Goal: Task Accomplishment & Management: Manage account settings

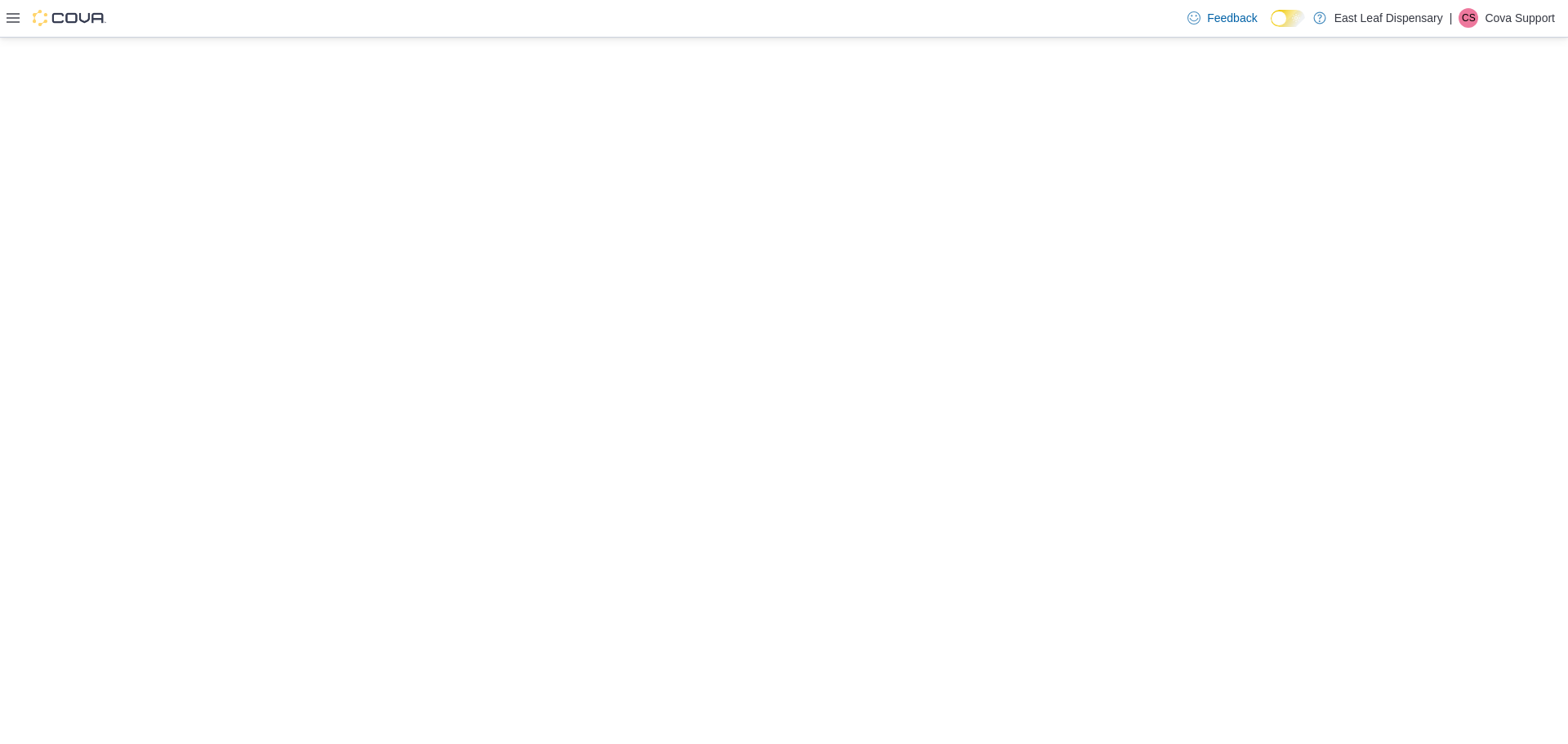
click at [3, 14] on div "Feedback Dark Mode East Leaf Dispensary | CS Cova Support" at bounding box center [784, 18] width 1568 height 38
click at [16, 21] on icon at bounding box center [13, 18] width 13 height 13
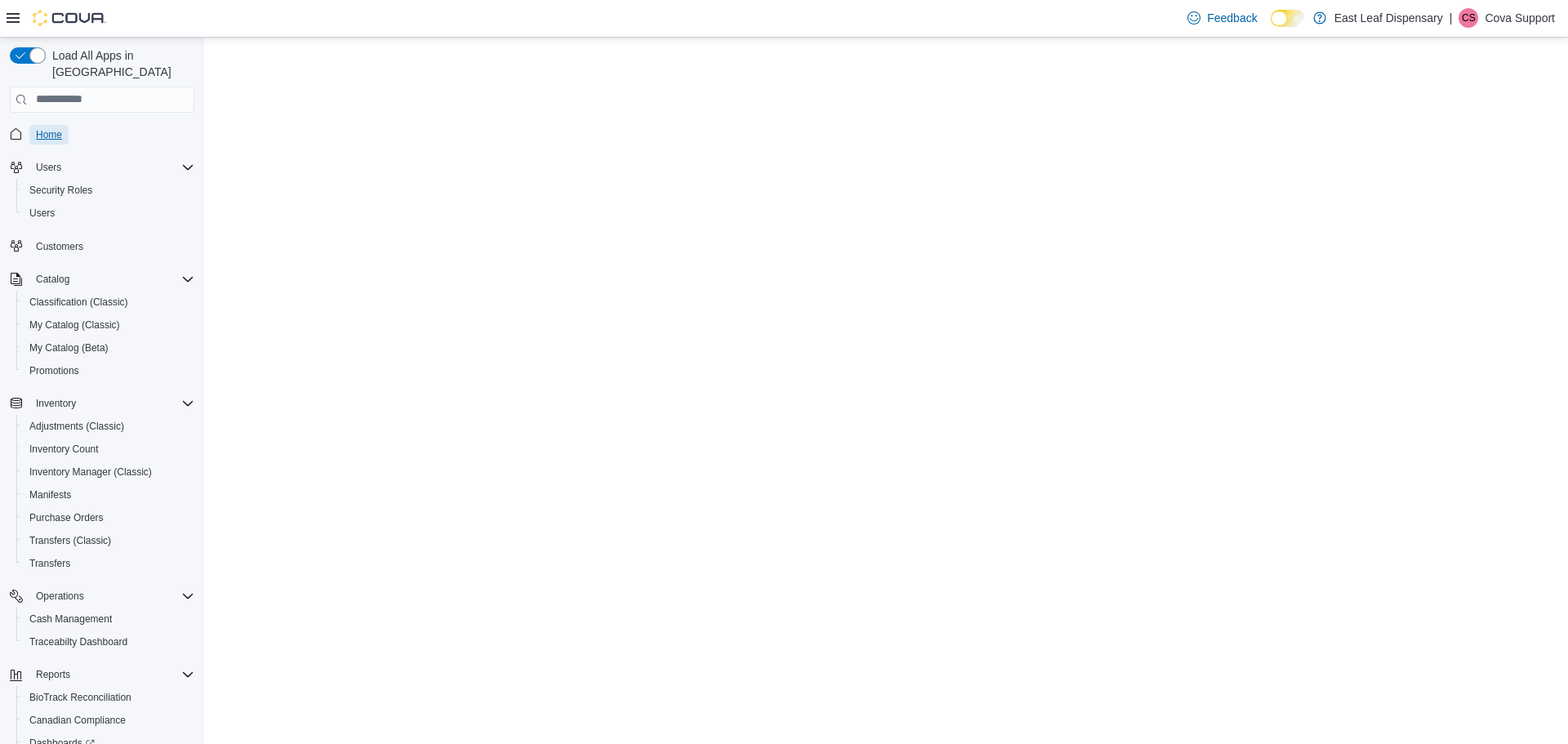
click at [40, 128] on span "Home" at bounding box center [49, 135] width 26 height 13
click at [55, 128] on span "Home" at bounding box center [49, 135] width 26 height 13
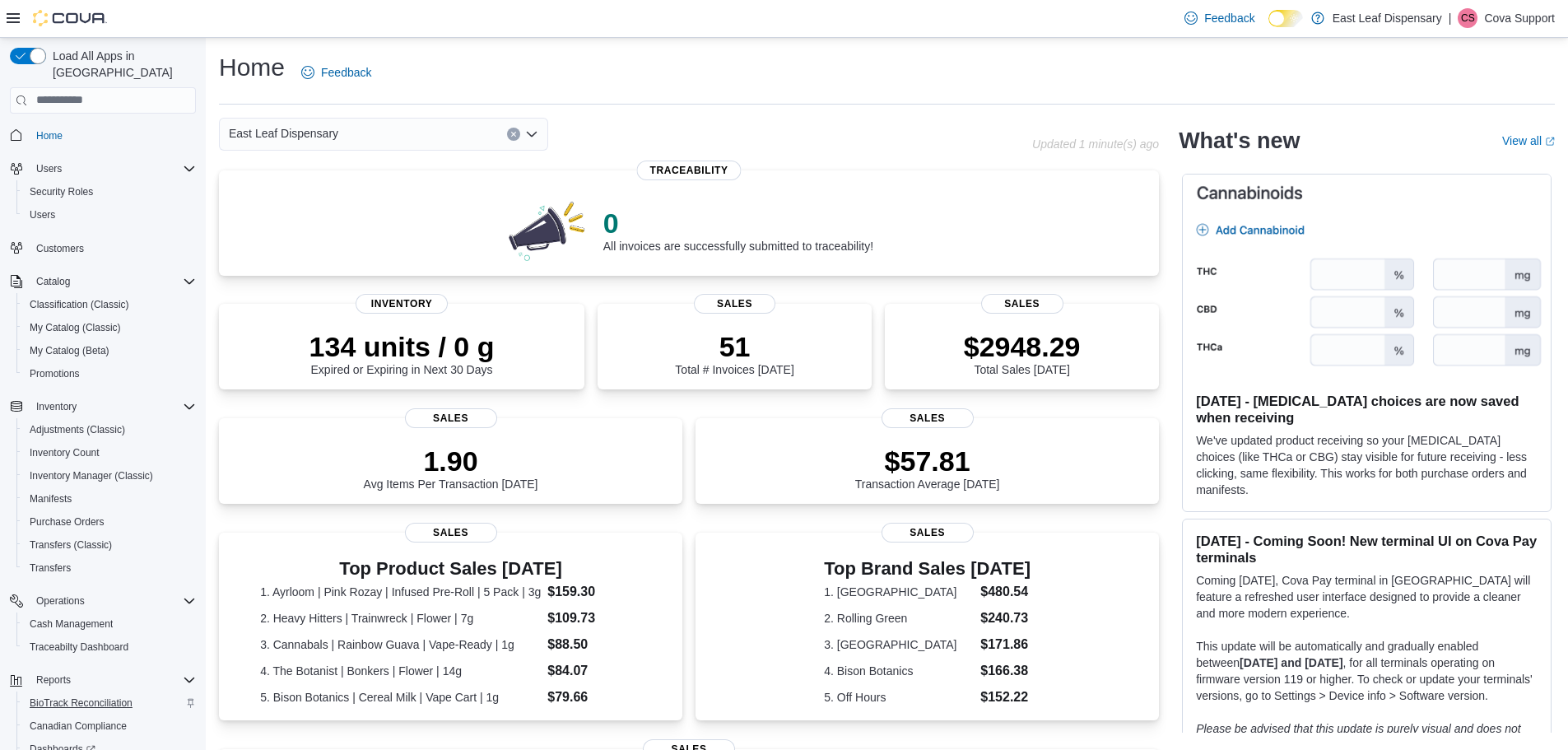
scroll to position [123, 0]
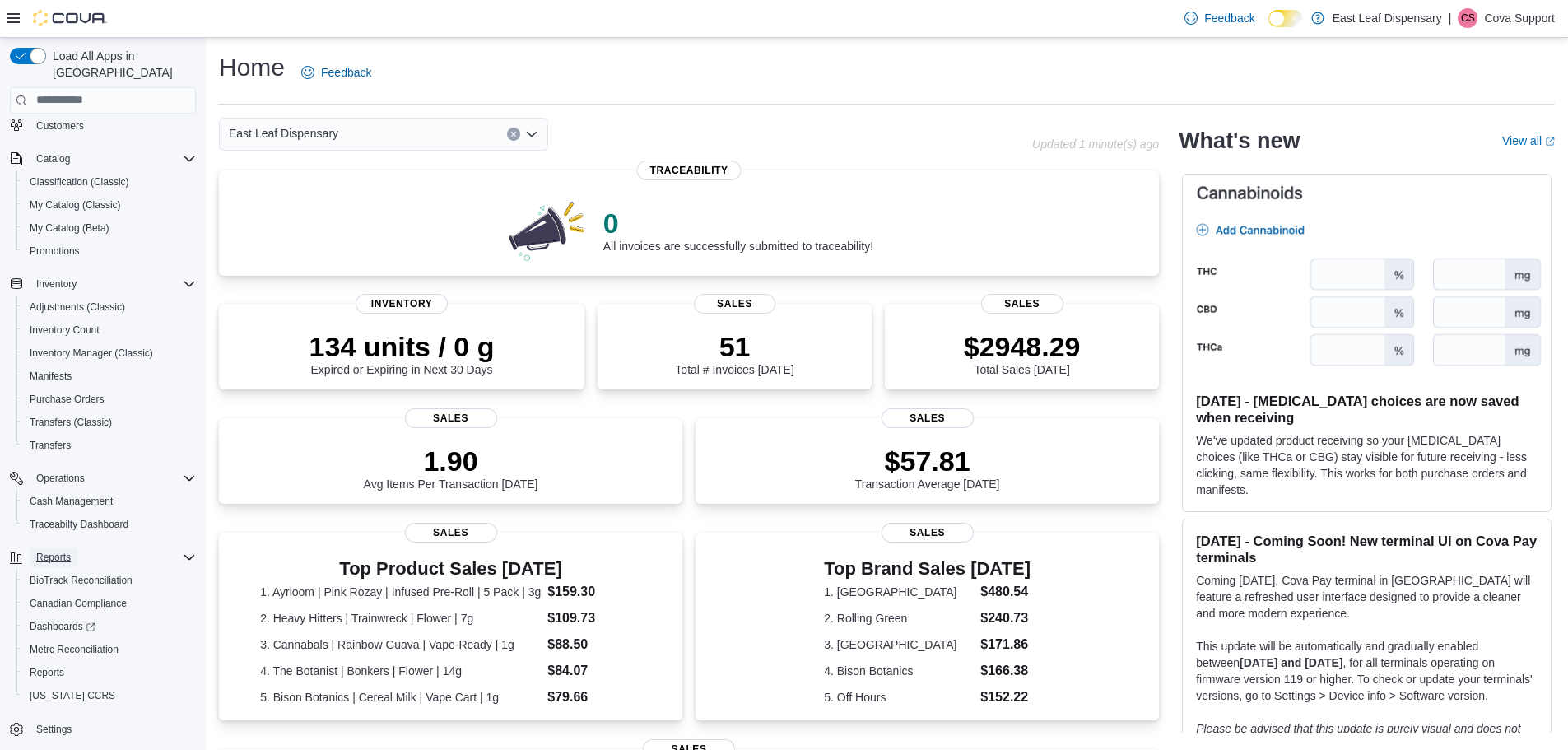
click at [53, 551] on span "Reports" at bounding box center [53, 558] width 35 height 14
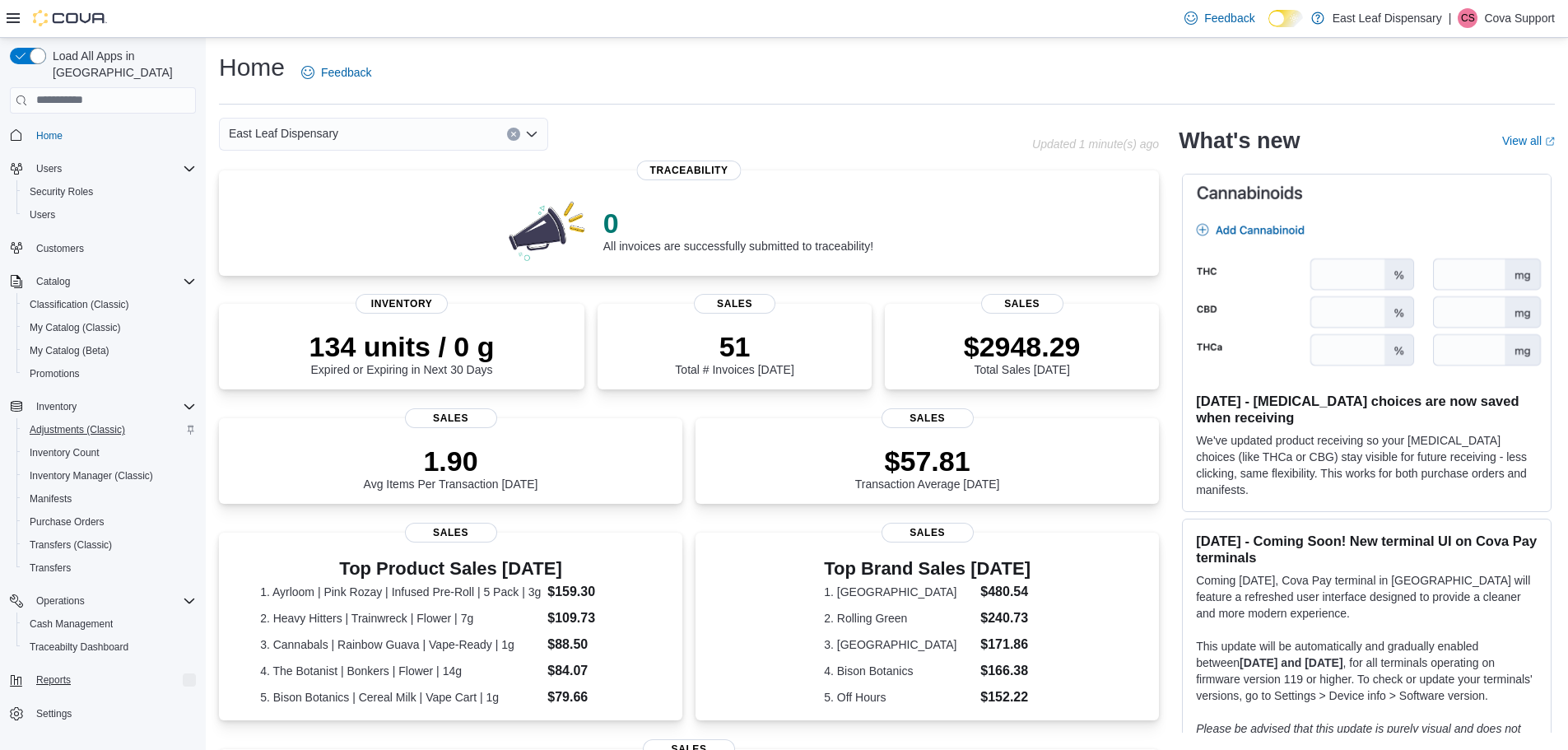
scroll to position [0, 0]
click at [54, 674] on span "Reports" at bounding box center [53, 681] width 35 height 14
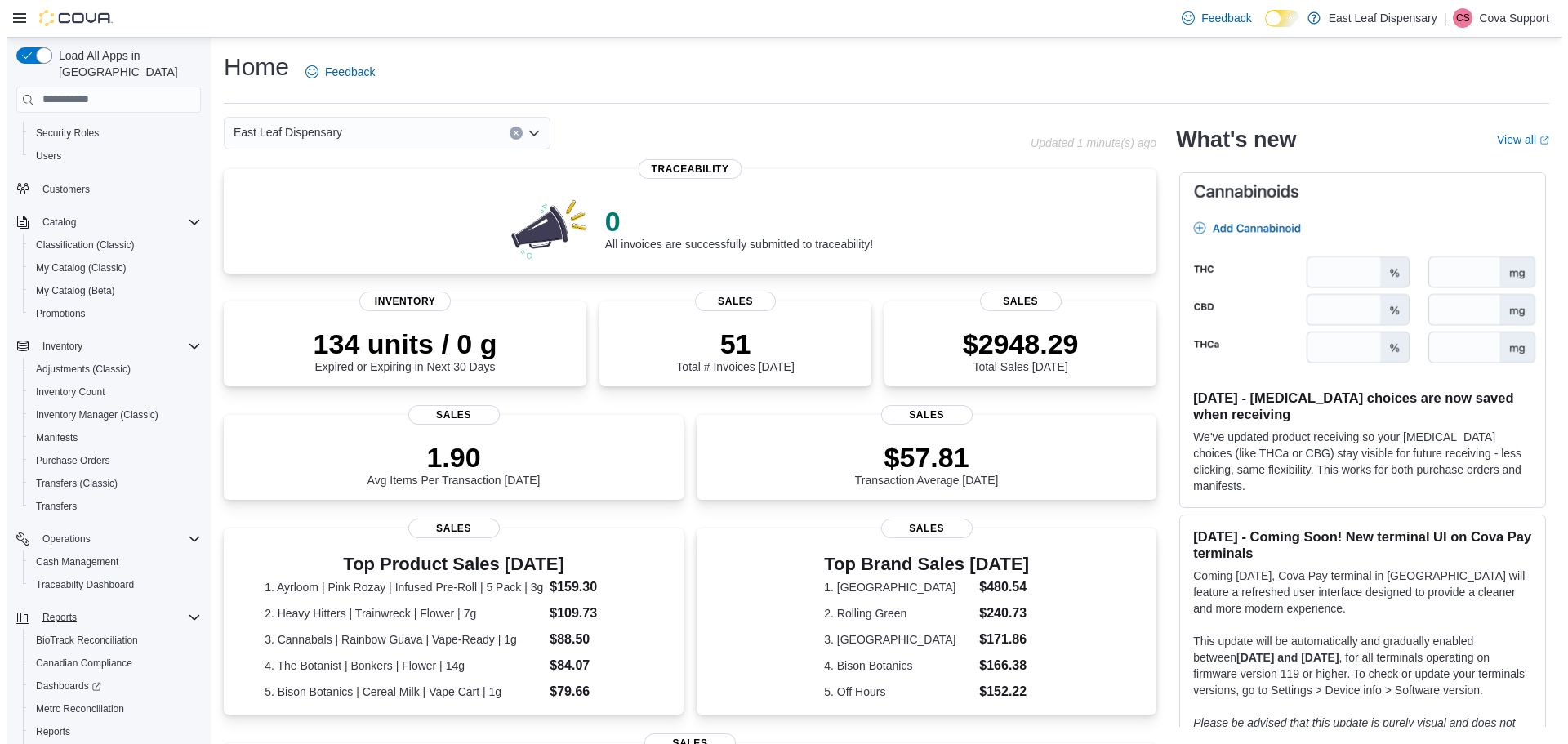
scroll to position [122, 0]
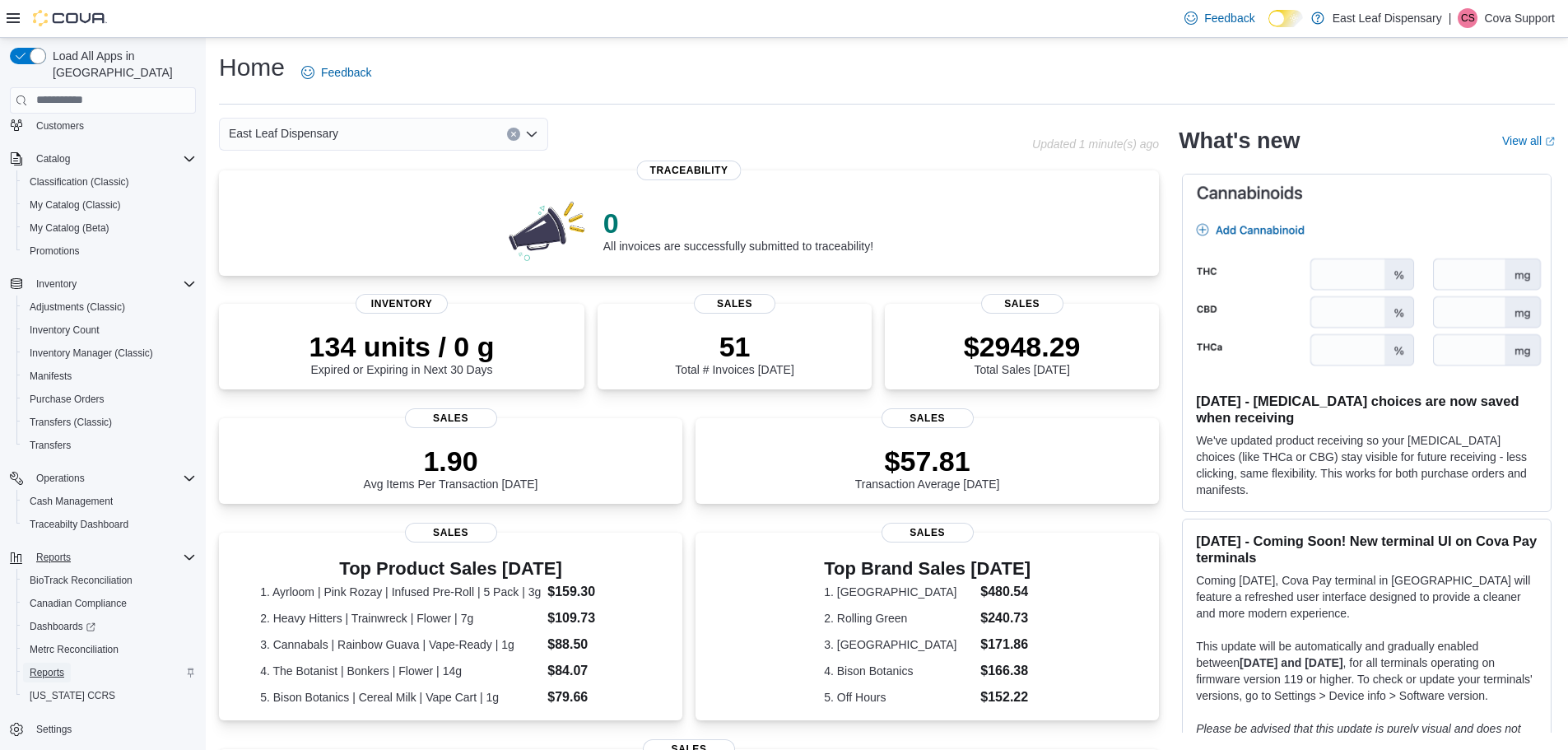
click at [39, 666] on span "Reports" at bounding box center [47, 673] width 35 height 14
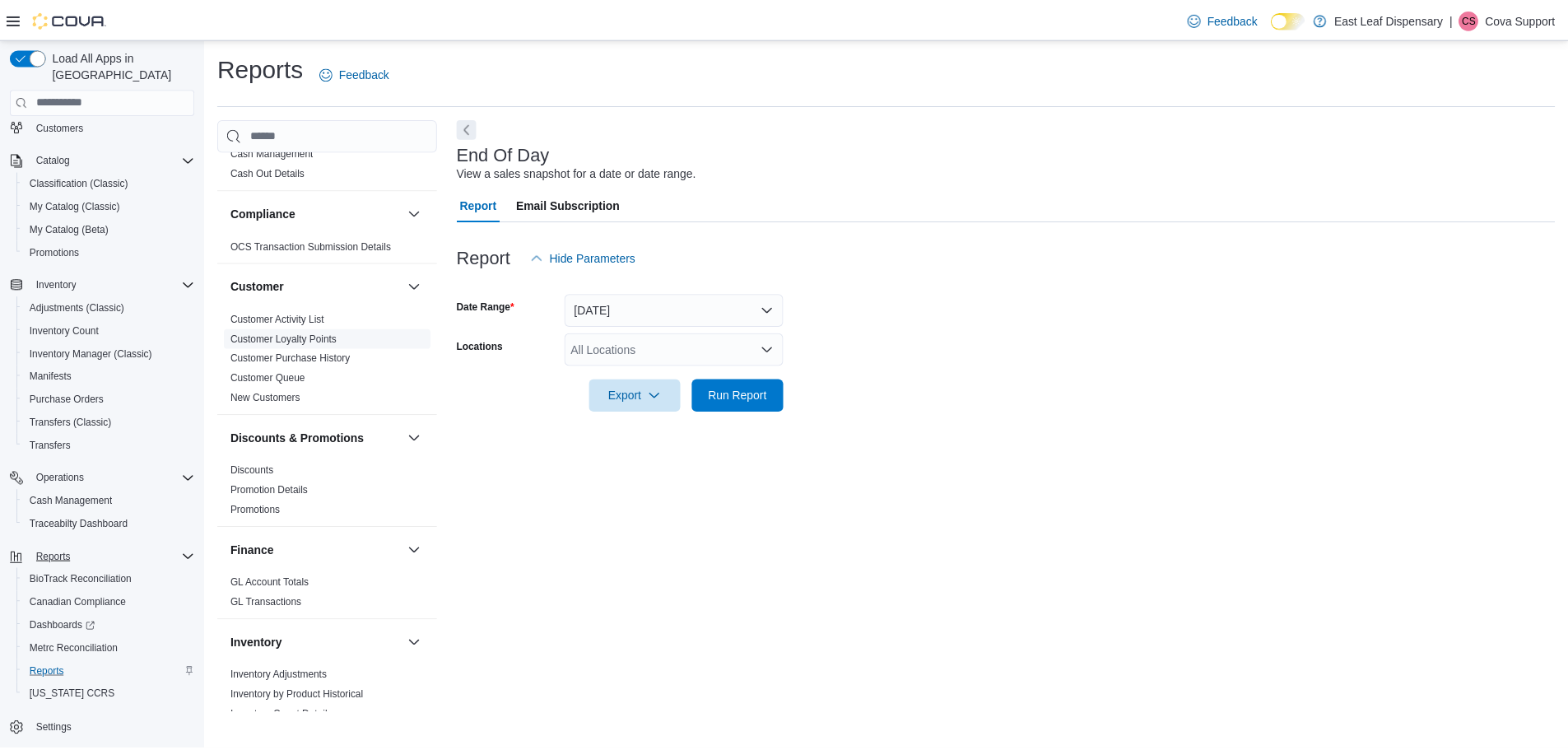
scroll to position [82, 0]
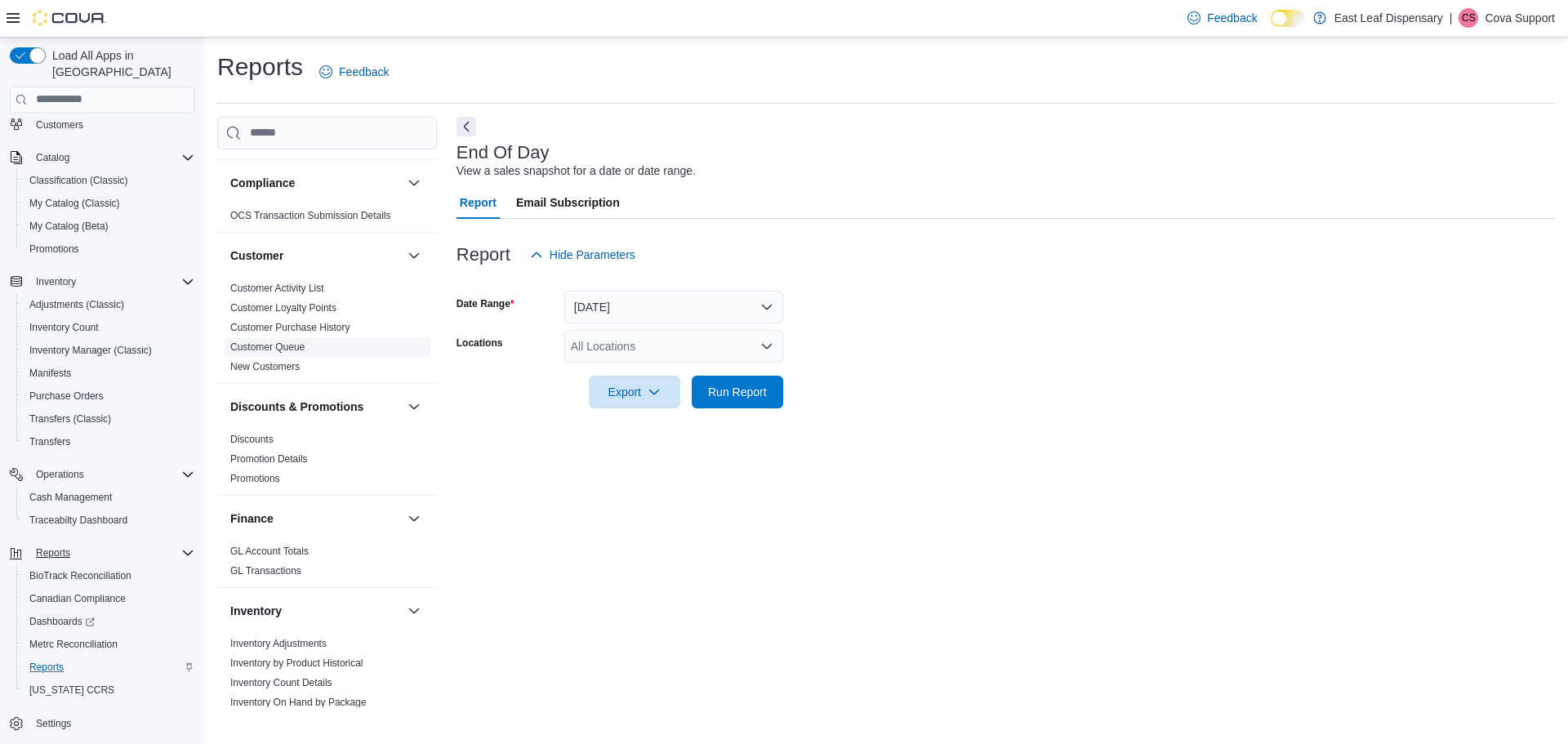
drag, startPoint x: 253, startPoint y: 367, endPoint x: 282, endPoint y: 354, distance: 31.8
click at [253, 367] on link "New Customers" at bounding box center [264, 367] width 70 height 12
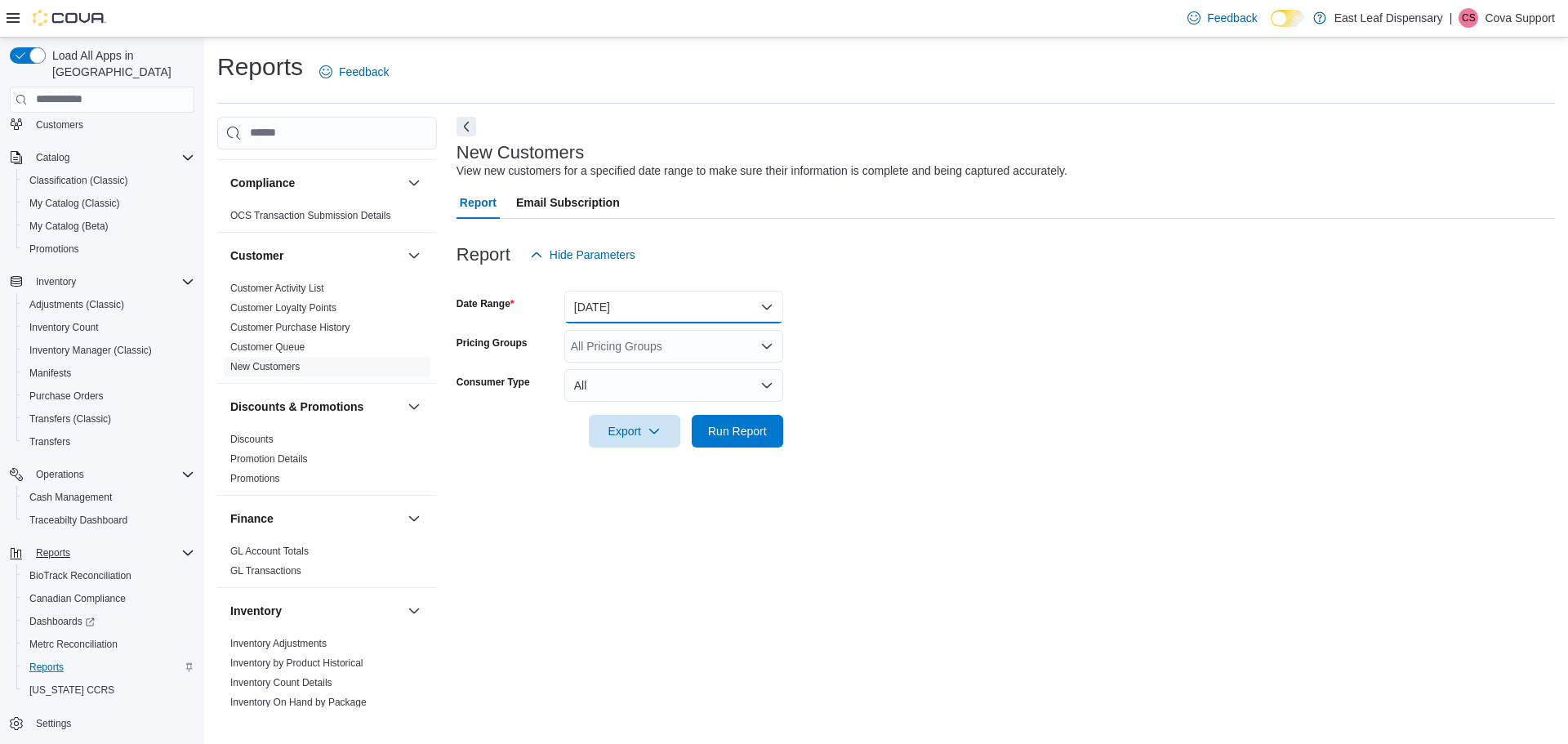
click at [645, 317] on button "Yesterday" at bounding box center [673, 307] width 219 height 33
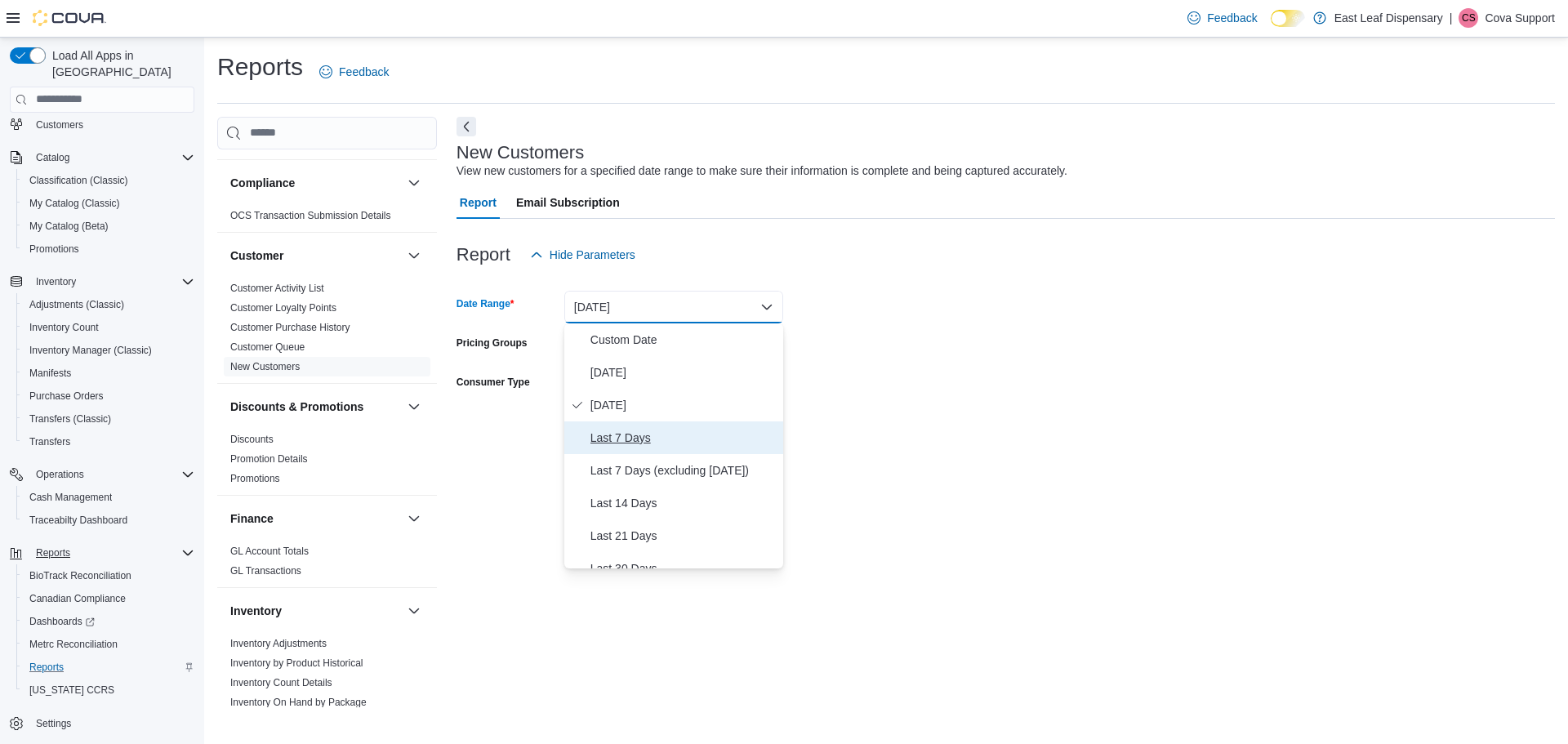
click at [629, 447] on span "Last 7 Days" at bounding box center [683, 437] width 186 height 19
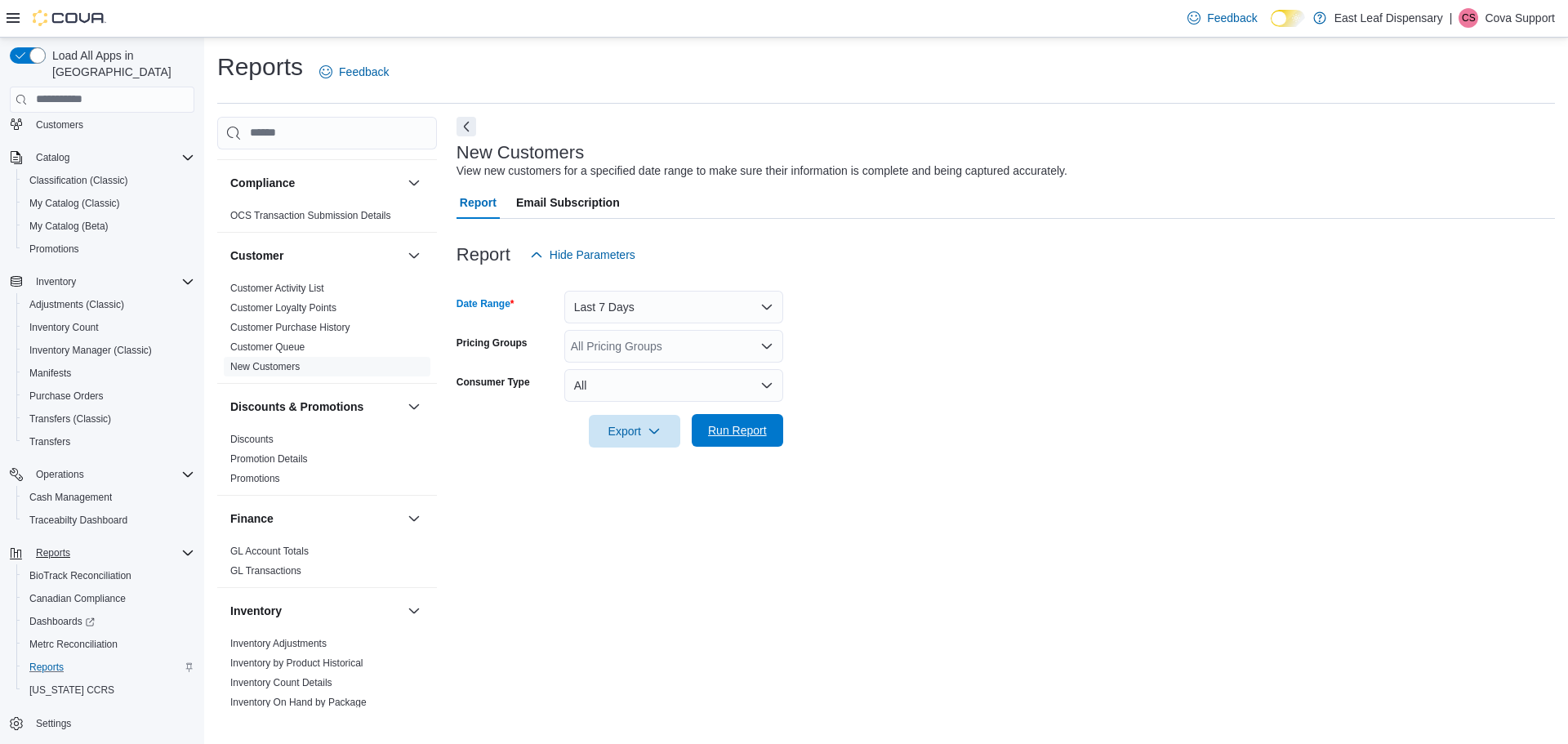
click at [739, 433] on span "Run Report" at bounding box center [737, 430] width 59 height 16
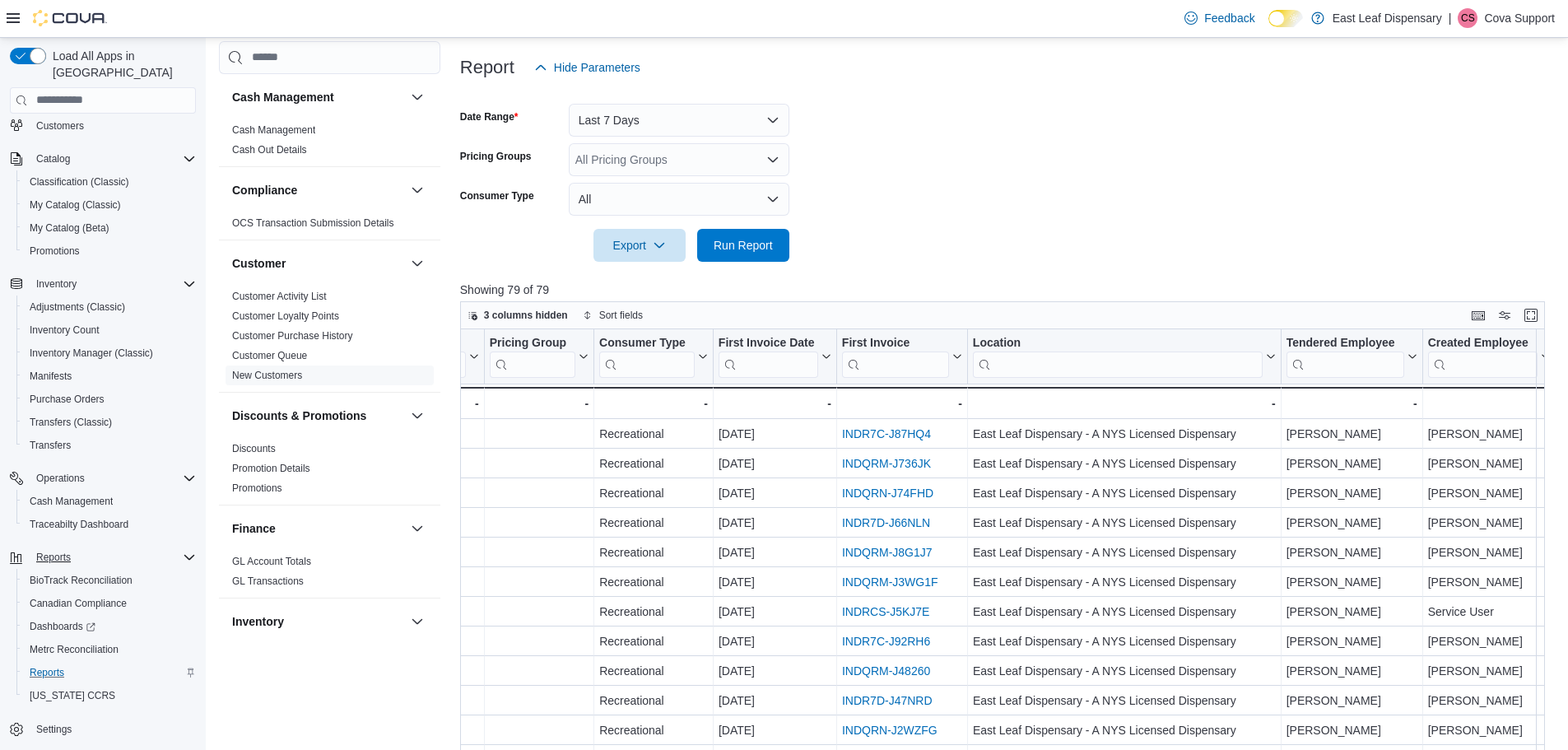
scroll to position [165, 0]
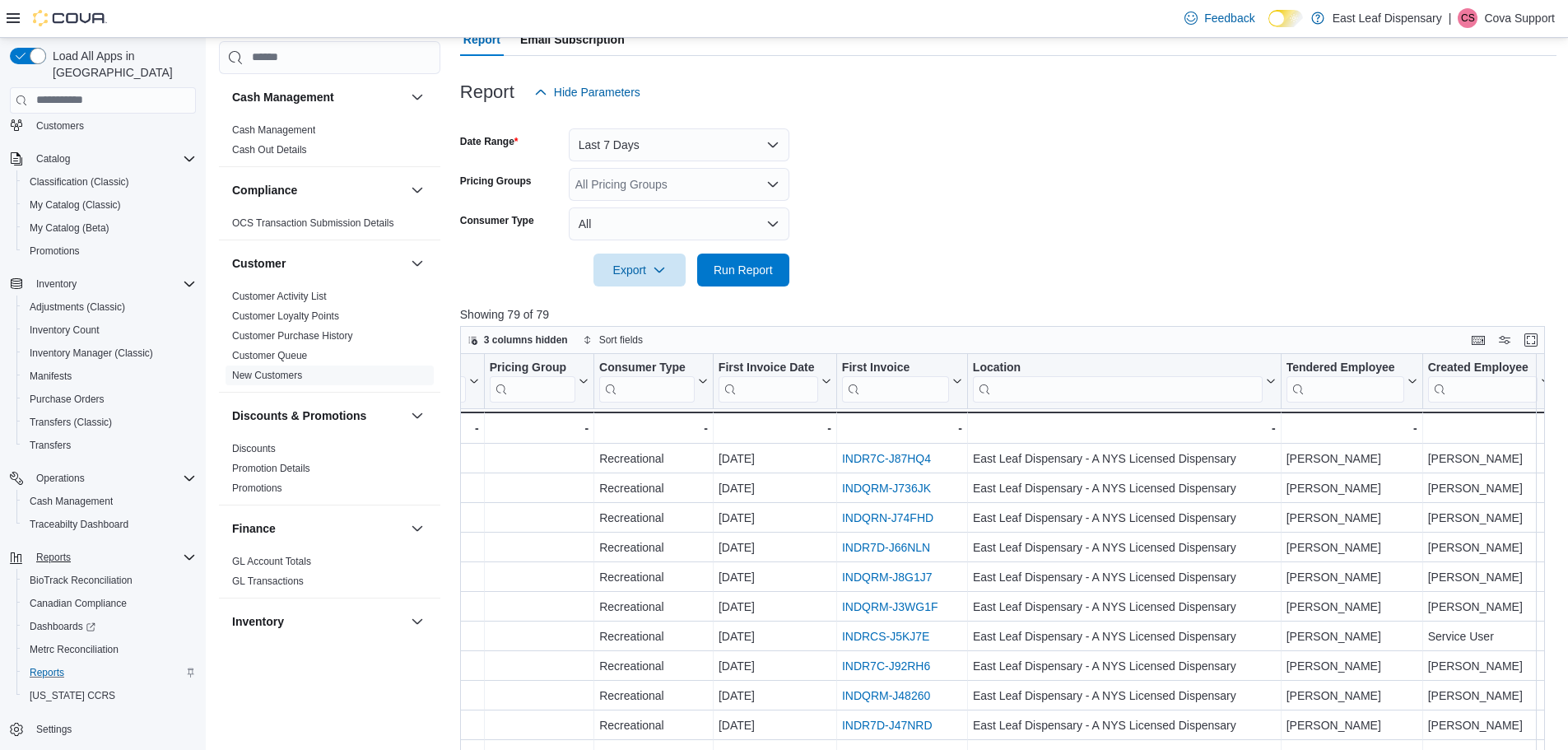
click at [1105, 185] on form "Date Range Last 7 Days Pricing Groups All Pricing Groups Consumer Type All Expo…" at bounding box center [1009, 197] width 1097 height 178
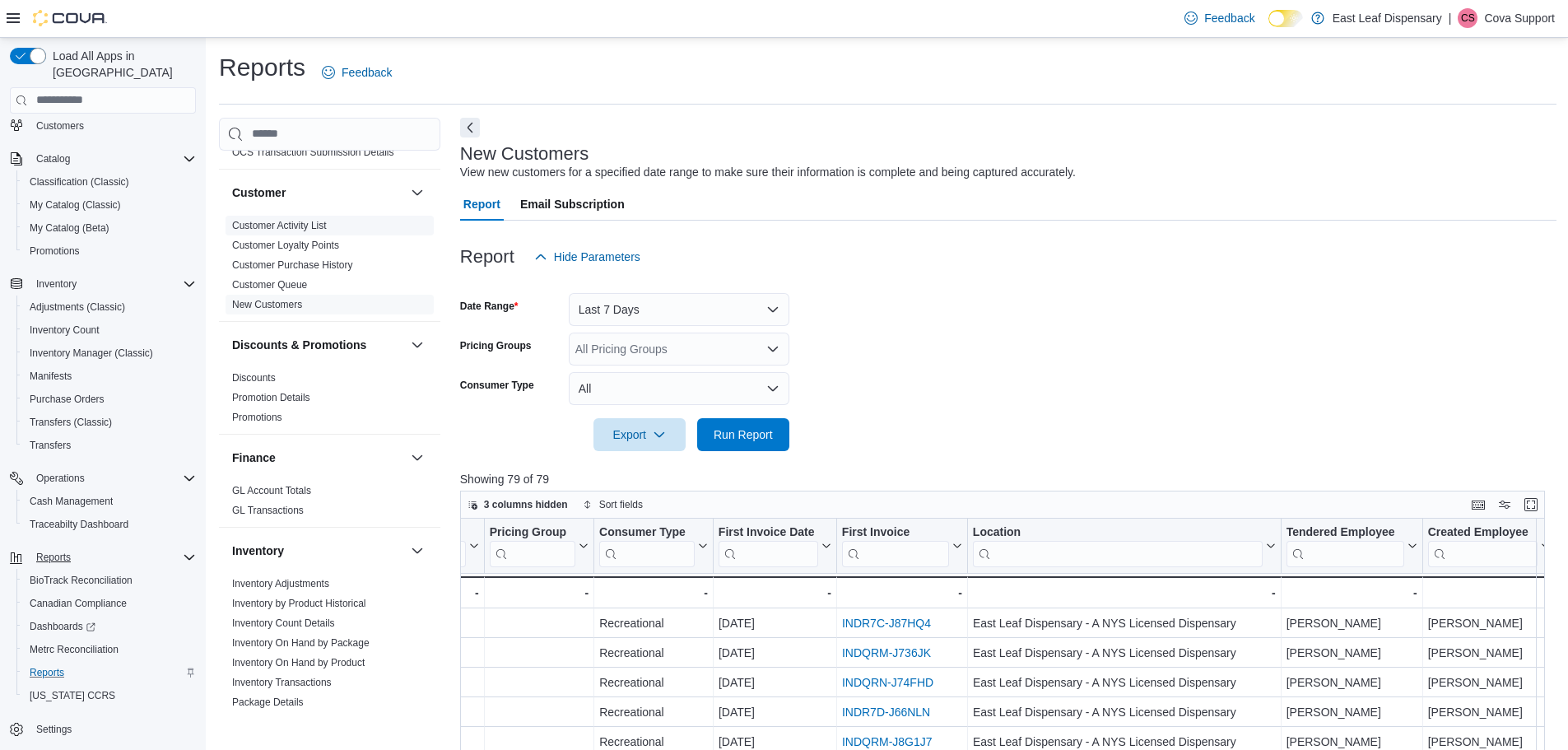
scroll to position [0, 0]
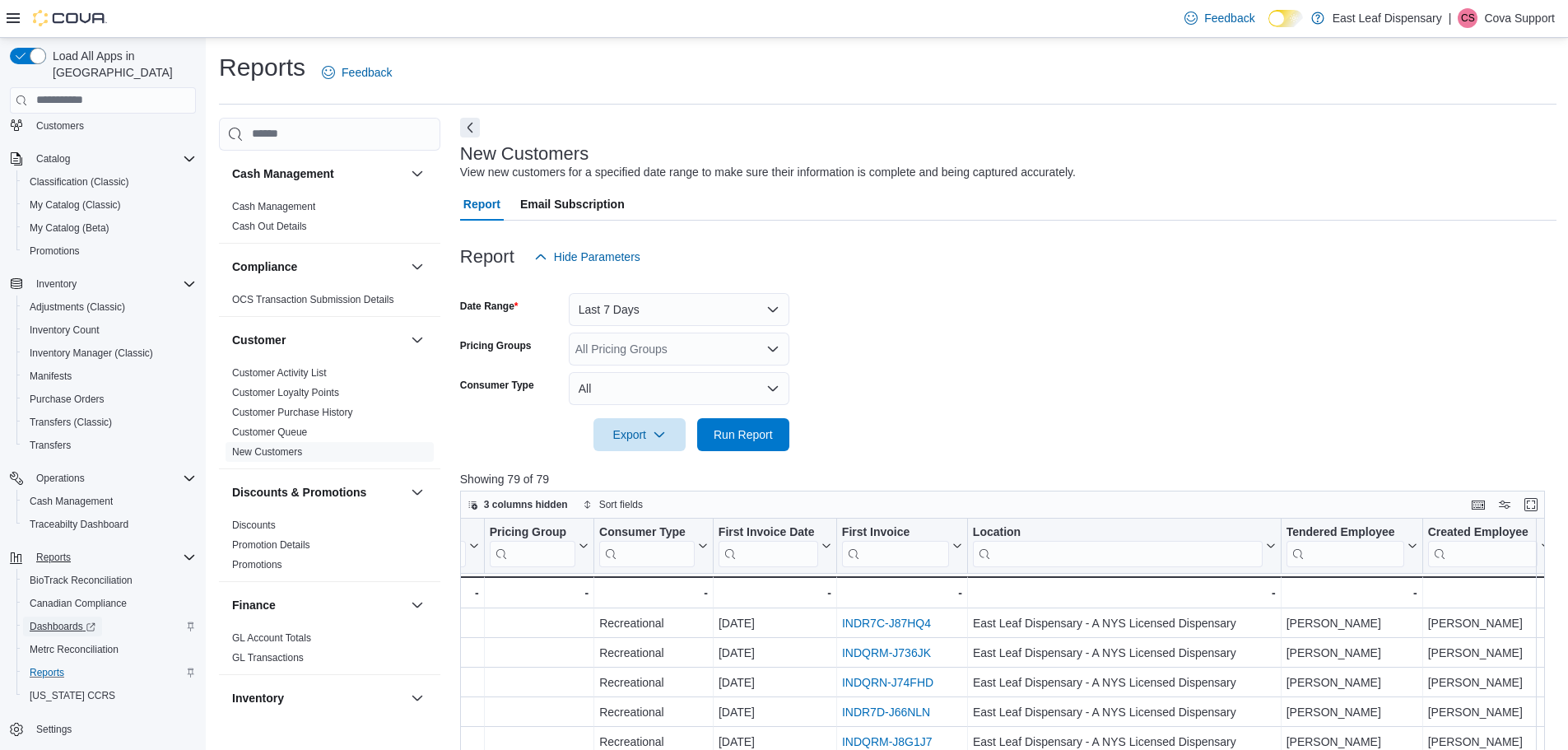
click at [47, 620] on span "Dashboards" at bounding box center [63, 627] width 66 height 14
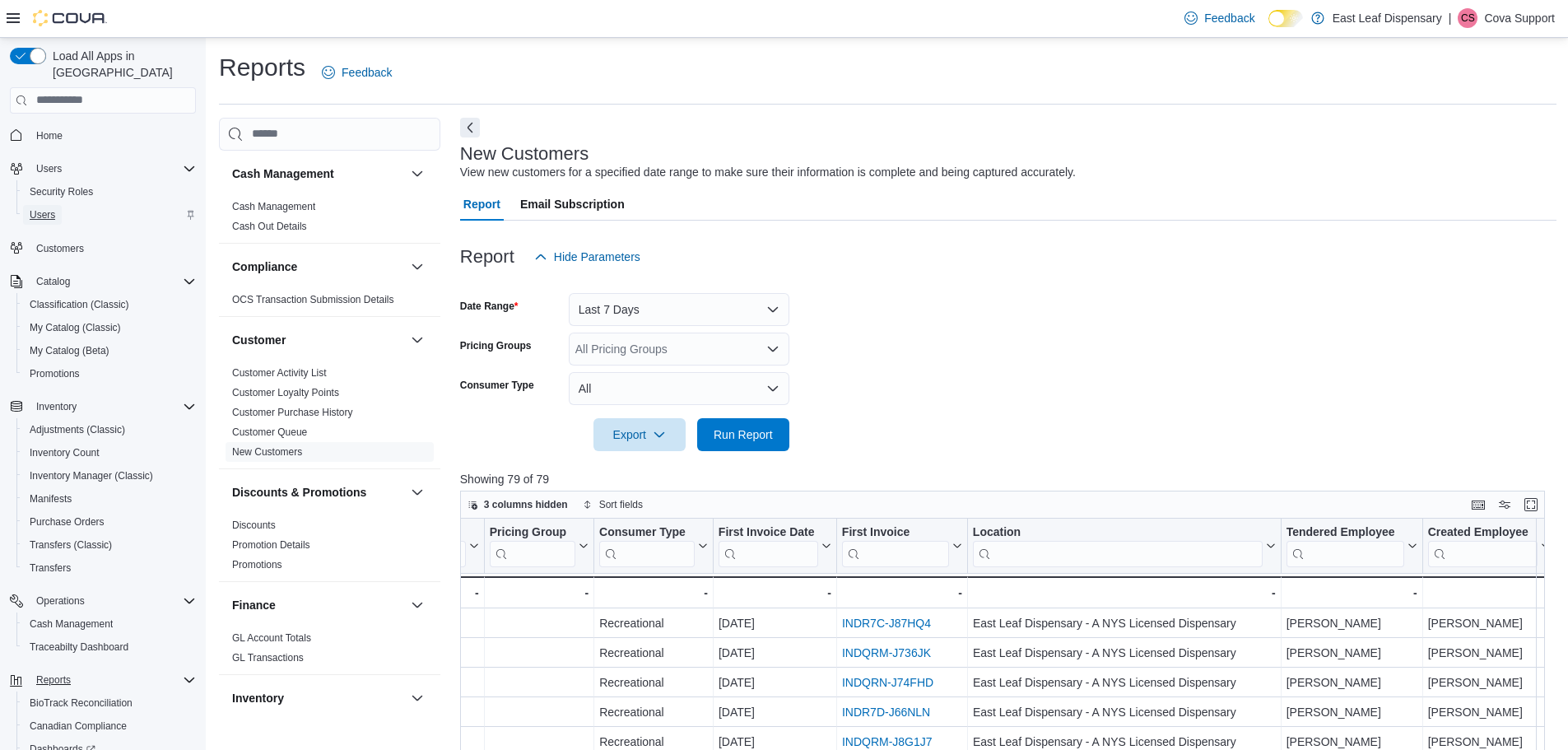
click at [52, 208] on span "Users" at bounding box center [42, 215] width 25 height 14
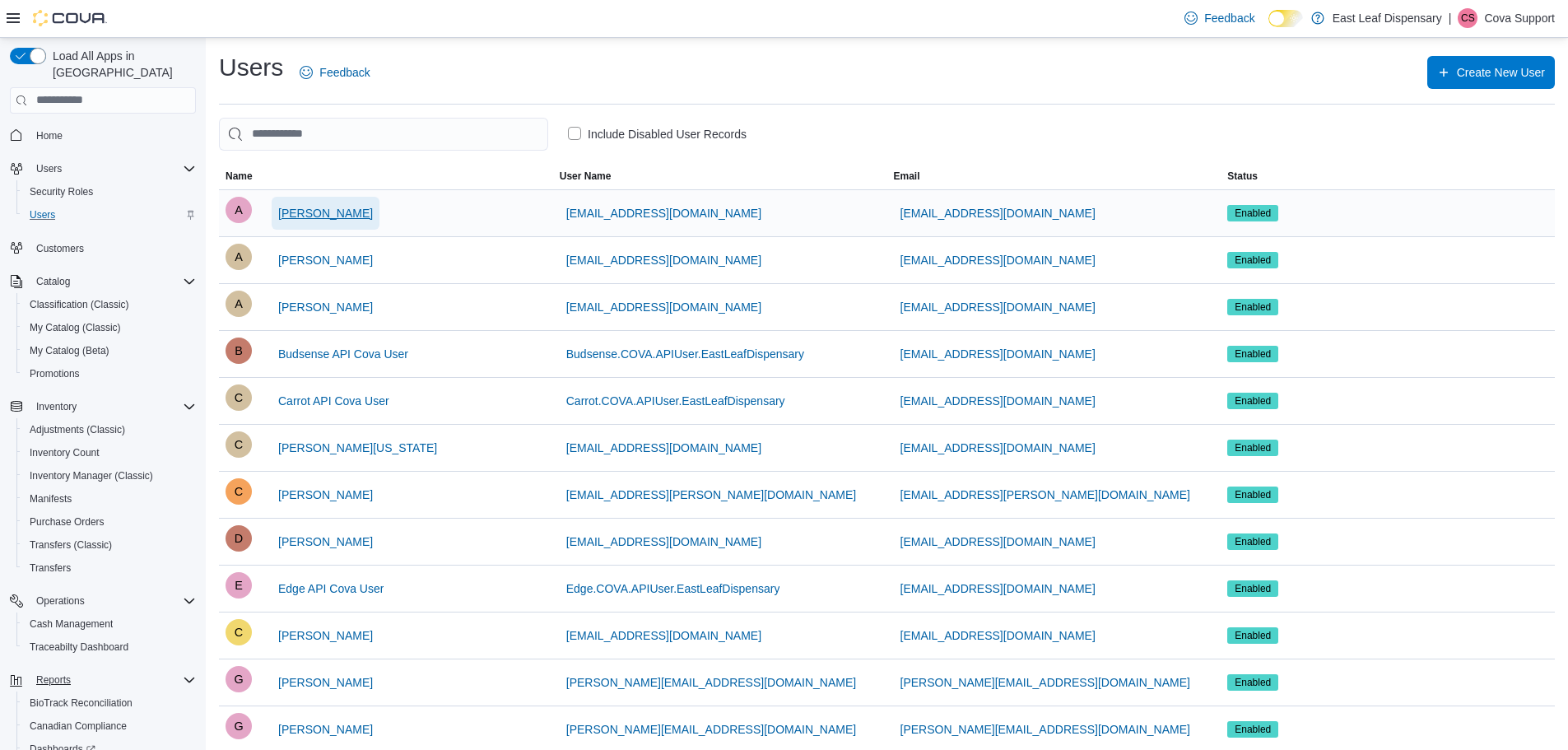
click at [309, 209] on span "Alex Librera" at bounding box center [326, 212] width 95 height 16
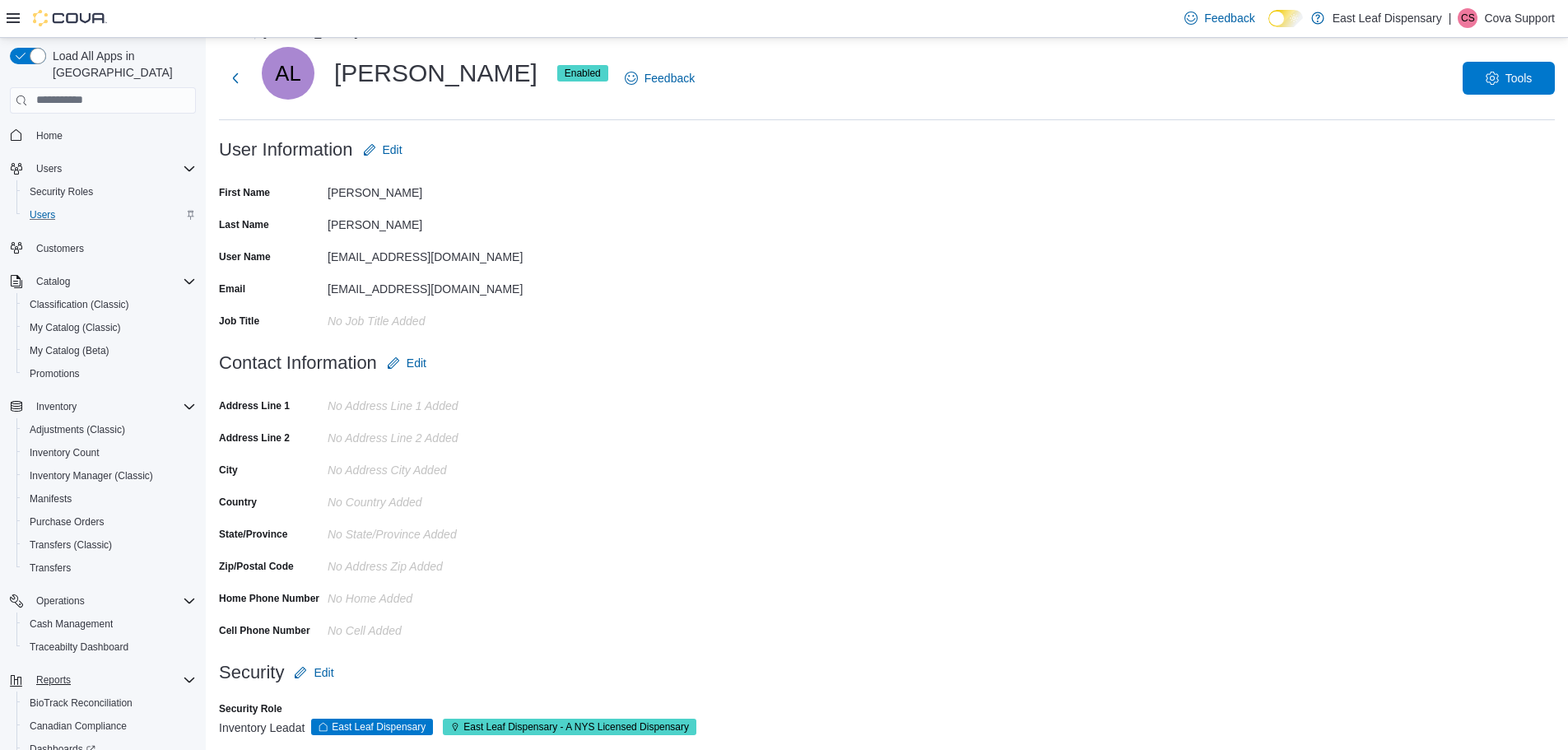
scroll to position [52, 0]
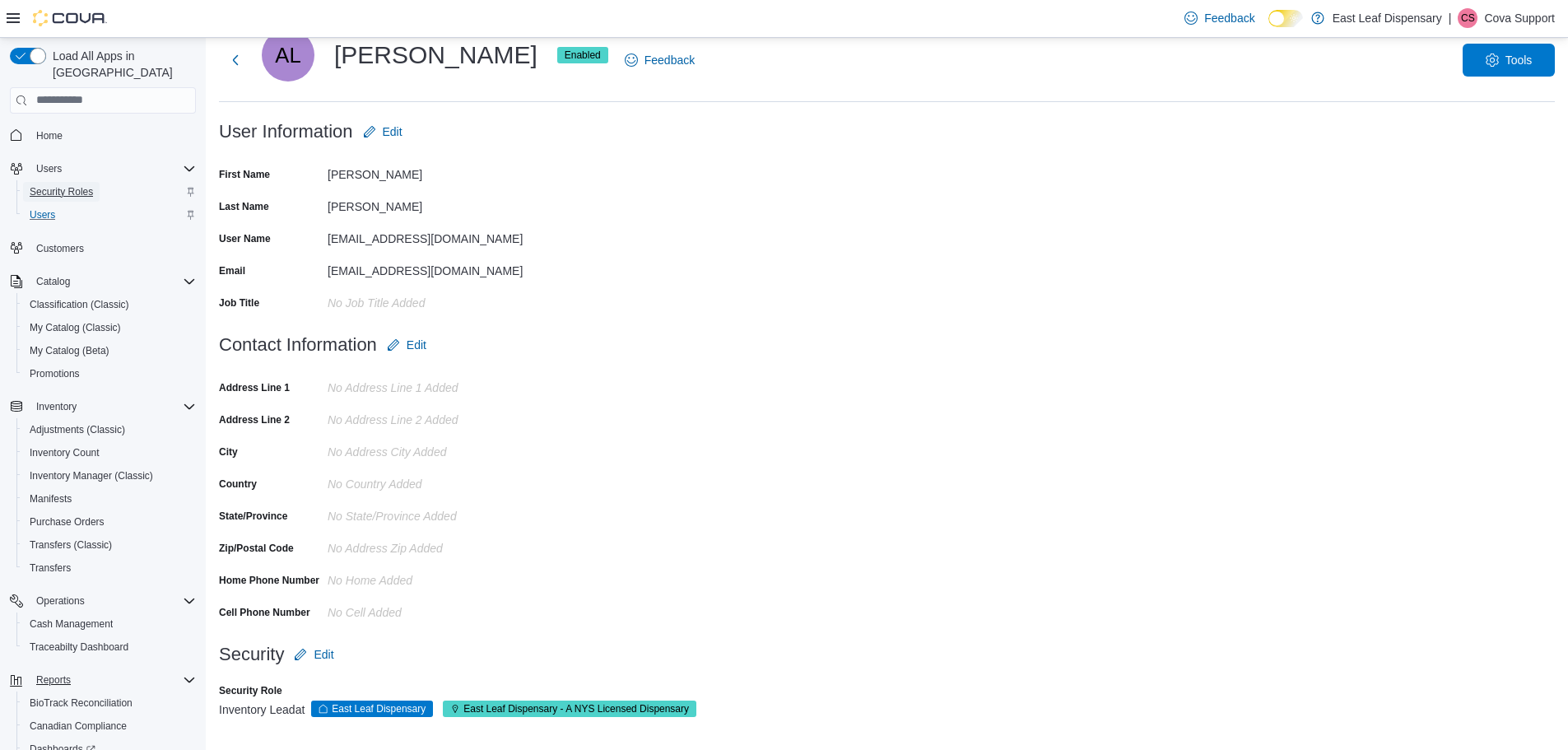
click at [69, 185] on span "Security Roles" at bounding box center [61, 192] width 63 height 14
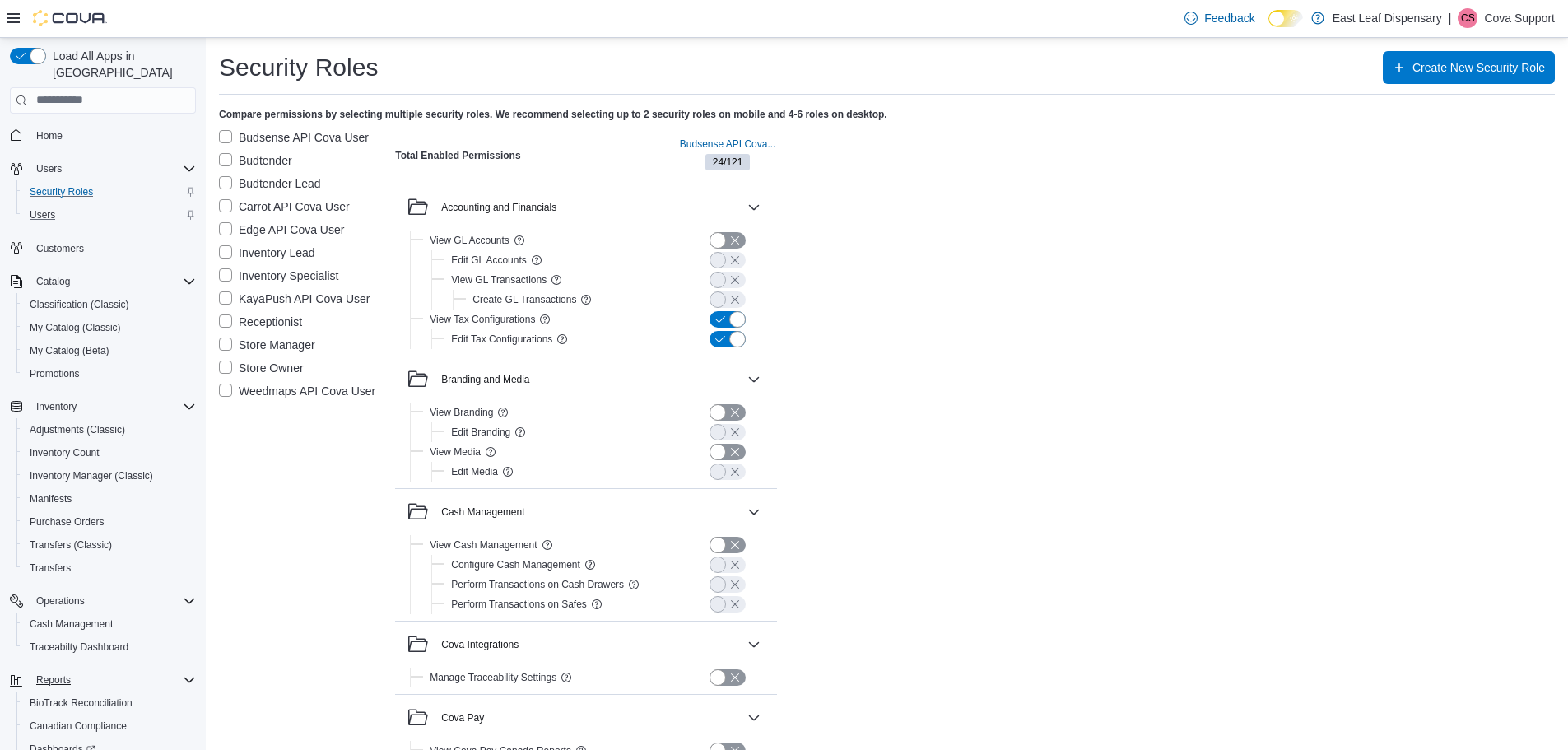
click at [225, 251] on label "Inventory Lead" at bounding box center [267, 252] width 96 height 19
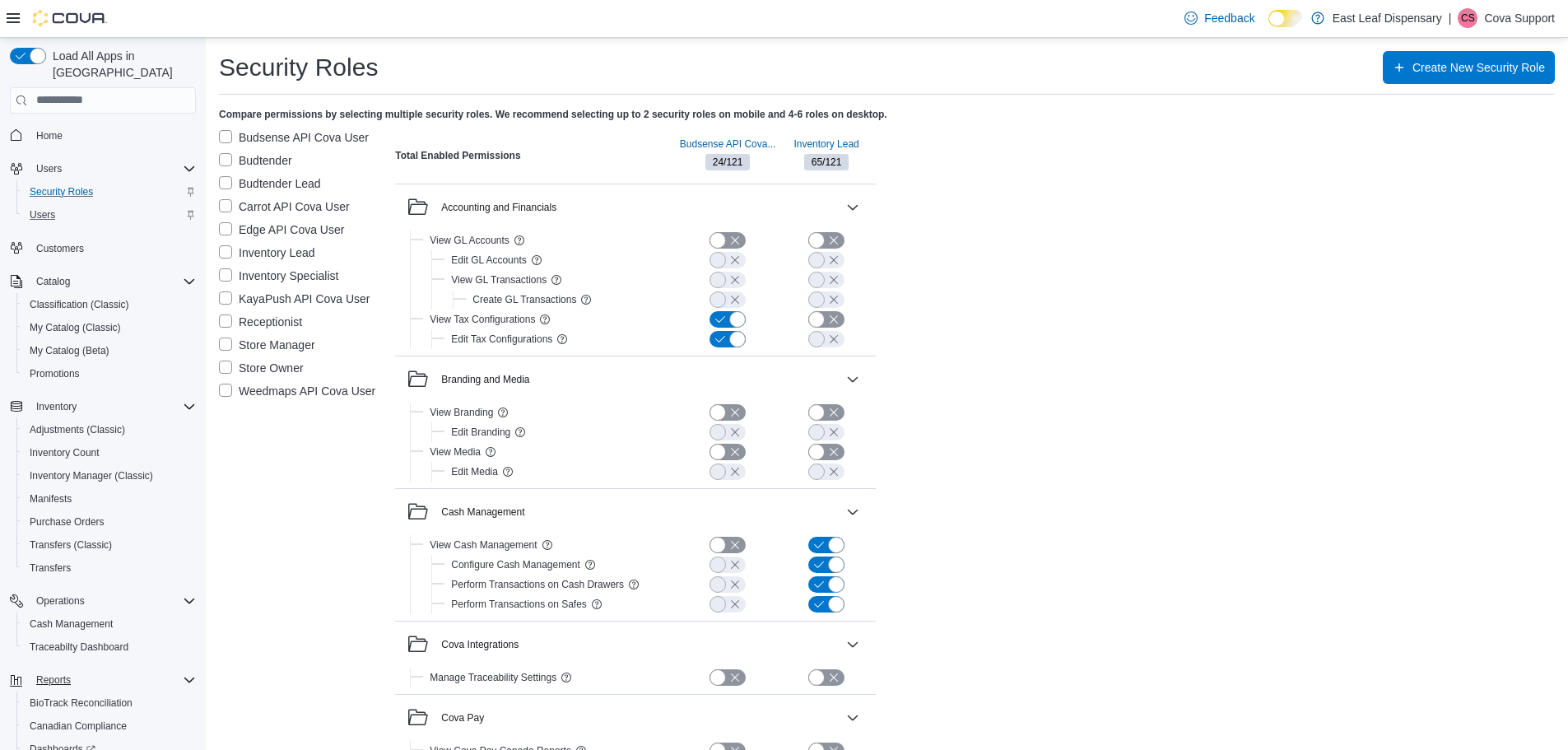
drag, startPoint x: 230, startPoint y: 371, endPoint x: 229, endPoint y: 348, distance: 23.0
click at [230, 370] on label "Store Owner" at bounding box center [261, 367] width 85 height 19
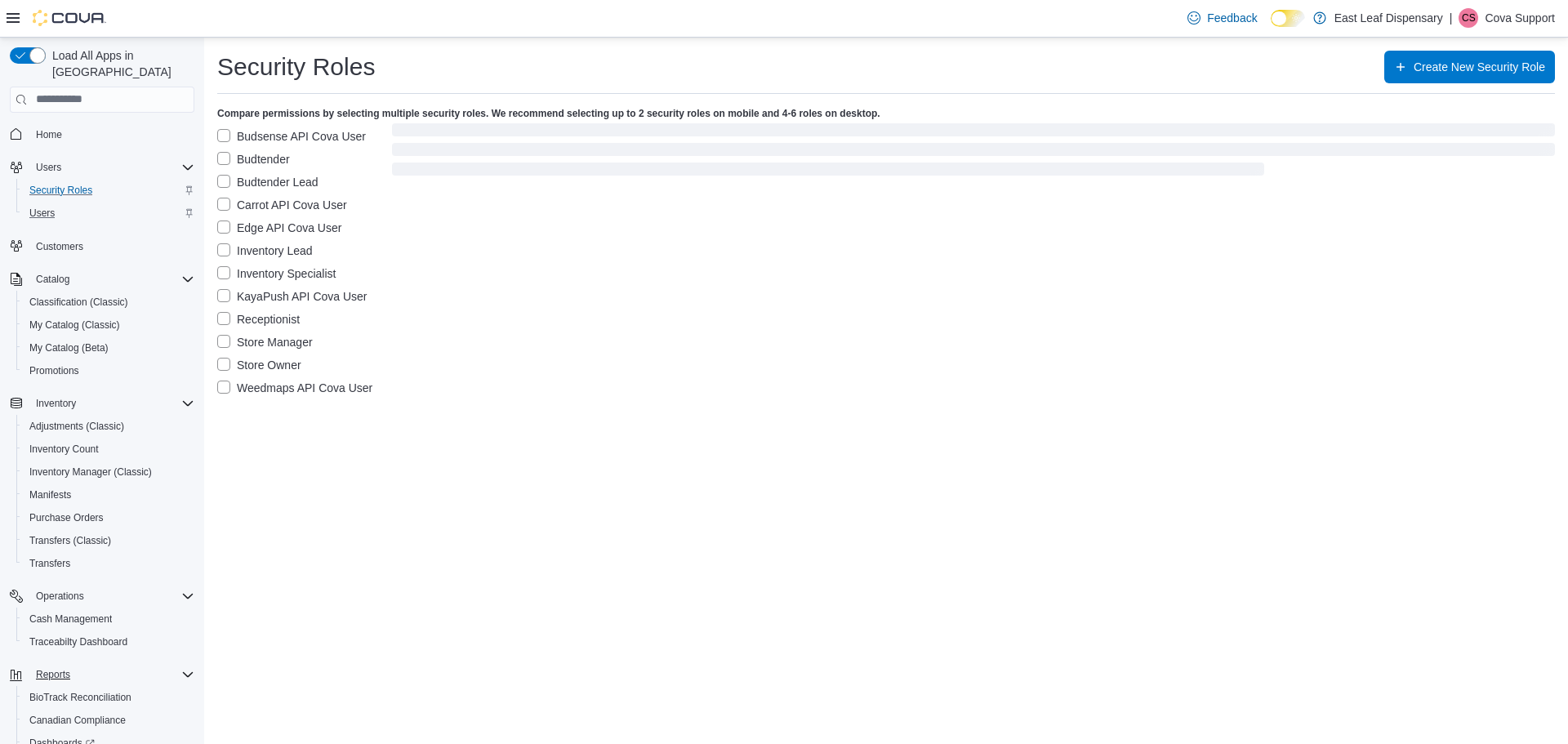
click at [224, 335] on label "Store Manager" at bounding box center [265, 342] width 96 height 19
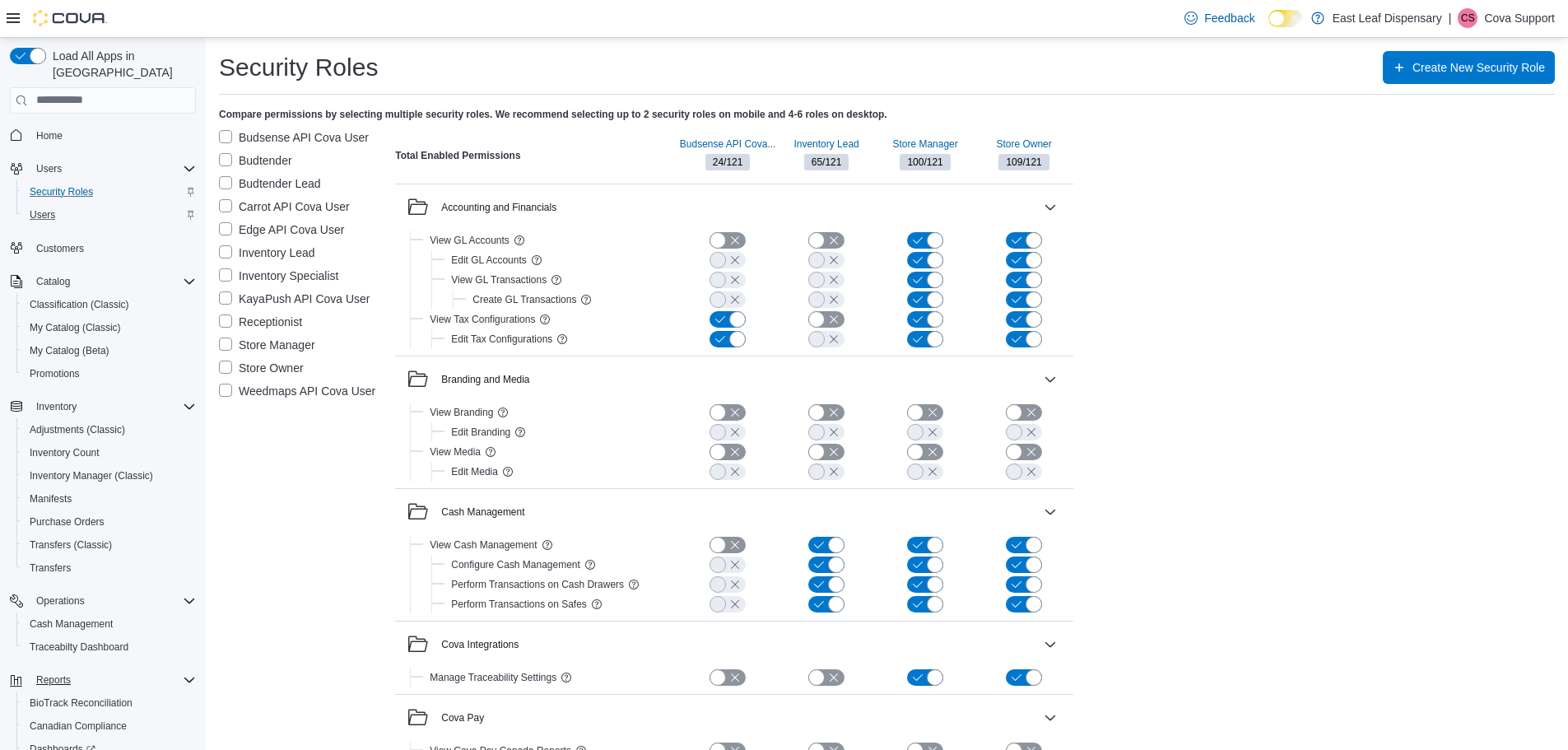
click at [222, 136] on label "Budsense API Cova User" at bounding box center [294, 137] width 150 height 19
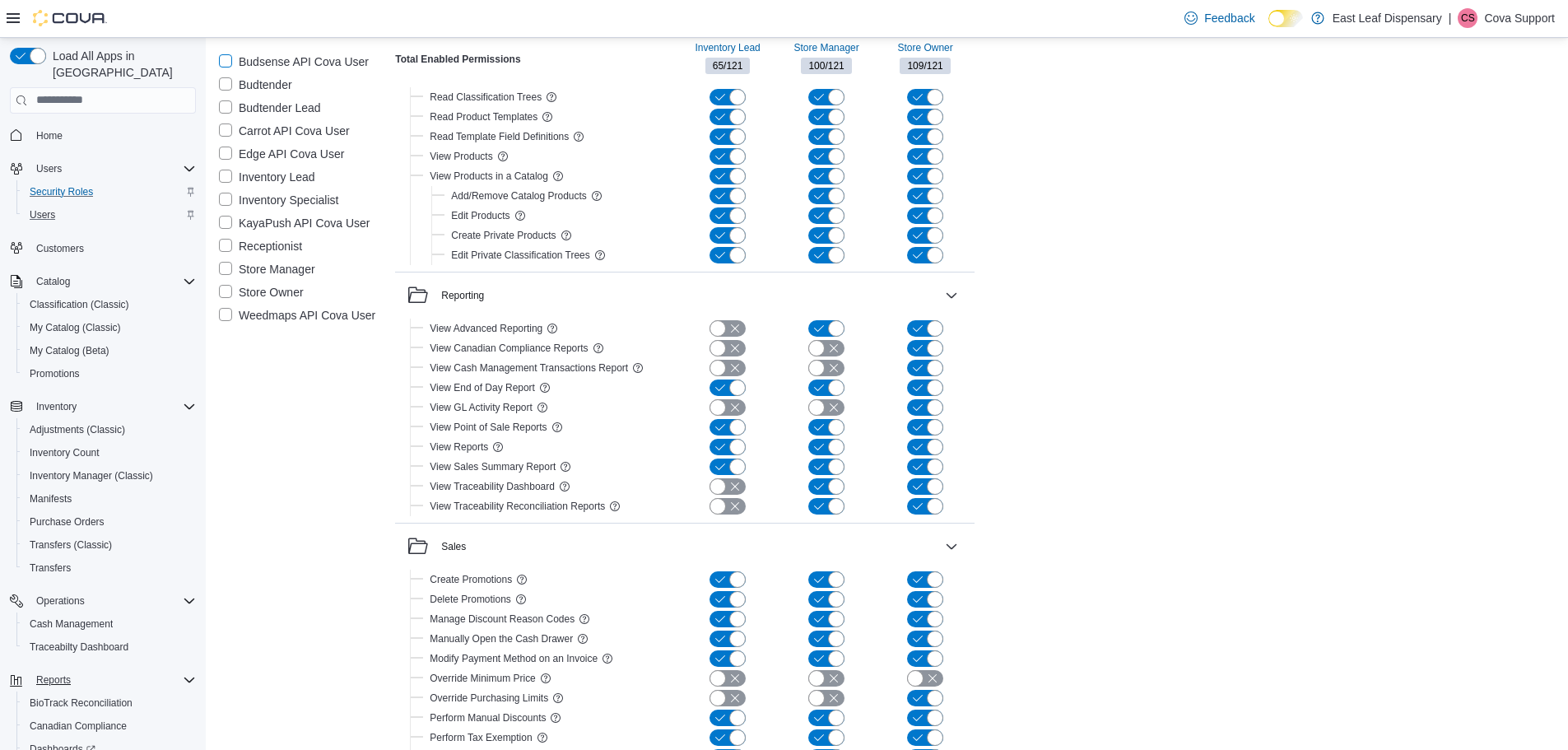
scroll to position [2635, 0]
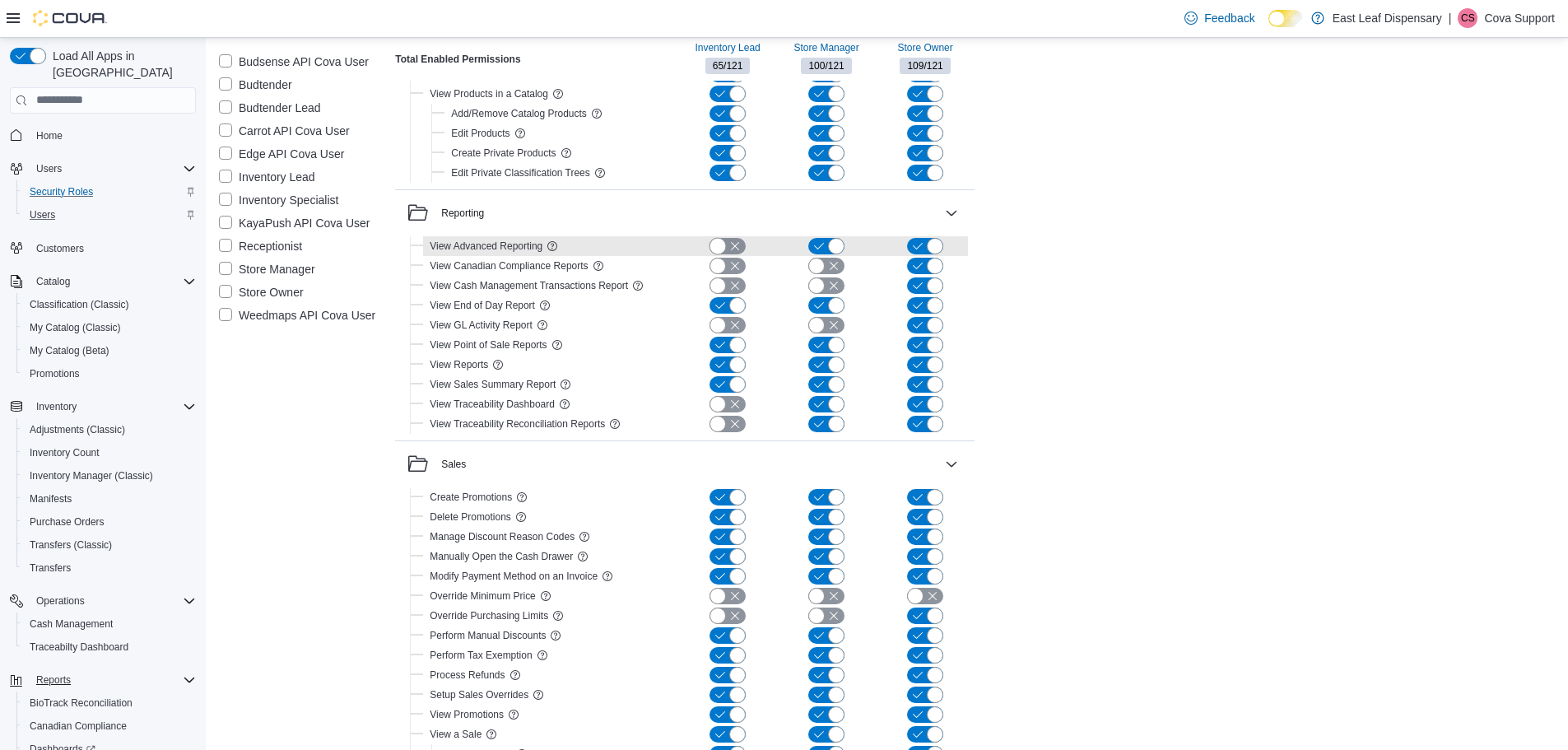
click at [729, 245] on button "button" at bounding box center [728, 245] width 36 height 16
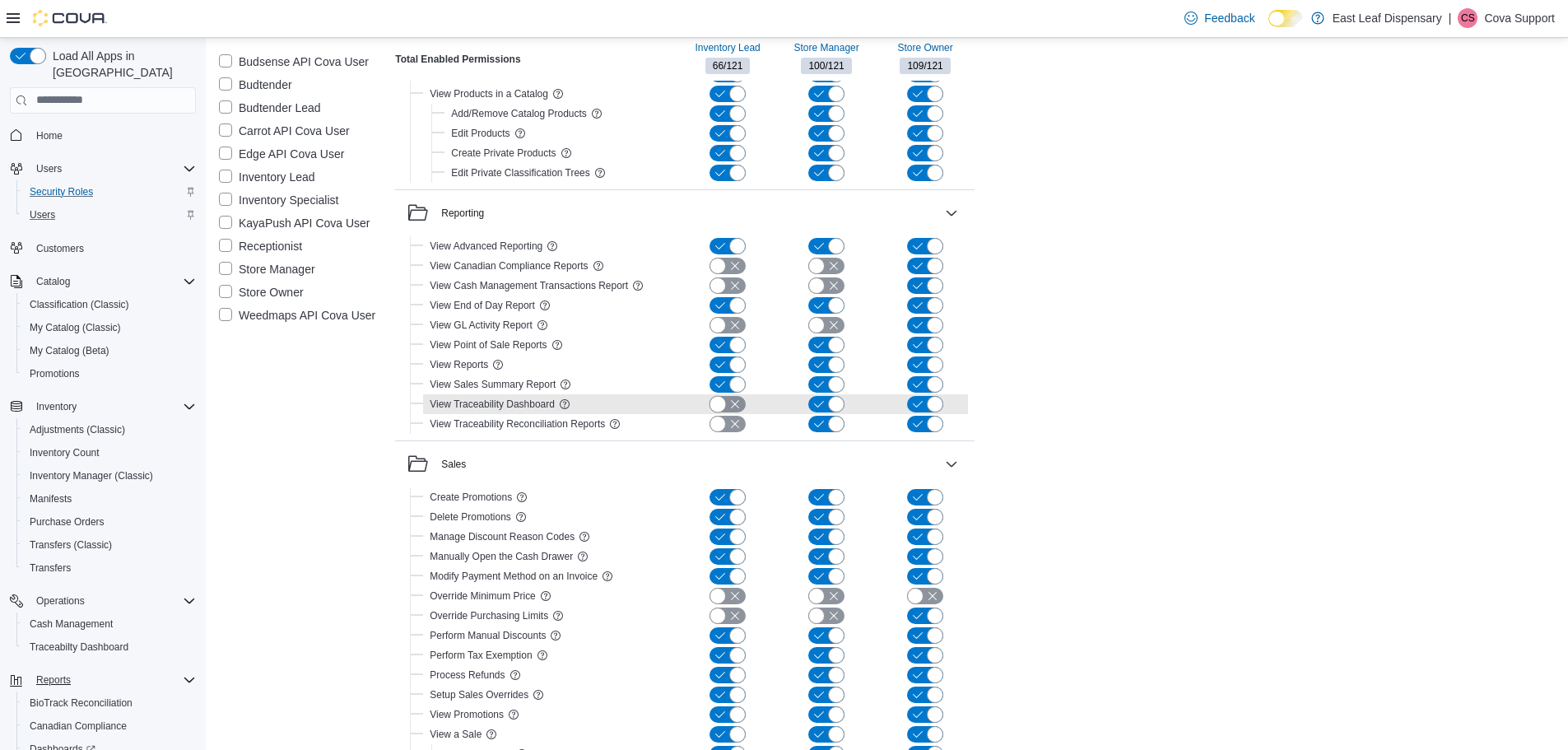
click at [734, 400] on button "button" at bounding box center [728, 404] width 36 height 16
click at [739, 427] on button "button" at bounding box center [728, 423] width 36 height 16
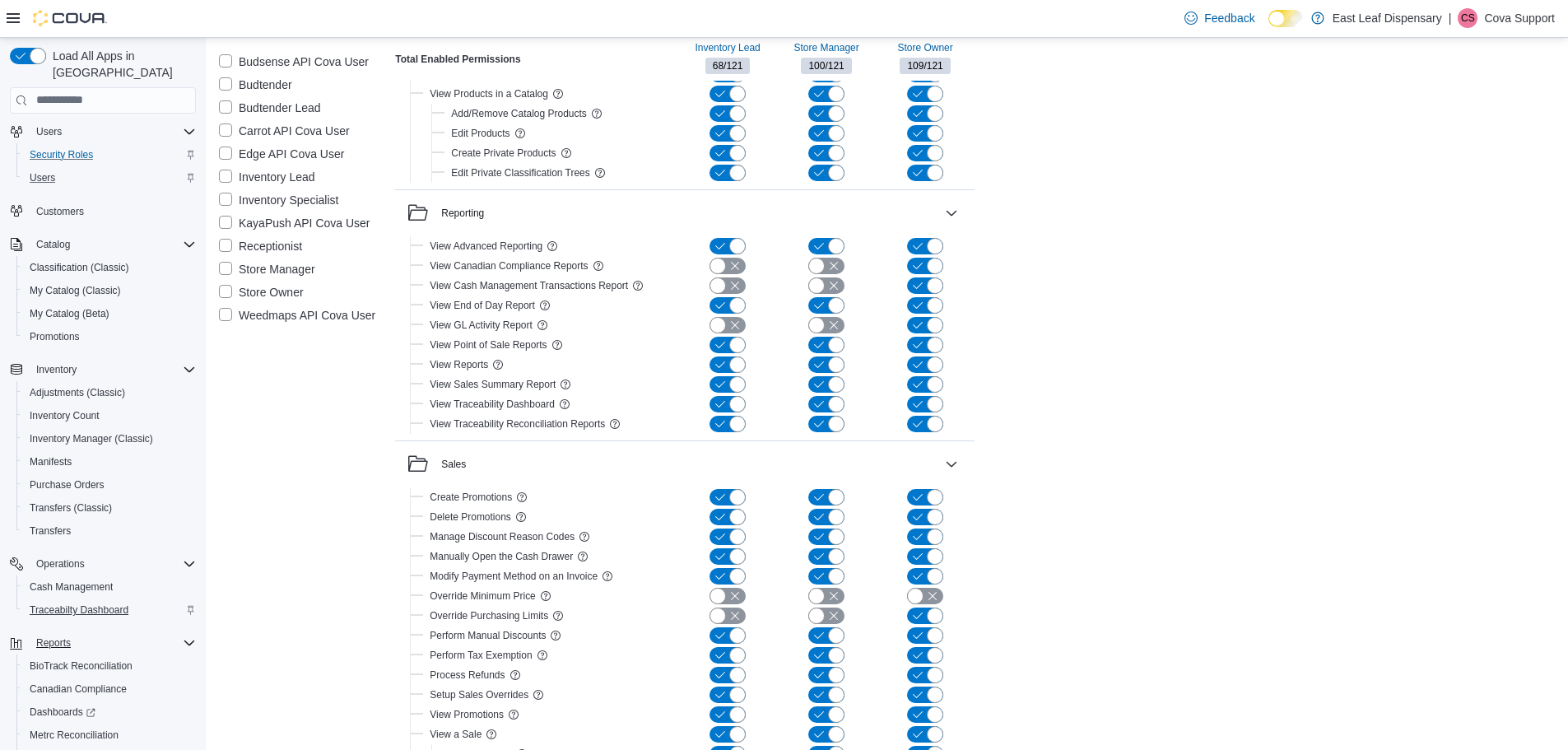
scroll to position [123, 0]
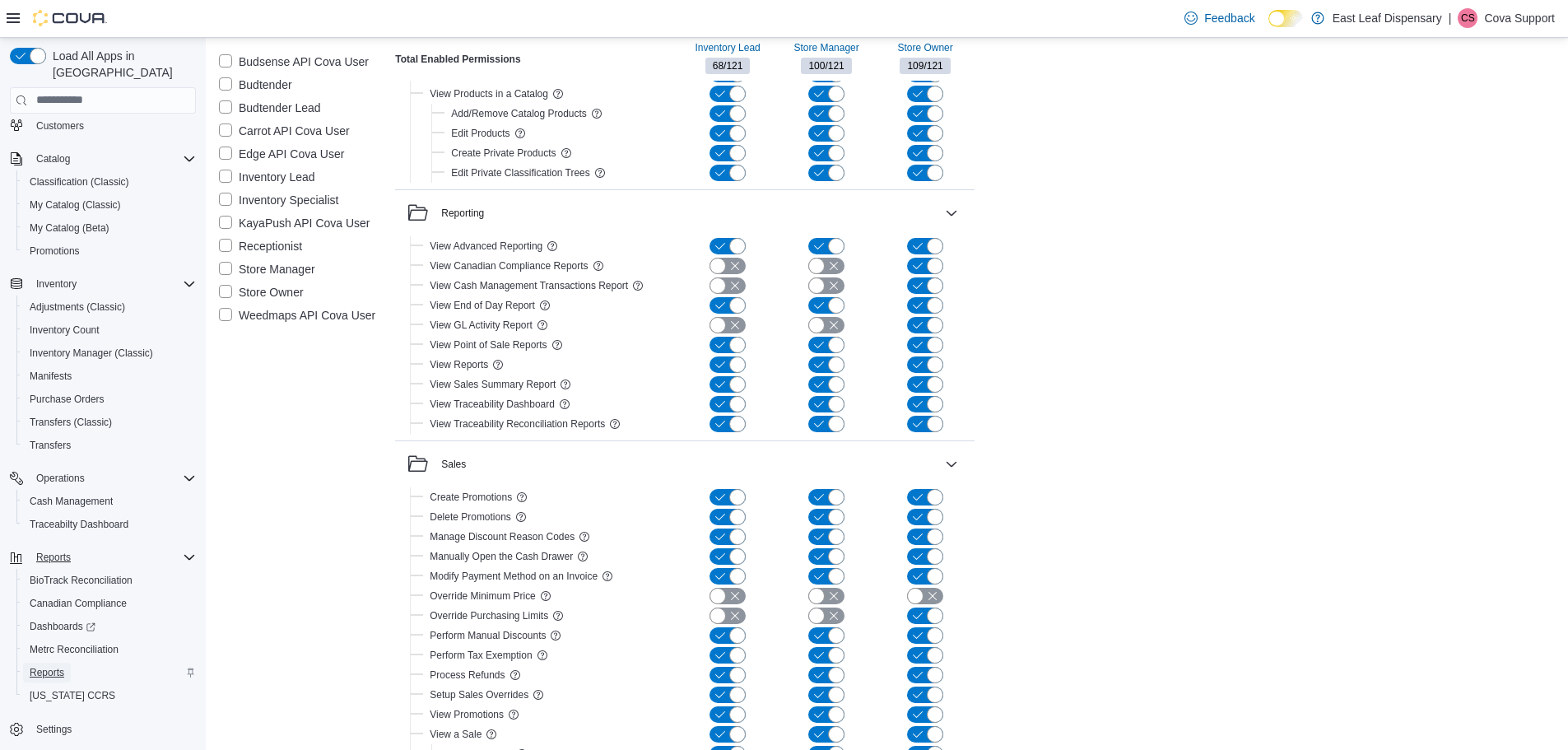
click at [48, 666] on span "Reports" at bounding box center [47, 673] width 35 height 14
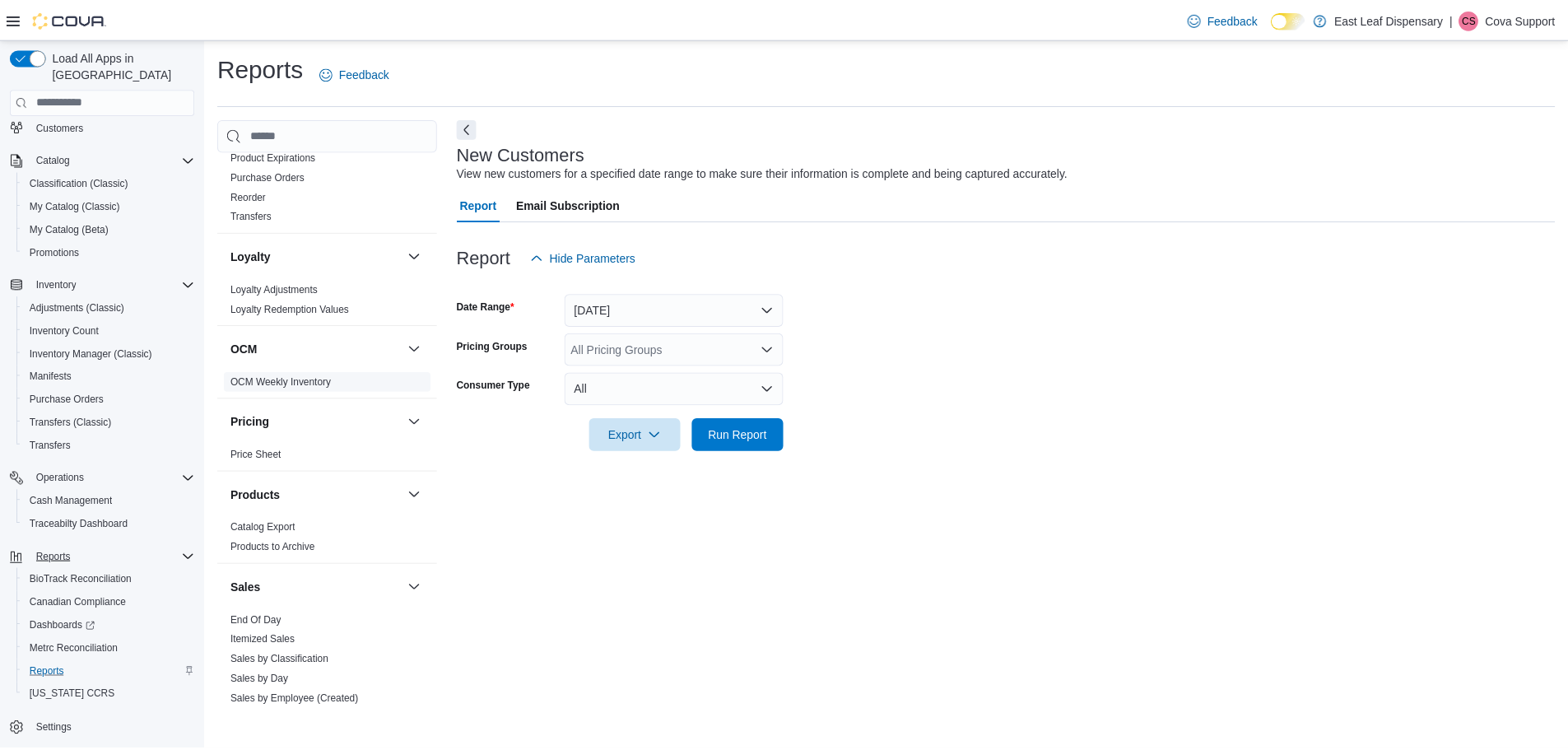
scroll to position [659, 0]
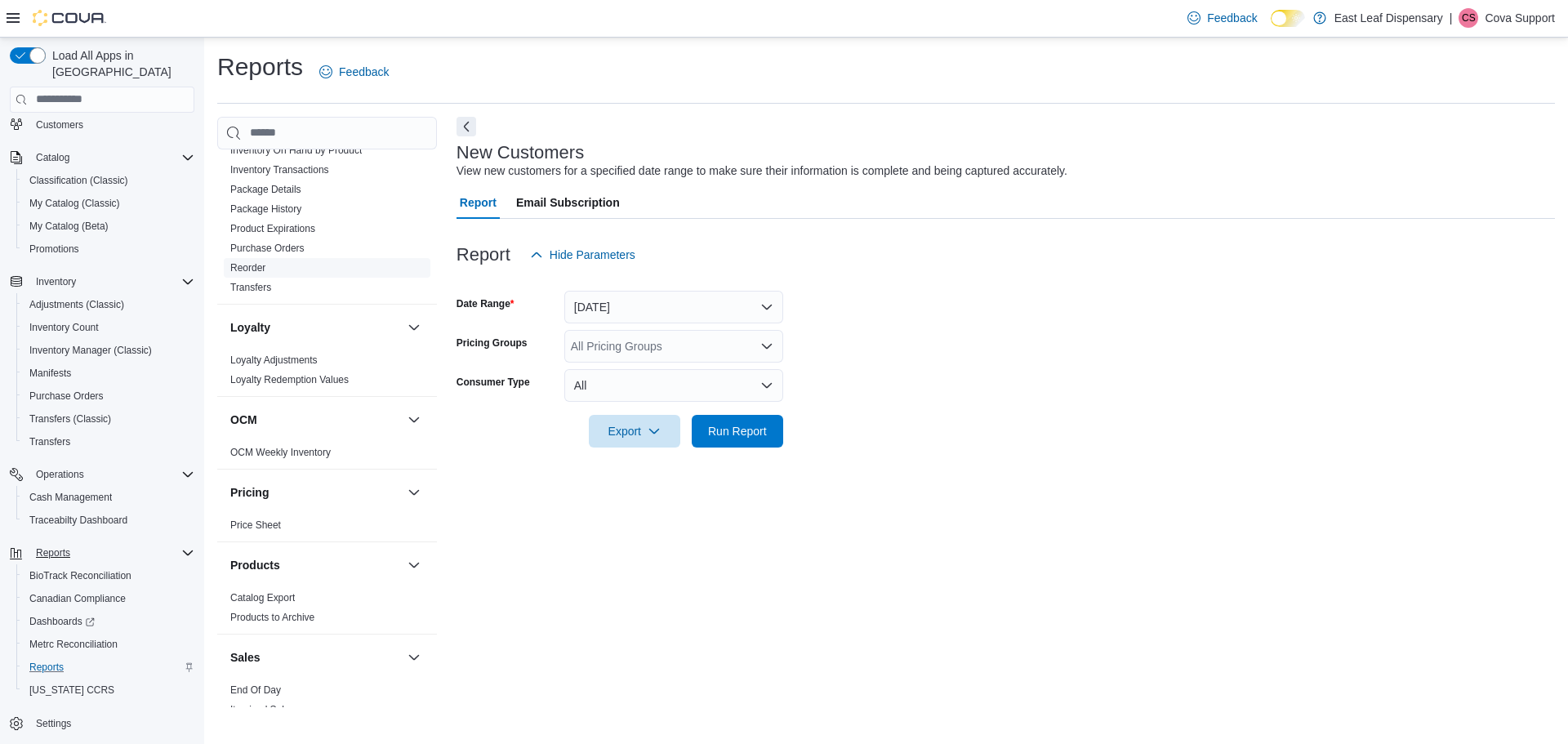
click at [246, 267] on link "Reorder" at bounding box center [248, 268] width 35 height 12
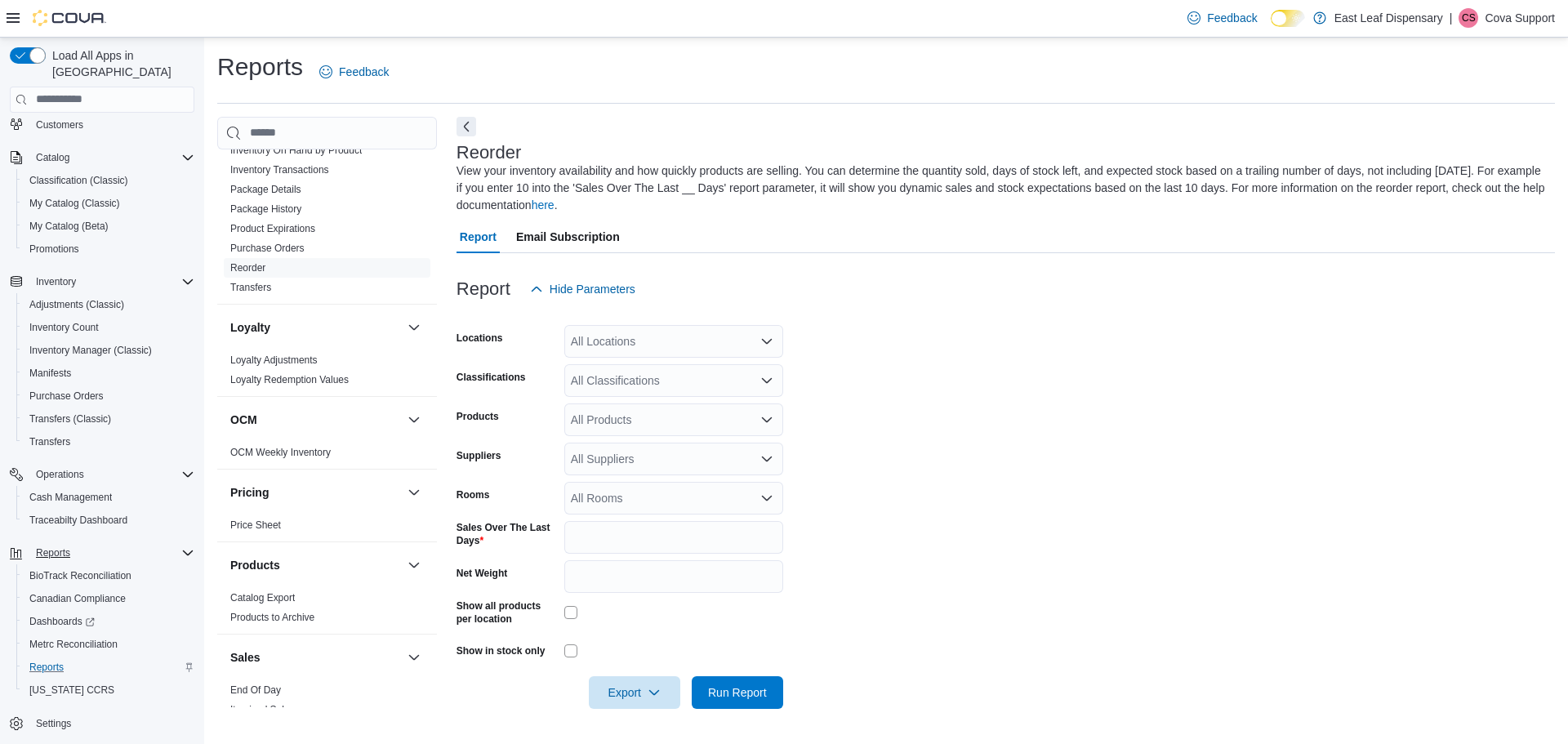
click at [857, 263] on div "Report Email Subscription Report Hide Parameters Locations All Locations Classi…" at bounding box center [1006, 474] width 1099 height 508
click at [733, 684] on span "Run Report" at bounding box center [738, 692] width 72 height 33
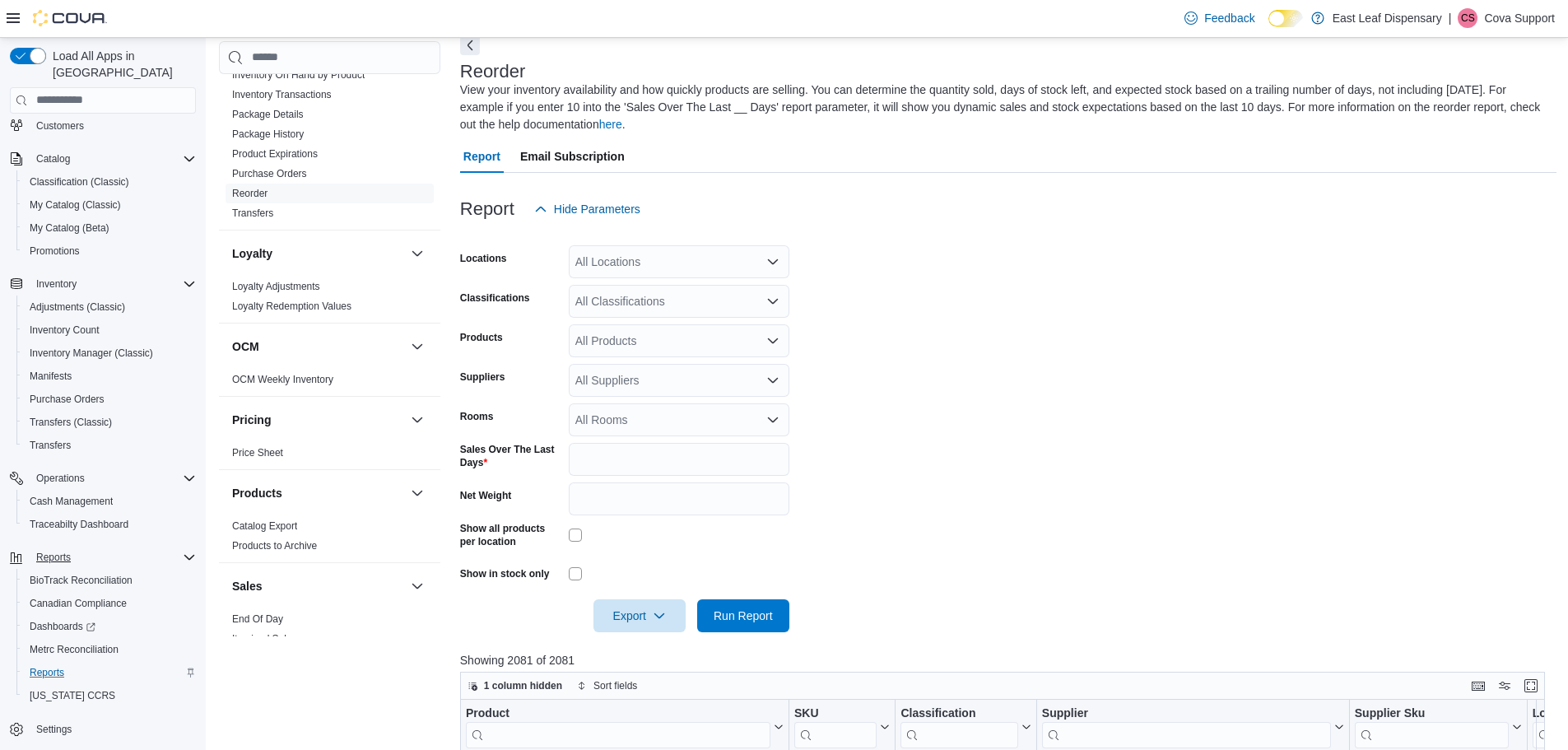
scroll to position [165, 0]
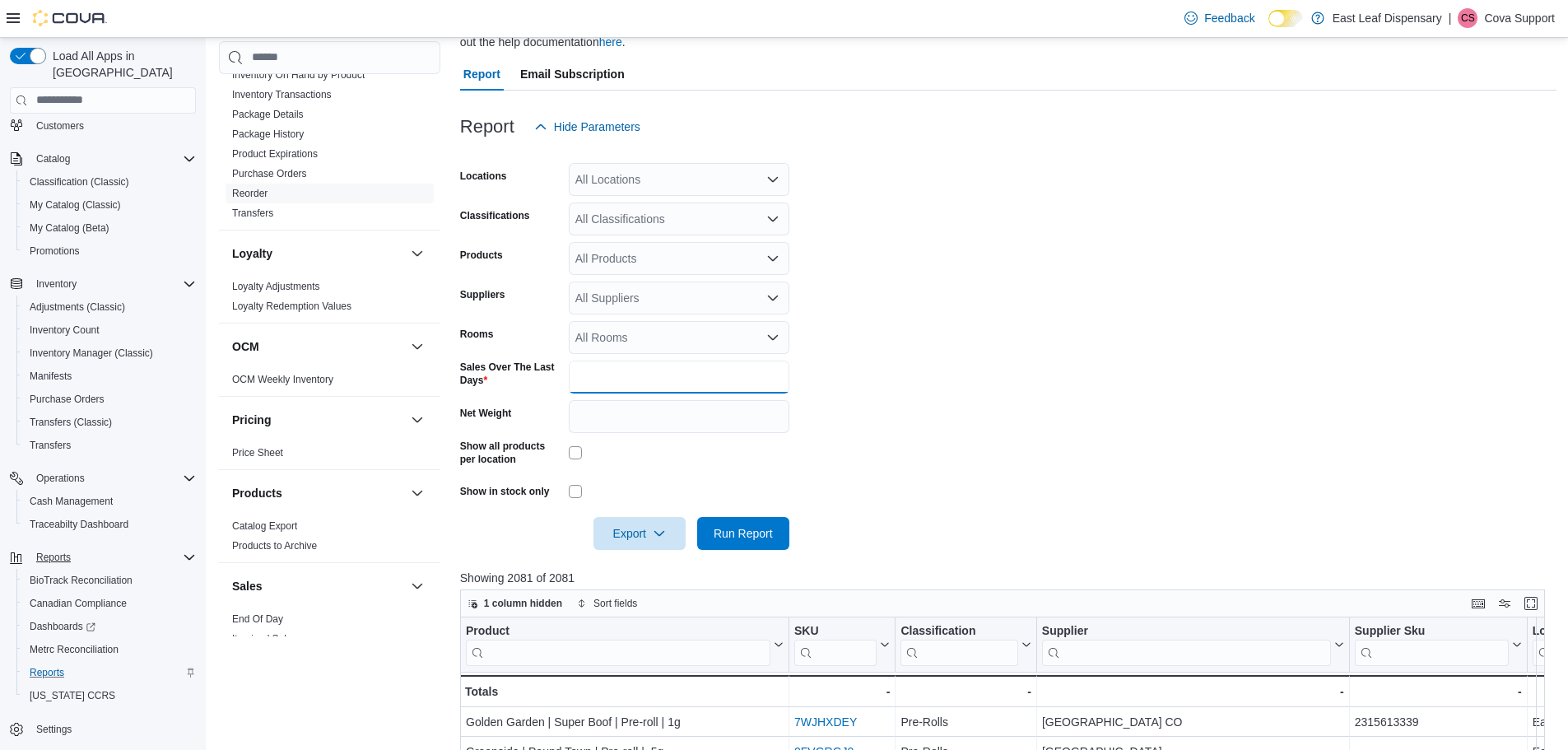
click at [597, 391] on input "*" at bounding box center [679, 377] width 221 height 33
drag, startPoint x: 604, startPoint y: 377, endPoint x: 545, endPoint y: 385, distance: 59.5
click at [545, 385] on div "Sales Over The Last Days *" at bounding box center [624, 377] width 329 height 33
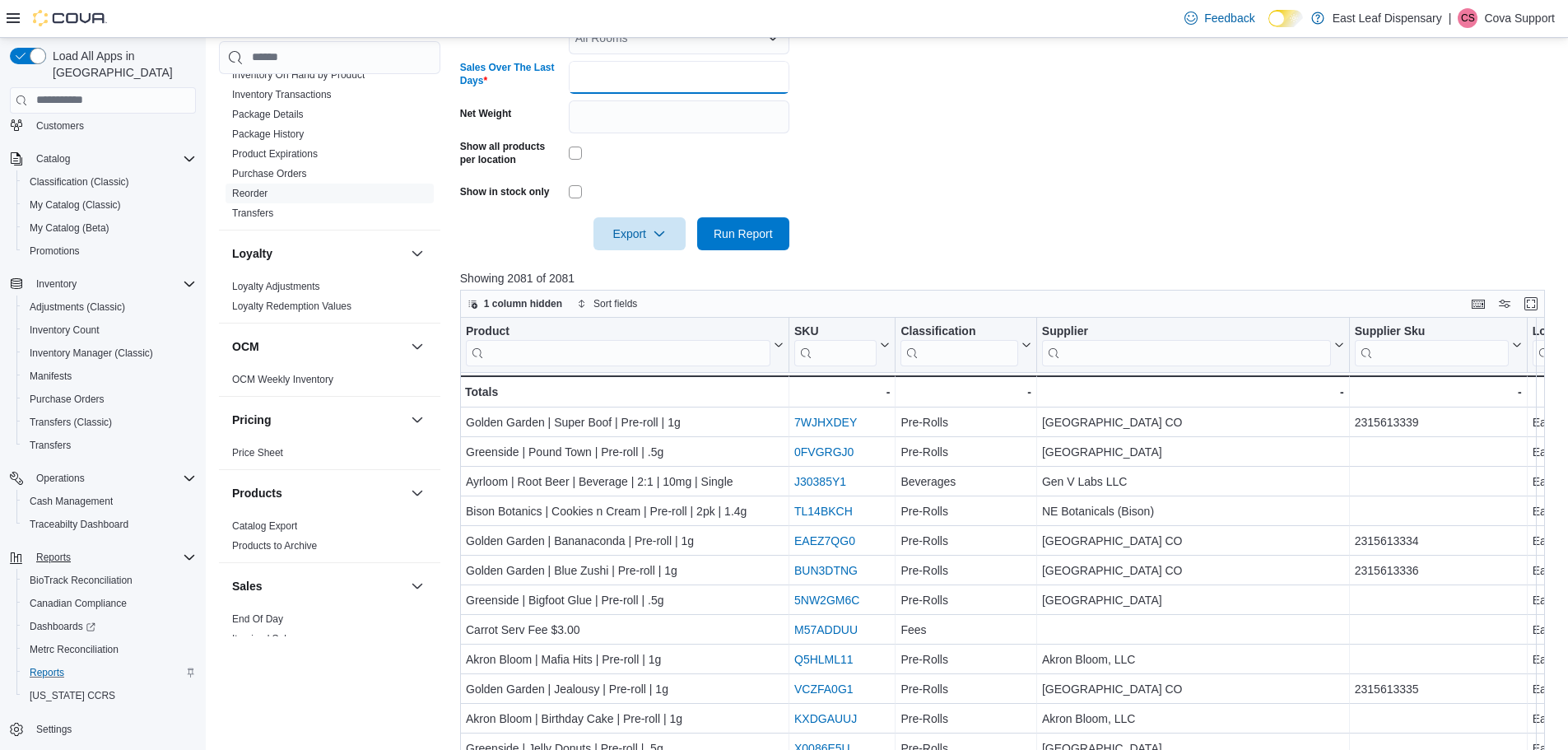
scroll to position [494, 0]
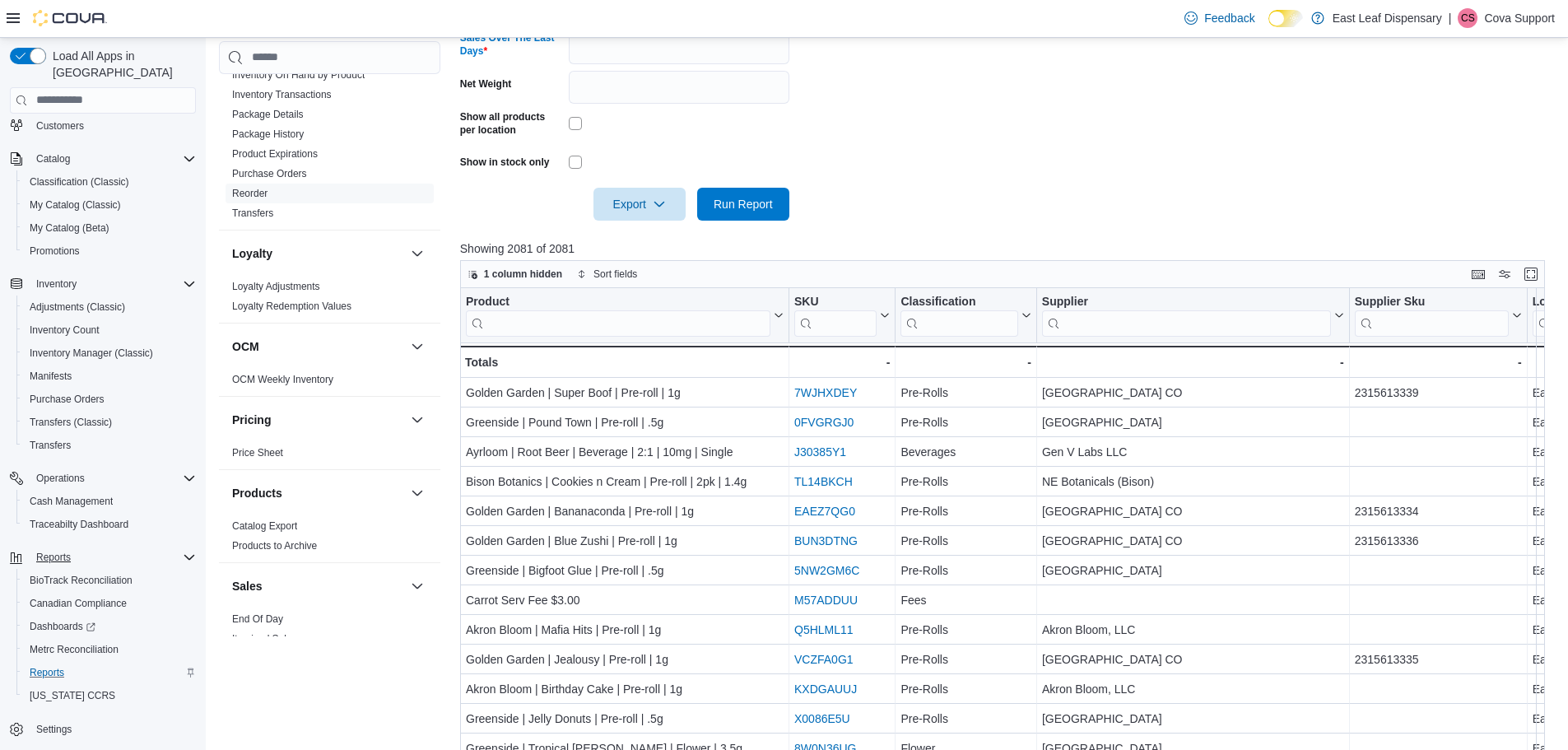
click at [1055, 208] on form "Locations All Locations Classifications All Classifications Products All Produc…" at bounding box center [1009, 17] width 1097 height 407
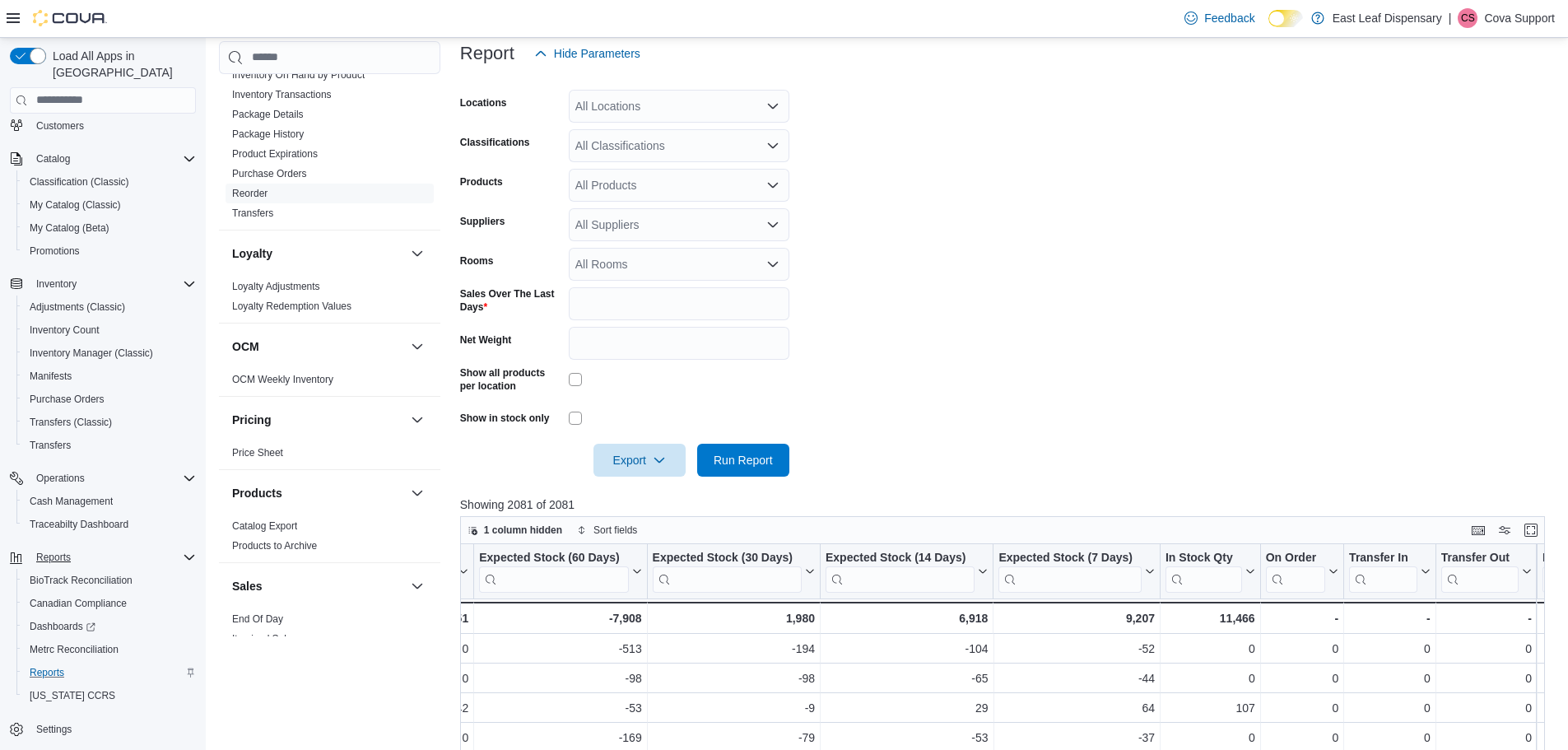
scroll to position [452, 0]
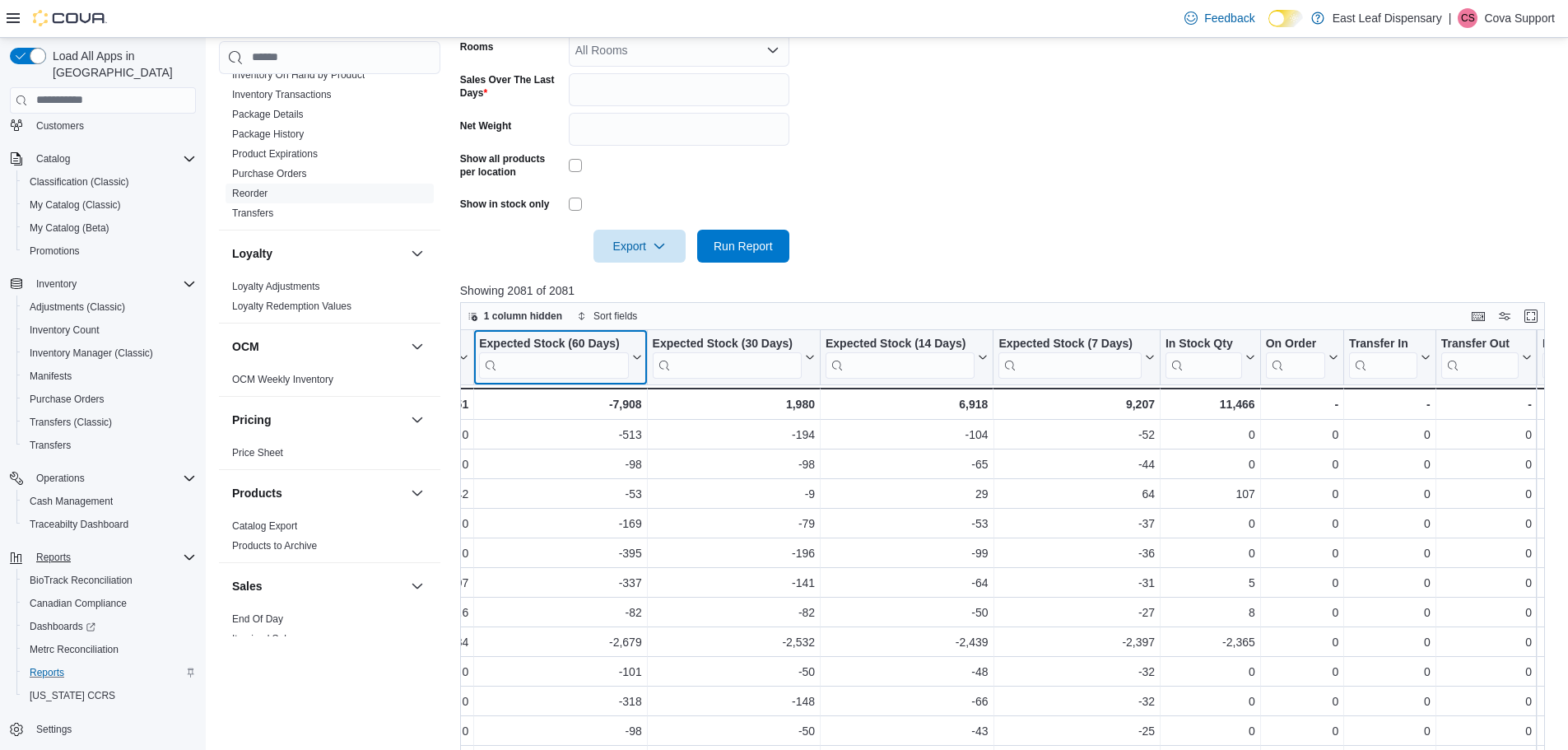
click at [638, 357] on icon at bounding box center [635, 357] width 14 height 10
click at [569, 441] on span "Sort High-Low" at bounding box center [572, 440] width 63 height 14
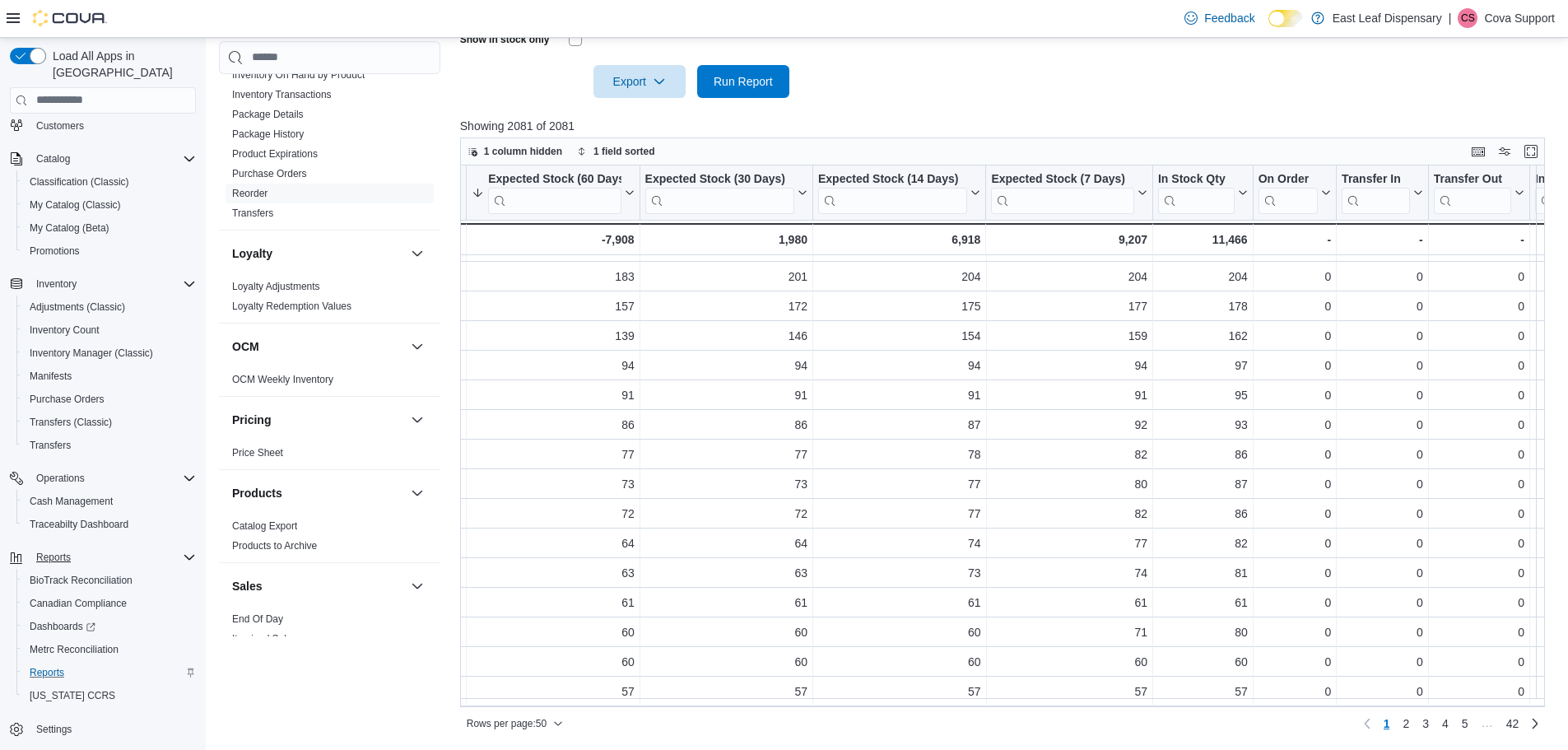
scroll to position [82, 2803]
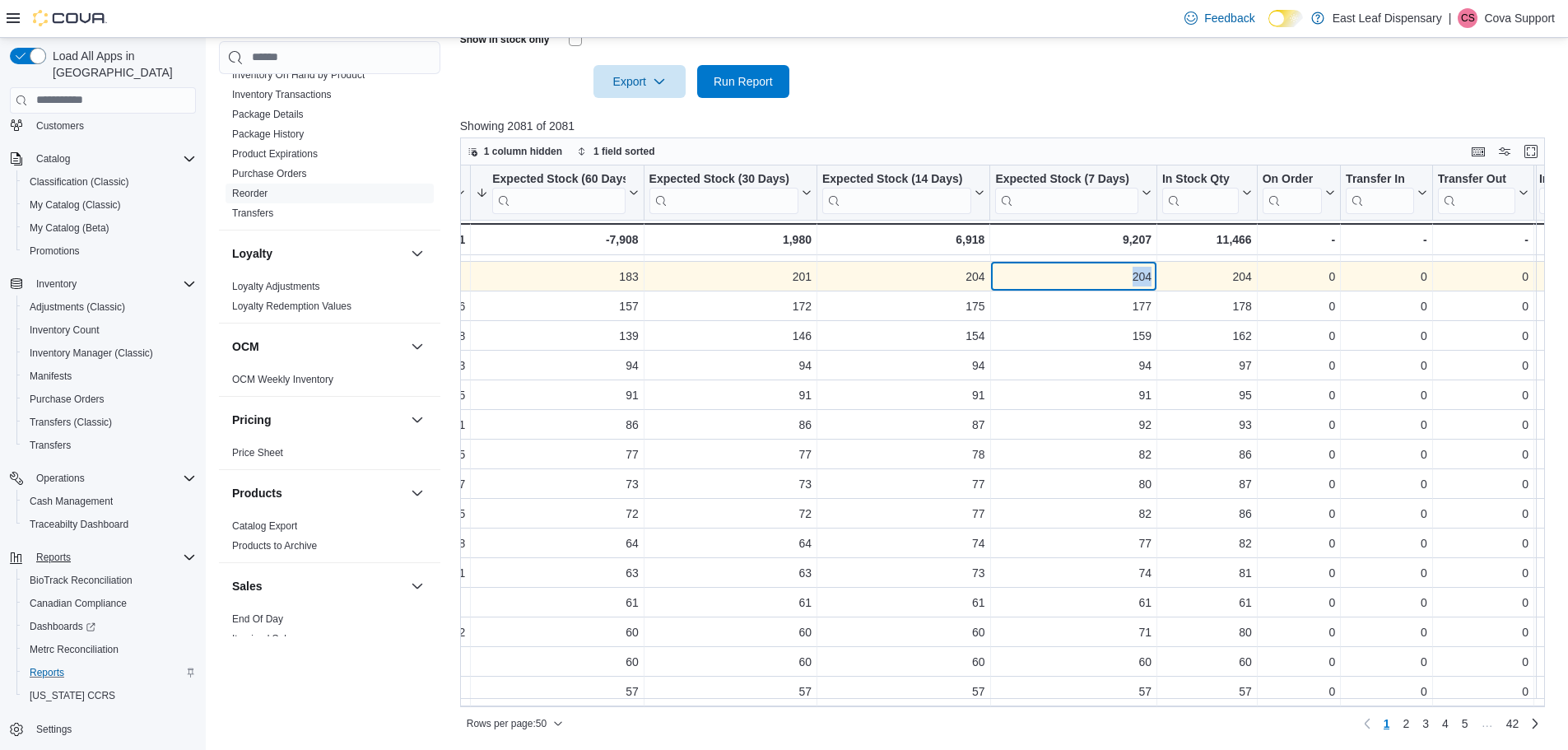
drag, startPoint x: 1150, startPoint y: 276, endPoint x: 1103, endPoint y: 278, distance: 47.0
click at [1103, 278] on div "204" at bounding box center [1073, 276] width 157 height 19
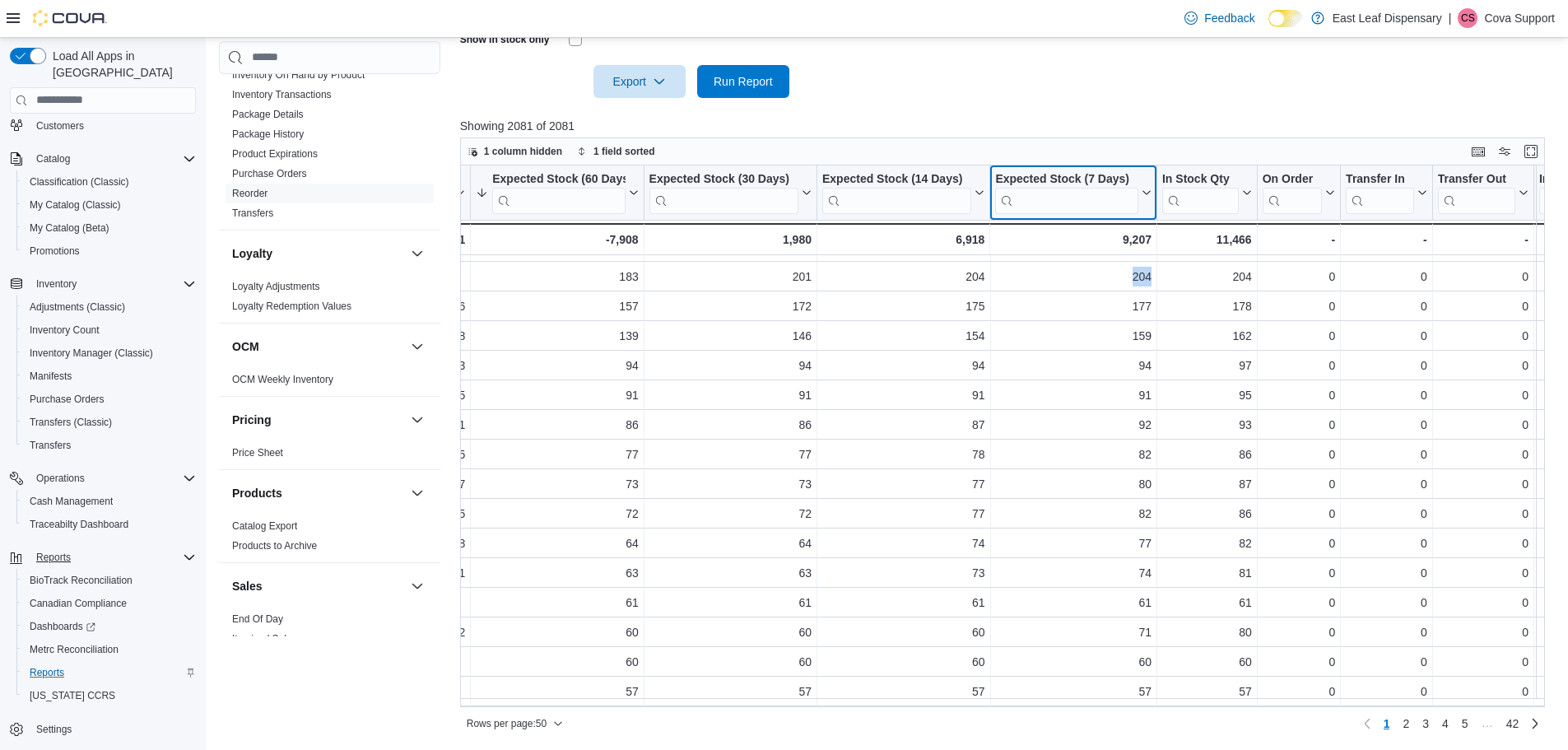
click at [1069, 209] on input "search" at bounding box center [1066, 200] width 143 height 26
click at [1144, 191] on icon at bounding box center [1145, 193] width 14 height 10
click at [1138, 134] on div "Showing 2081 of 2081 1 column hidden 1 field sorted Product Click to view colum…" at bounding box center [1009, 427] width 1097 height 620
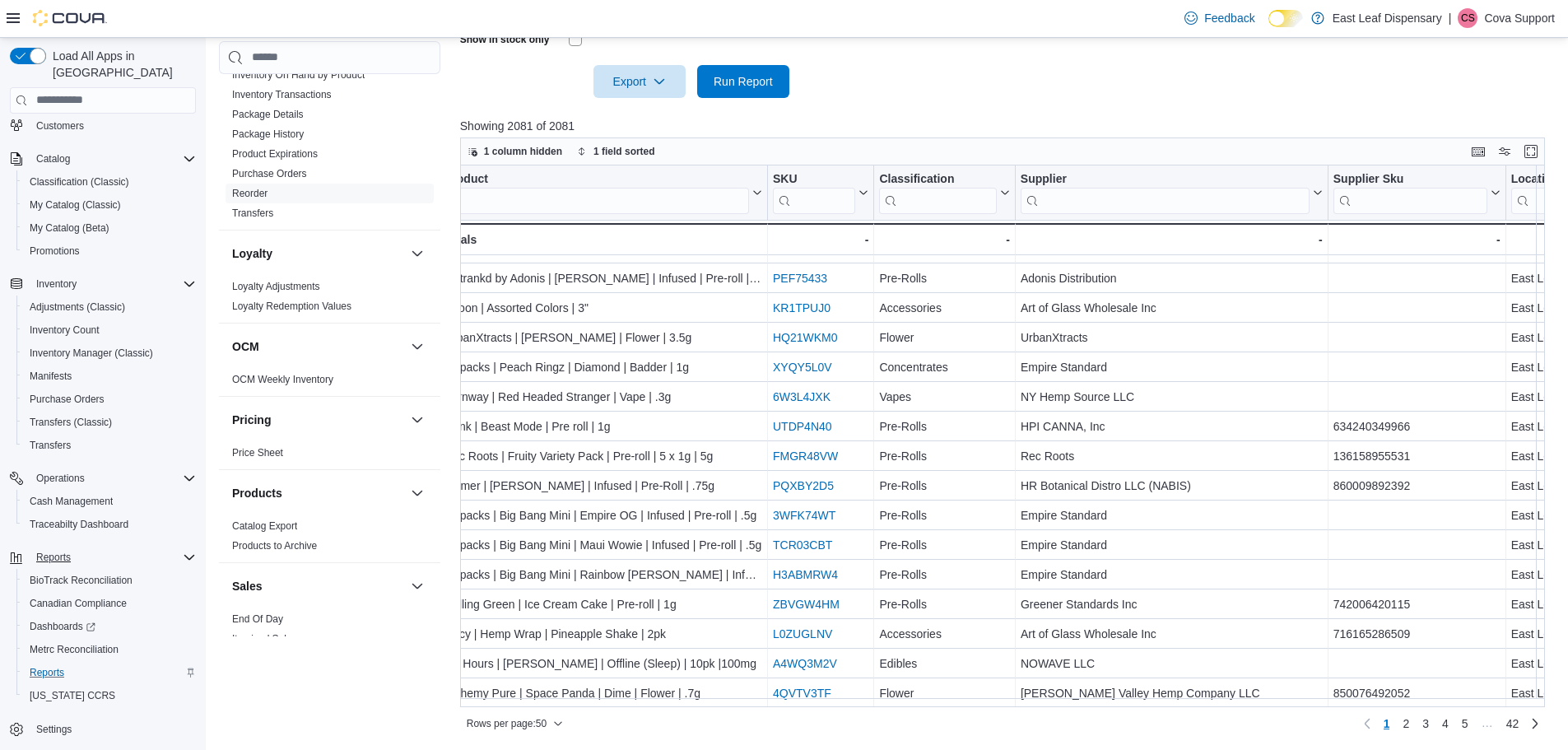
scroll to position [1038, 0]
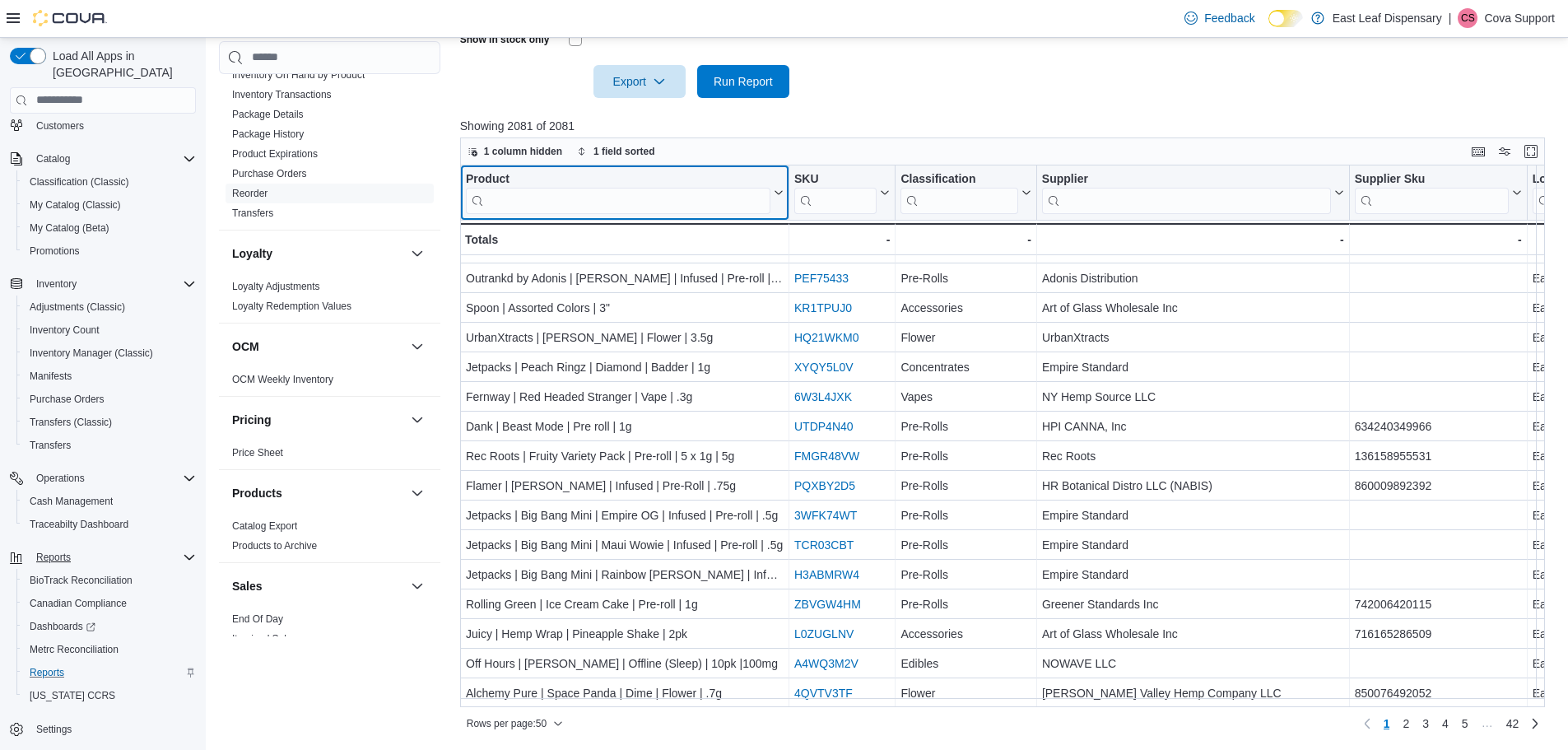
click at [493, 202] on input "search" at bounding box center [619, 200] width 305 height 26
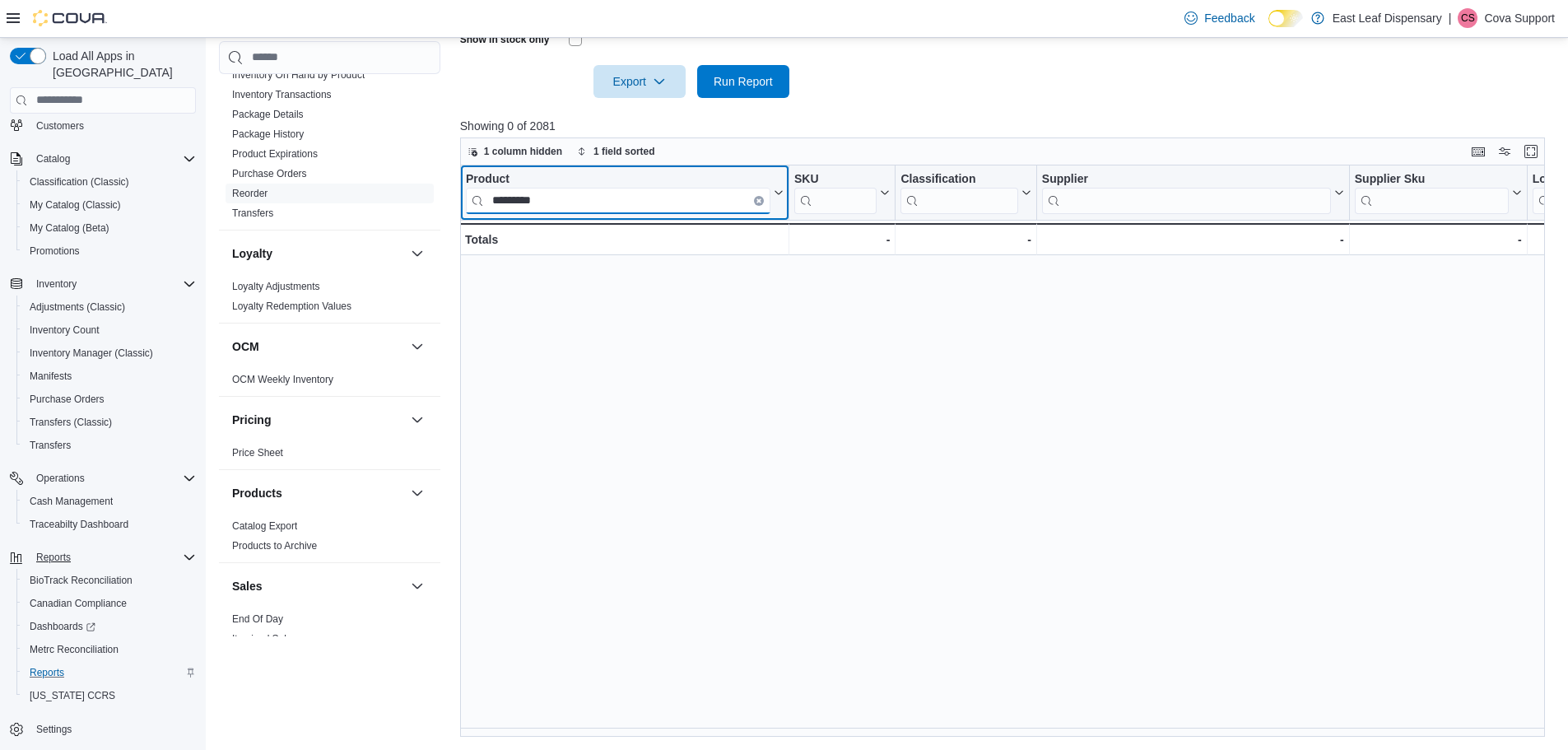
scroll to position [0, 0]
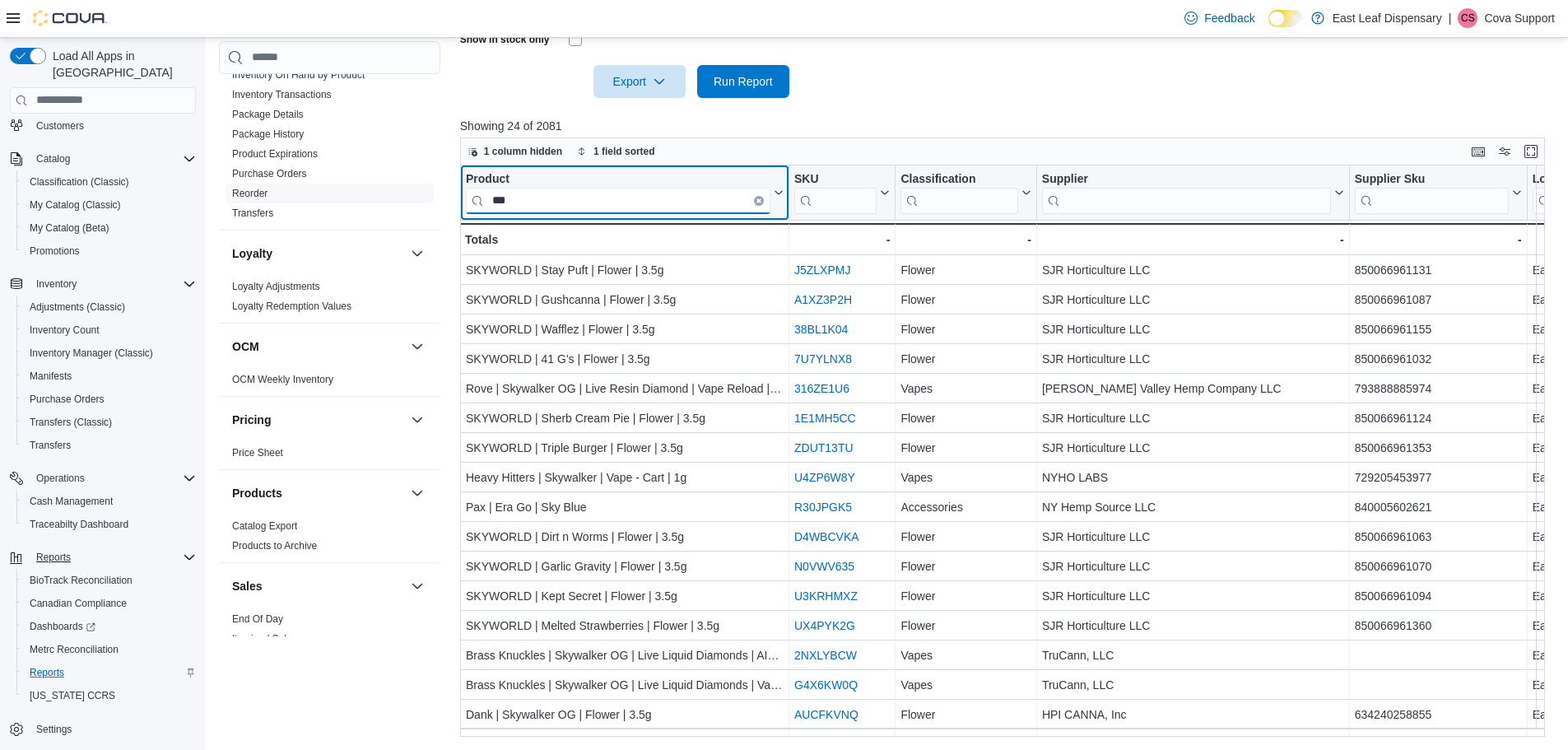
type input "***"
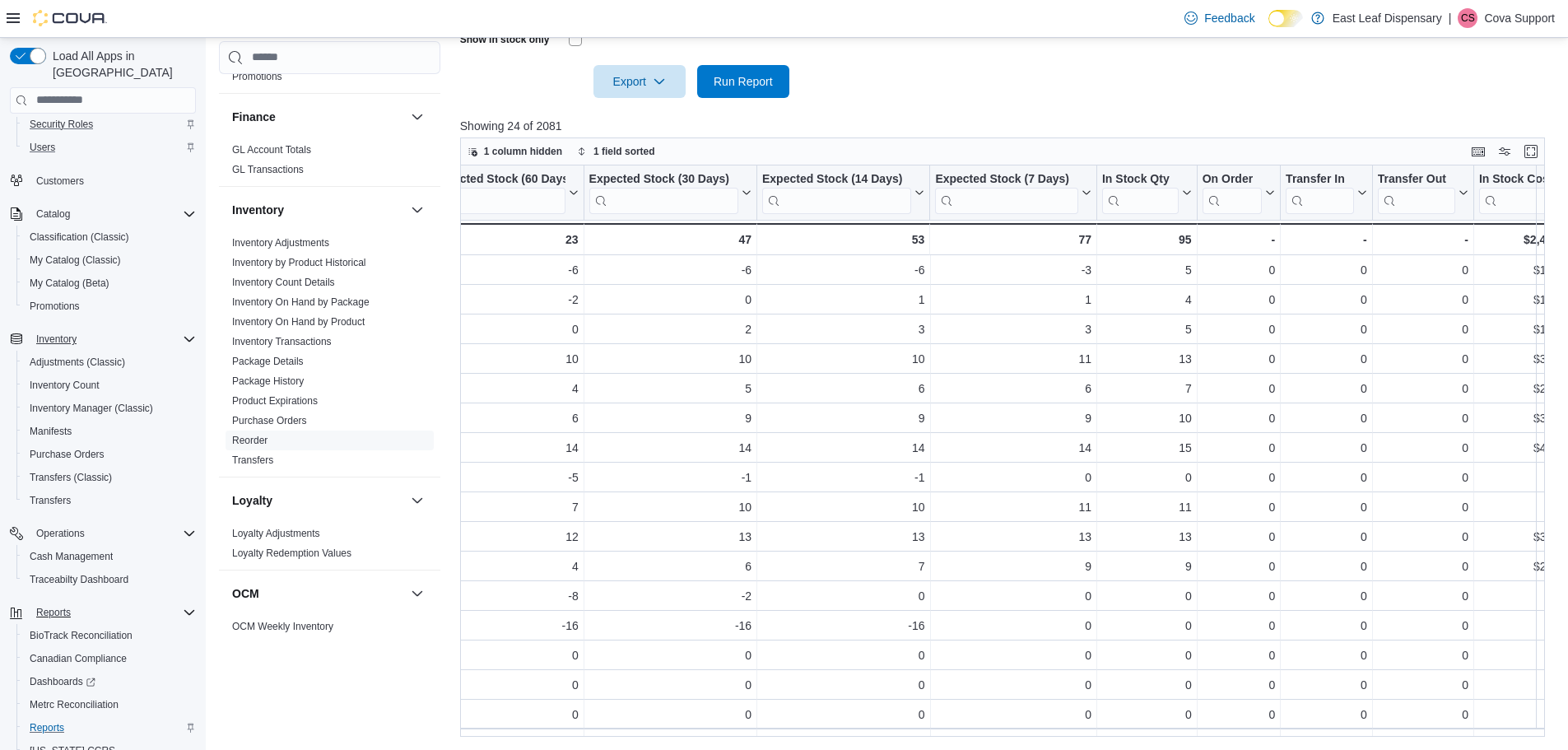
scroll to position [41, 0]
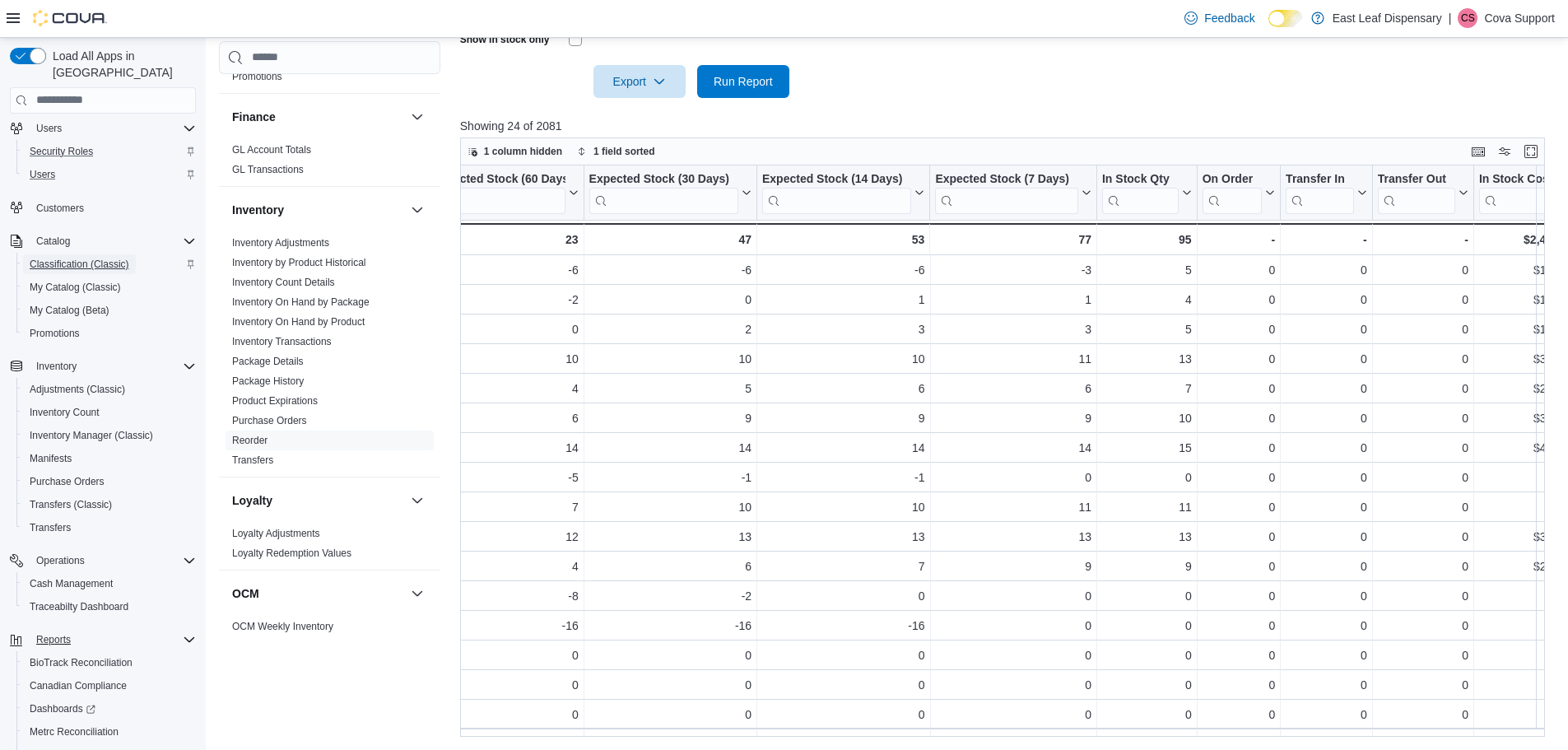
click at [70, 258] on span "Classification (Classic)" at bounding box center [80, 265] width 100 height 14
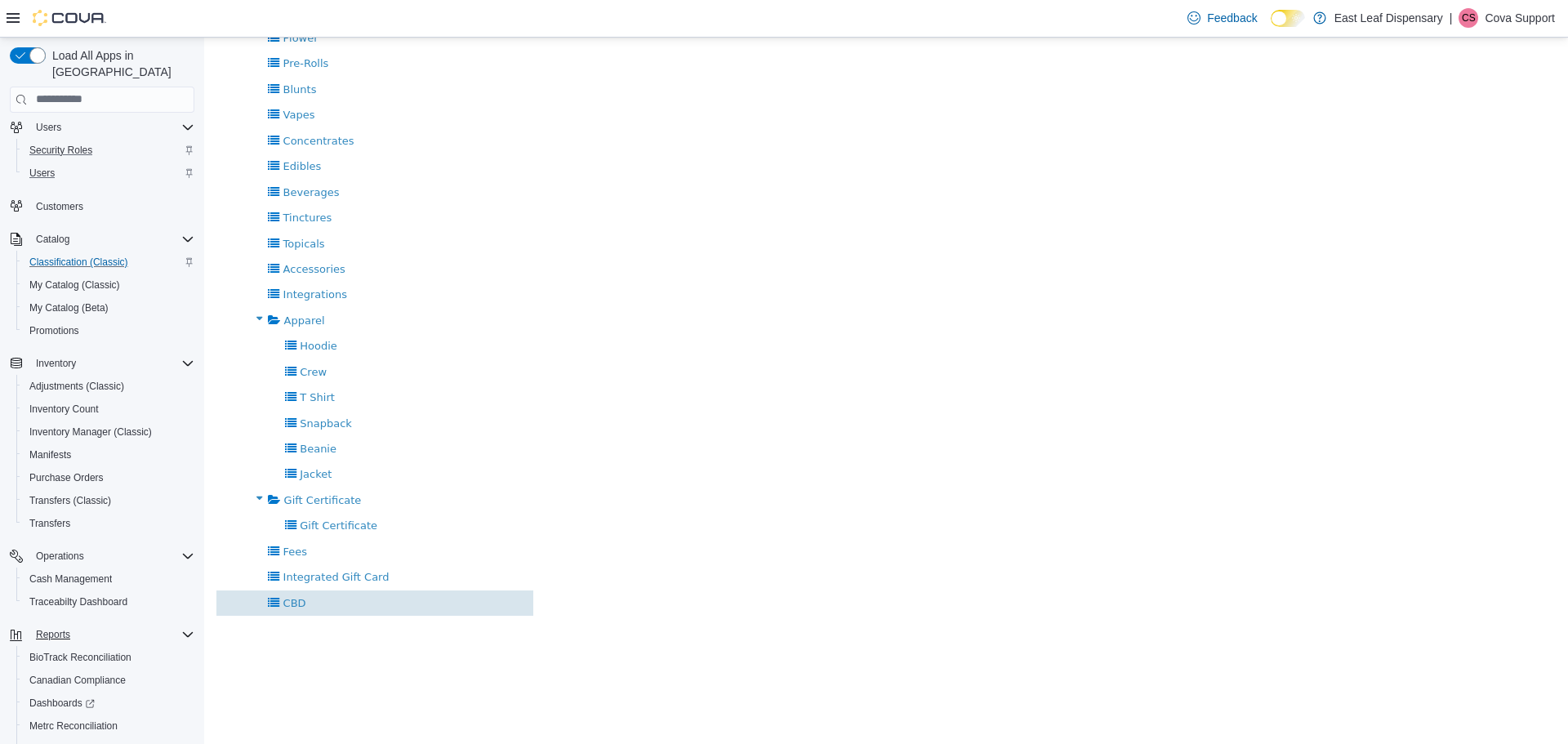
scroll to position [176, 0]
click at [295, 597] on span "CBD" at bounding box center [295, 600] width 23 height 13
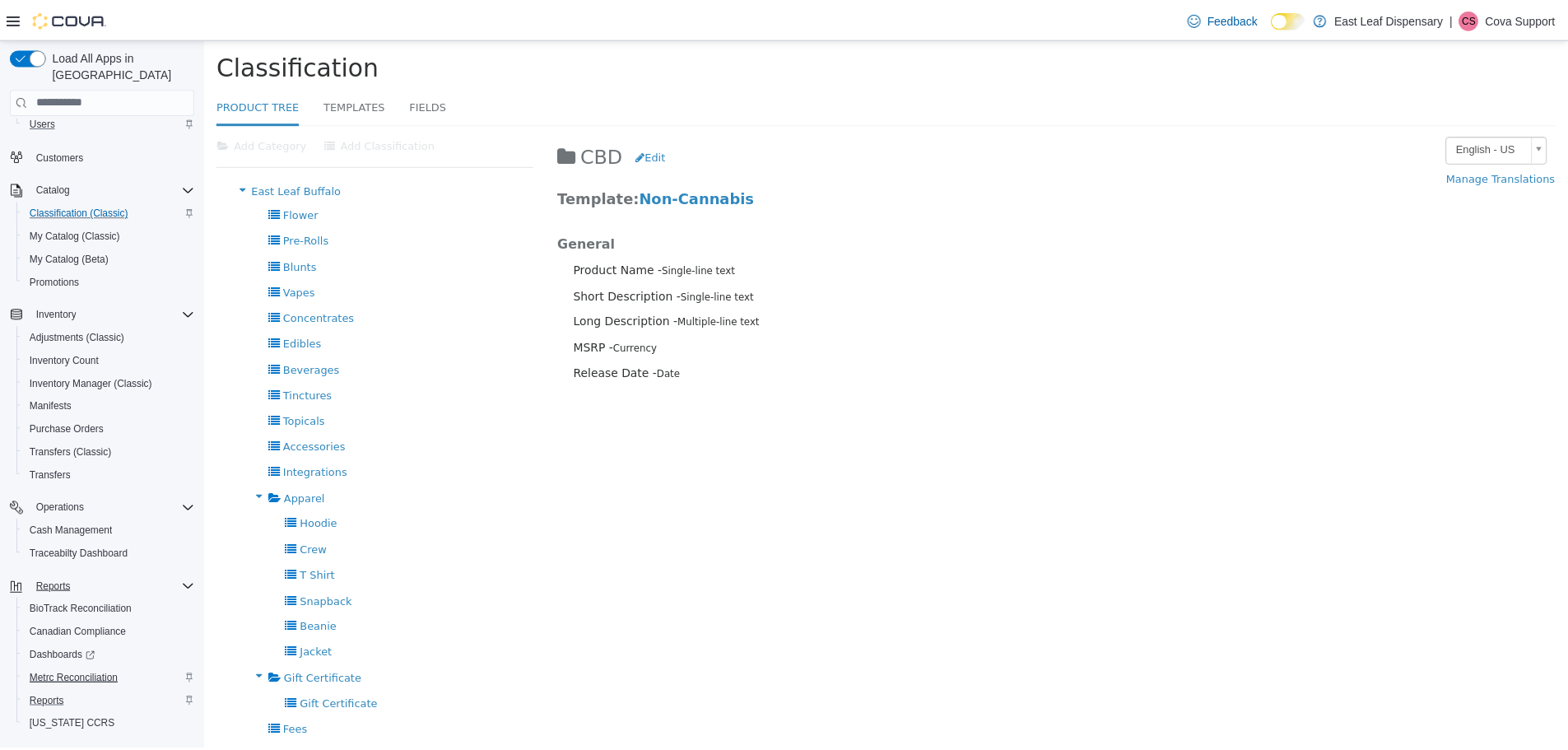
scroll to position [123, 0]
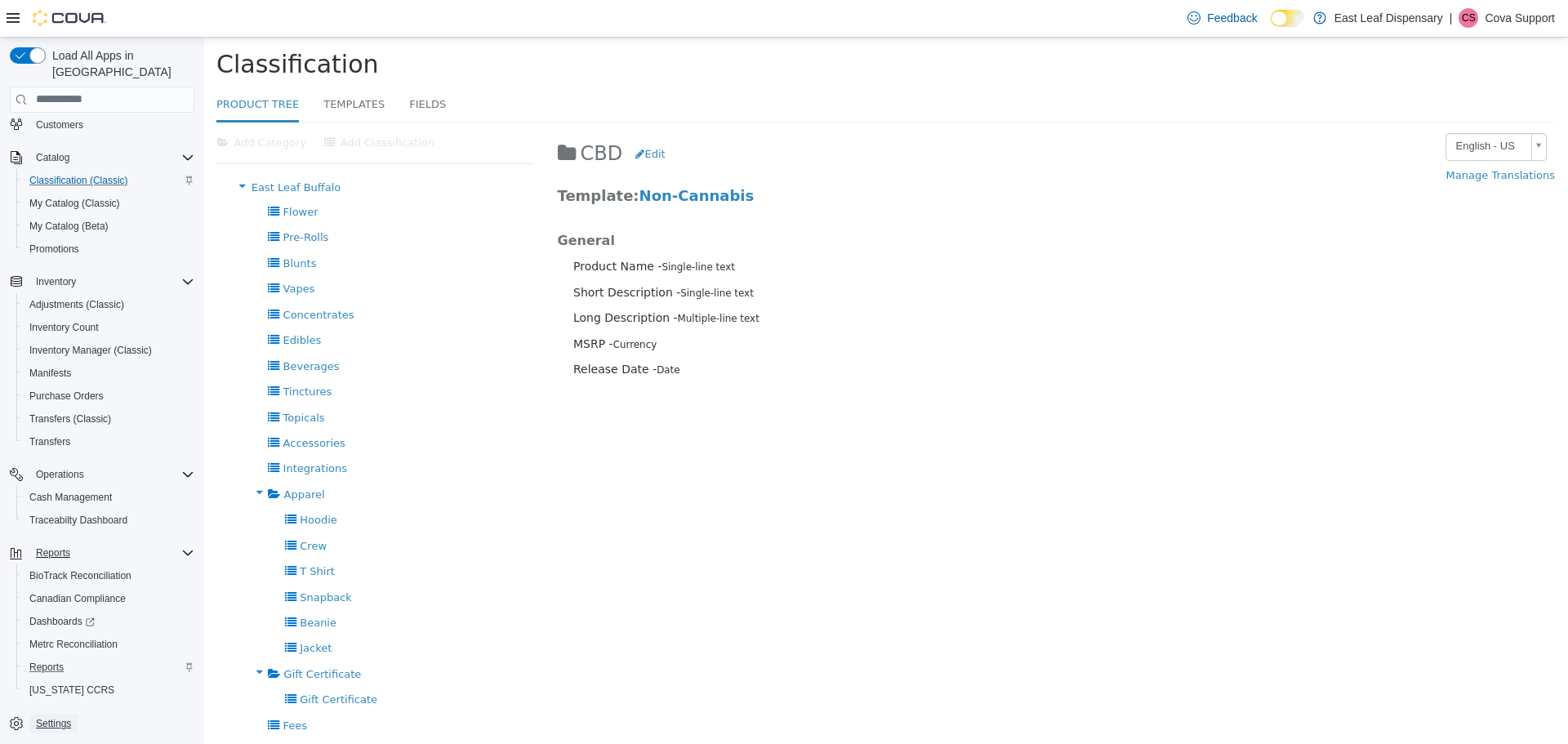
click at [42, 717] on span "Settings" at bounding box center [54, 724] width 35 height 13
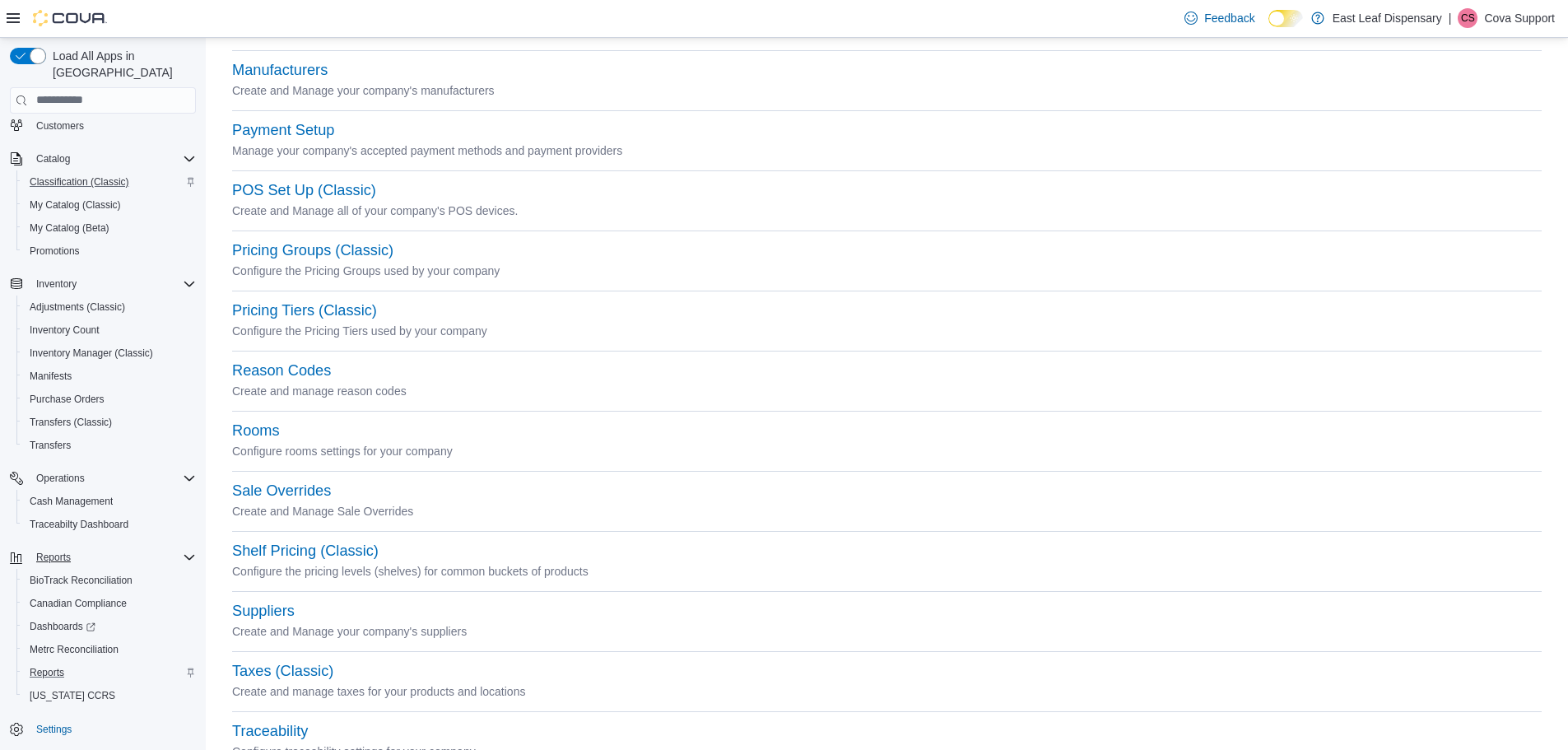
scroll to position [539, 0]
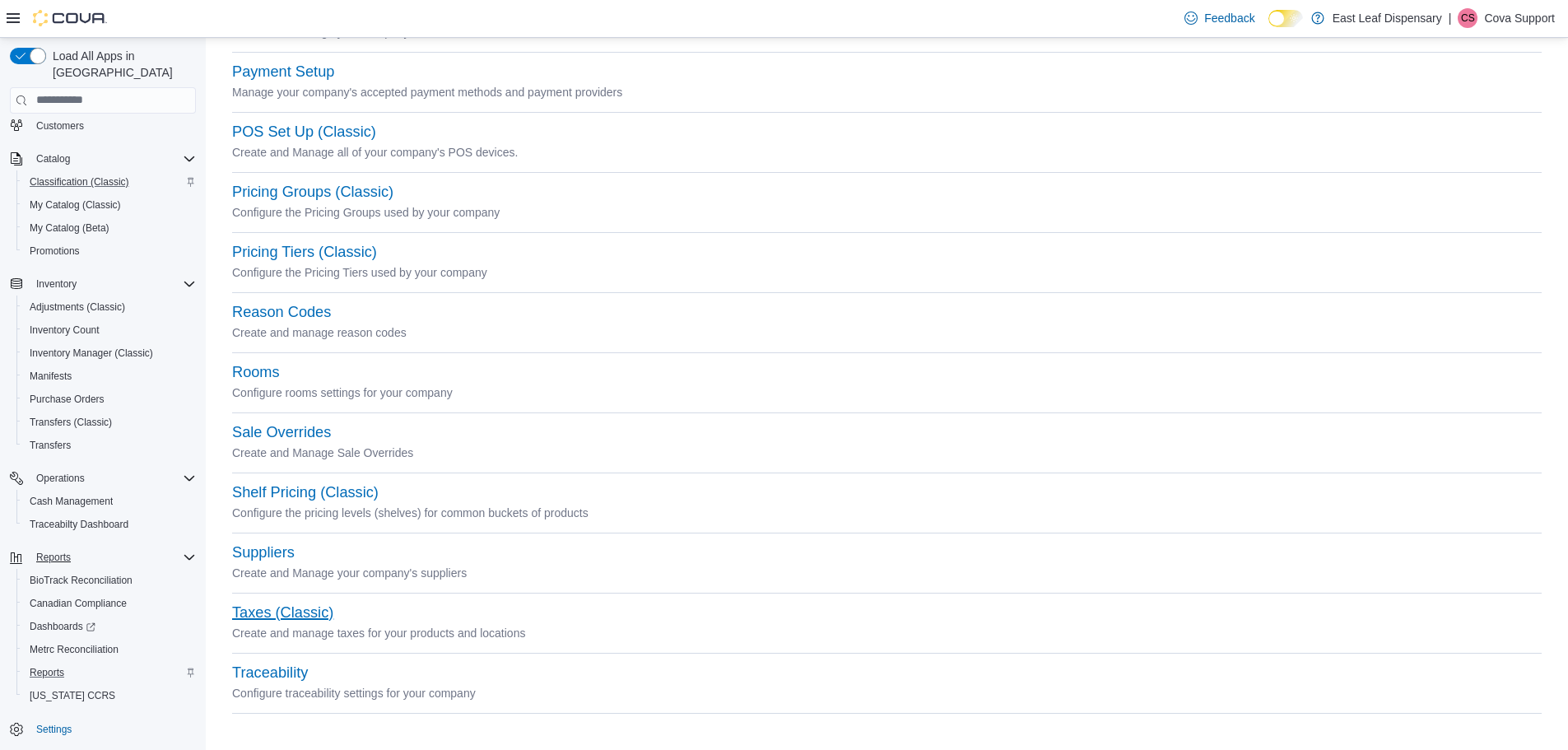
click at [276, 609] on button "Taxes (Classic)" at bounding box center [283, 613] width 102 height 17
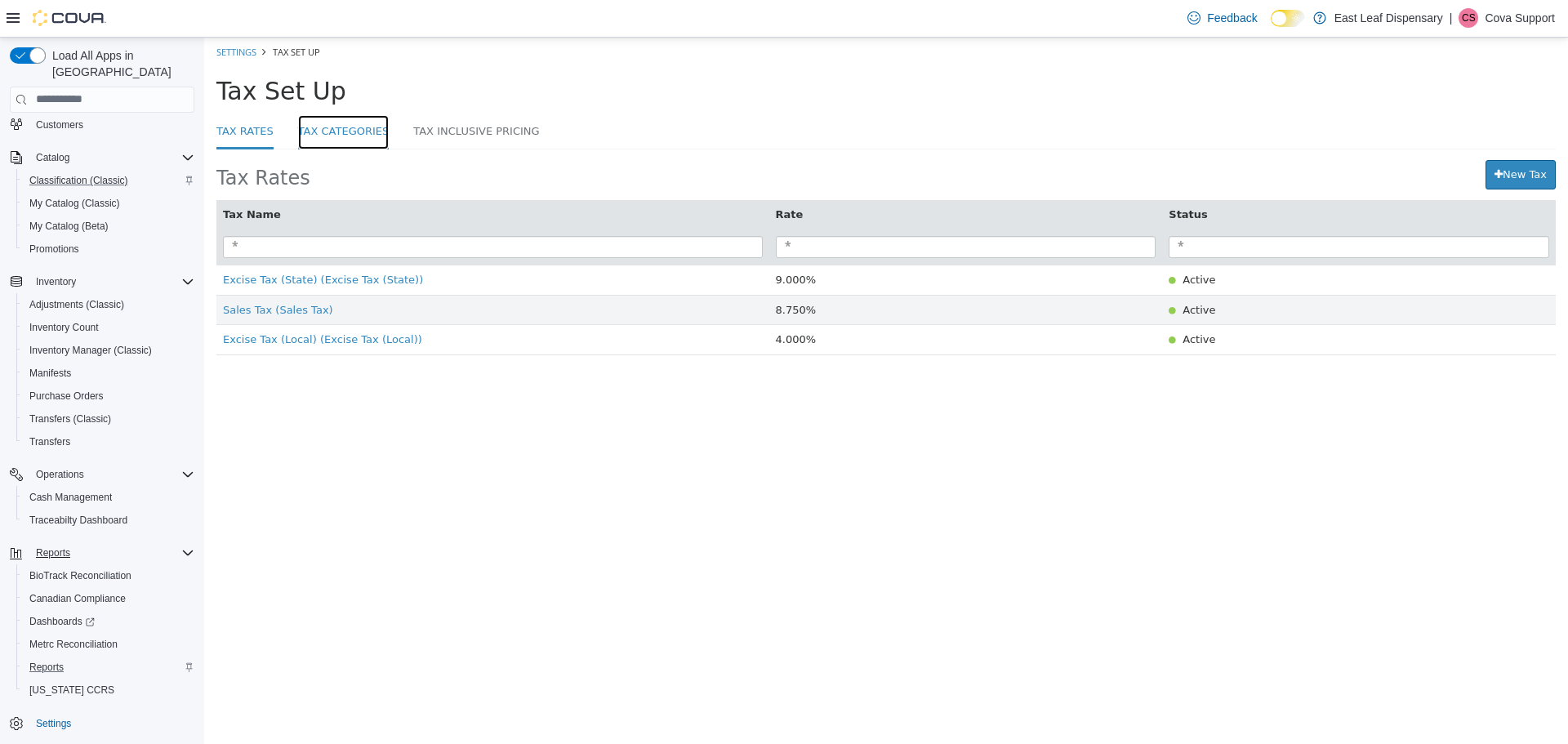
click at [329, 134] on link "Tax Categories" at bounding box center [343, 132] width 91 height 35
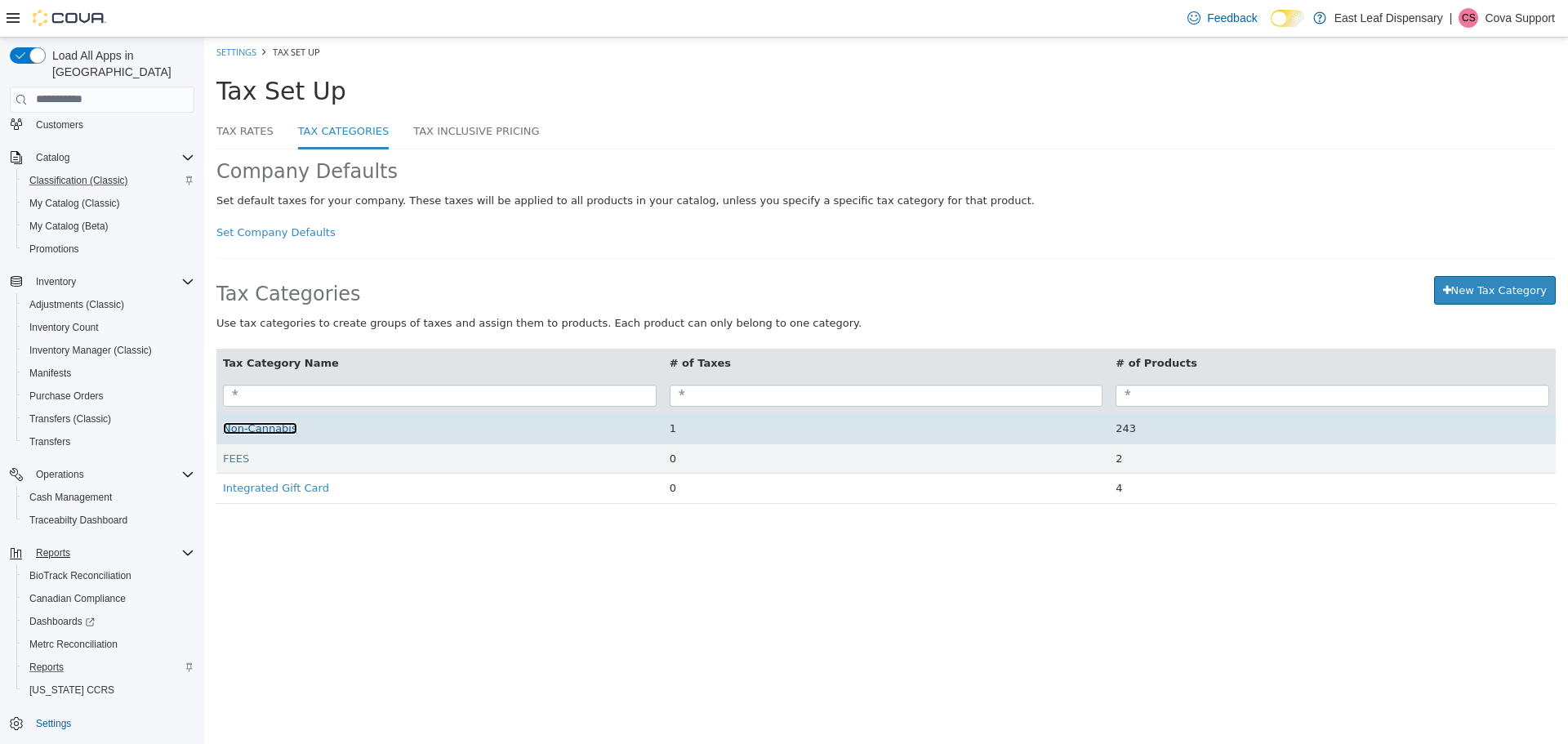
click at [253, 428] on span "Non-Cannabis" at bounding box center [260, 427] width 75 height 13
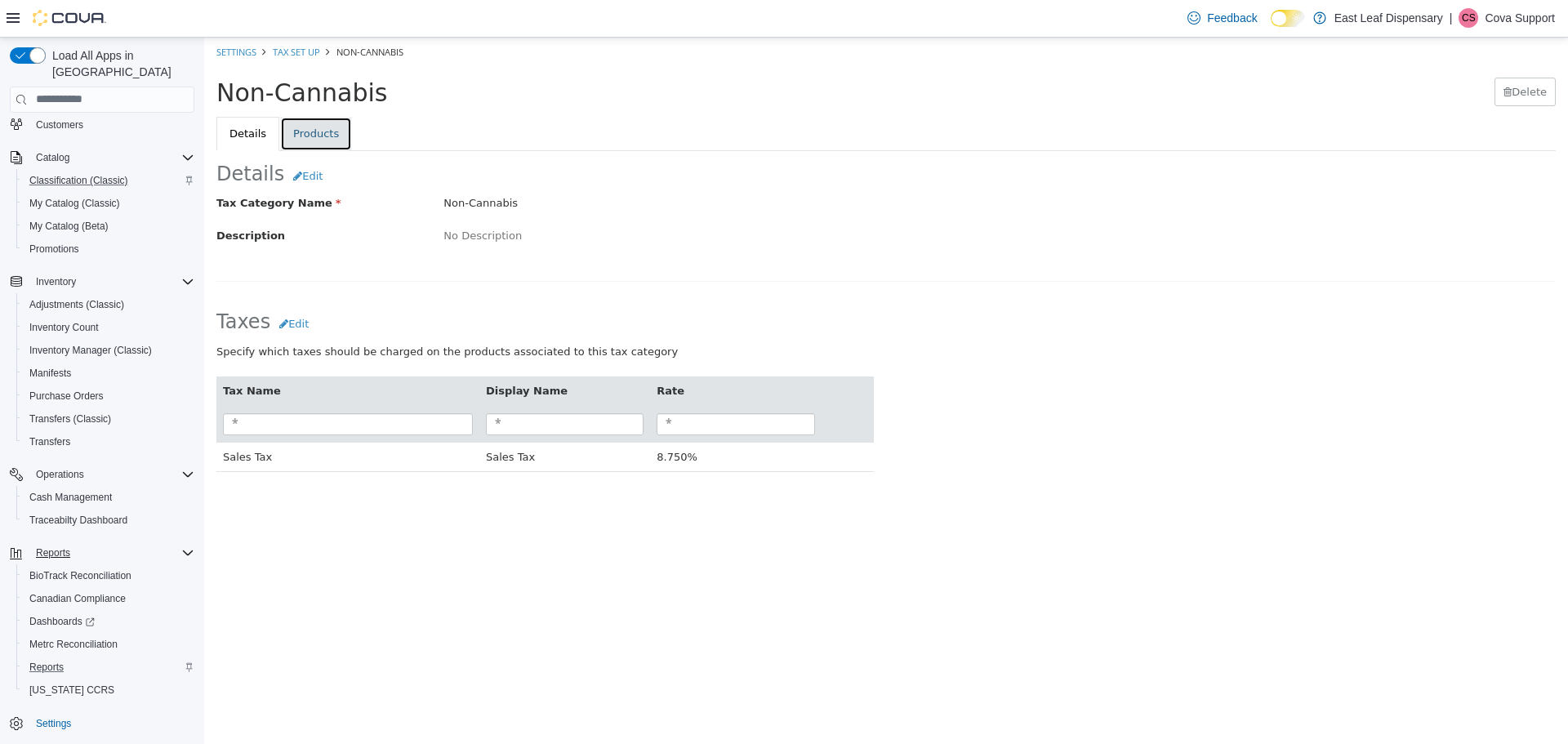
click at [309, 128] on link "Products" at bounding box center [316, 133] width 72 height 34
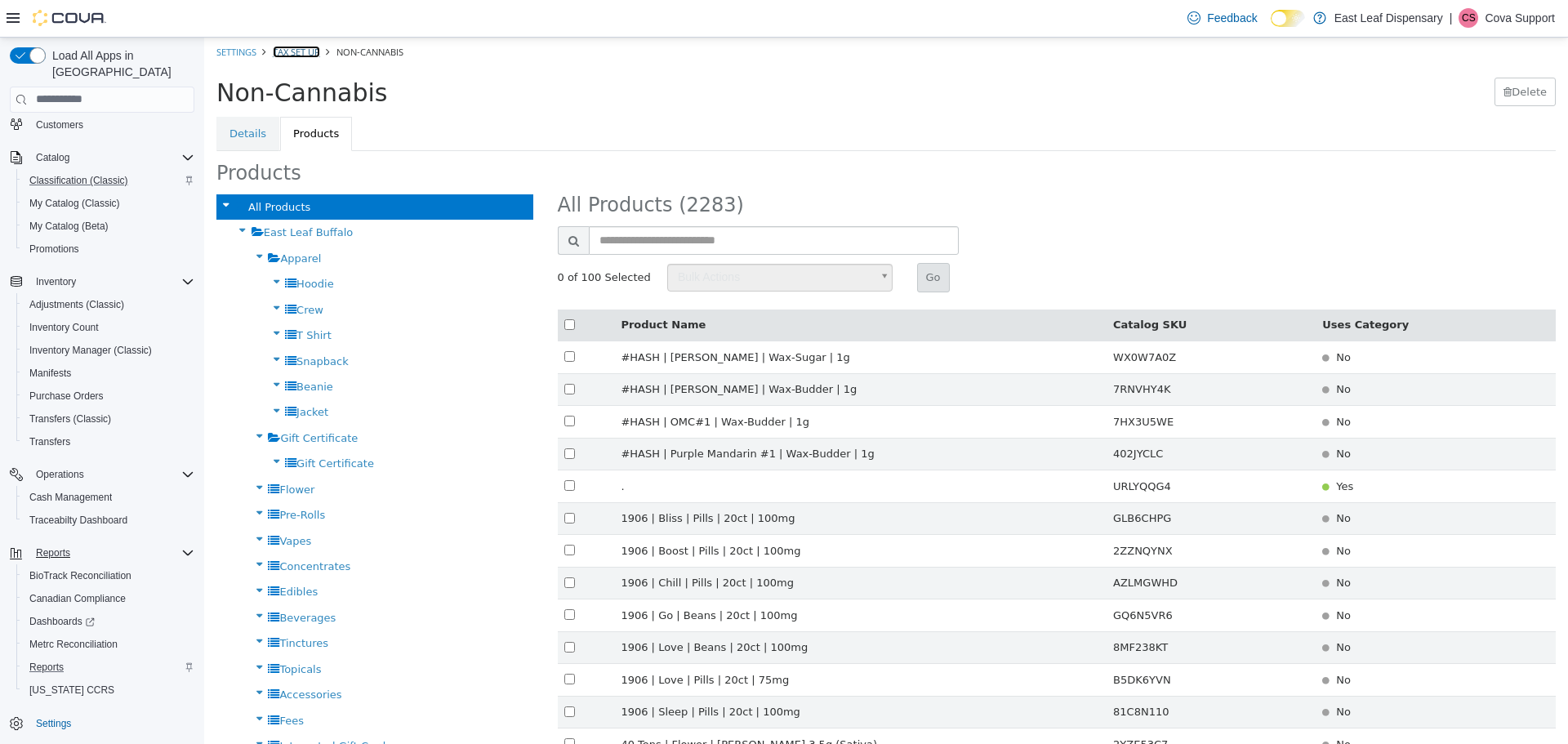
click at [301, 53] on link "Tax Set Up" at bounding box center [296, 51] width 47 height 13
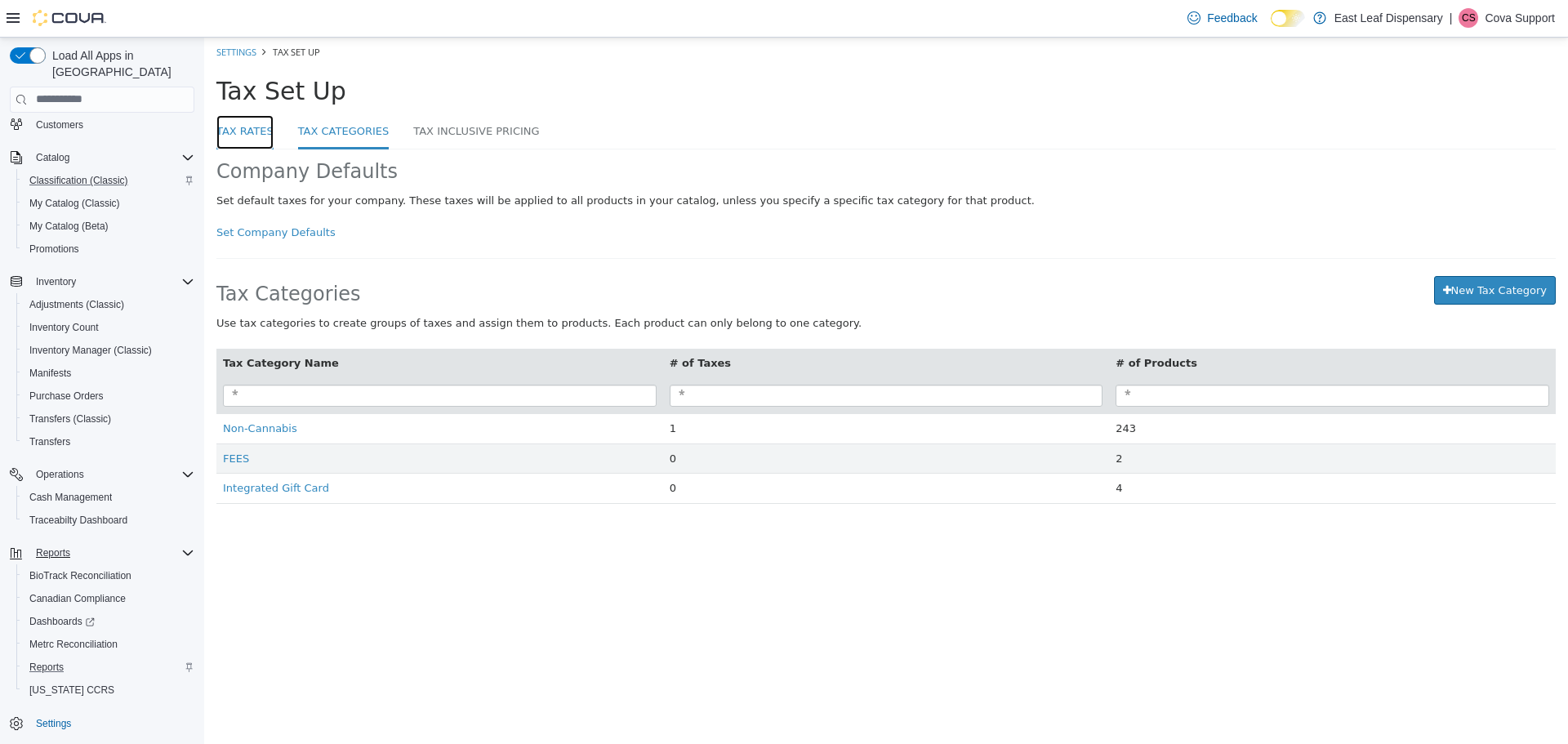
click at [256, 128] on link "Tax Rates" at bounding box center [245, 132] width 57 height 35
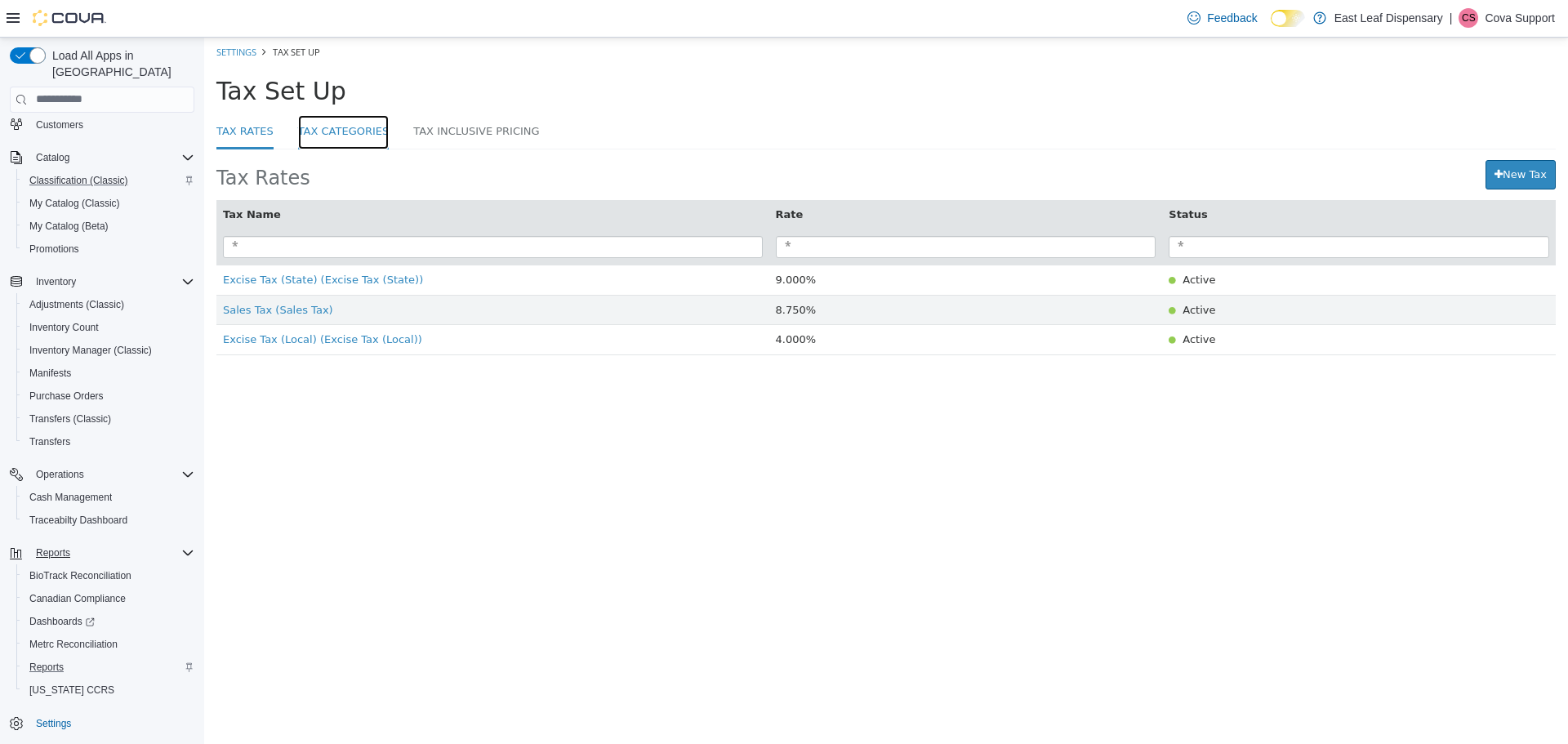
click at [326, 131] on link "Tax Categories" at bounding box center [343, 132] width 91 height 35
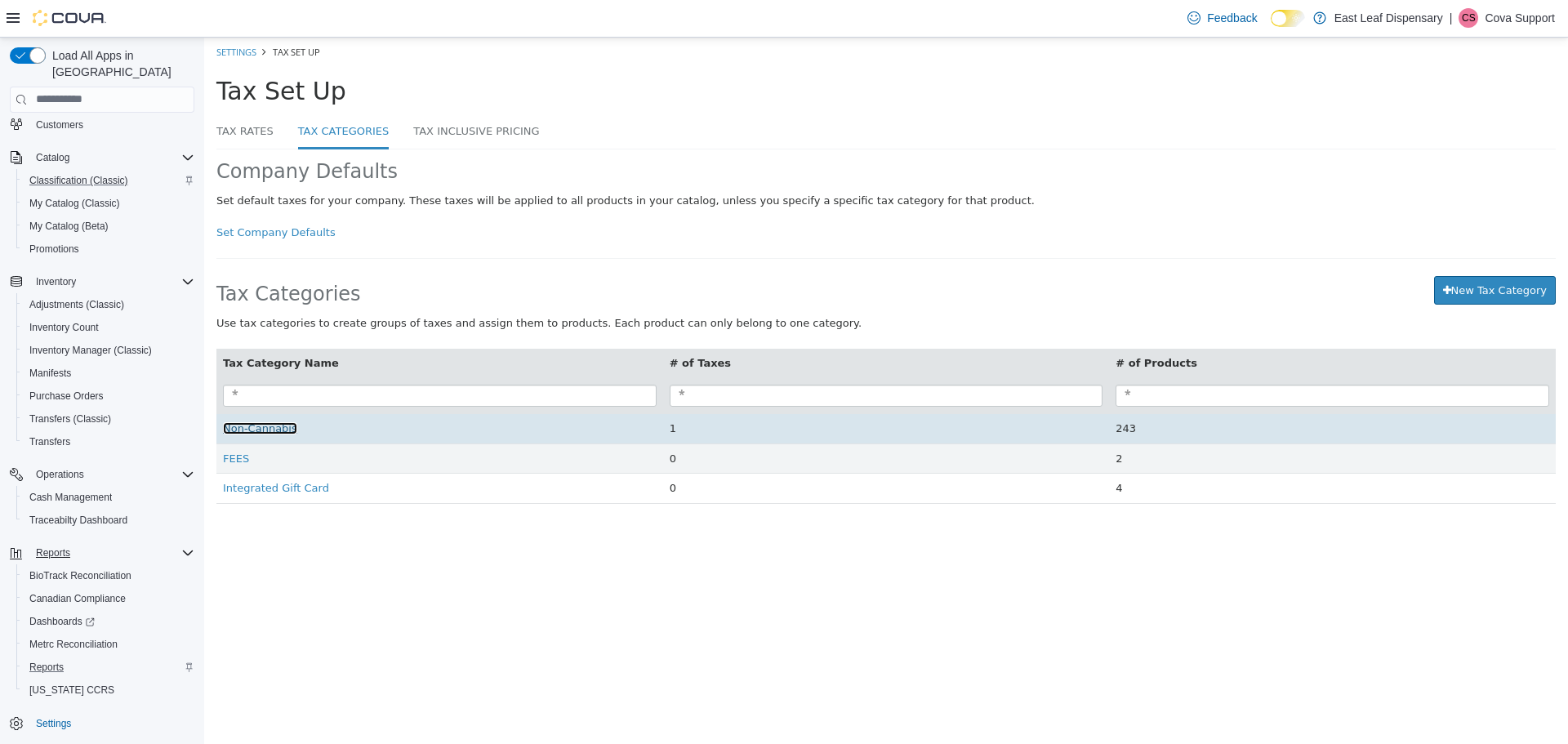
click at [264, 434] on span "Non-Cannabis" at bounding box center [260, 427] width 75 height 13
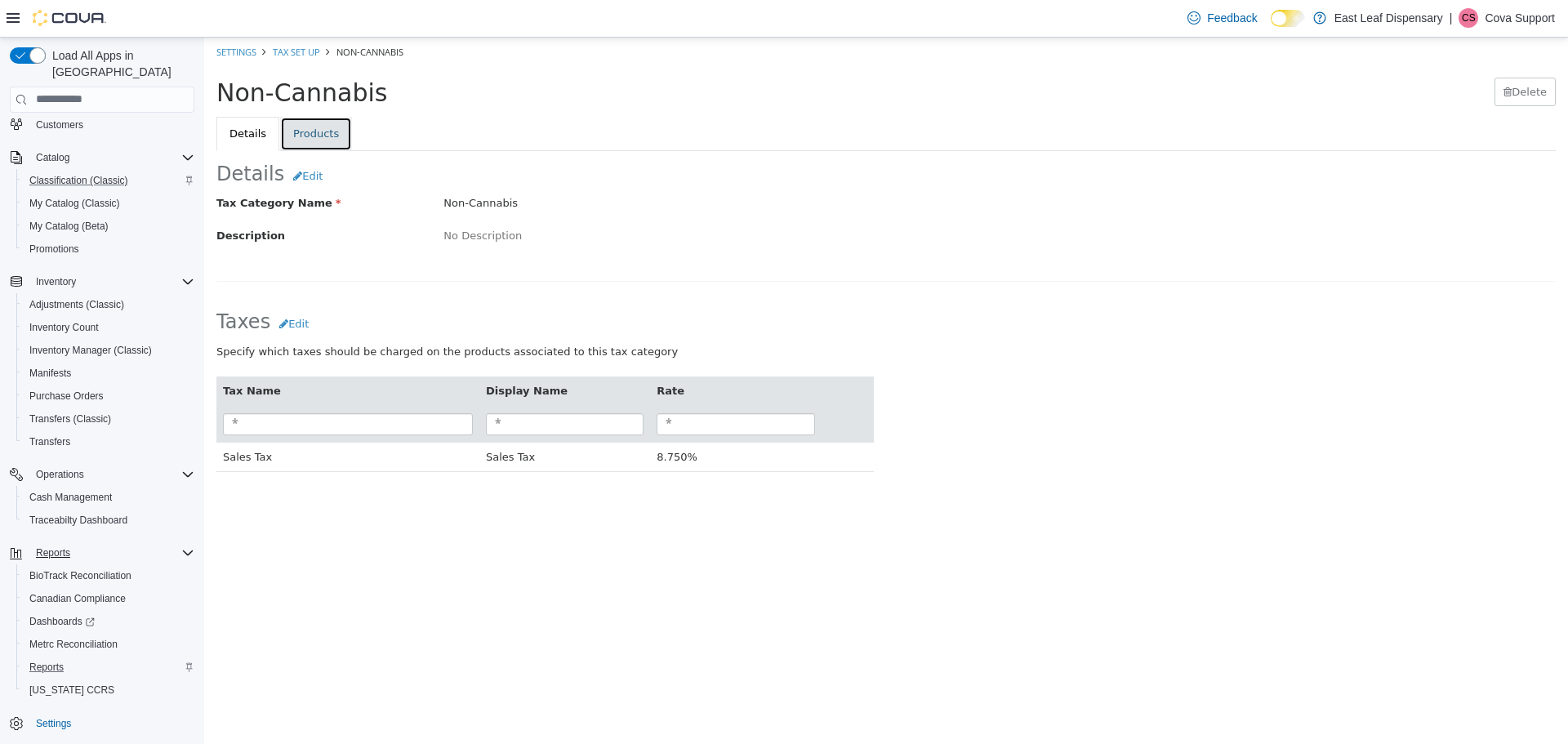
click at [314, 141] on link "Products" at bounding box center [316, 133] width 72 height 34
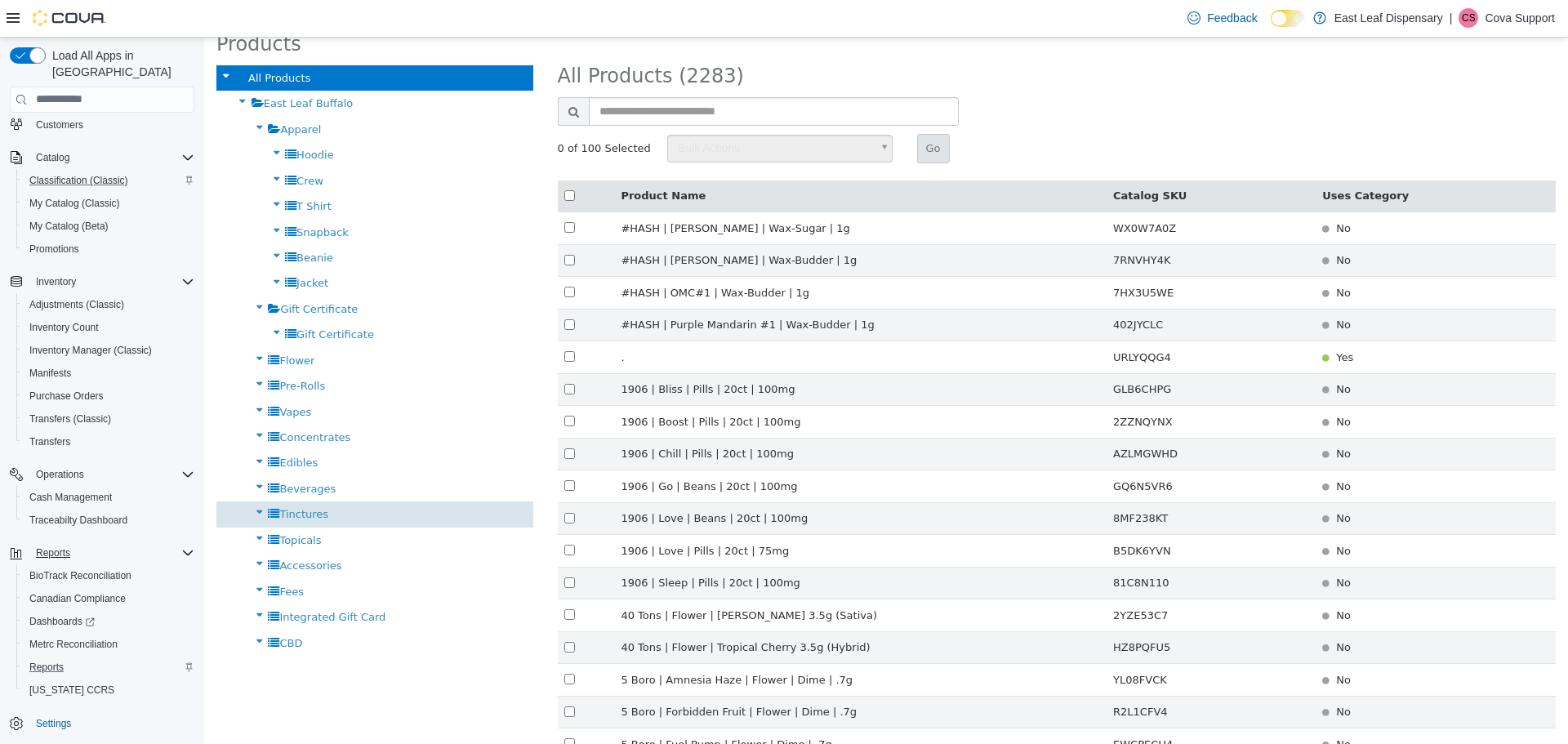
scroll to position [245, 0]
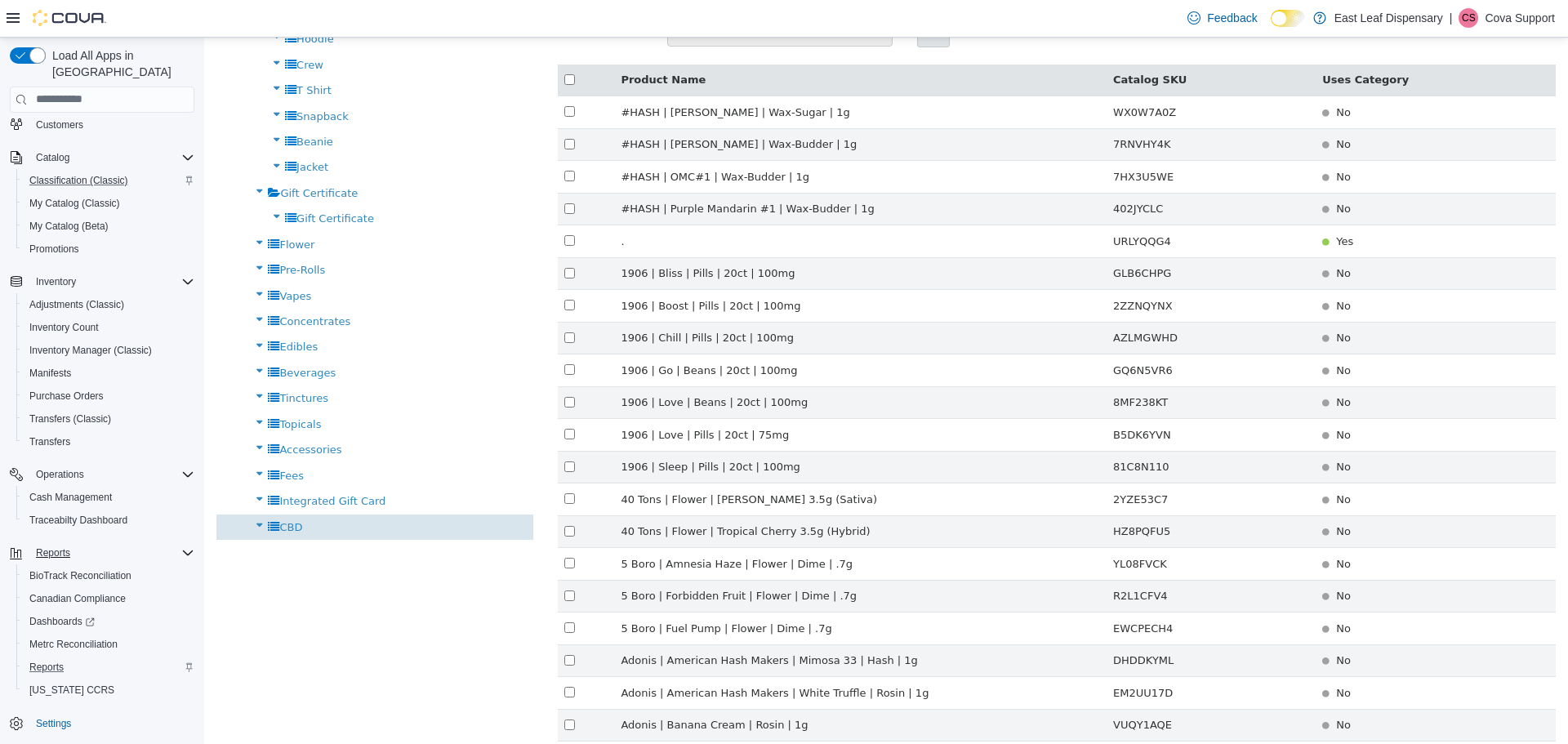
click at [293, 525] on span "CBD" at bounding box center [290, 527] width 23 height 13
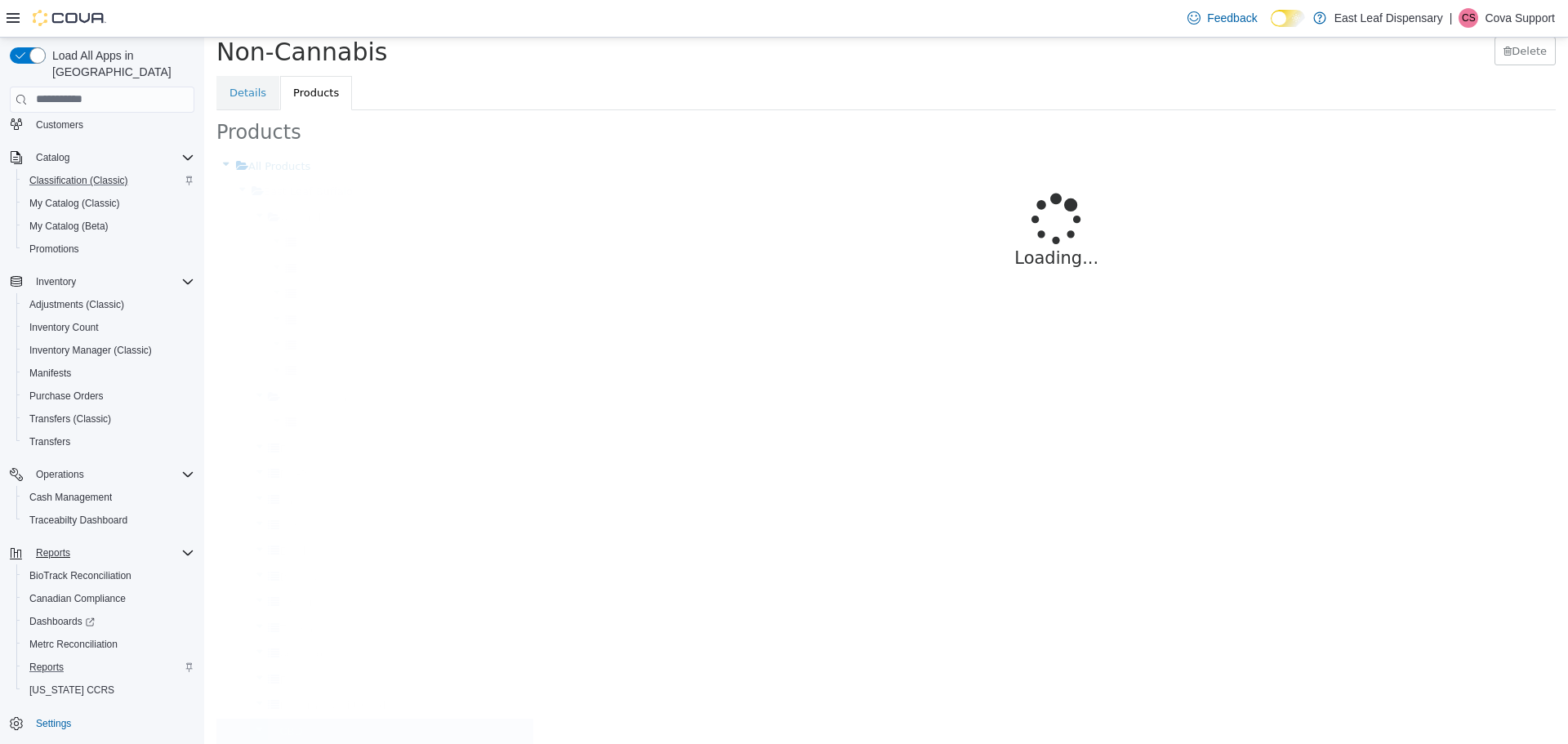
scroll to position [41, 0]
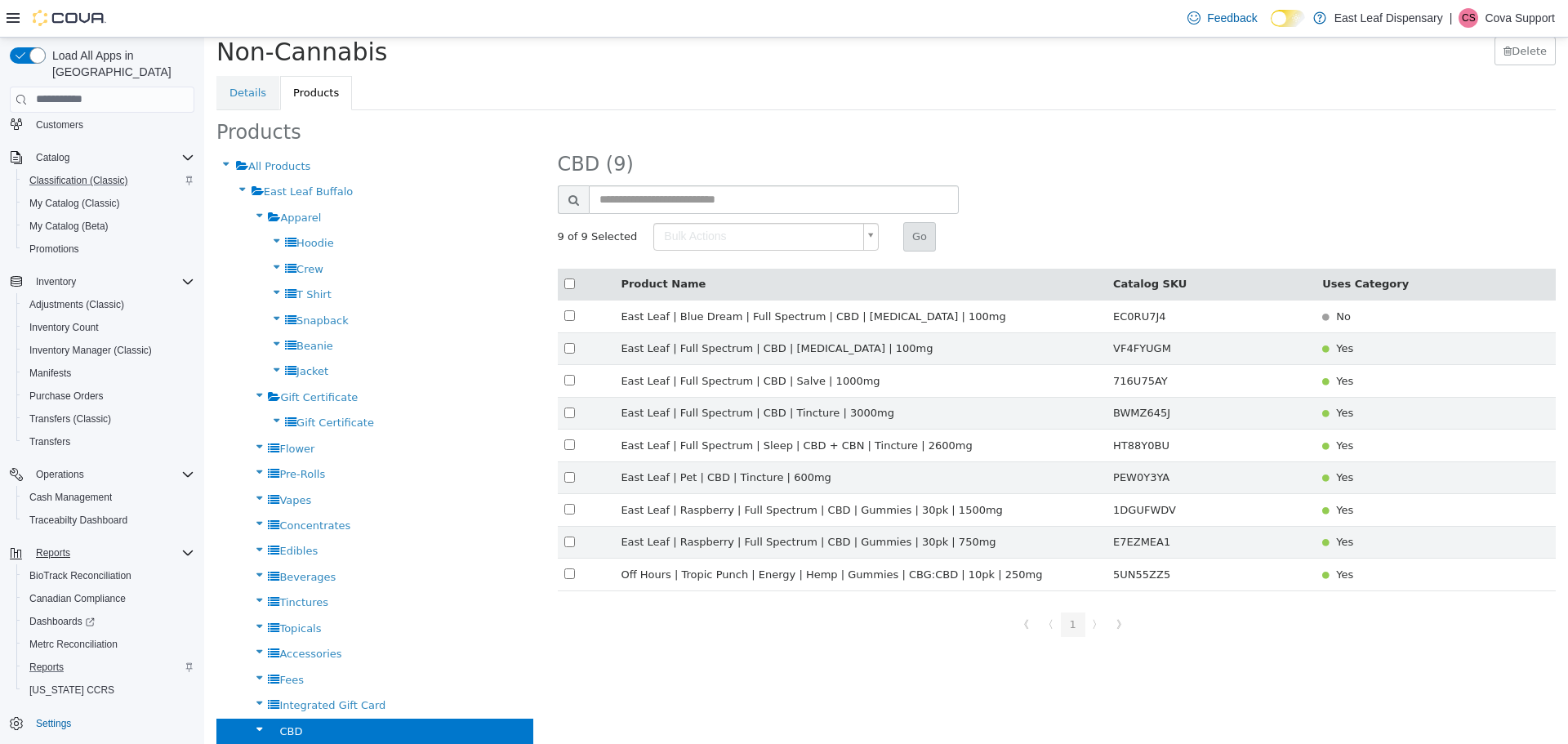
click at [688, 222] on body "× Settings Tax Set Up Non-Cannabis Non-Cannabis Delete Details Products Product…" at bounding box center [886, 369] width 1364 height 747
type input "******"
drag, startPoint x: 899, startPoint y: 231, endPoint x: 888, endPoint y: 259, distance: 30.1
click at [903, 230] on button "Go" at bounding box center [919, 236] width 33 height 29
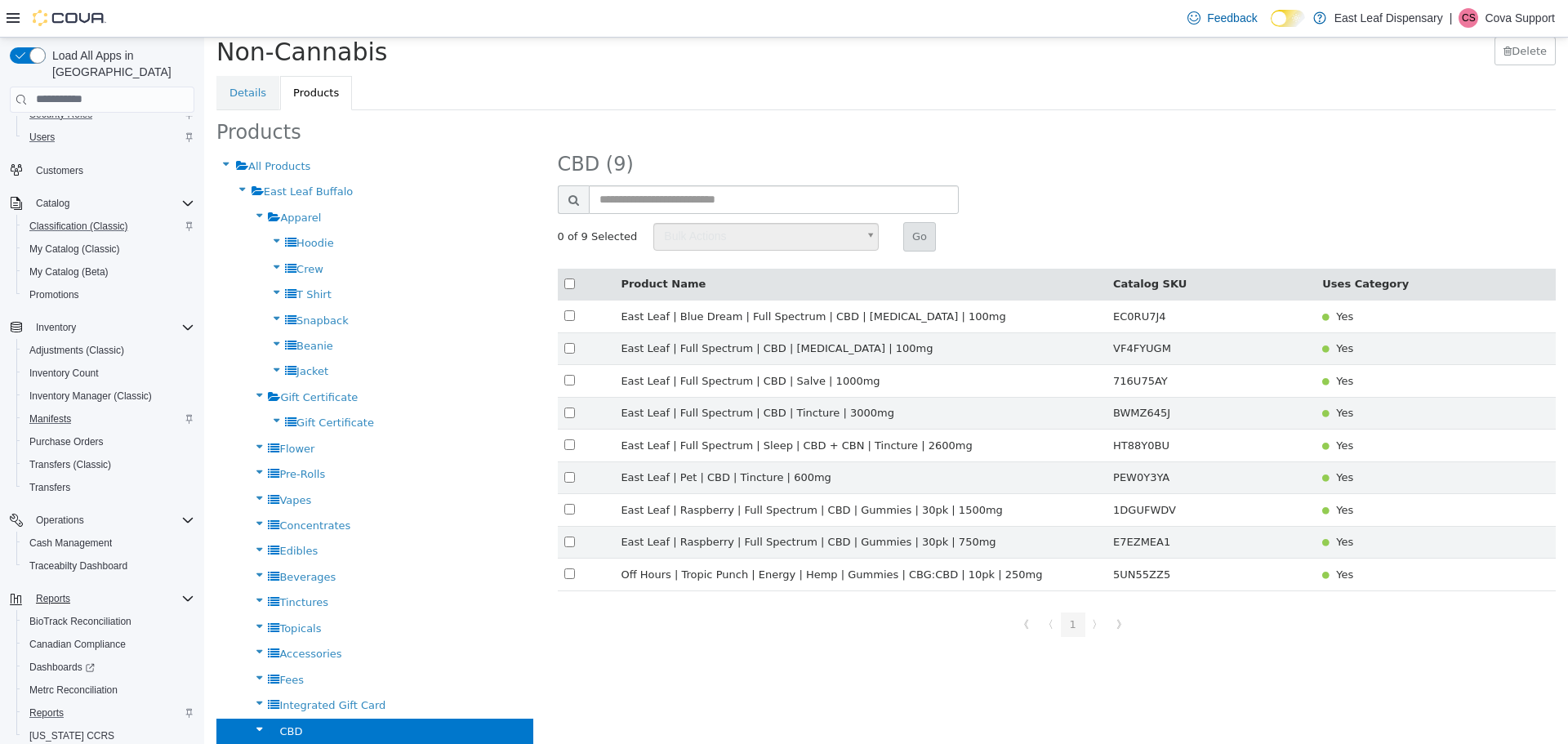
scroll to position [122, 0]
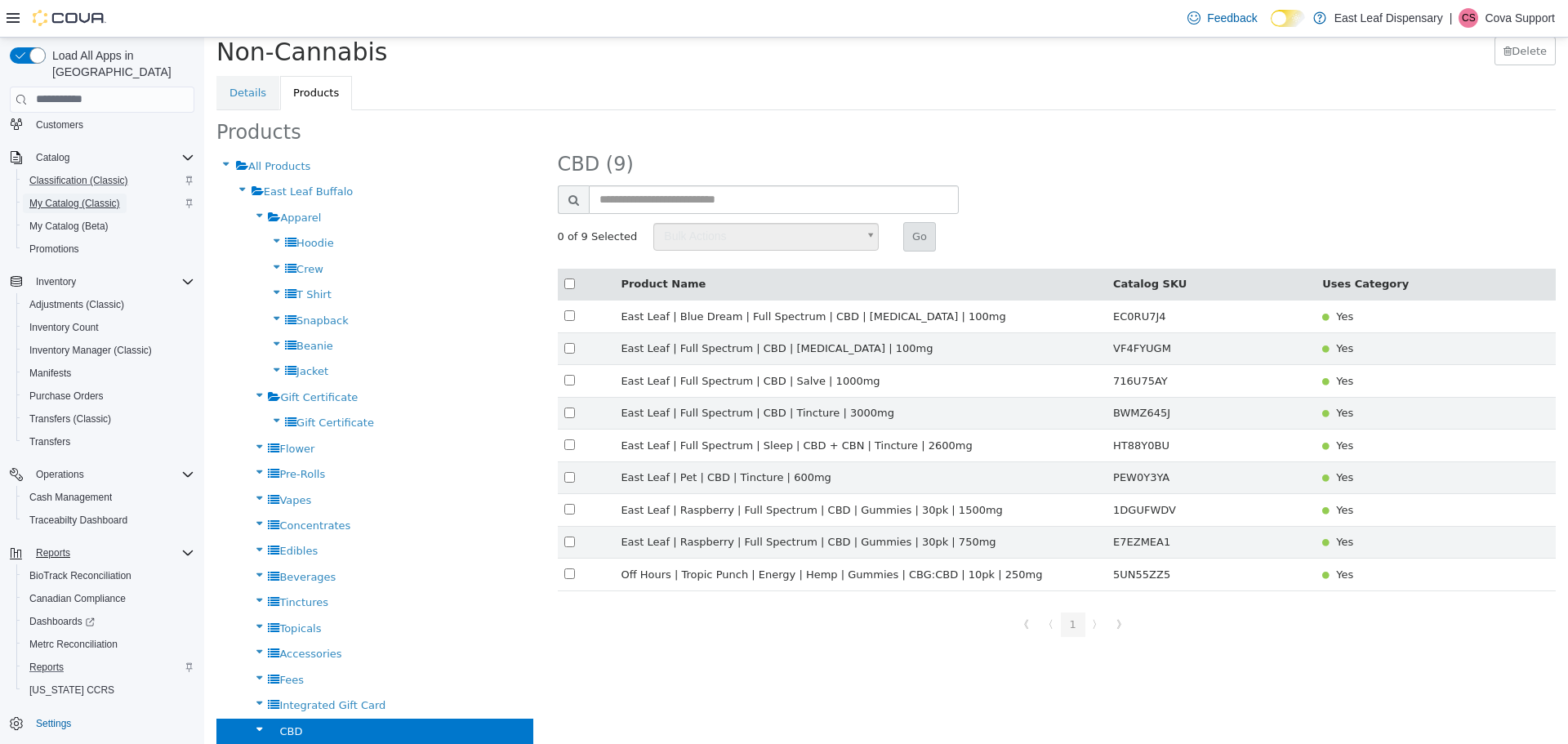
click at [71, 196] on span "My Catalog (Classic)" at bounding box center [75, 203] width 91 height 13
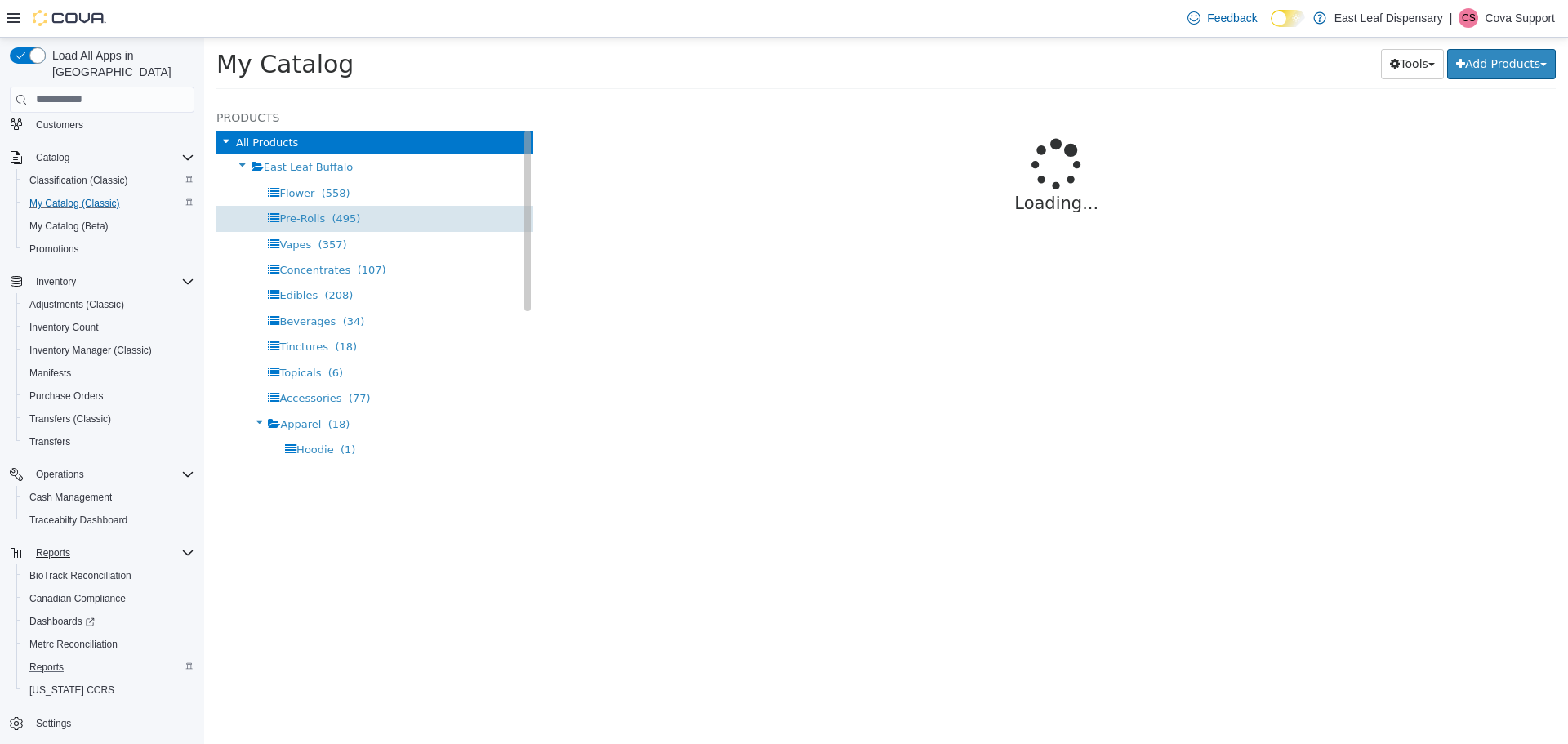
select select "**********"
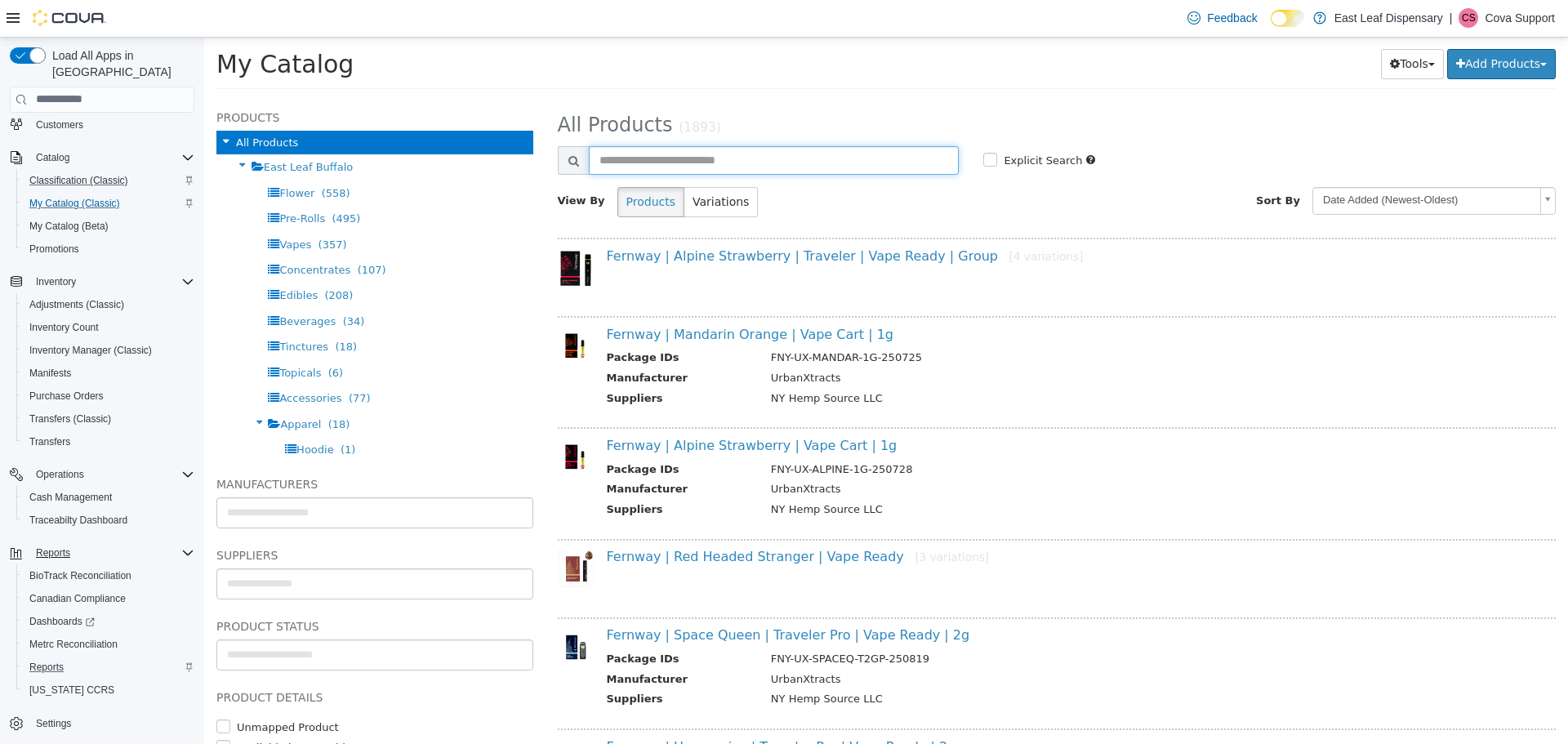
drag, startPoint x: 645, startPoint y: 163, endPoint x: 634, endPoint y: 160, distance: 11.4
click at [646, 162] on input "text" at bounding box center [774, 160] width 371 height 29
type input "****"
select select "**********"
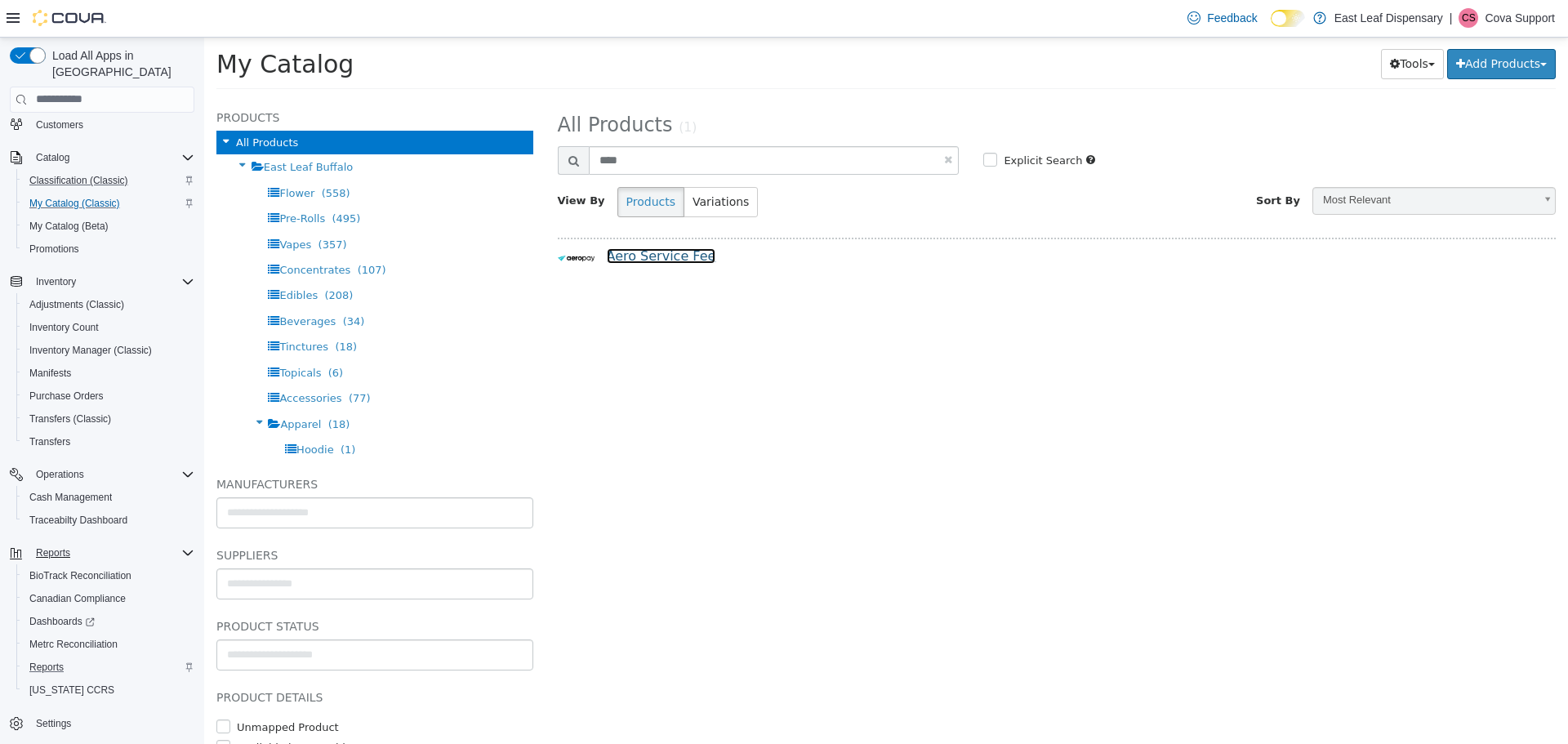
click at [668, 263] on link "Aero Service Fee" at bounding box center [661, 255] width 109 height 15
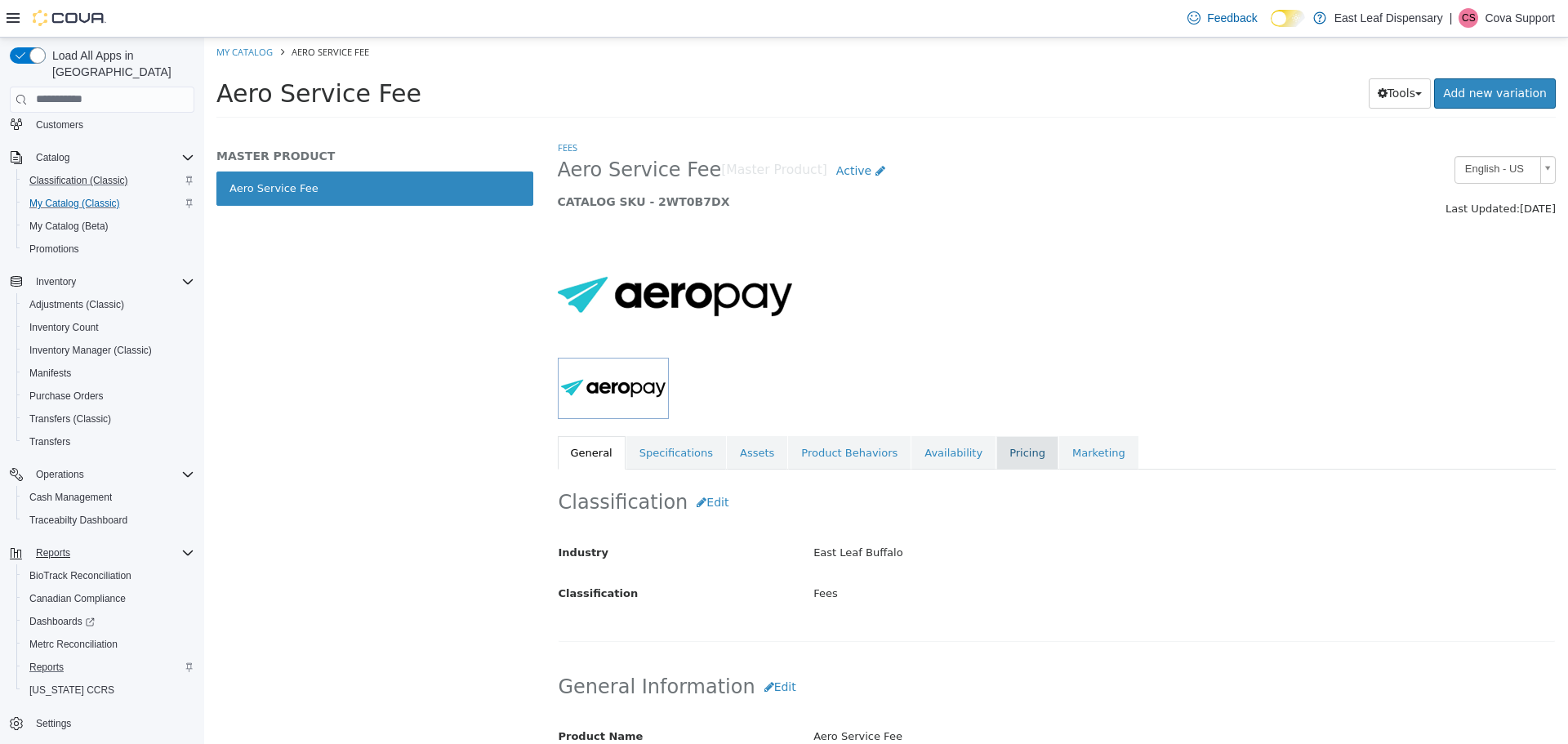
click at [996, 453] on link "Pricing" at bounding box center [1027, 453] width 62 height 34
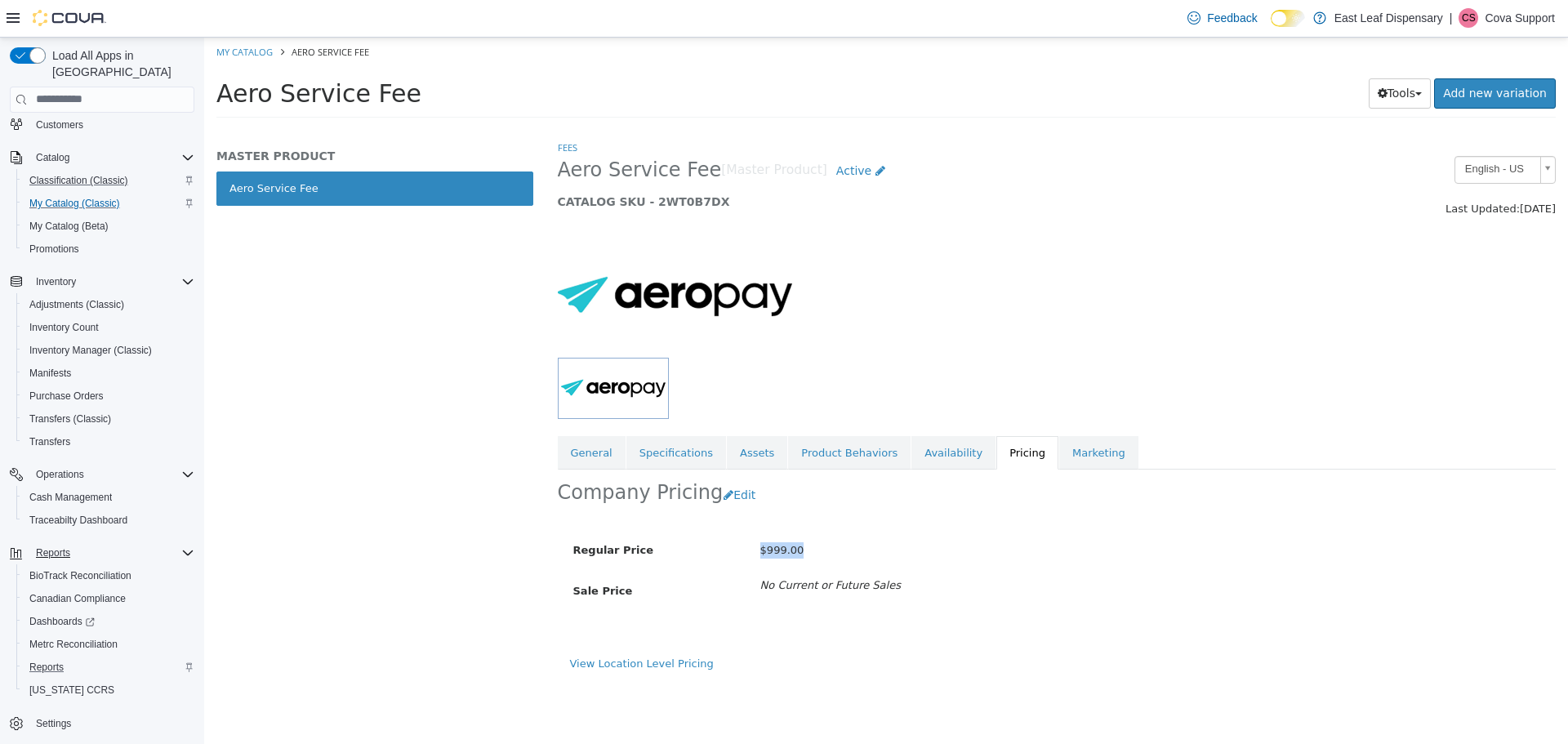
drag, startPoint x: 796, startPoint y: 548, endPoint x: 753, endPoint y: 549, distance: 43.0
click at [753, 549] on div "$999.00" at bounding box center [1028, 550] width 561 height 29
click at [491, 564] on div "MASTER PRODUCT Aero Service Fee" at bounding box center [374, 441] width 342 height 605
click at [784, 549] on span "$999.00" at bounding box center [782, 549] width 44 height 13
drag, startPoint x: 802, startPoint y: 550, endPoint x: 760, endPoint y: 554, distance: 42.2
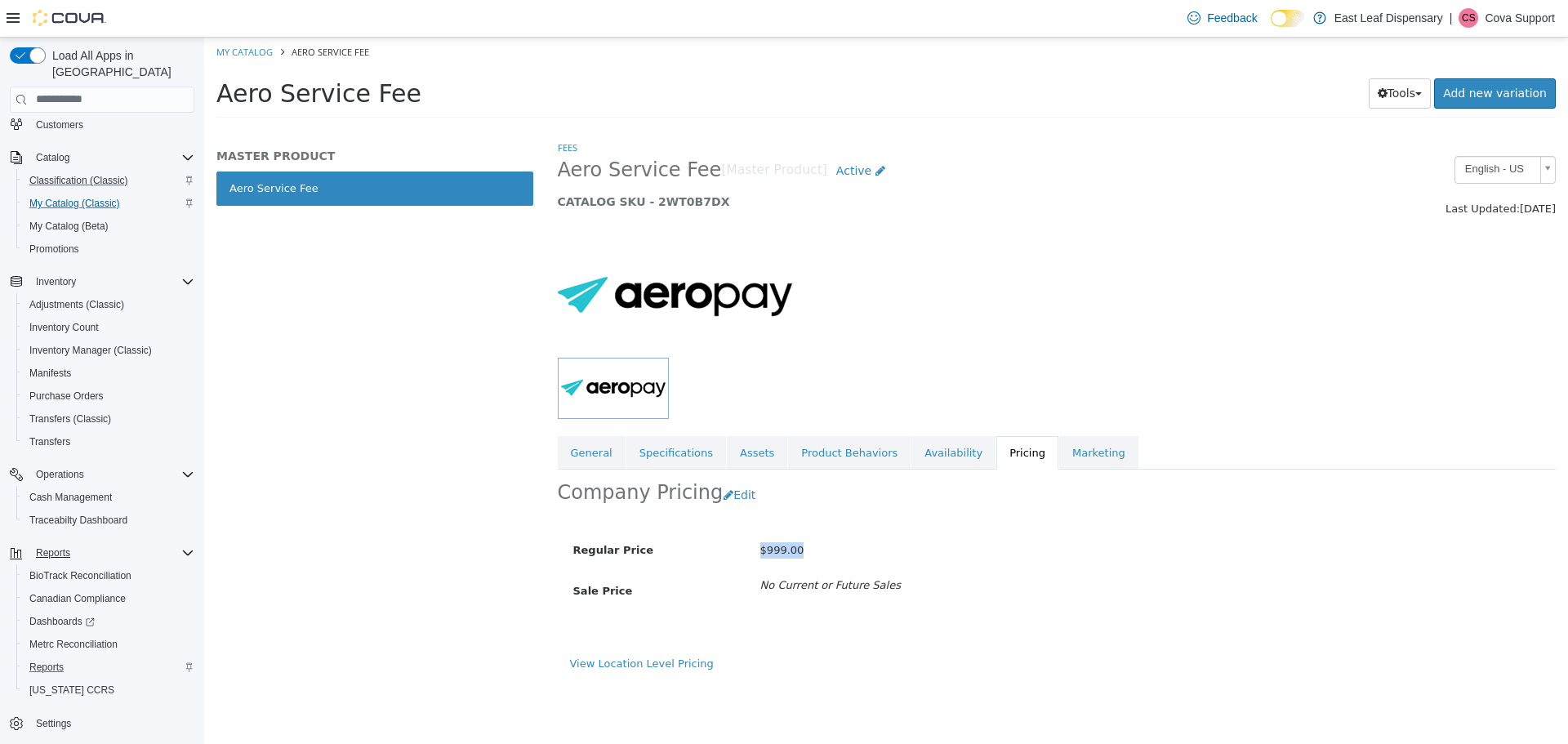
click at [760, 554] on div "$999.00" at bounding box center [1028, 550] width 561 height 29
click at [797, 550] on div "$999.00" at bounding box center [1028, 550] width 561 height 29
drag, startPoint x: 808, startPoint y: 548, endPoint x: 760, endPoint y: 554, distance: 48.4
click at [760, 554] on div "$999.00" at bounding box center [1028, 550] width 561 height 29
click at [784, 555] on span "$999.00" at bounding box center [782, 549] width 44 height 13
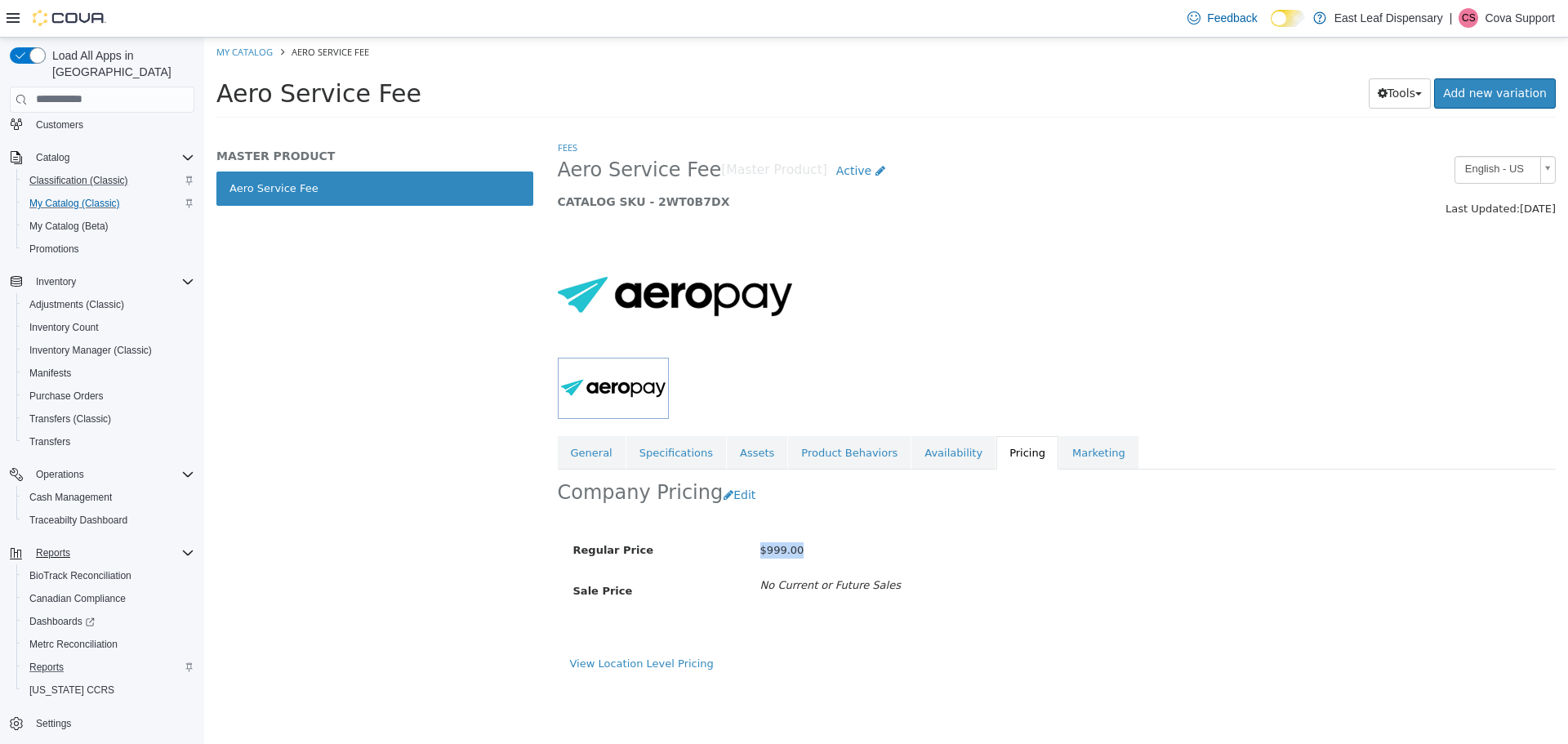
drag, startPoint x: 798, startPoint y: 552, endPoint x: 757, endPoint y: 552, distance: 41.0
click at [757, 552] on div "$999.00" at bounding box center [1028, 550] width 561 height 29
click at [732, 497] on button "Edit" at bounding box center [744, 495] width 42 height 30
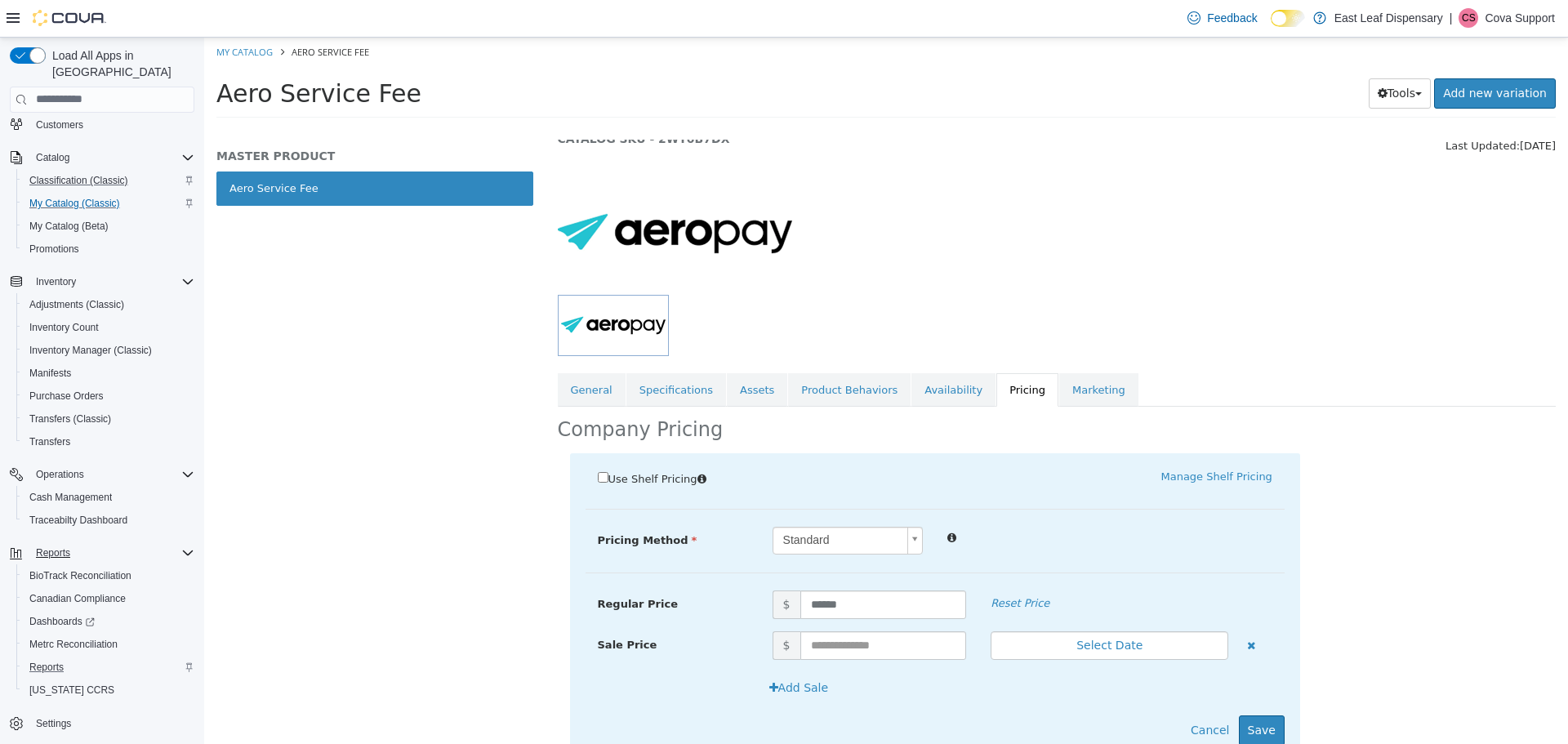
scroll to position [124, 0]
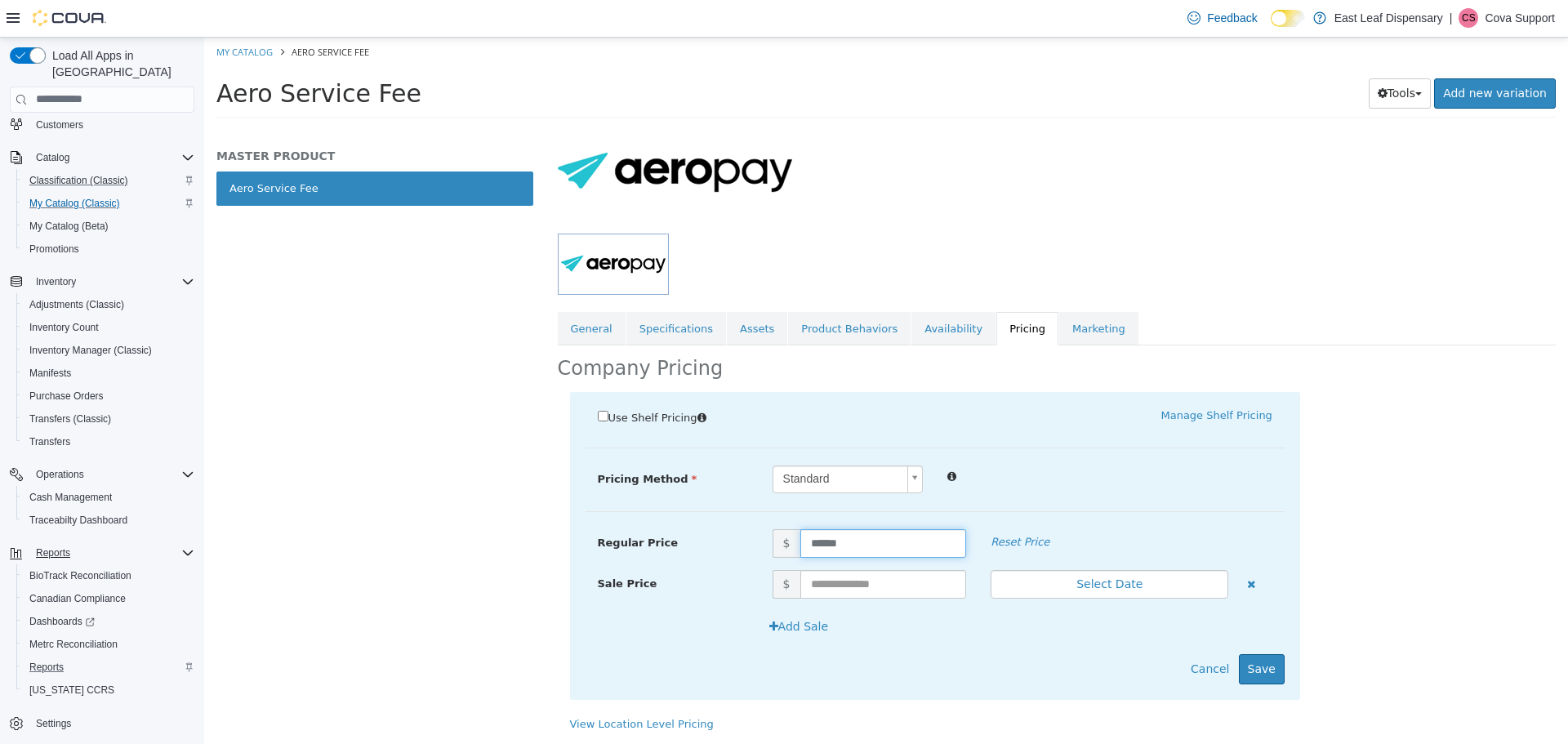
drag, startPoint x: 851, startPoint y: 537, endPoint x: 636, endPoint y: 525, distance: 215.3
click at [637, 527] on div "Use Shelf Pricing    Manage Shelf Pricing Shelf Price Select a Shelf Price Shel…" at bounding box center [935, 545] width 730 height 308
click at [898, 532] on input "******" at bounding box center [883, 542] width 166 height 29
drag, startPoint x: 878, startPoint y: 534, endPoint x: 692, endPoint y: 533, distance: 186.0
click at [692, 533] on div "Regular Price $ ****** Reset Price" at bounding box center [935, 542] width 699 height 29
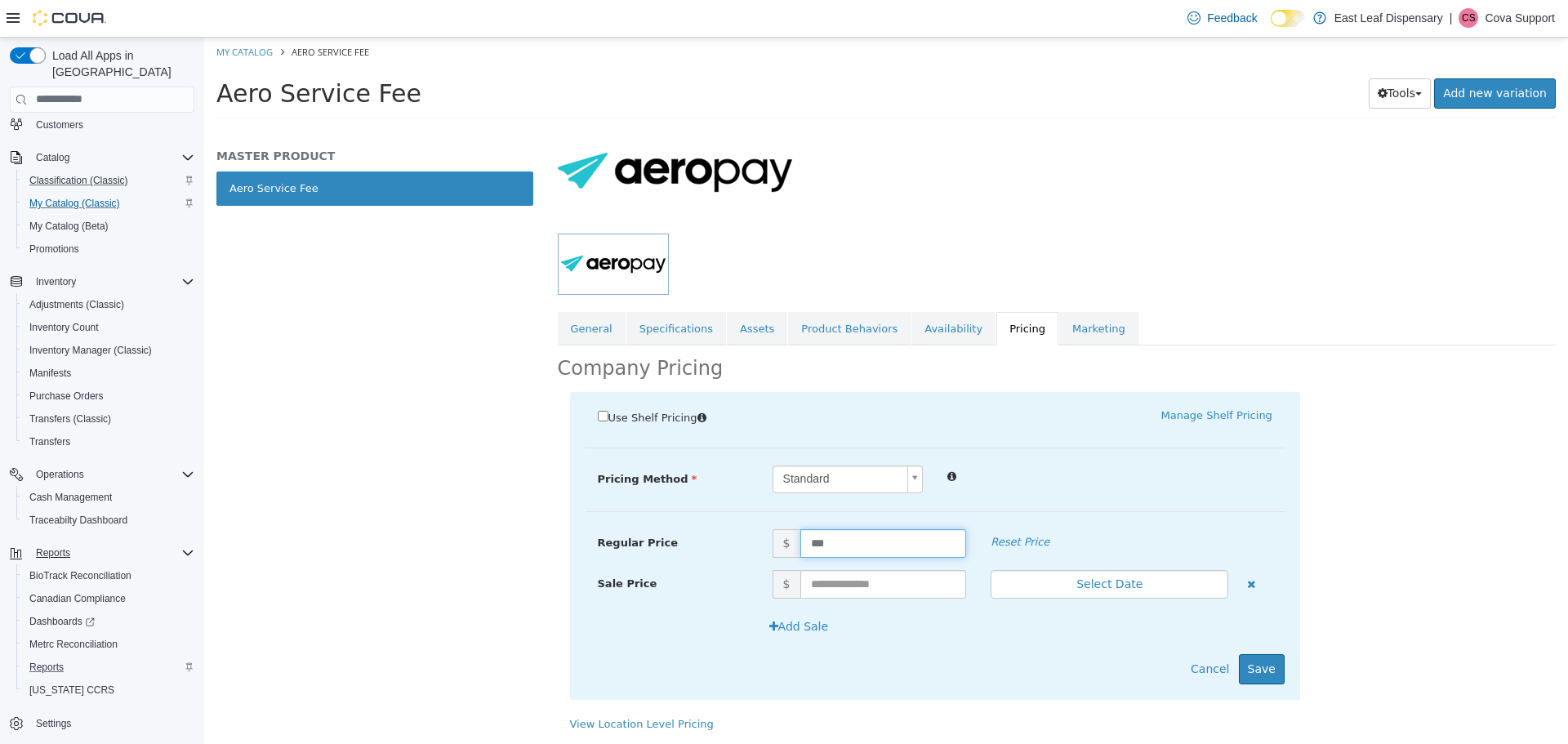
type input "****"
drag, startPoint x: 1206, startPoint y: 670, endPoint x: 1109, endPoint y: 458, distance: 233.1
click at [1206, 668] on button "Cancel" at bounding box center [1210, 668] width 56 height 30
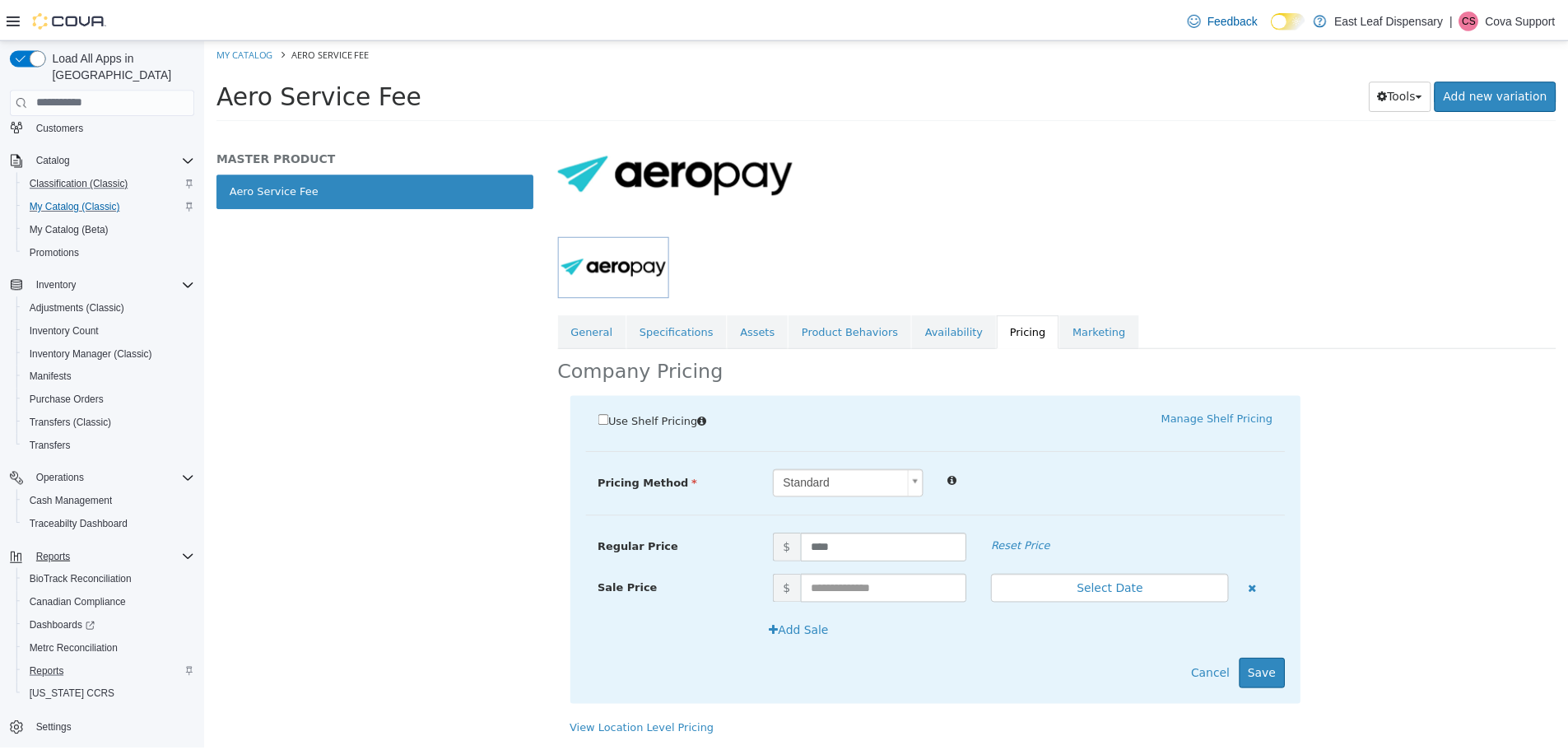
scroll to position [0, 0]
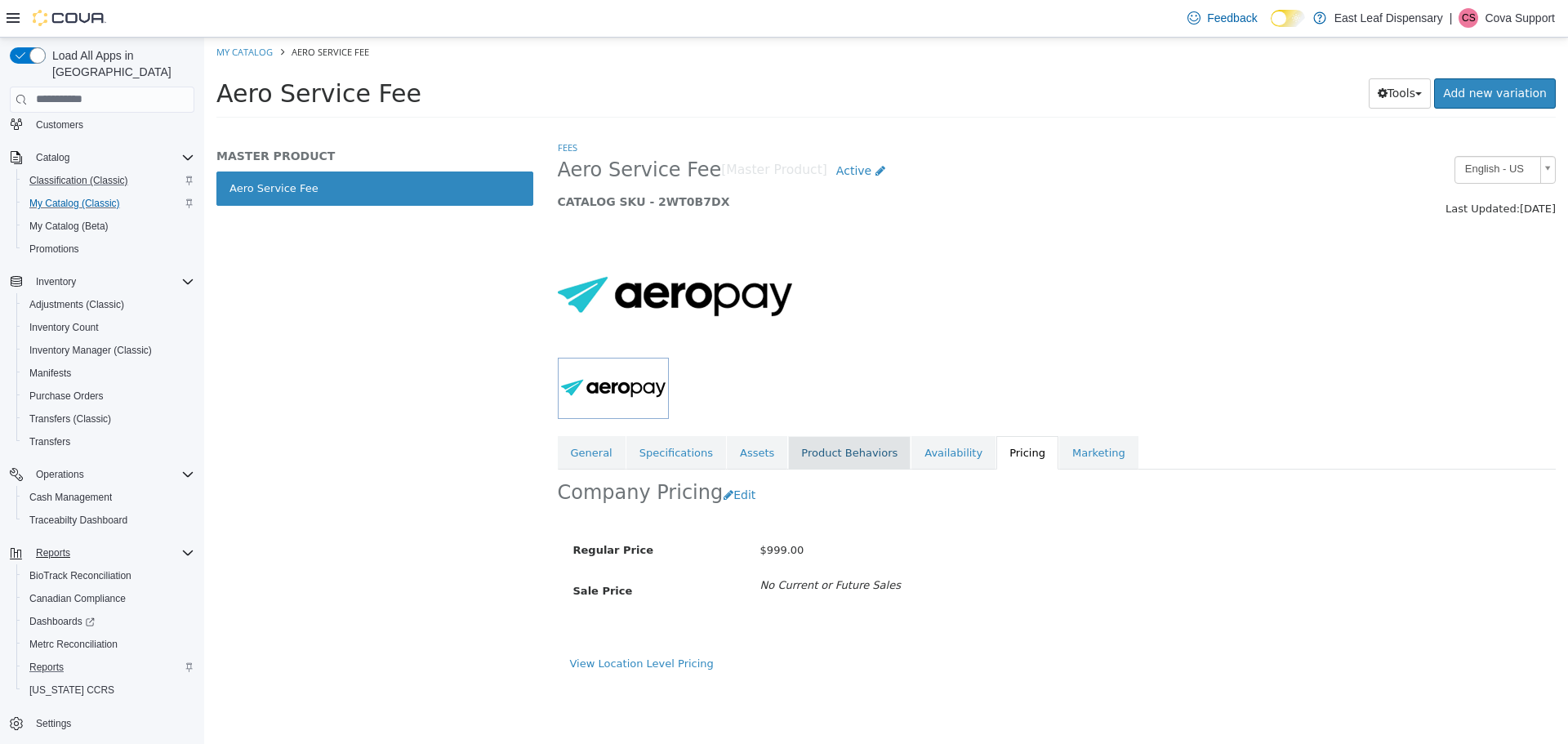
click at [834, 456] on link "Product Behaviors" at bounding box center [849, 453] width 123 height 34
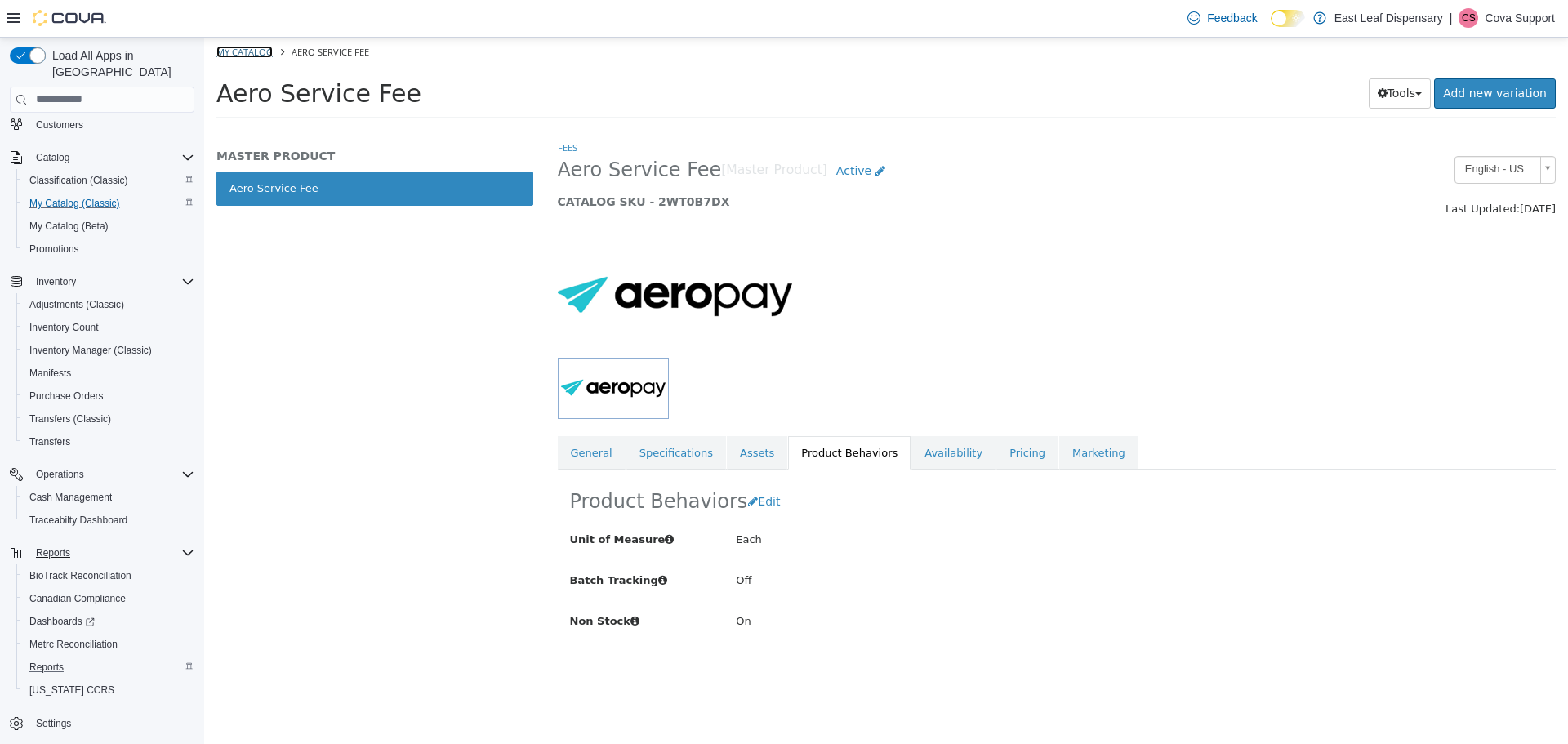
click at [250, 54] on link "My Catalog" at bounding box center [244, 51] width 56 height 13
select select "**********"
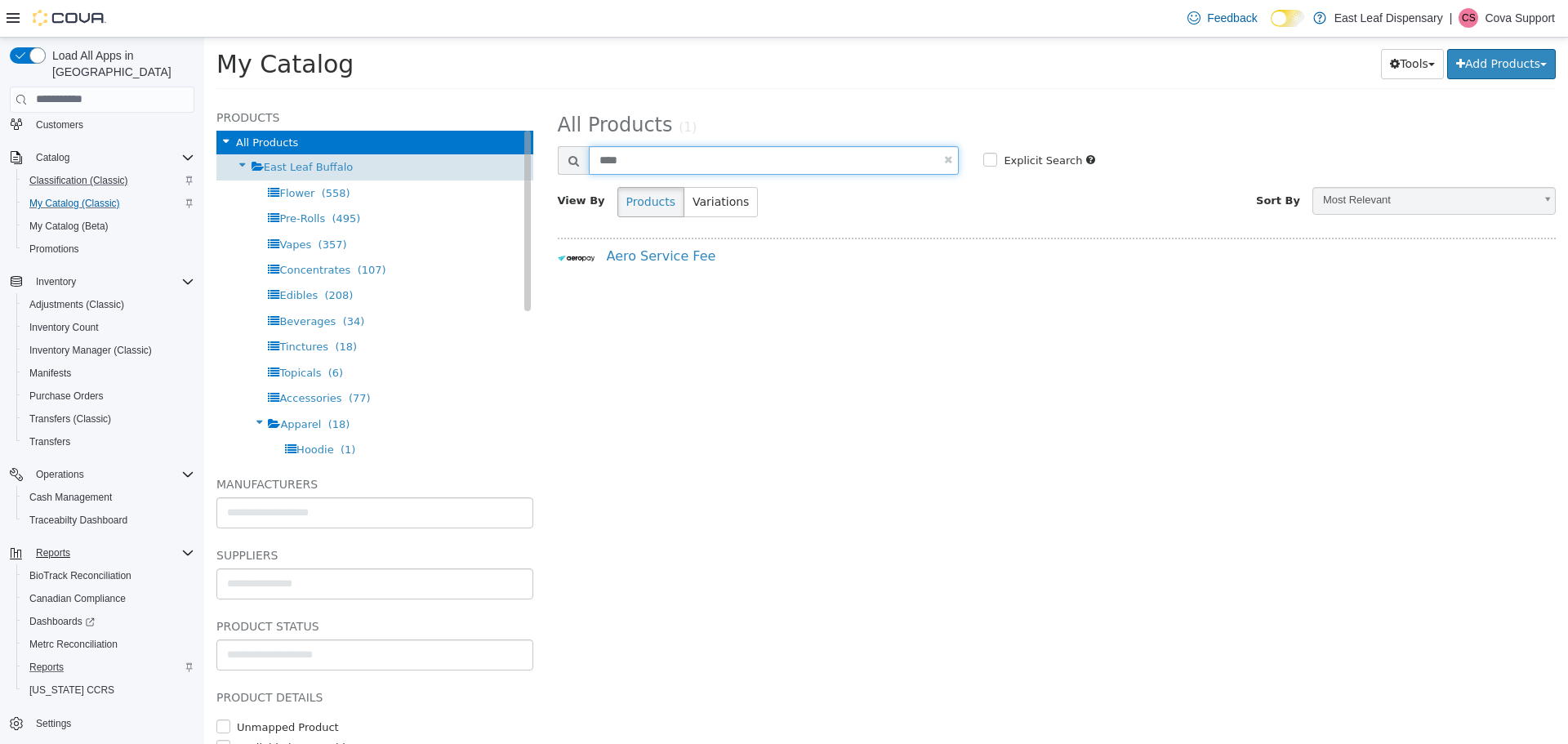
drag, startPoint x: 637, startPoint y: 163, endPoint x: 376, endPoint y: 147, distance: 261.5
click at [379, 99] on div "**********" at bounding box center [886, 99] width 1364 height 0
type input "******"
select select "**********"
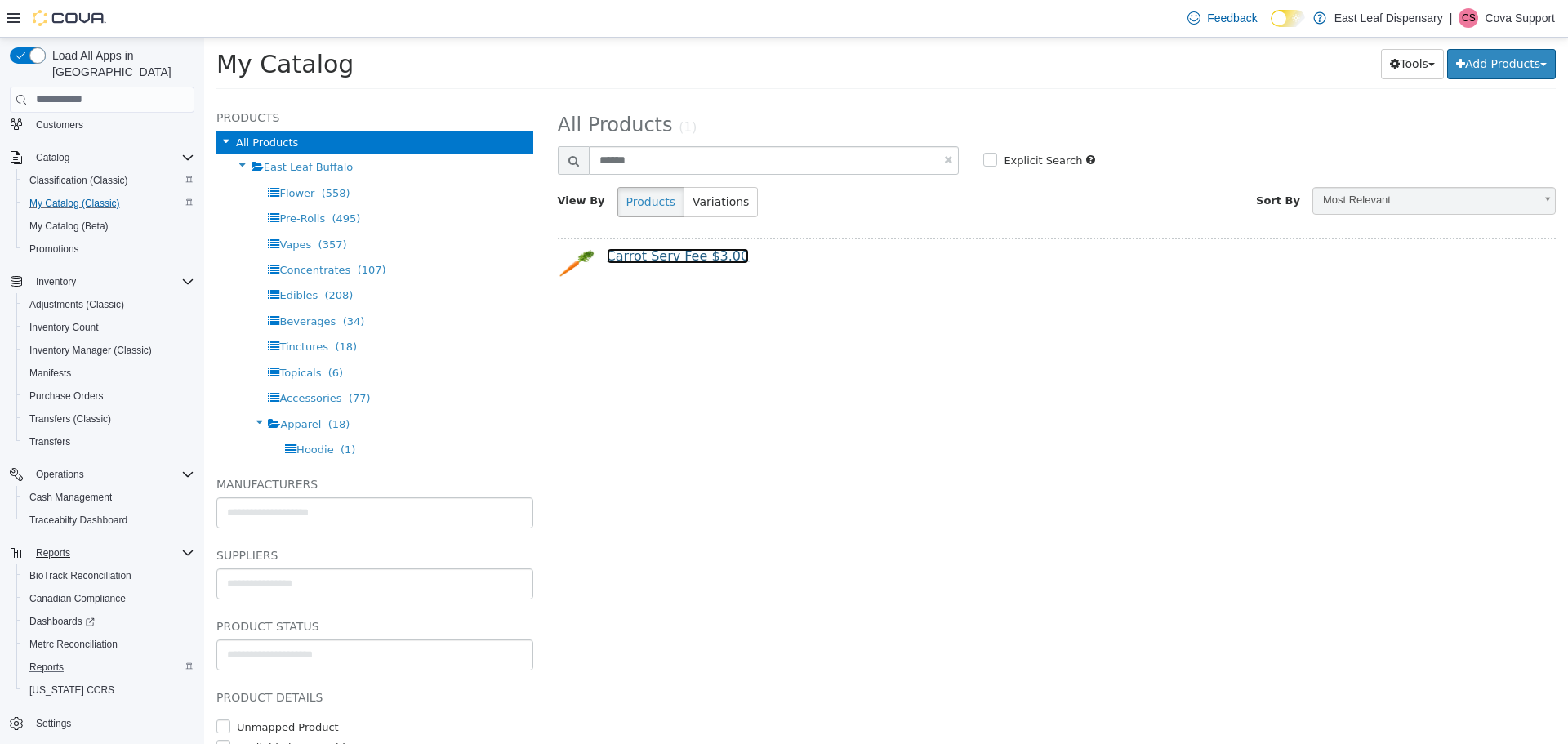
click at [682, 251] on link "Carrot Serv Fee $3.00" at bounding box center [678, 255] width 143 height 15
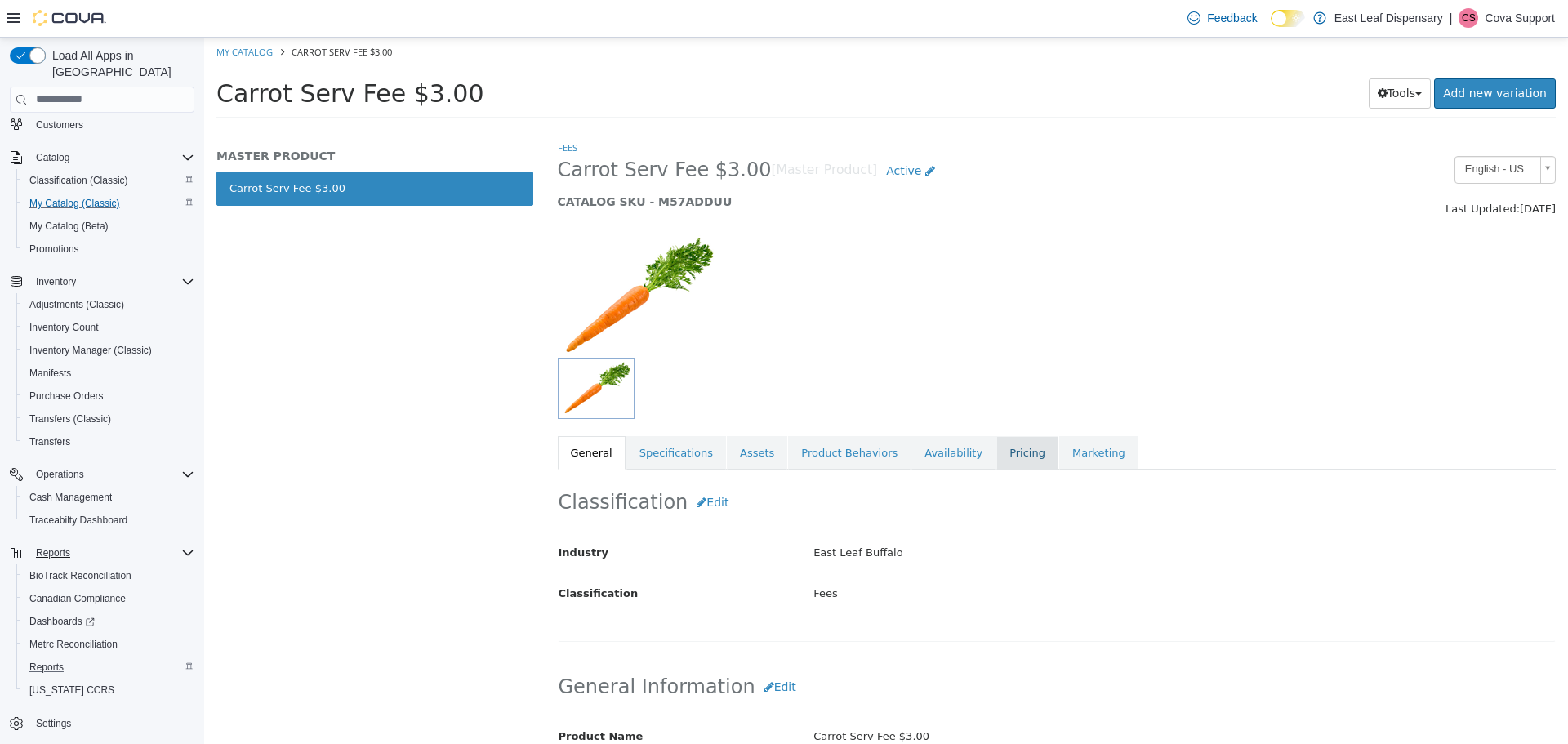
click at [996, 448] on link "Pricing" at bounding box center [1027, 453] width 62 height 34
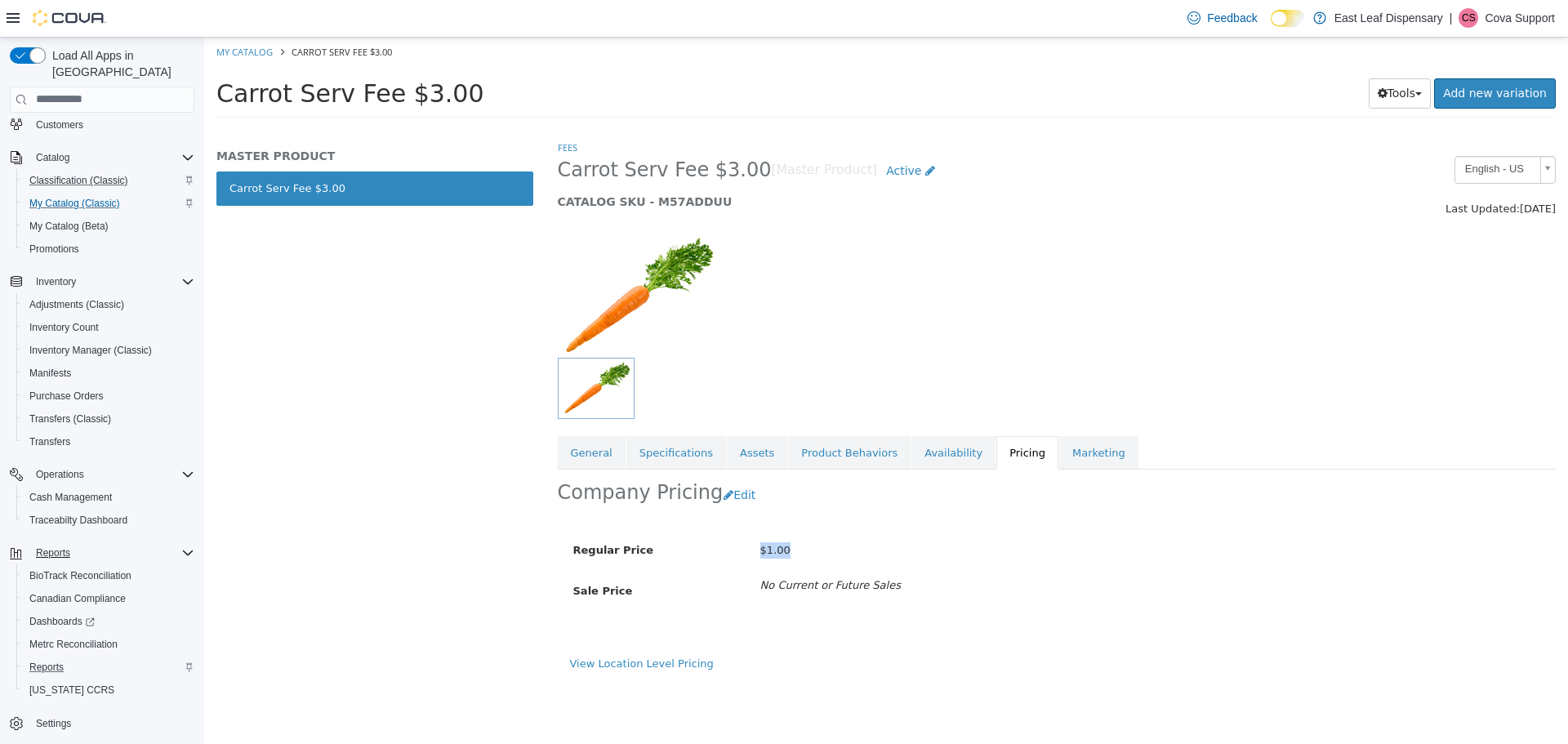
drag, startPoint x: 790, startPoint y: 553, endPoint x: 737, endPoint y: 550, distance: 53.1
click at [737, 550] on div "Regular Price $1.00" at bounding box center [934, 550] width 748 height 29
click at [363, 460] on div "MASTER PRODUCT Carrot Serv Fee $3.00" at bounding box center [374, 441] width 342 height 605
click at [932, 450] on link "Availability" at bounding box center [954, 453] width 84 height 34
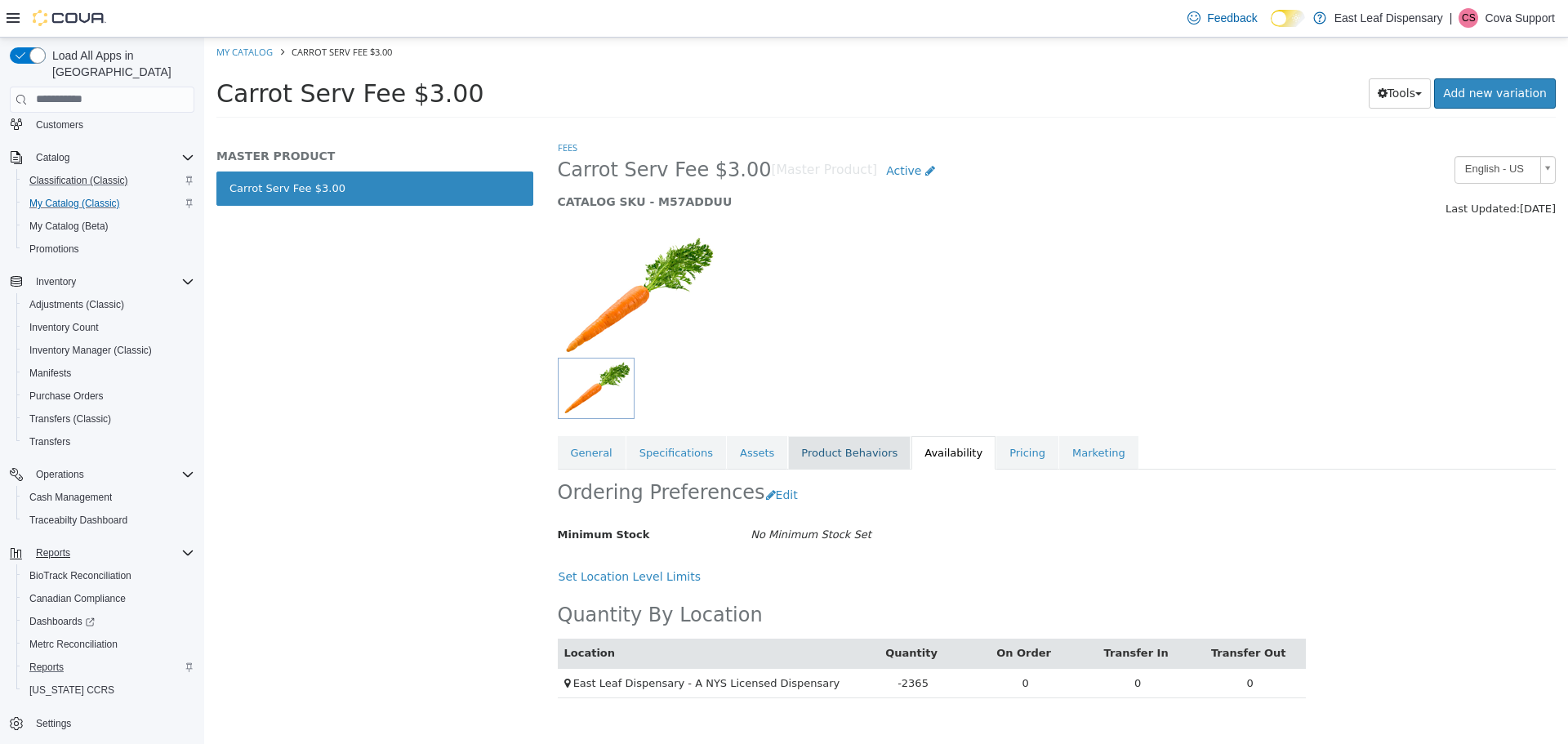
click at [850, 472] on div "Ordering Preferences Edit" at bounding box center [932, 494] width 749 height 51
click at [841, 443] on link "Product Behaviors" at bounding box center [849, 453] width 123 height 34
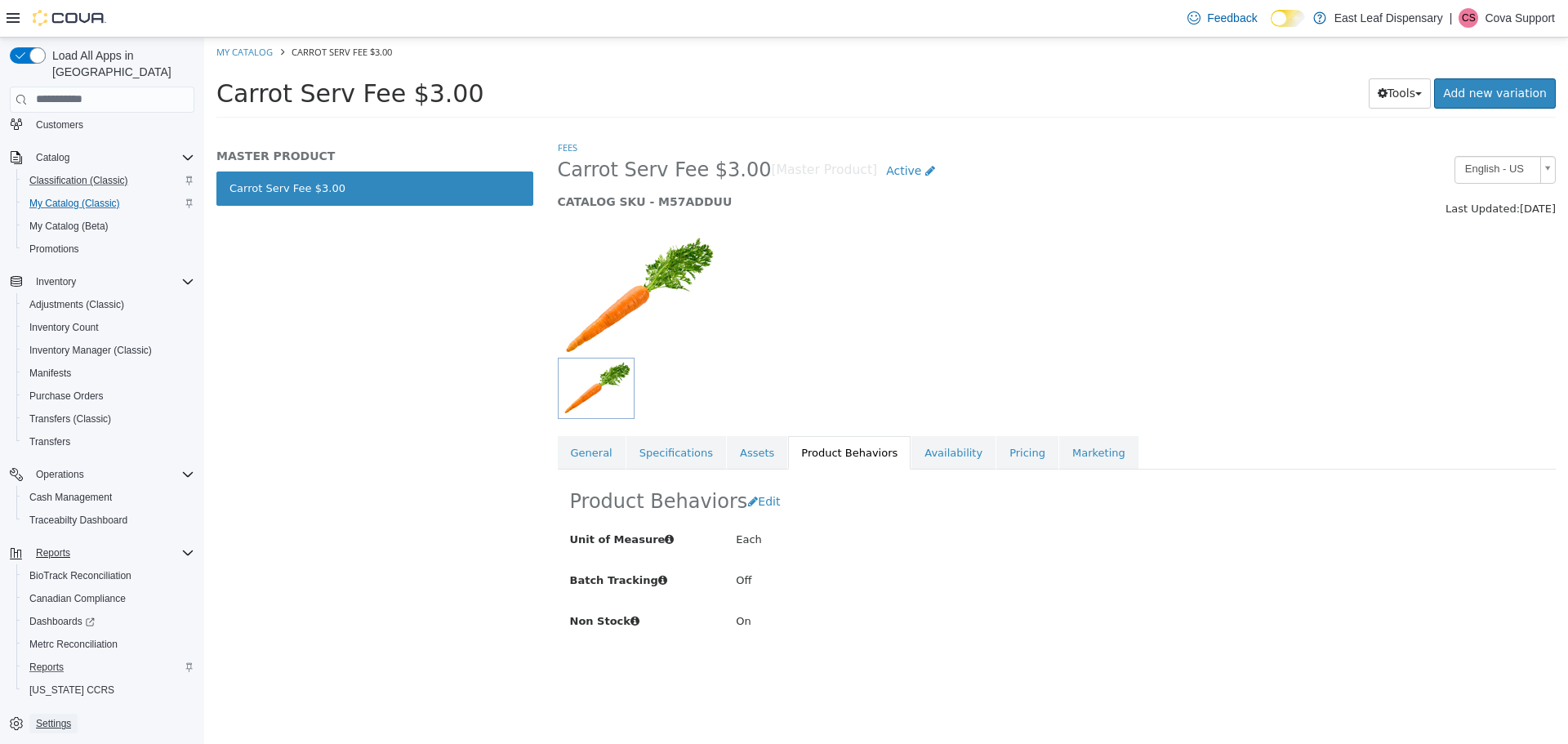
click at [52, 717] on span "Settings" at bounding box center [54, 724] width 35 height 13
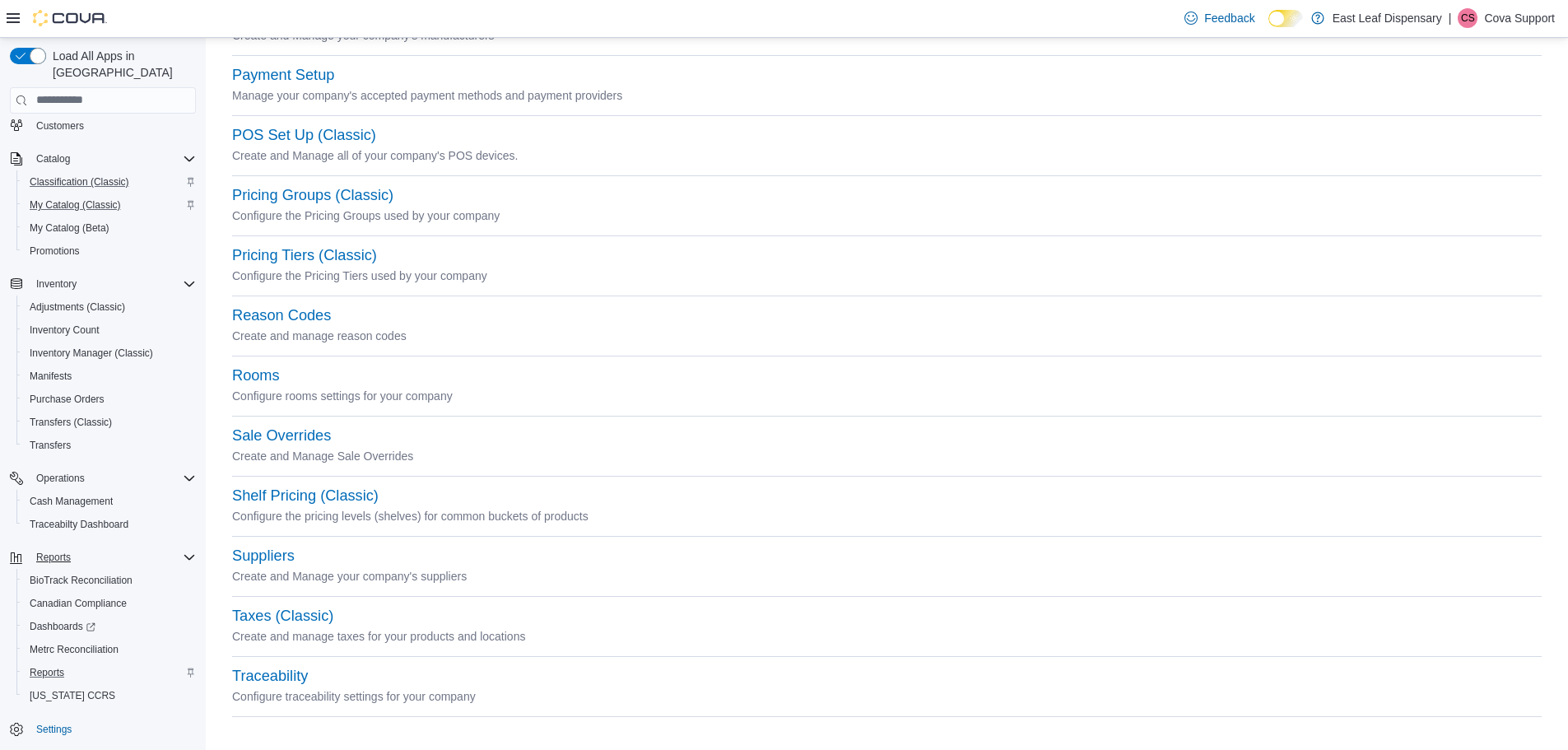
scroll to position [539, 0]
click at [270, 616] on button "Taxes (Classic)" at bounding box center [283, 613] width 102 height 17
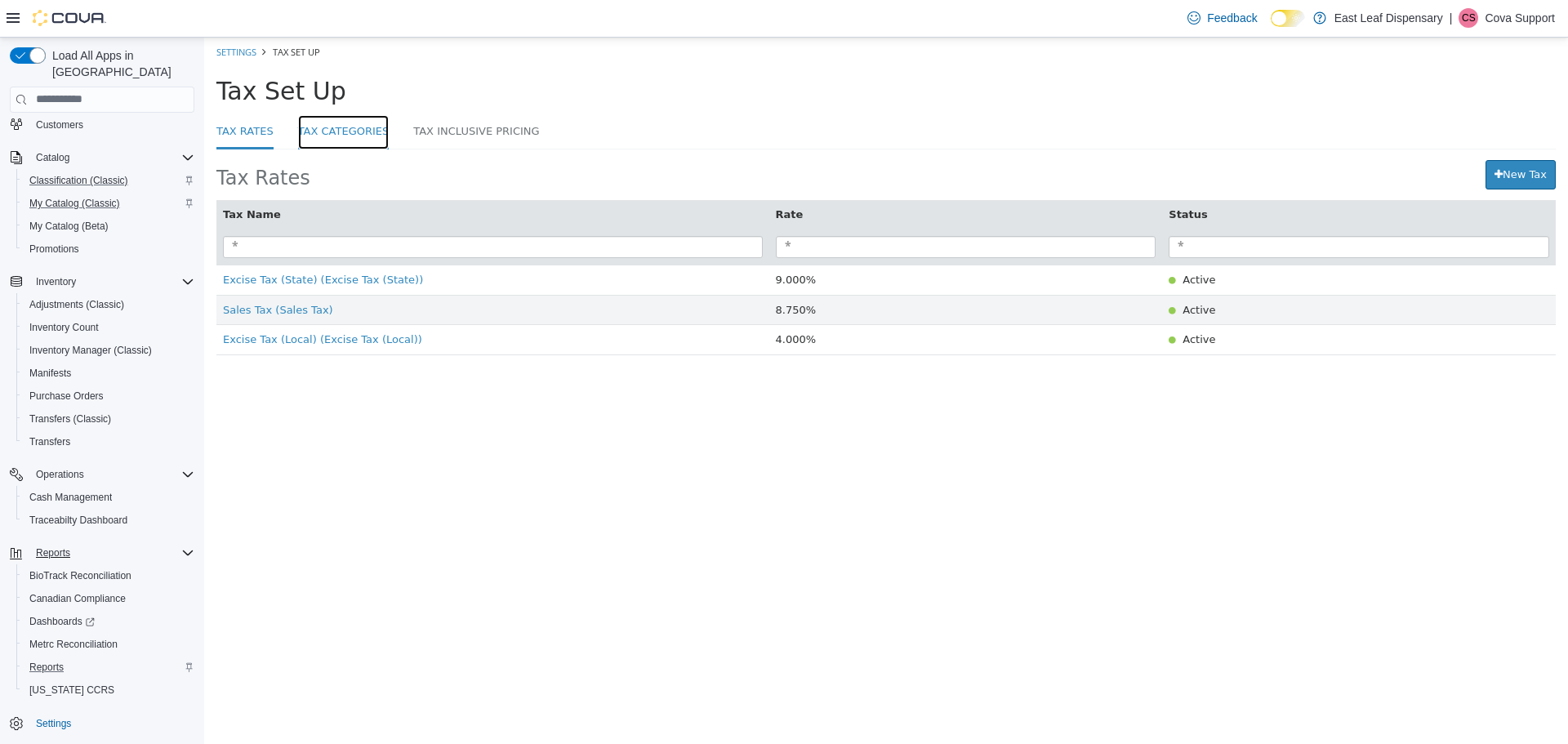
click at [358, 125] on link "Tax Categories" at bounding box center [343, 132] width 91 height 35
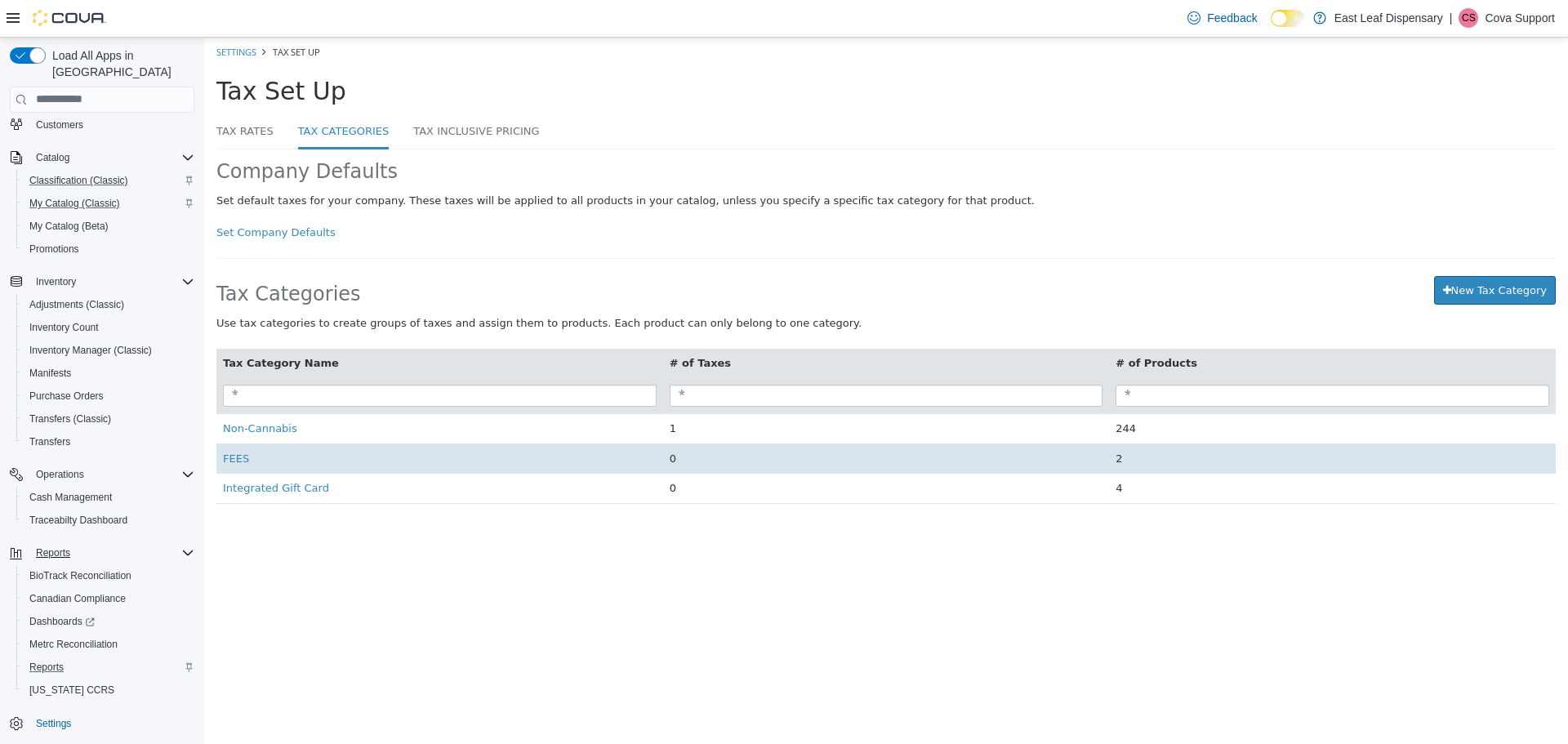
click at [232, 469] on td "FEES" at bounding box center [440, 458] width 447 height 30
click at [225, 464] on span "FEES" at bounding box center [236, 458] width 26 height 13
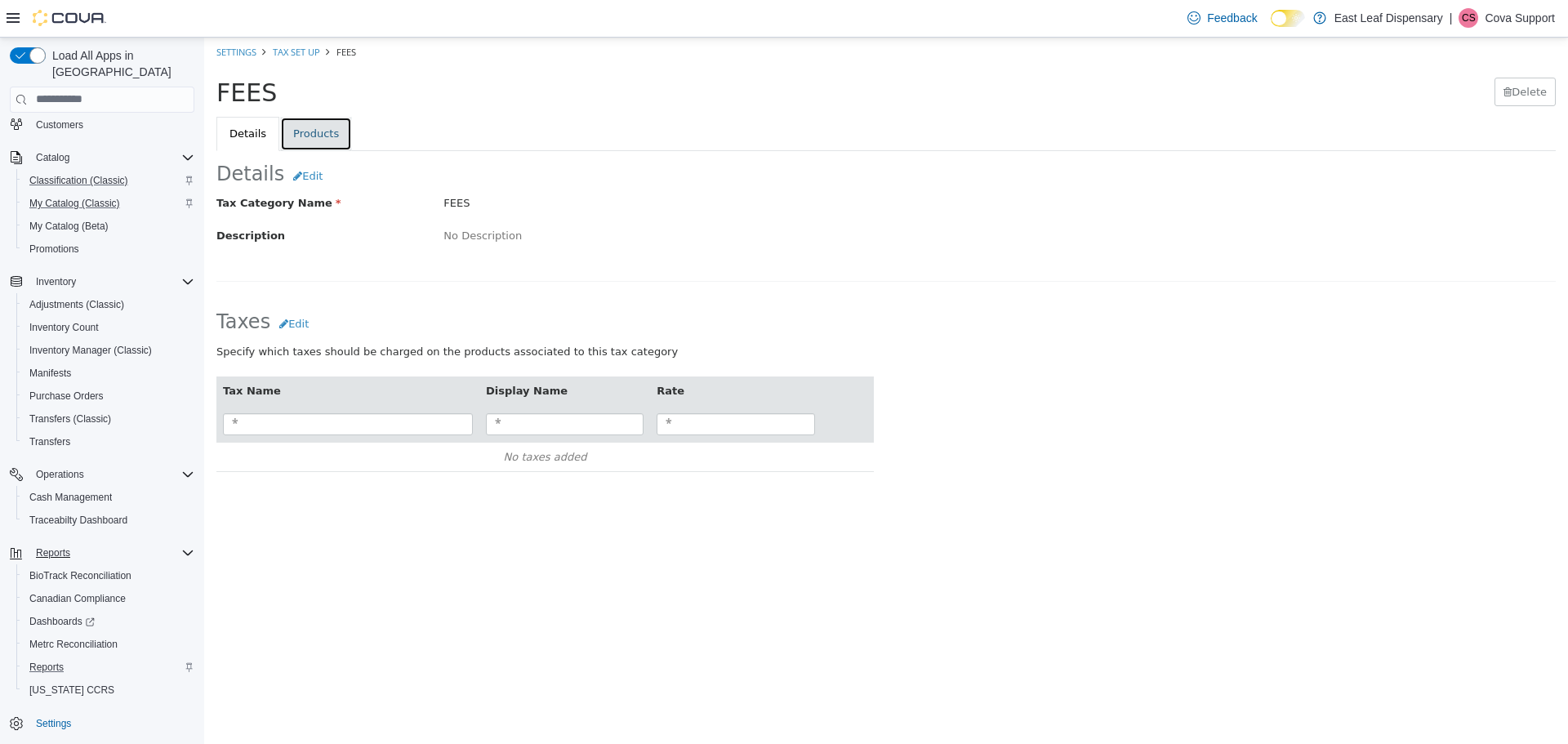
click at [309, 138] on link "Products" at bounding box center [316, 133] width 72 height 34
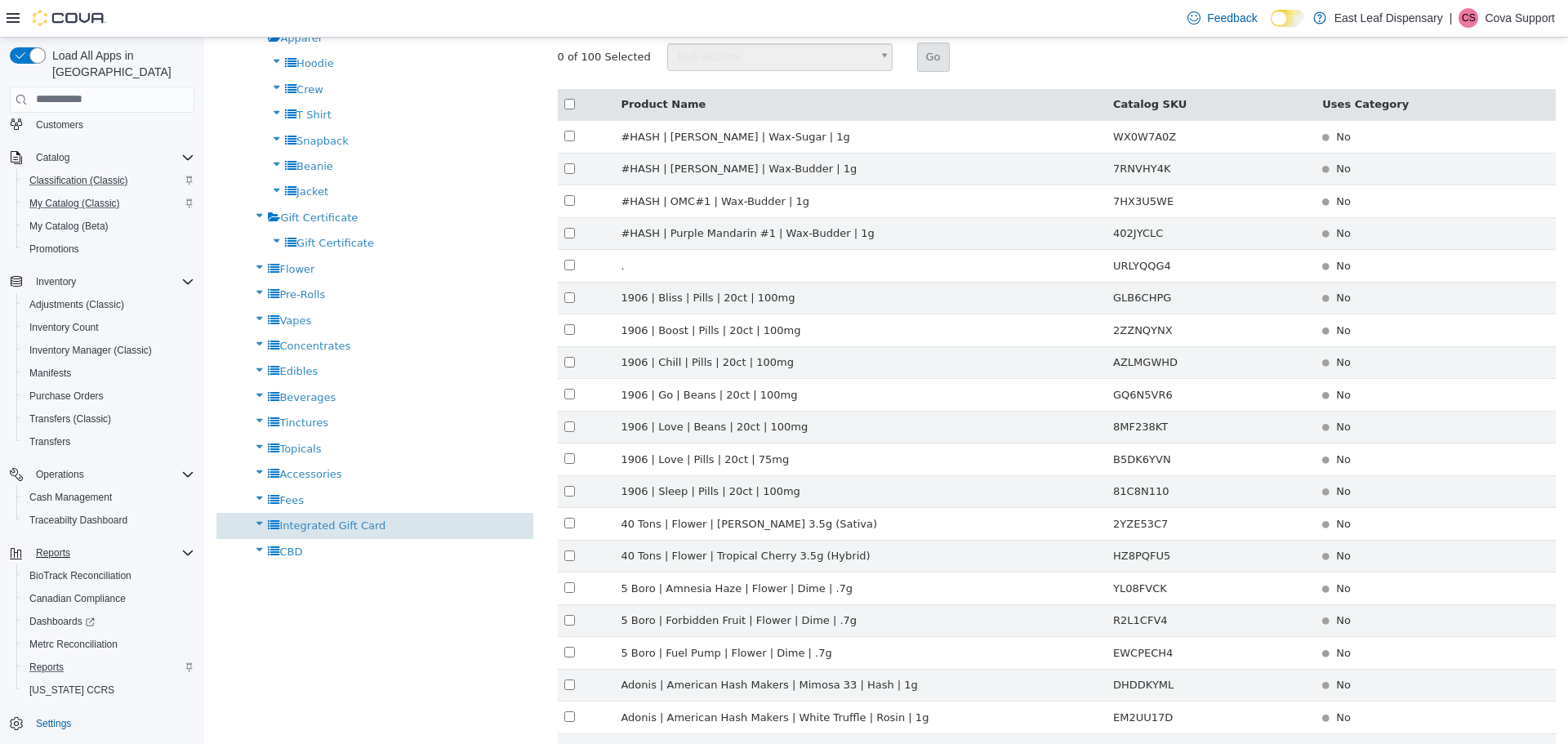
scroll to position [245, 0]
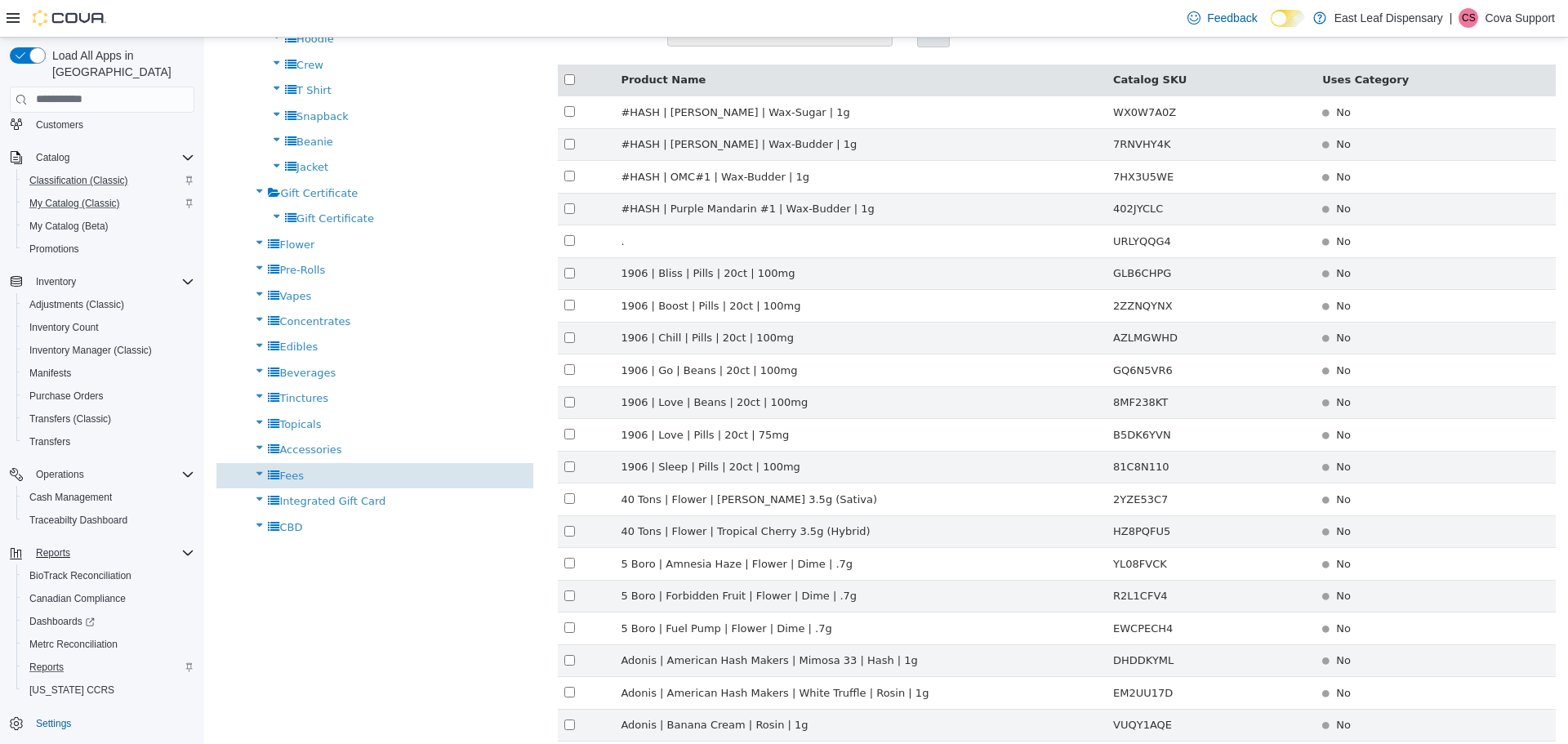
click at [284, 471] on span "Fees" at bounding box center [291, 474] width 24 height 13
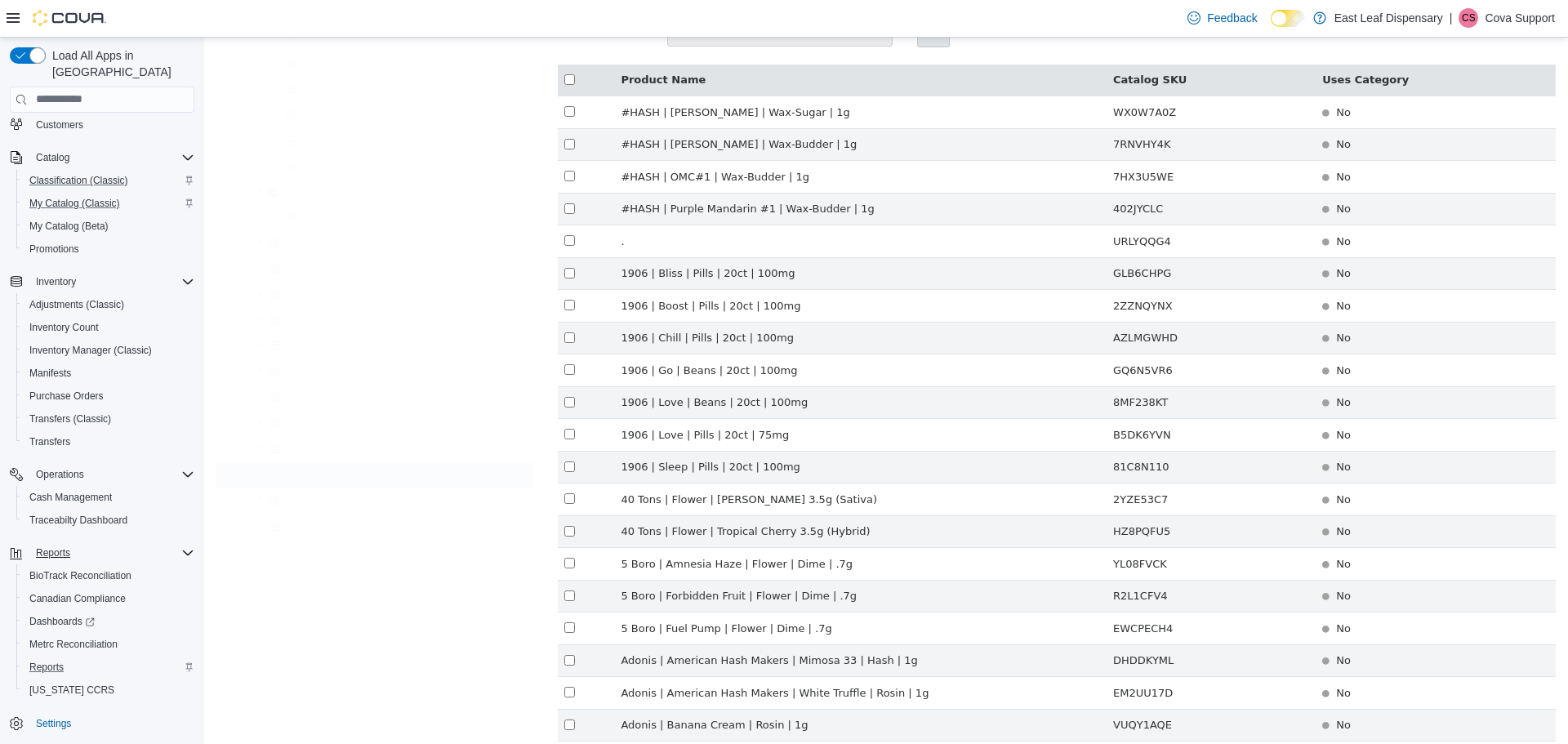
scroll to position [41, 0]
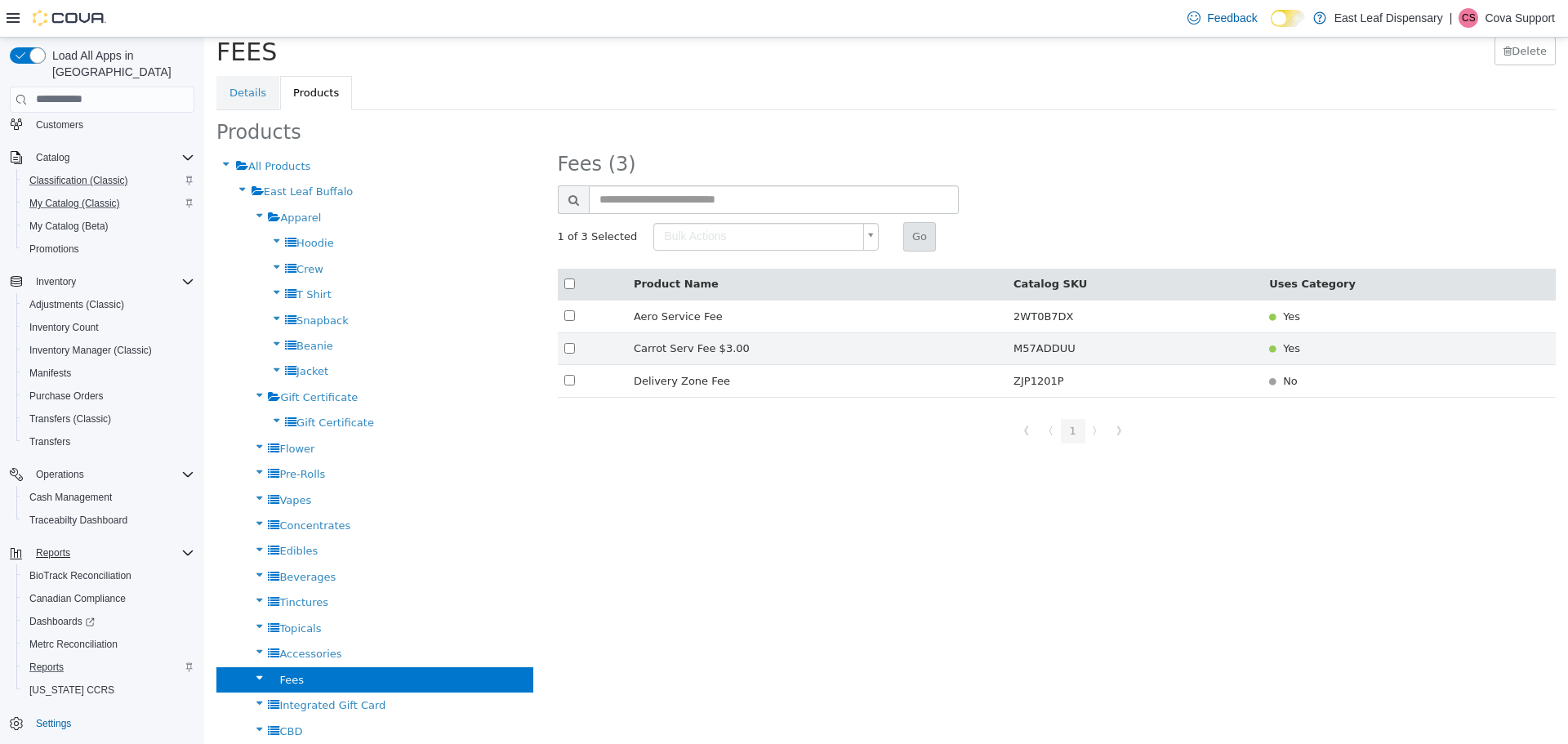
click at [702, 238] on body "× Settings Tax Set Up FEES FEES Delete Details Products Products All Products E…" at bounding box center [886, 369] width 1364 height 747
type input "******"
click at [903, 235] on button "Go" at bounding box center [919, 236] width 33 height 29
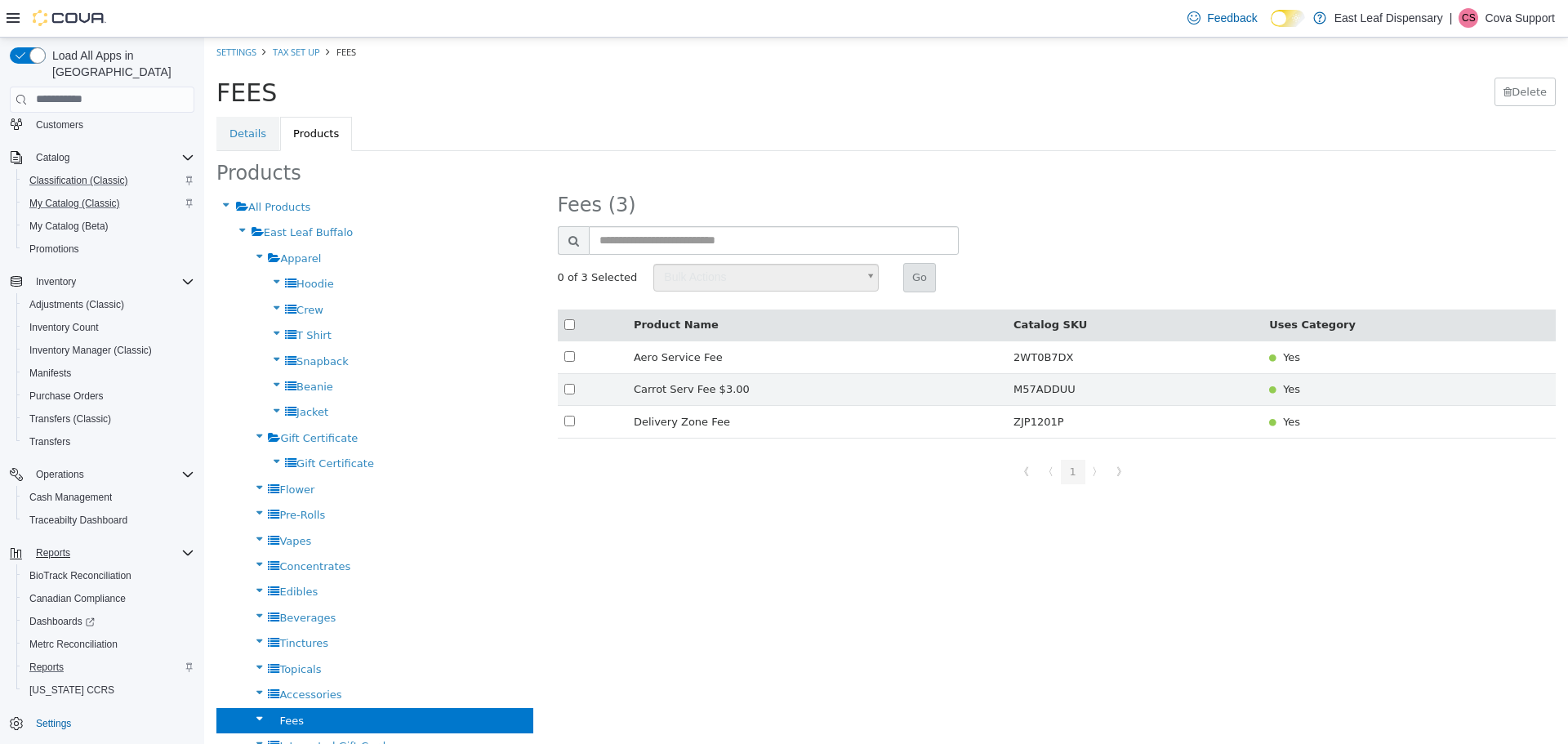
click at [451, 60] on ol "Settings Tax Set Up FEES" at bounding box center [886, 51] width 1364 height 29
click at [237, 48] on link "Settings" at bounding box center [237, 51] width 40 height 13
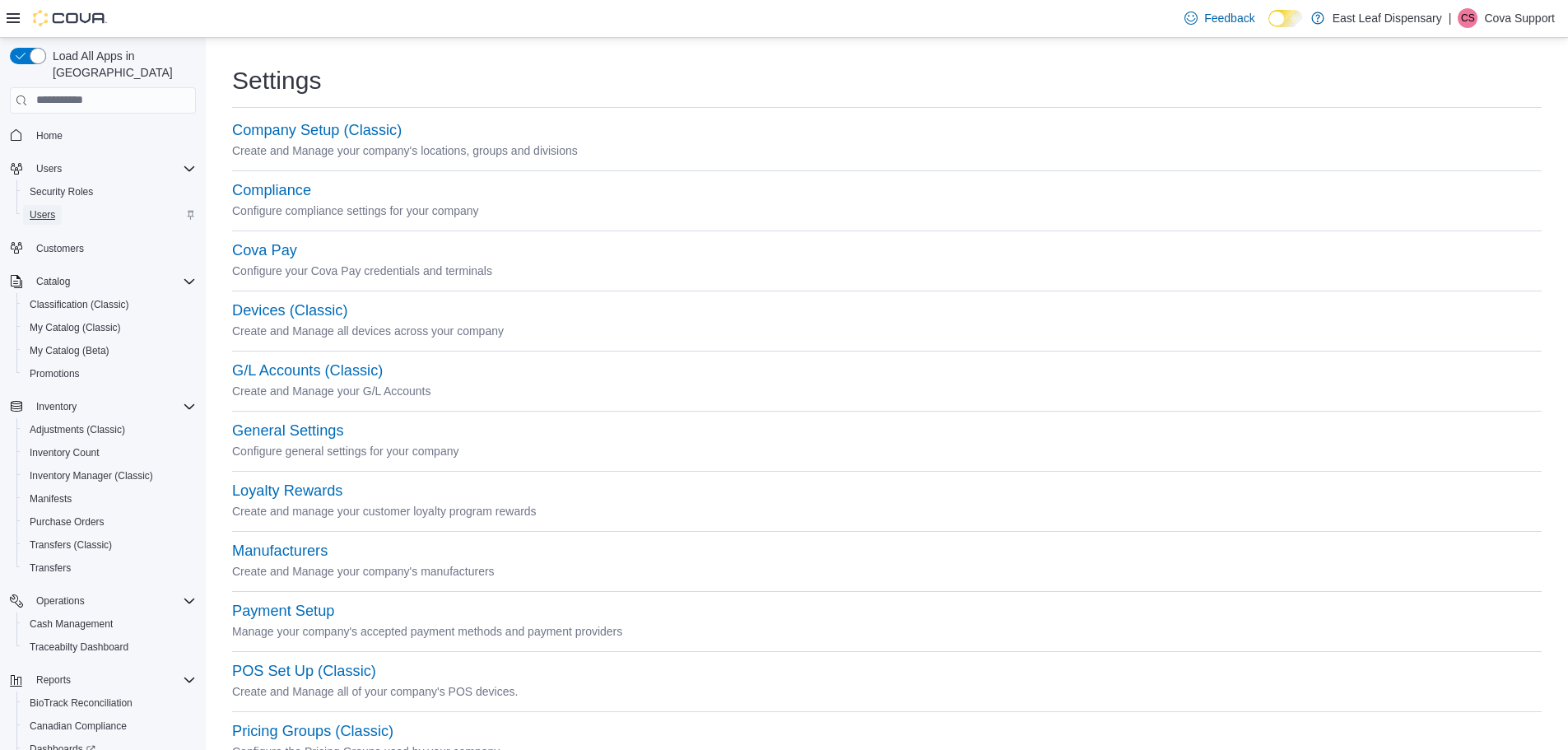
click at [41, 208] on span "Users" at bounding box center [42, 215] width 25 height 14
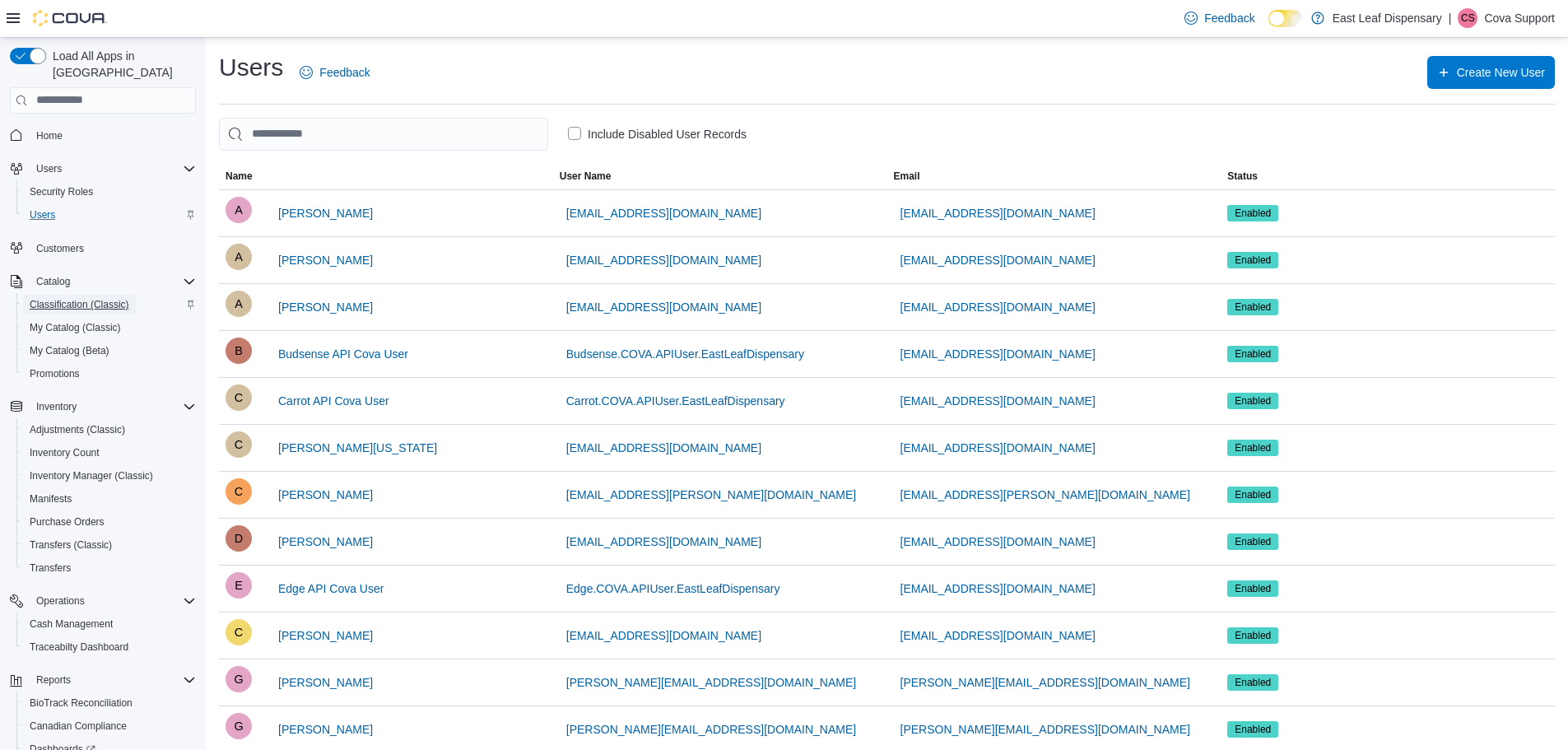
click at [62, 298] on span "Classification (Classic)" at bounding box center [80, 305] width 100 height 14
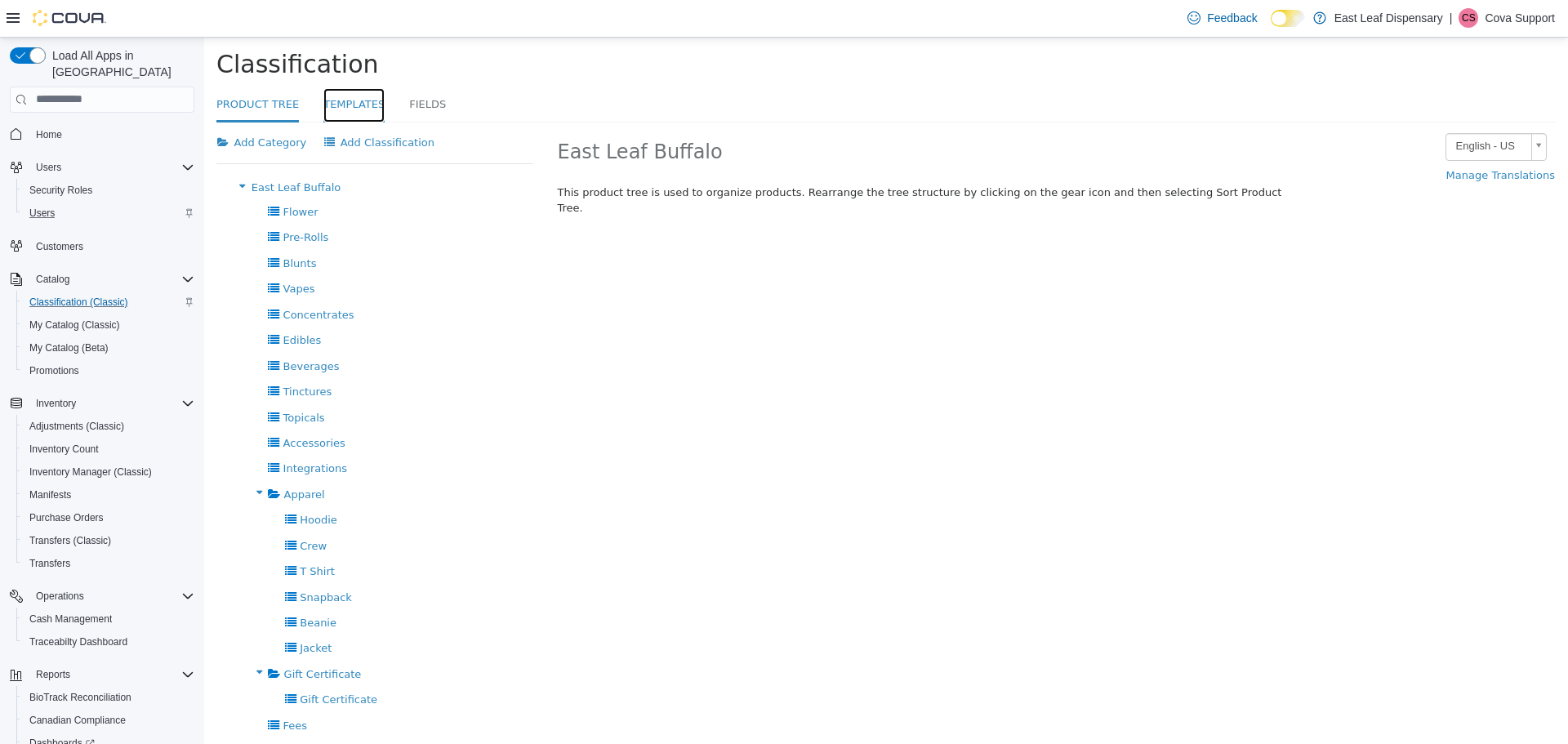
click at [355, 105] on link "Templates" at bounding box center [353, 105] width 61 height 35
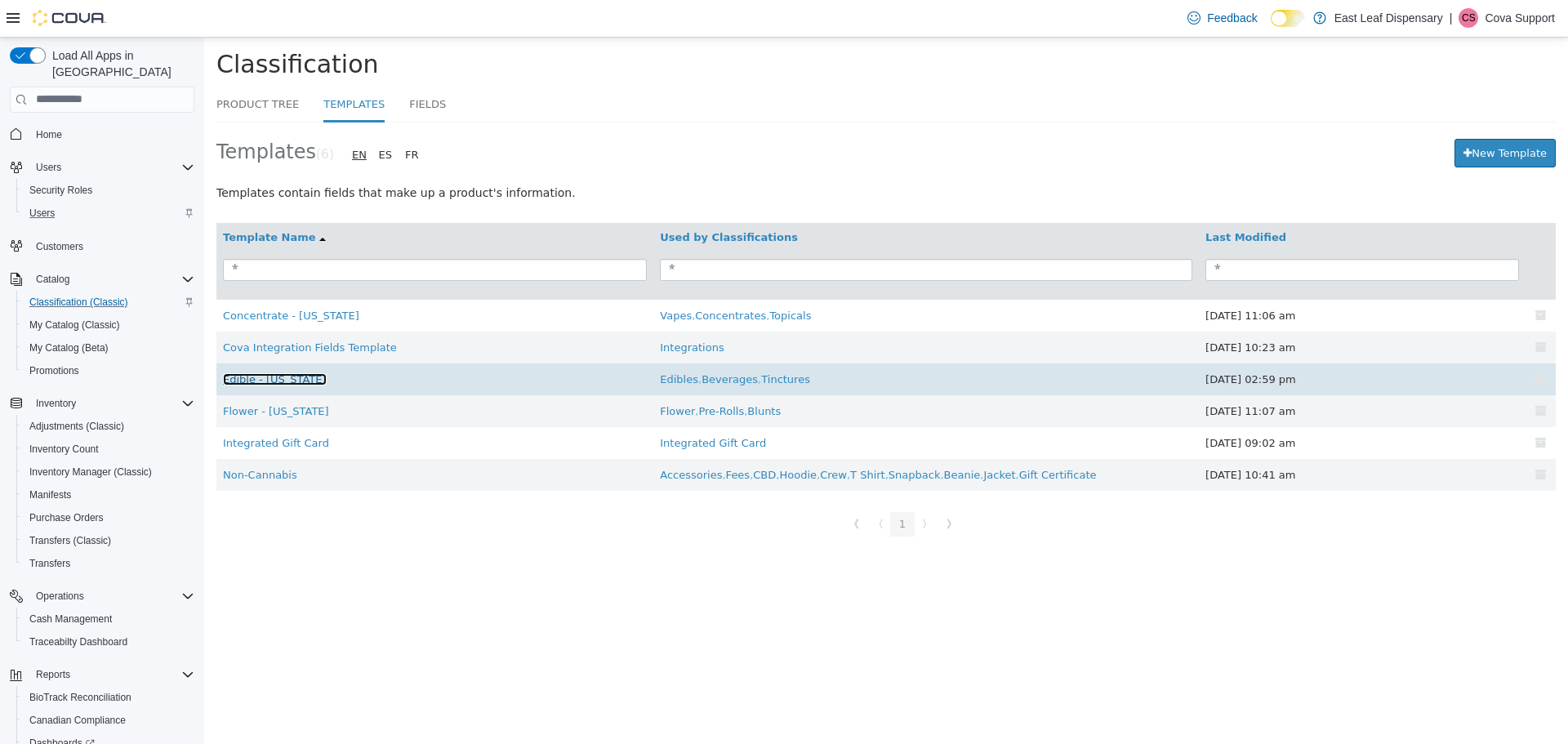
click at [283, 385] on link "Edible - New York" at bounding box center [275, 379] width 104 height 13
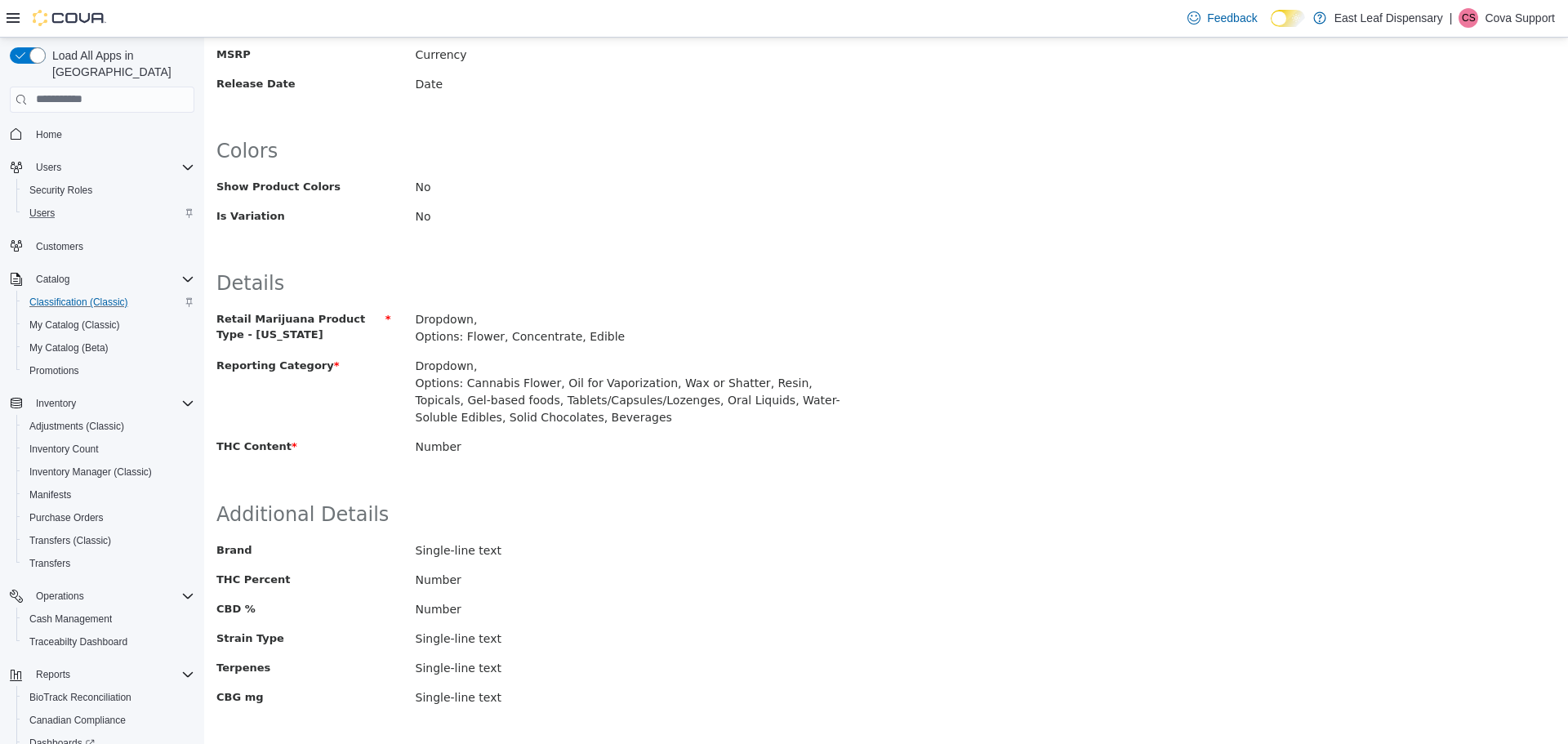
scroll to position [327, 0]
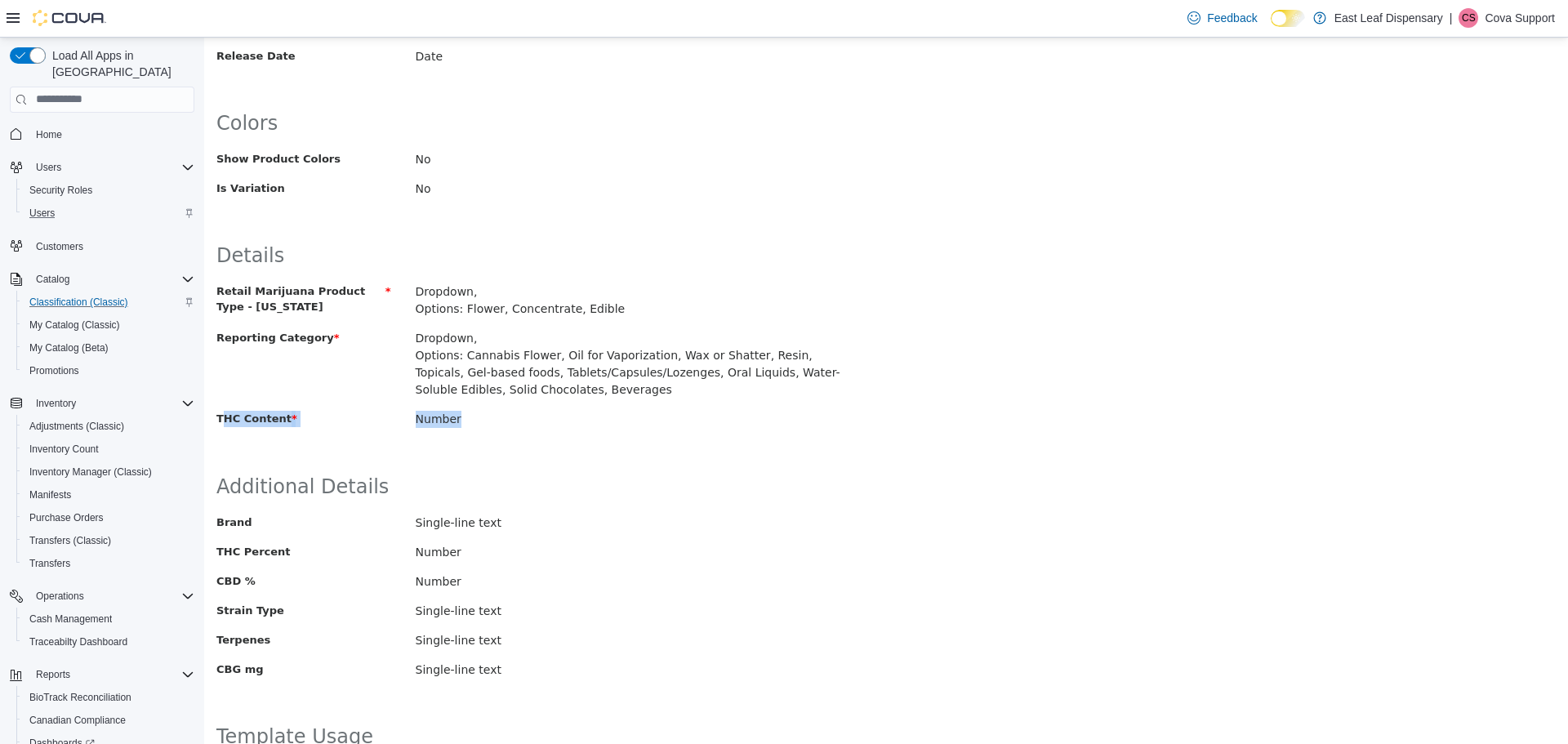
drag, startPoint x: 457, startPoint y: 421, endPoint x: 213, endPoint y: 415, distance: 244.1
click at [213, 415] on li "THC Content * Number" at bounding box center [602, 419] width 796 height 29
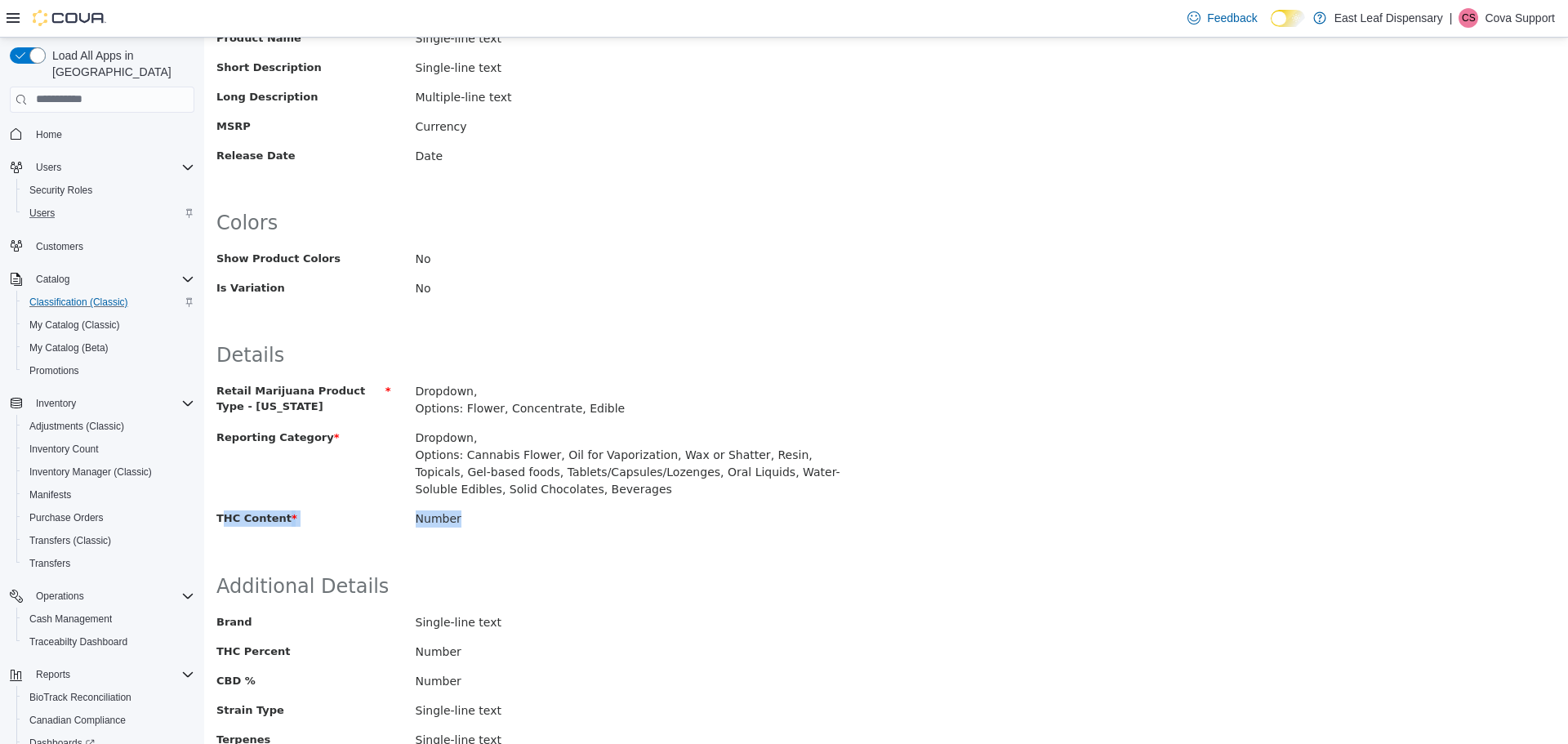
scroll to position [0, 0]
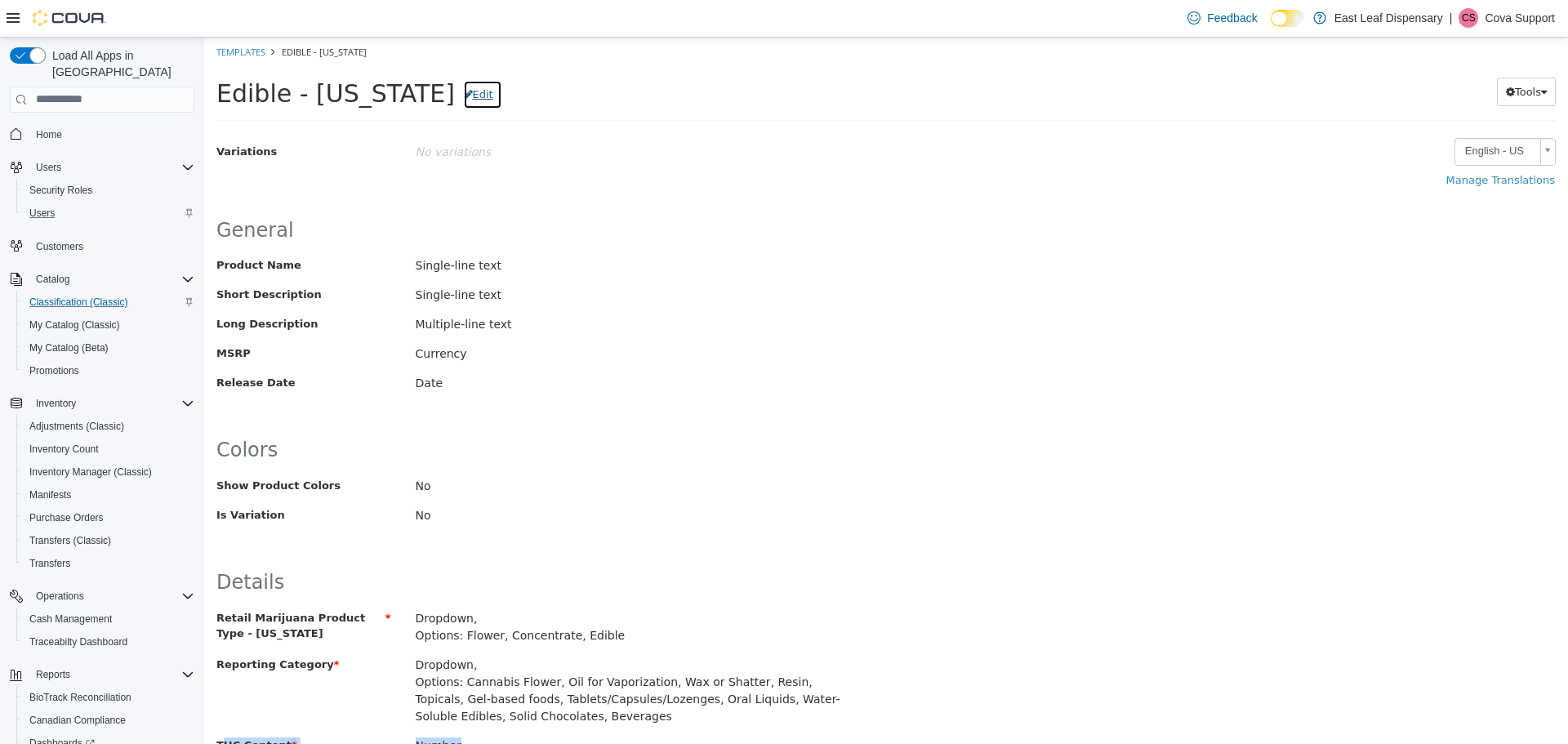
click at [463, 97] on button "Edit" at bounding box center [483, 93] width 39 height 29
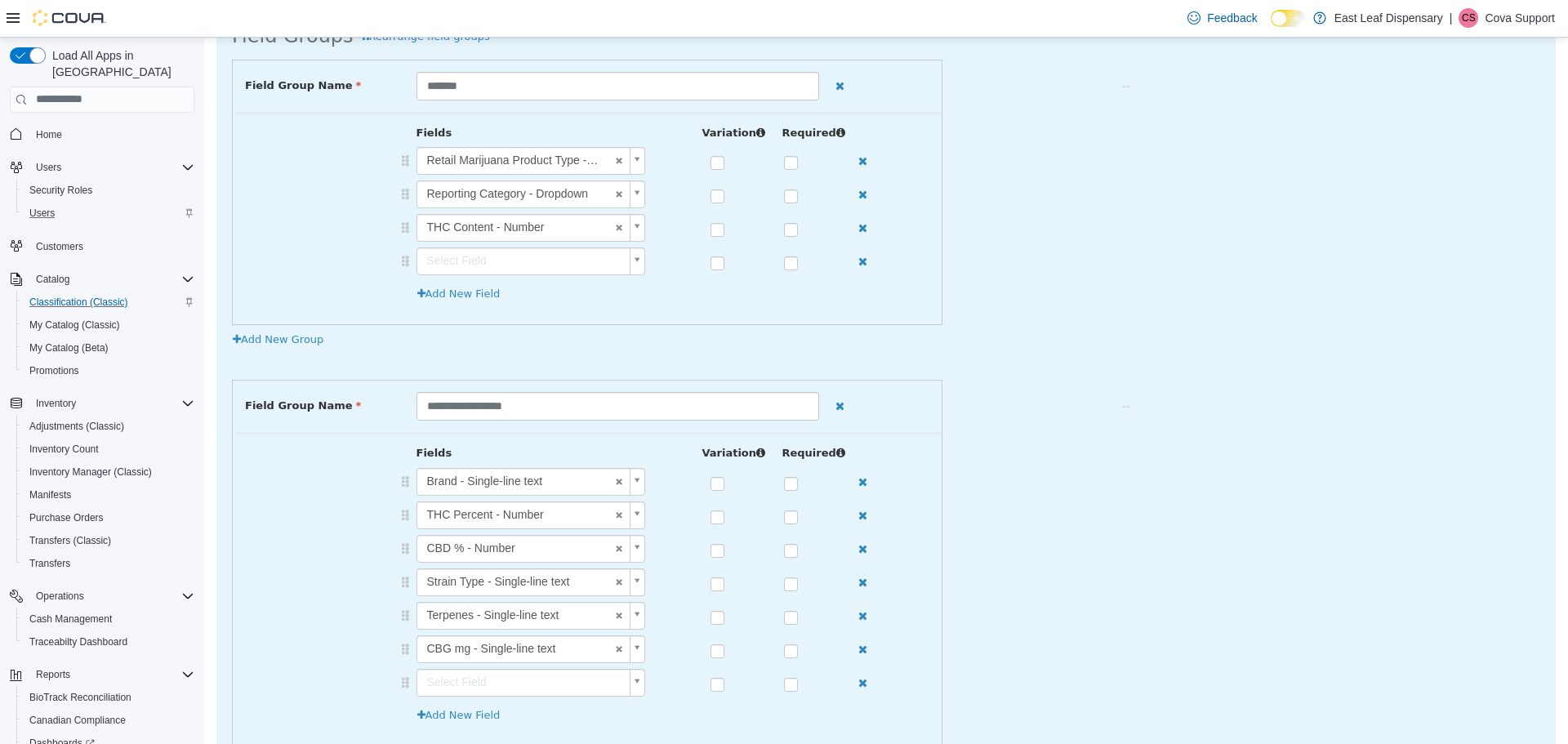
scroll to position [966, 0]
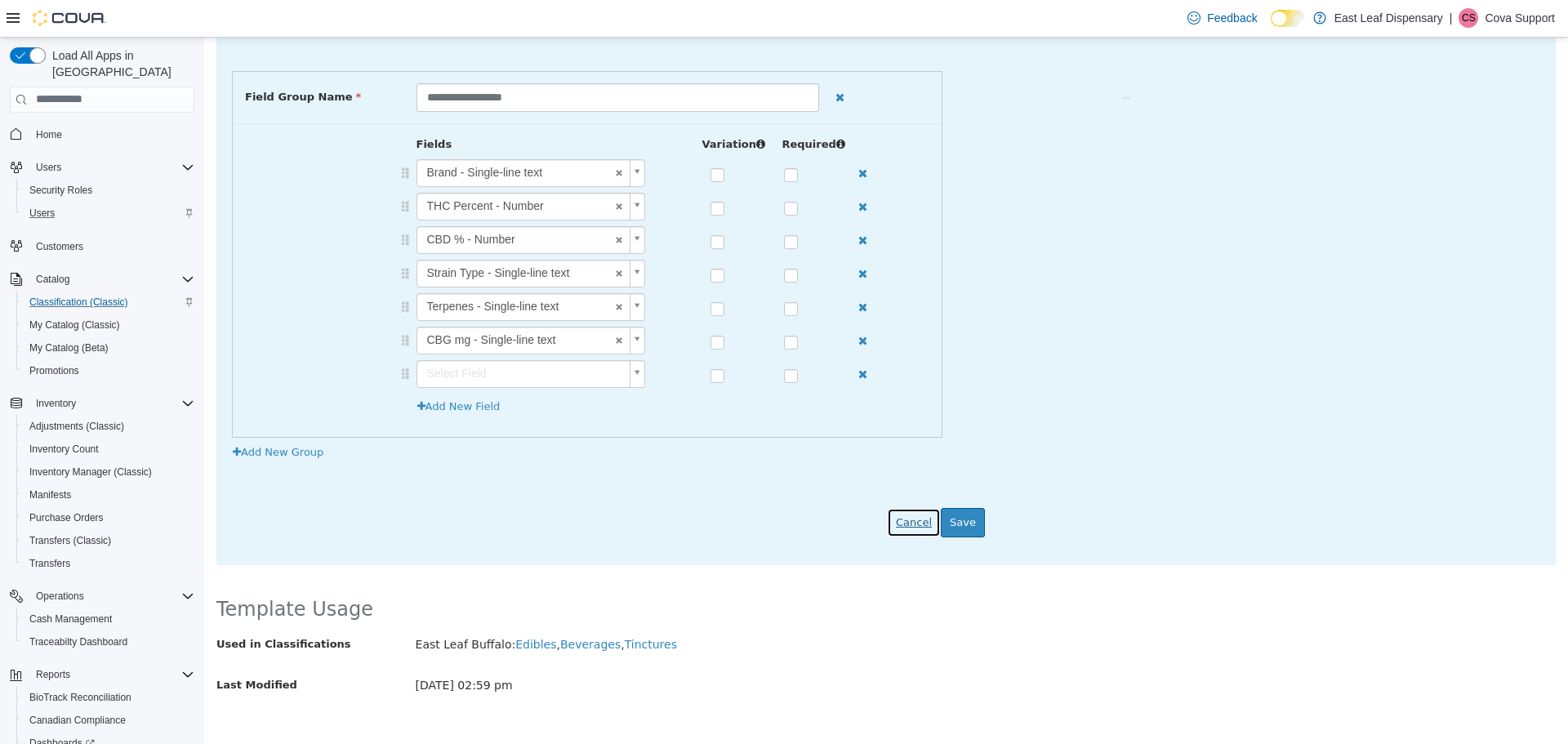
click at [907, 515] on button "Cancel" at bounding box center [914, 521] width 54 height 29
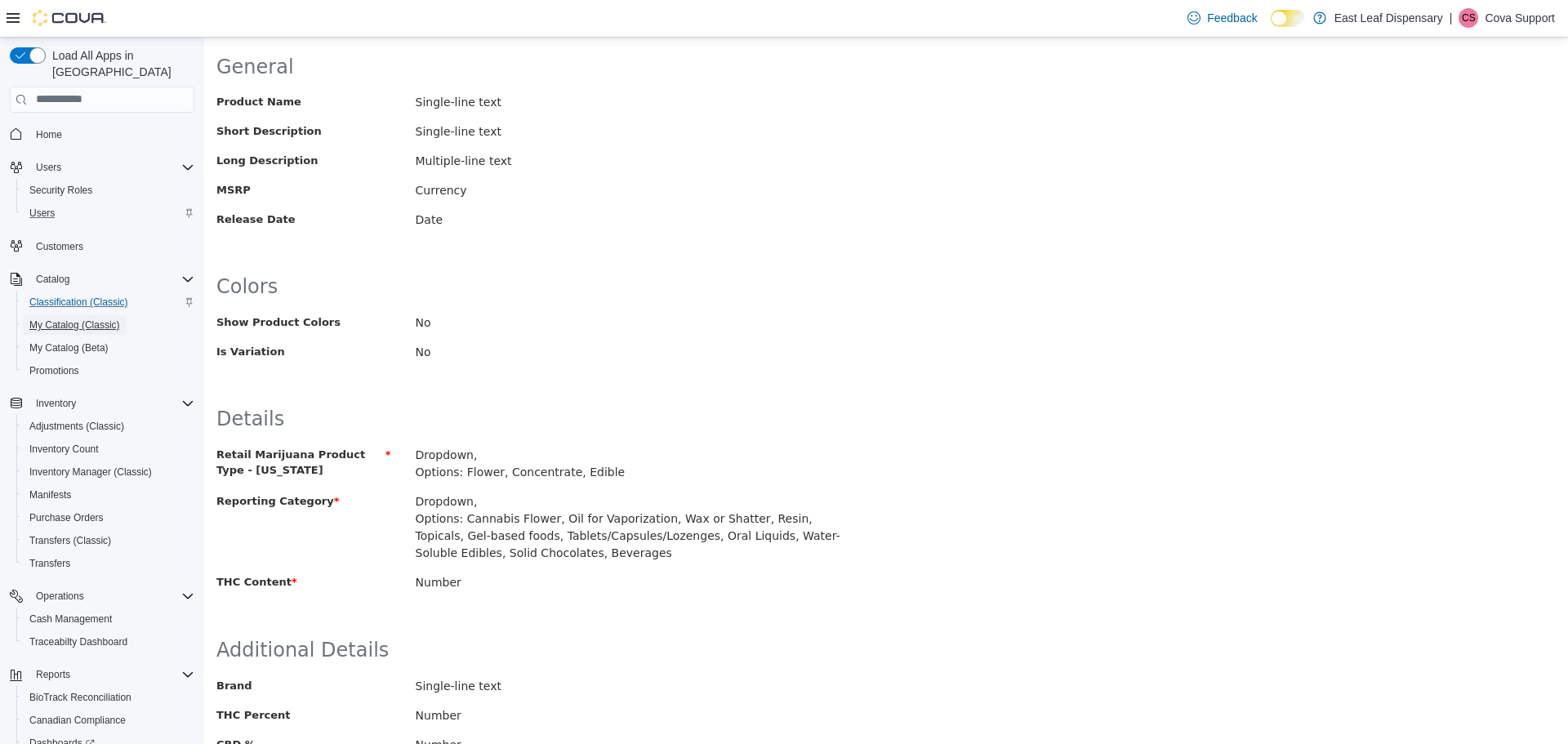
scroll to position [245, 0]
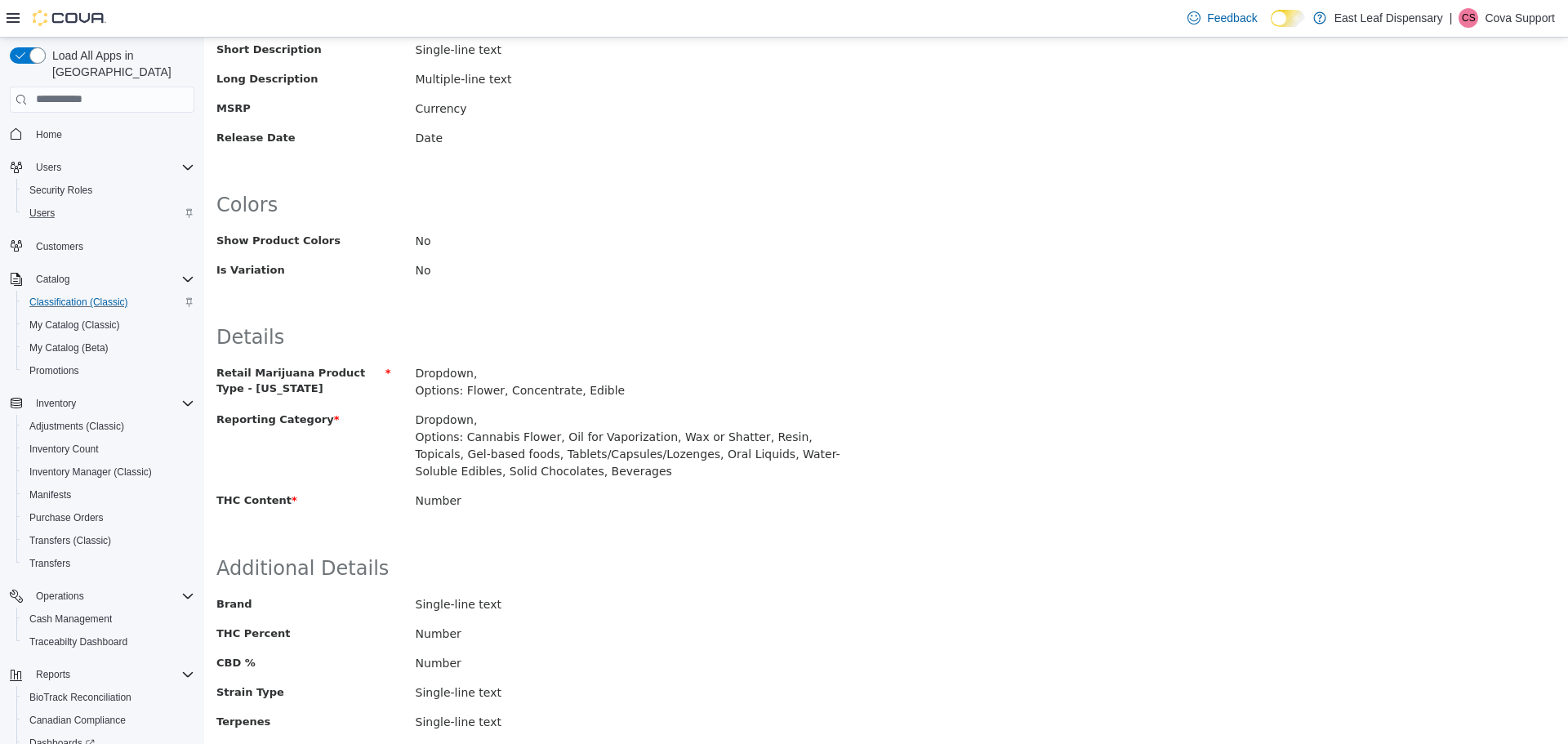
drag, startPoint x: 281, startPoint y: 500, endPoint x: 196, endPoint y: 500, distance: 85.0
click at [204, 500] on html "× Templates Edible - New York Classification Missing Translation (Edible - New …" at bounding box center [886, 372] width 1364 height 1161
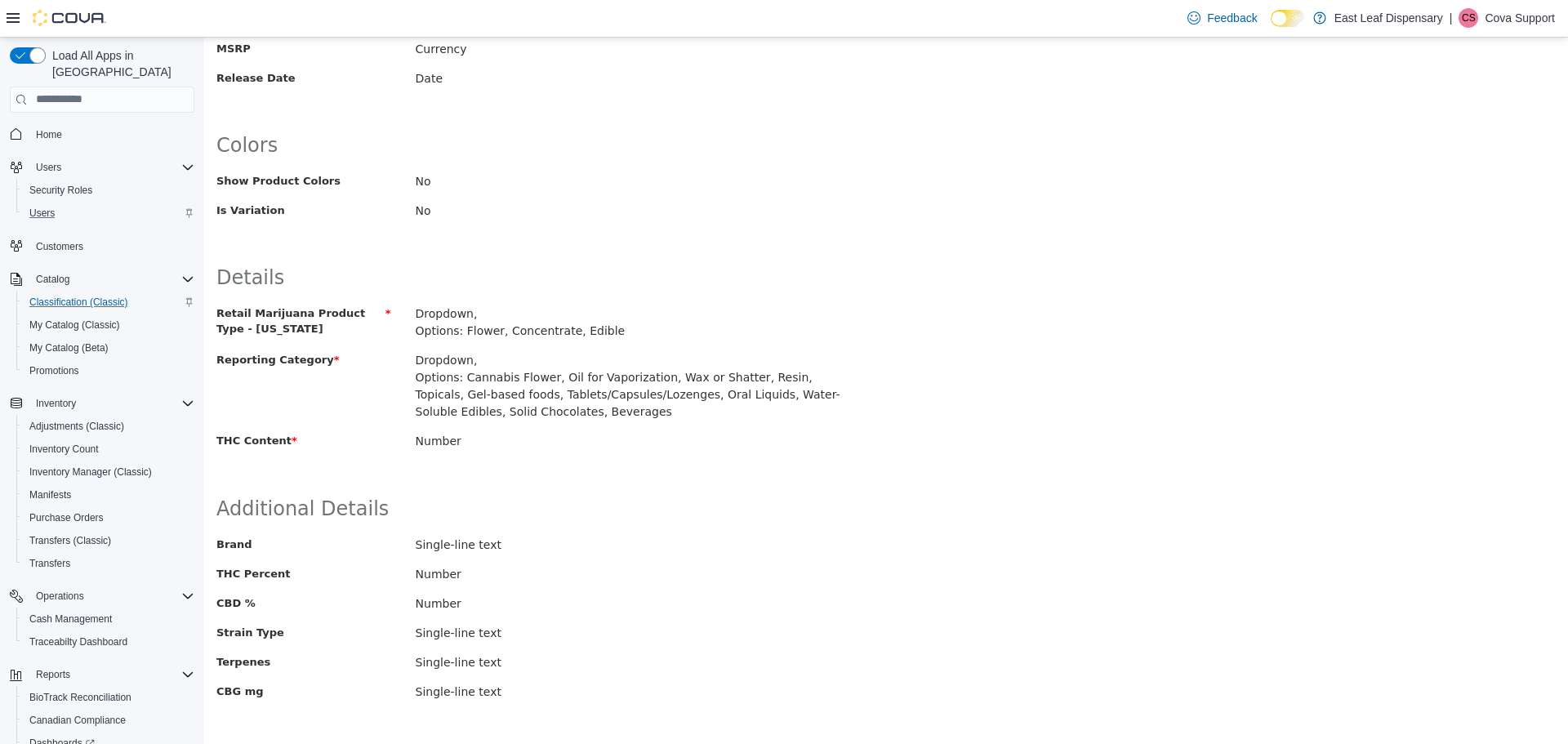
scroll to position [0, 0]
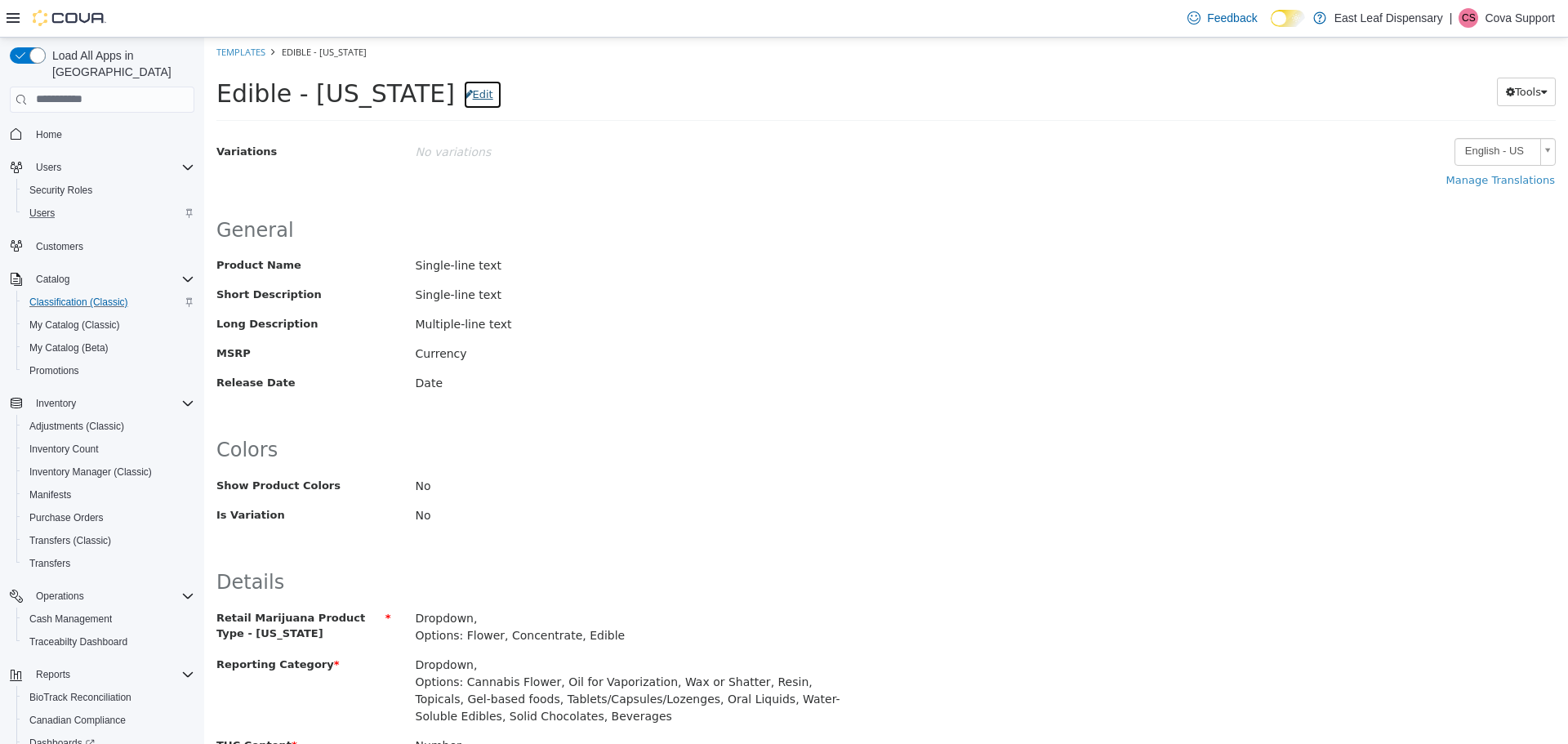
click at [463, 96] on button "Edit" at bounding box center [483, 93] width 39 height 29
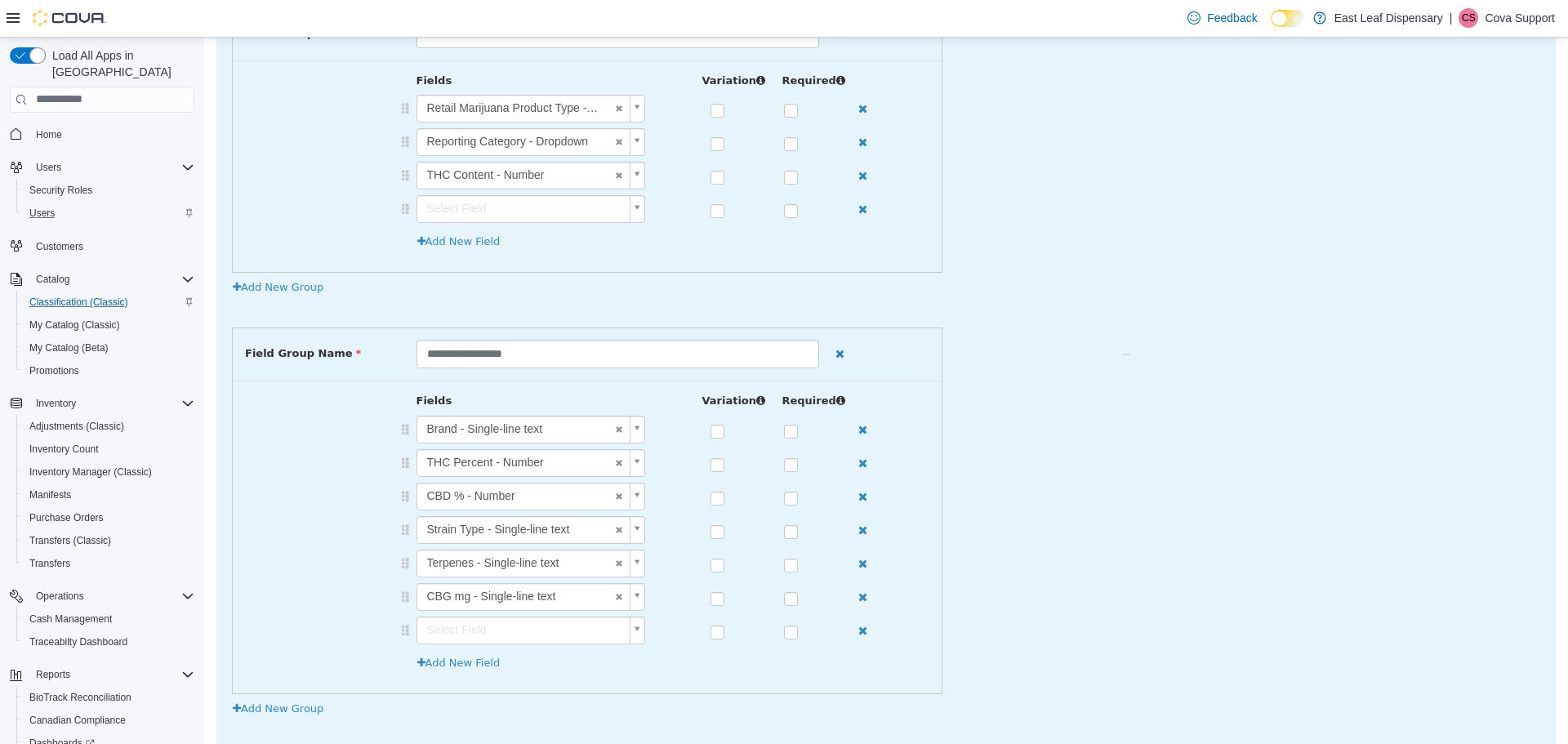
scroll to position [736, 0]
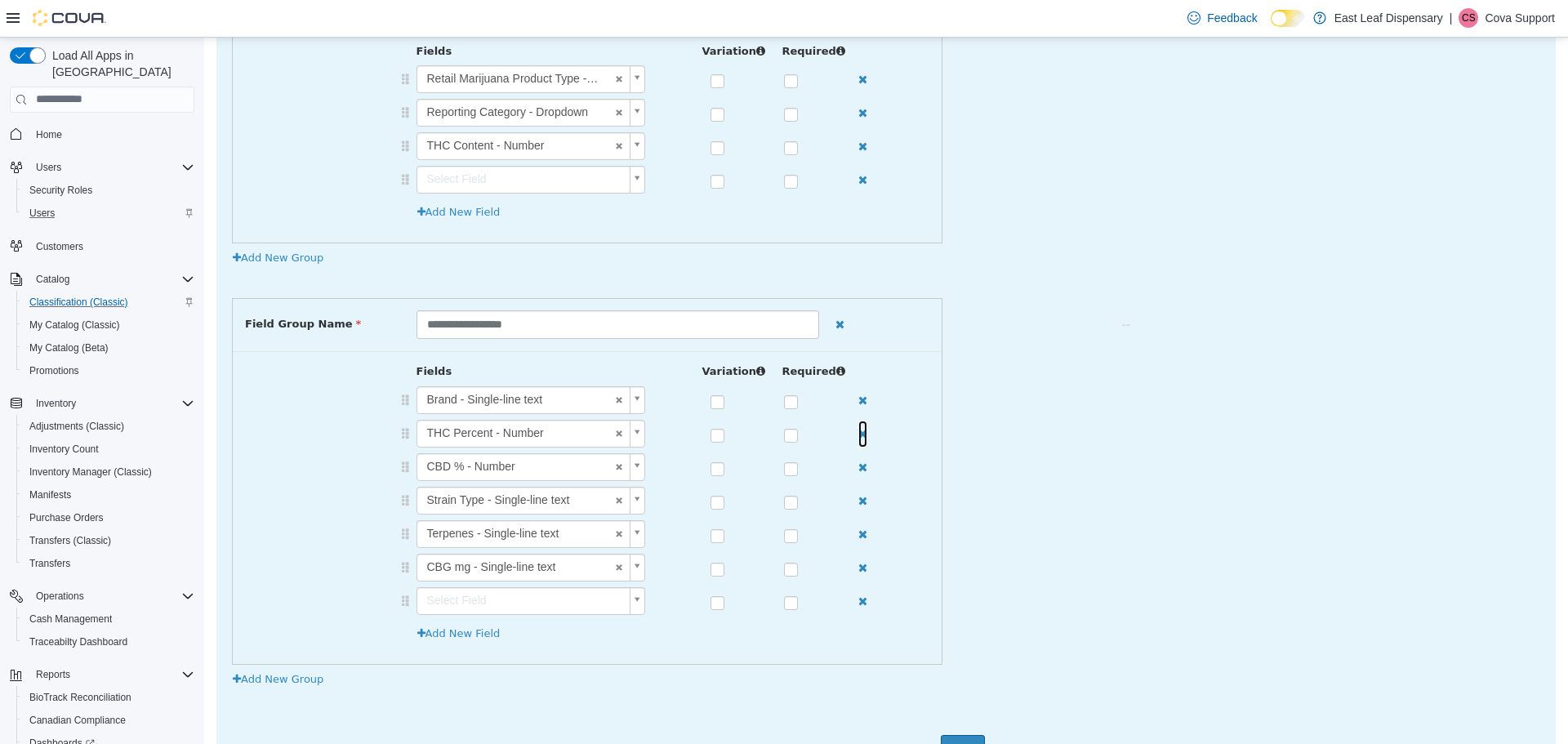
click at [859, 436] on icon "button" at bounding box center [863, 433] width 9 height 12
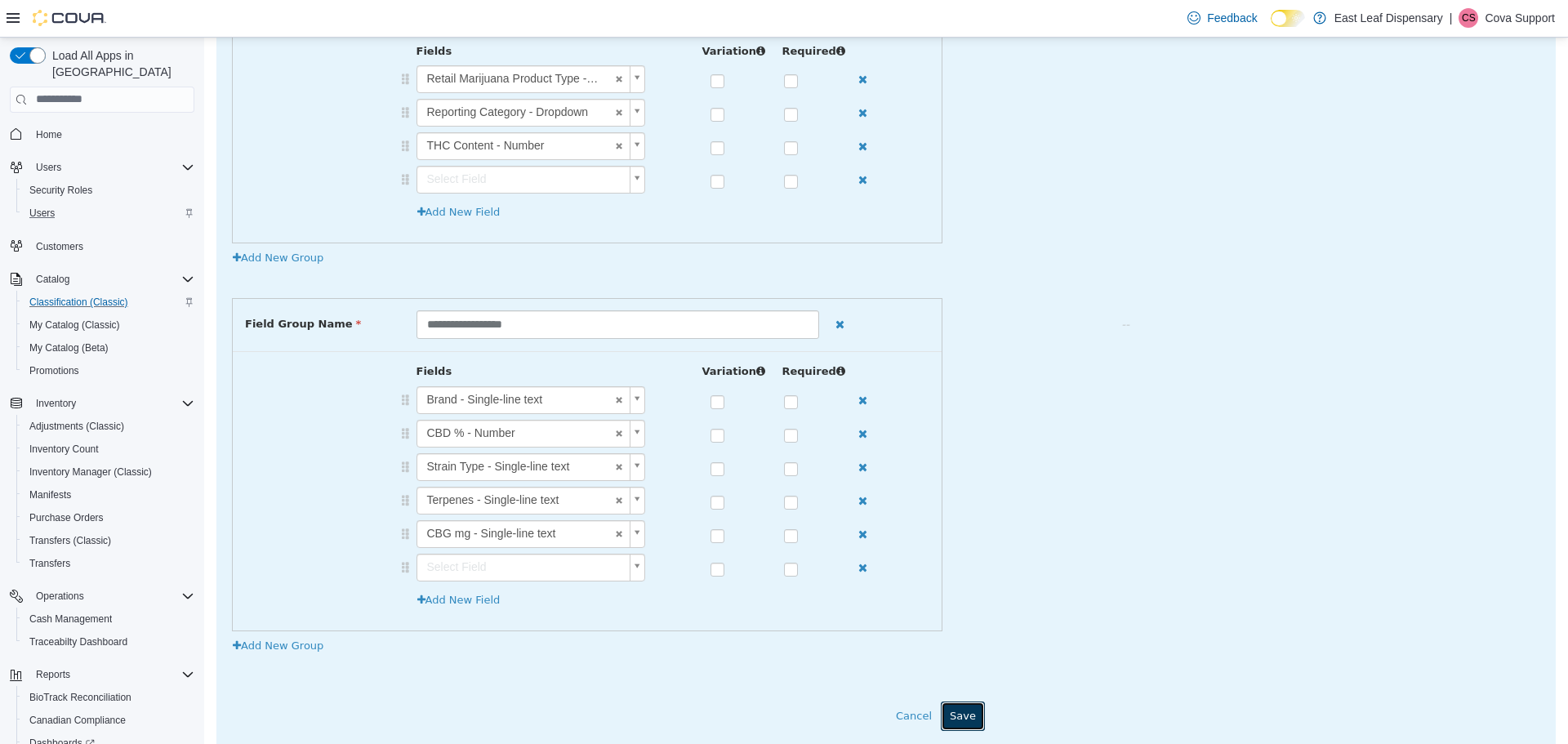
click at [964, 719] on button "Save" at bounding box center [963, 715] width 44 height 29
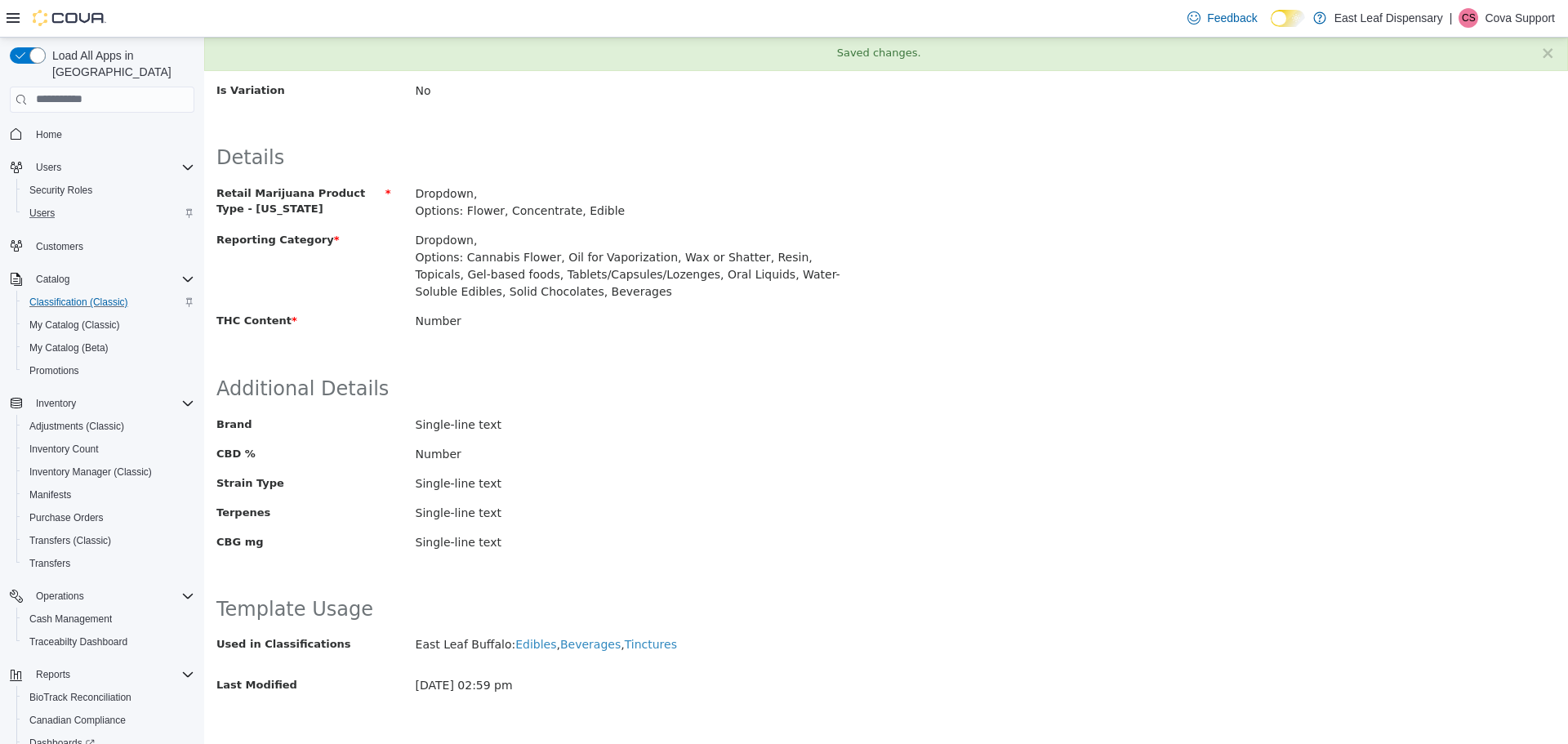
scroll to position [0, 0]
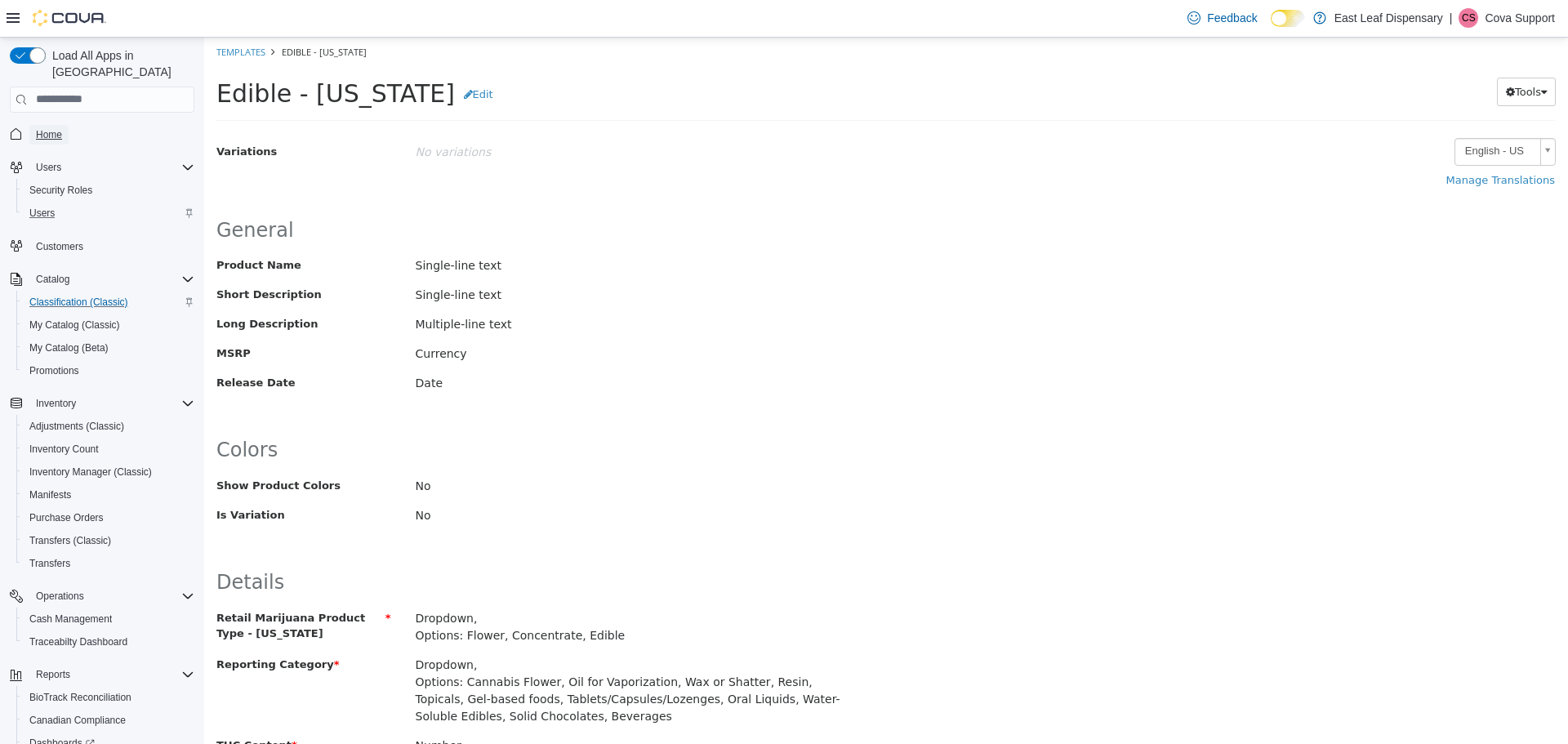
click at [41, 128] on span "Home" at bounding box center [49, 135] width 26 height 13
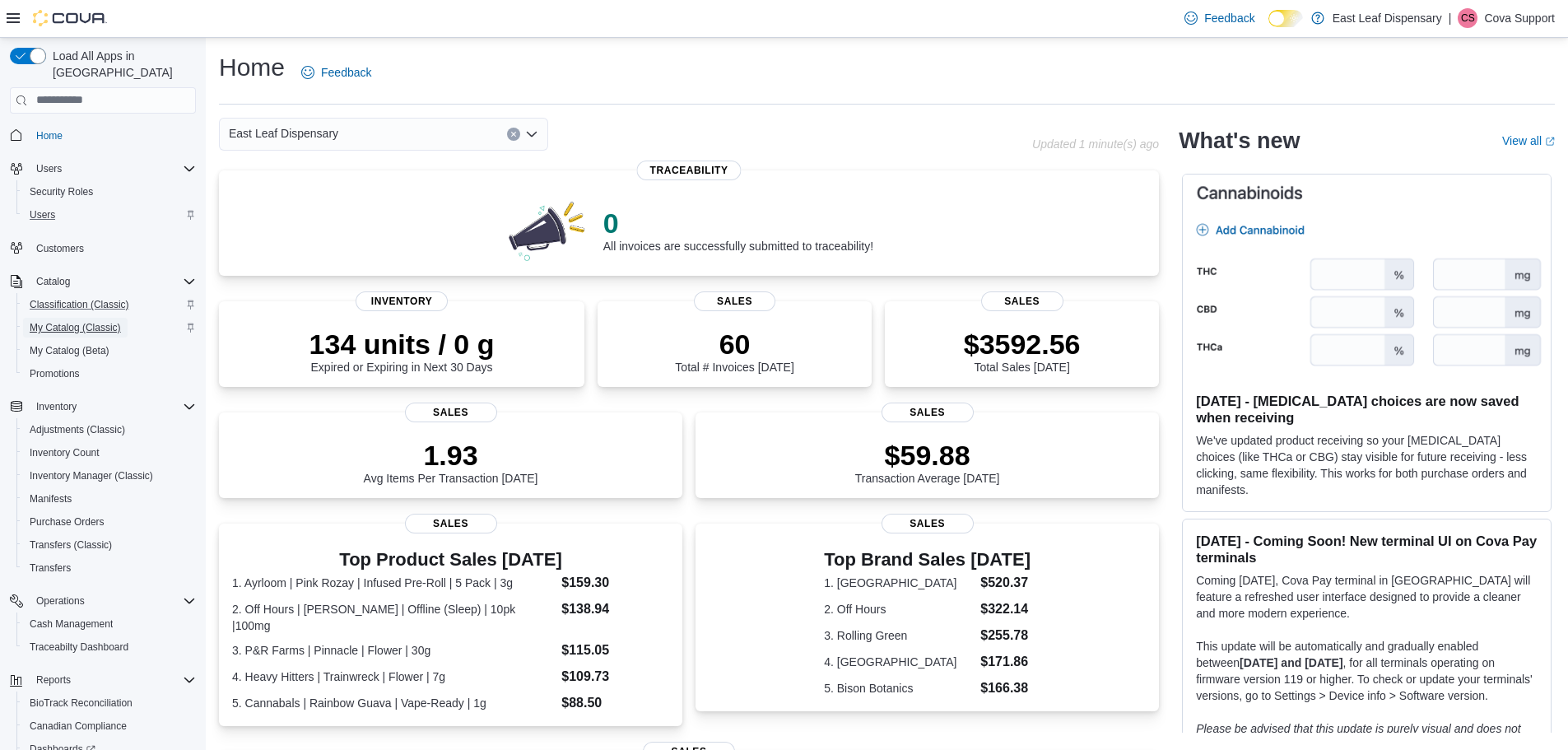
click at [63, 318] on span "My Catalog (Classic)" at bounding box center [75, 328] width 91 height 19
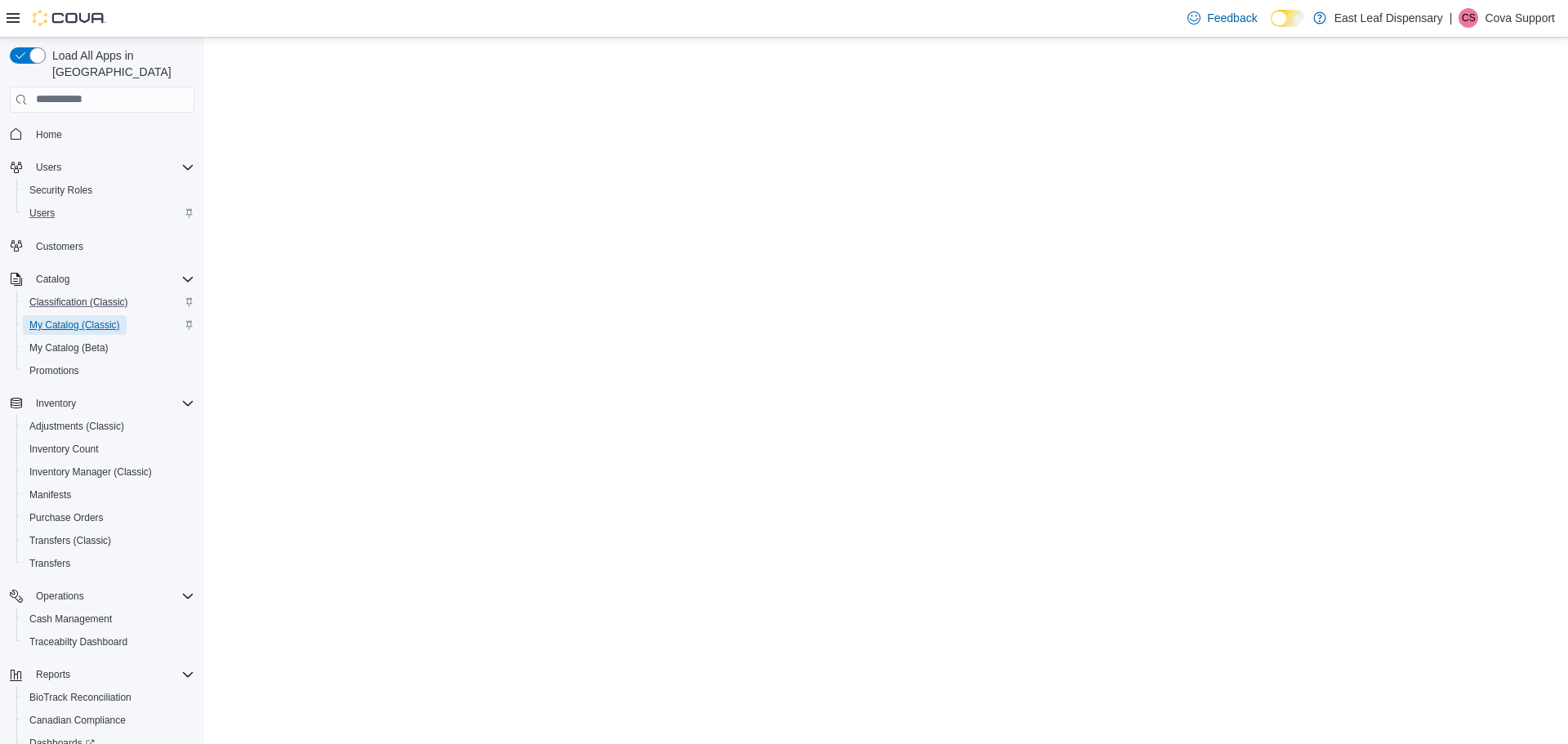
click at [78, 317] on span "My Catalog (Classic)" at bounding box center [75, 325] width 91 height 19
click at [67, 318] on span "My Catalog (Classic)" at bounding box center [75, 325] width 91 height 13
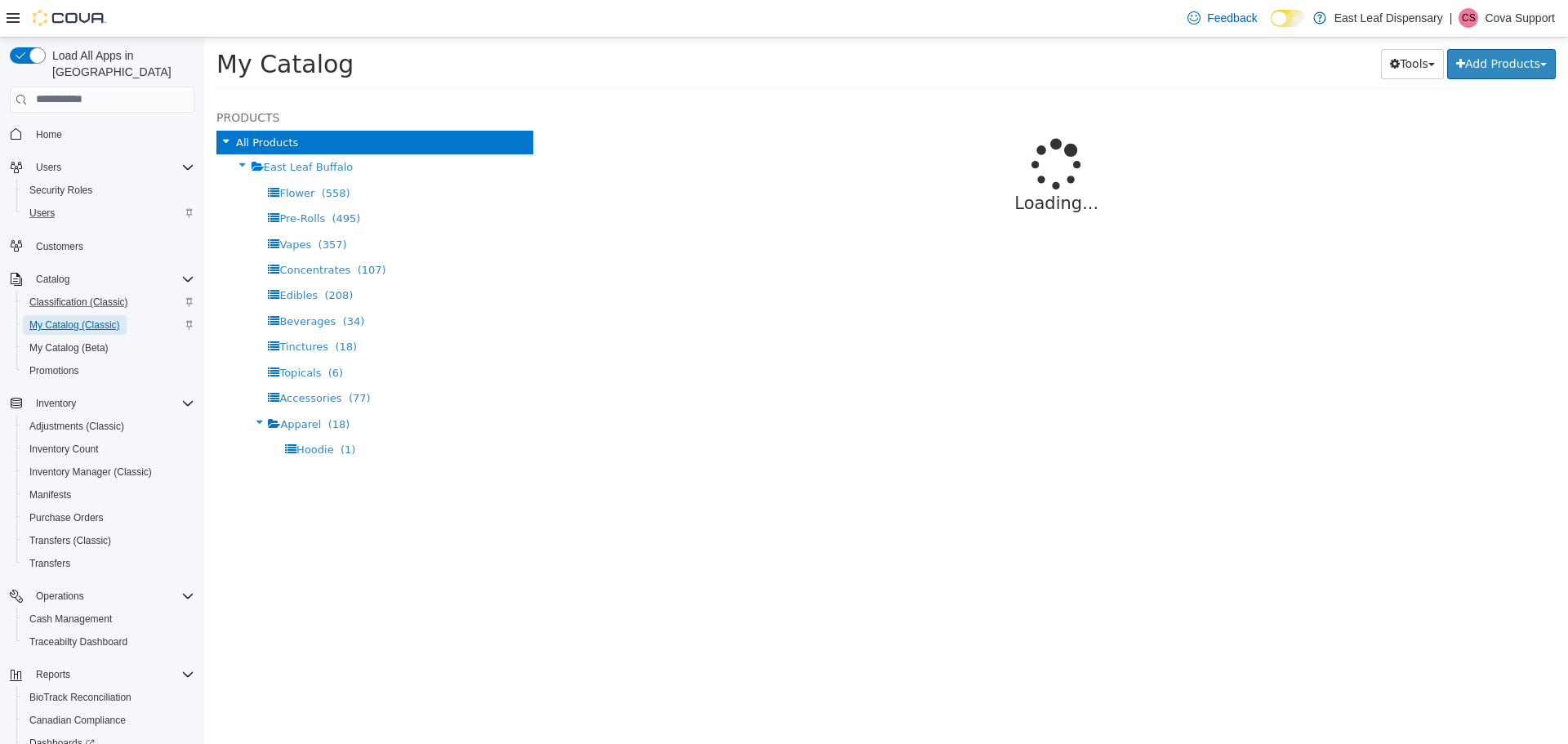
select select "**********"
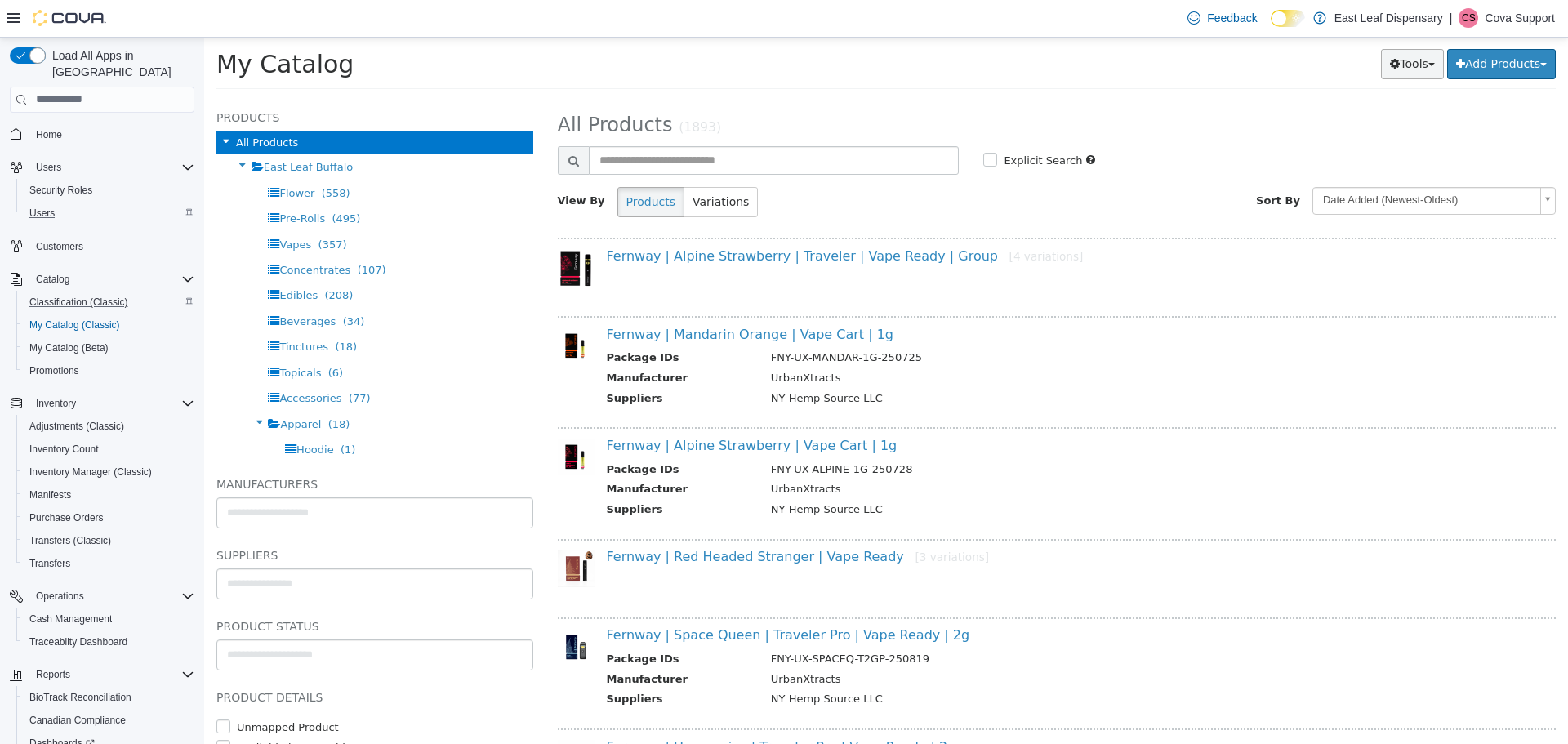
click at [1397, 64] on button "Tools" at bounding box center [1412, 63] width 63 height 30
click at [1208, 45] on div "My Catalog Tools Merge Products Map Private Products Bulk Product Editor Export…" at bounding box center [886, 68] width 1364 height 62
click at [1396, 63] on button "Tools" at bounding box center [1412, 63] width 63 height 30
click at [1129, 68] on div "Tools Merge Products Map Private Products Bulk Product Editor Export Add Produc…" at bounding box center [1177, 63] width 758 height 30
click at [1400, 60] on button "Tools" at bounding box center [1412, 63] width 63 height 30
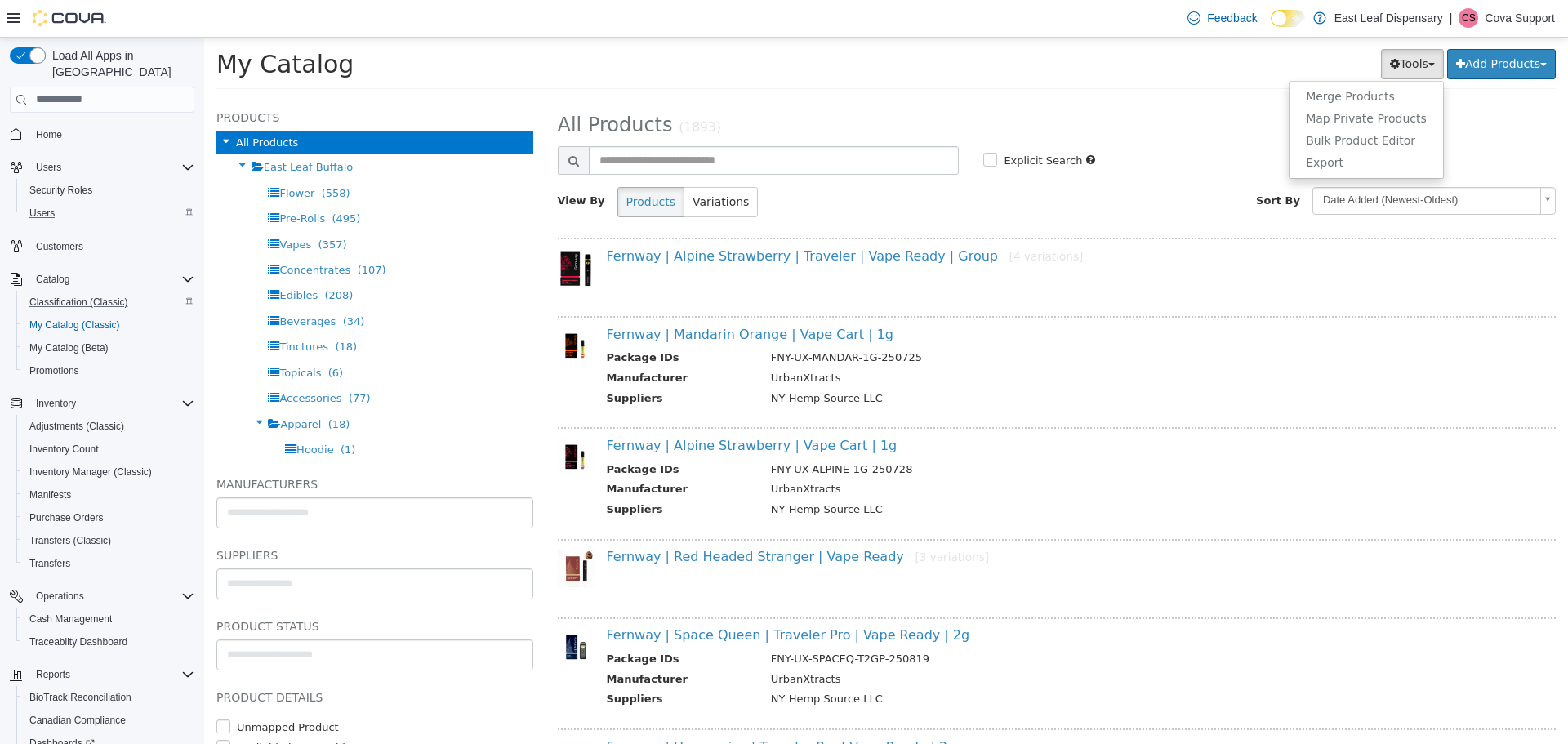
click at [1239, 61] on div "Tools Merge Products Map Private Products Bulk Product Editor Export Add Produc…" at bounding box center [1177, 63] width 758 height 30
click at [1397, 60] on button "Tools" at bounding box center [1412, 63] width 63 height 30
click at [1182, 71] on div "Tools Merge Products Map Private Products Bulk Product Editor Export Add Produc…" at bounding box center [1177, 63] width 758 height 30
click at [1402, 65] on button "Tools" at bounding box center [1412, 63] width 63 height 30
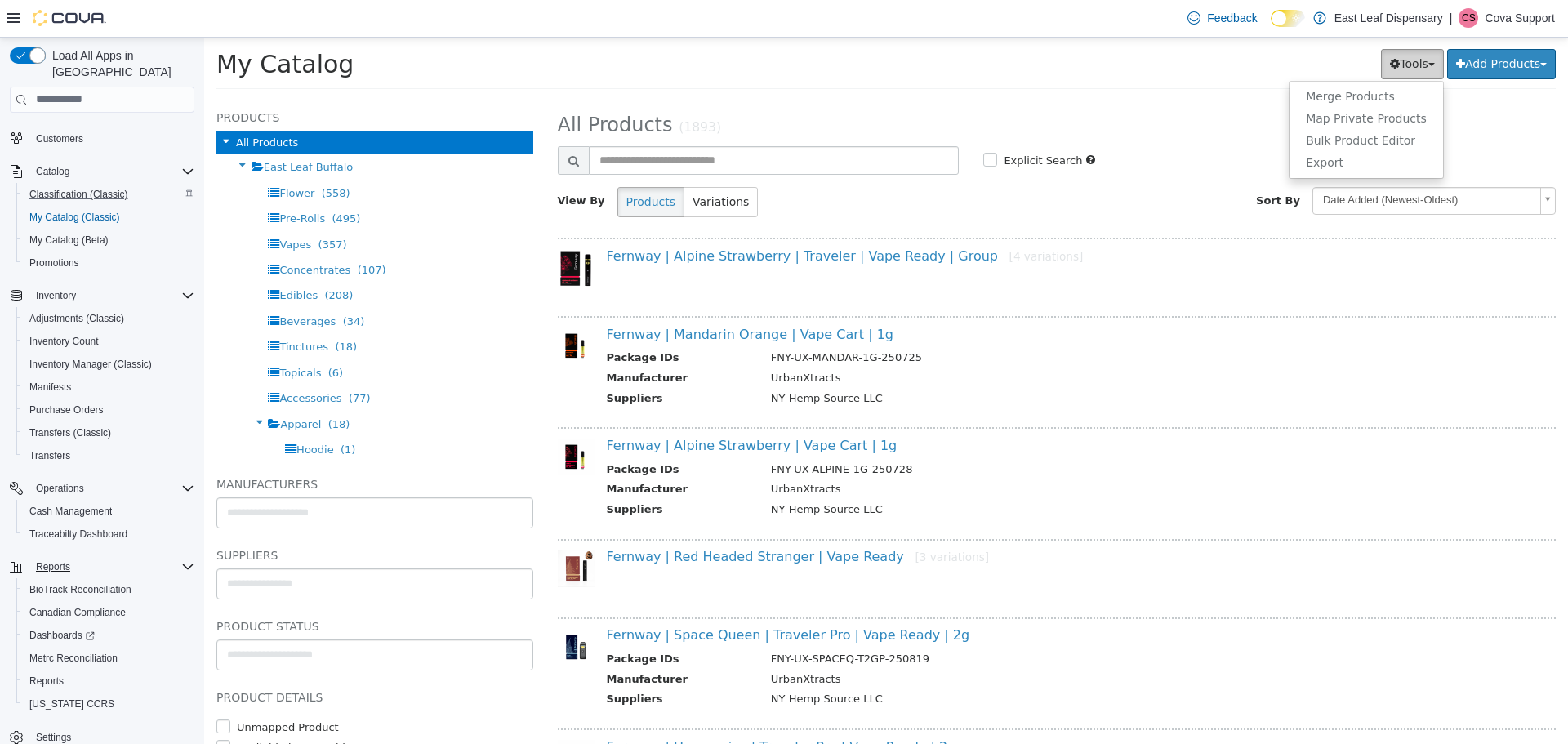
scroll to position [122, 0]
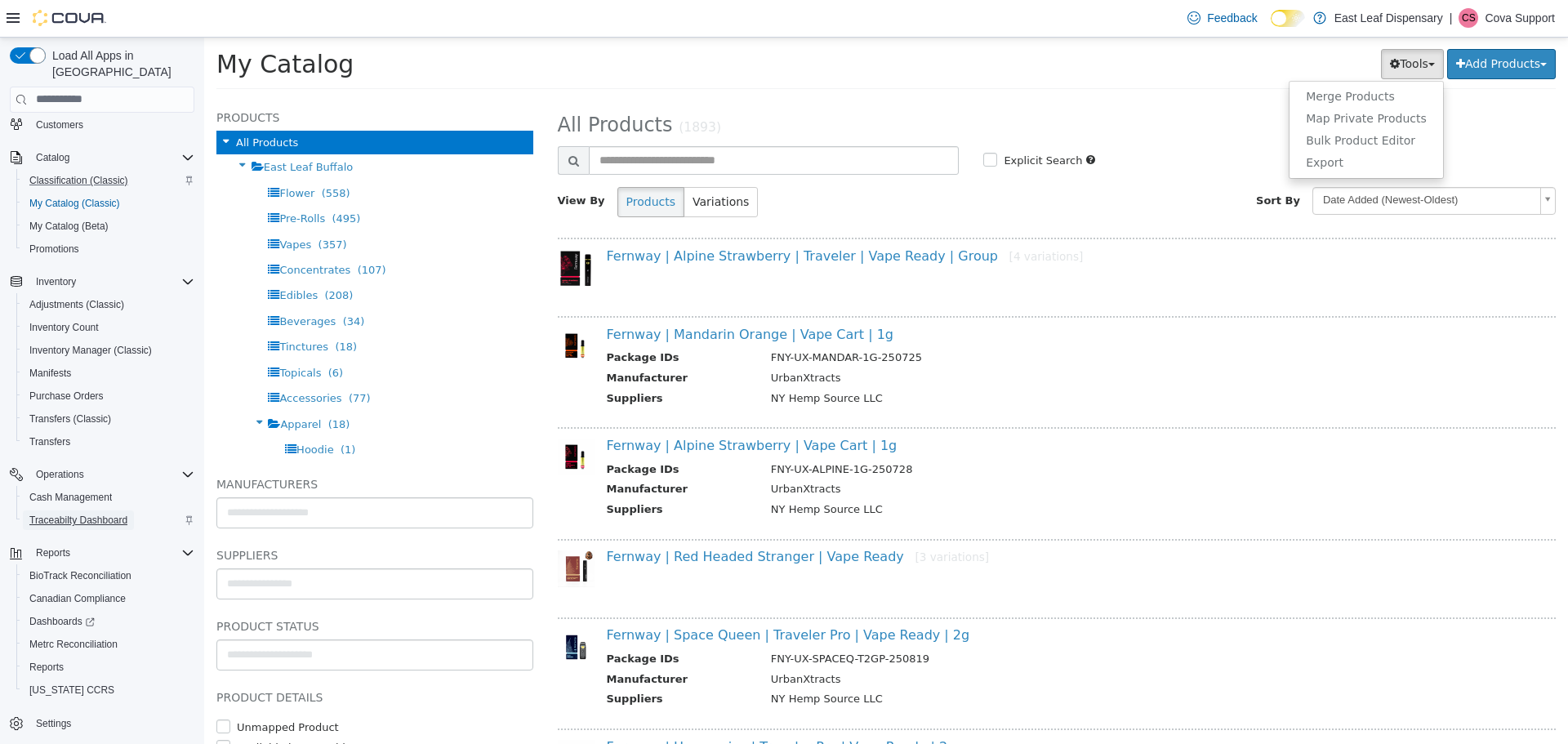
click at [111, 514] on span "Traceabilty Dashboard" at bounding box center [78, 521] width 98 height 13
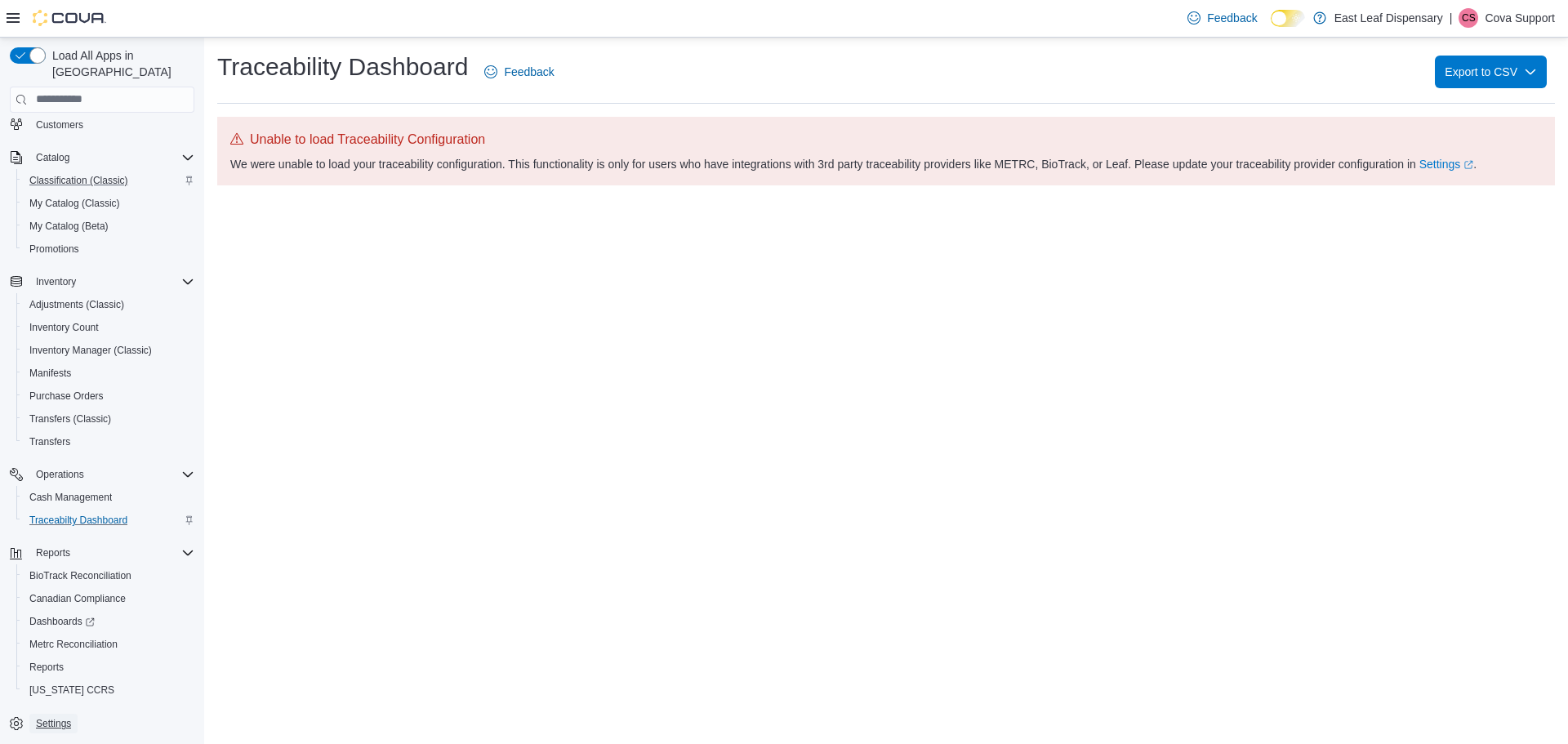
click at [61, 717] on span "Settings" at bounding box center [54, 724] width 35 height 13
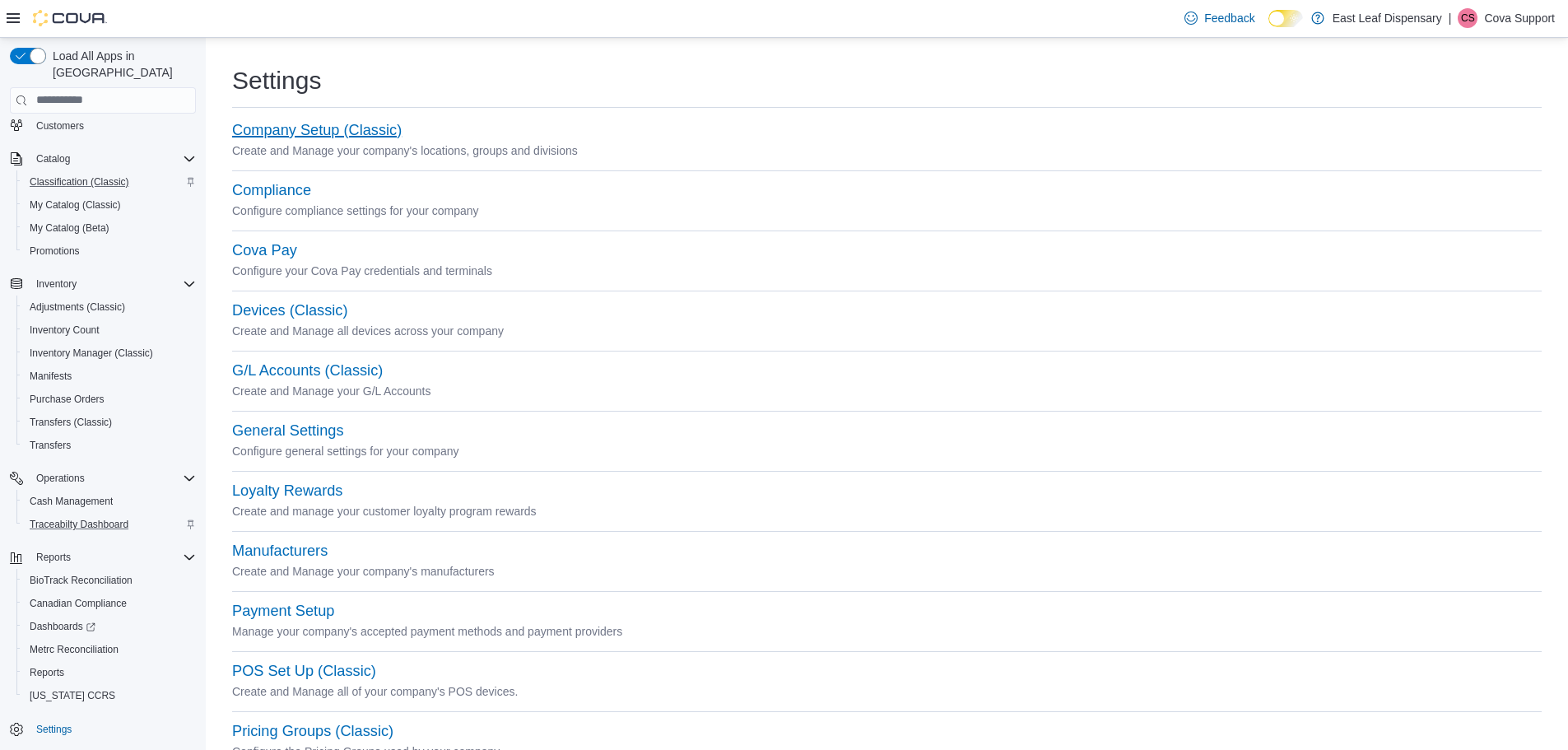
click at [319, 132] on button "Company Setup (Classic)" at bounding box center [316, 130] width 169 height 17
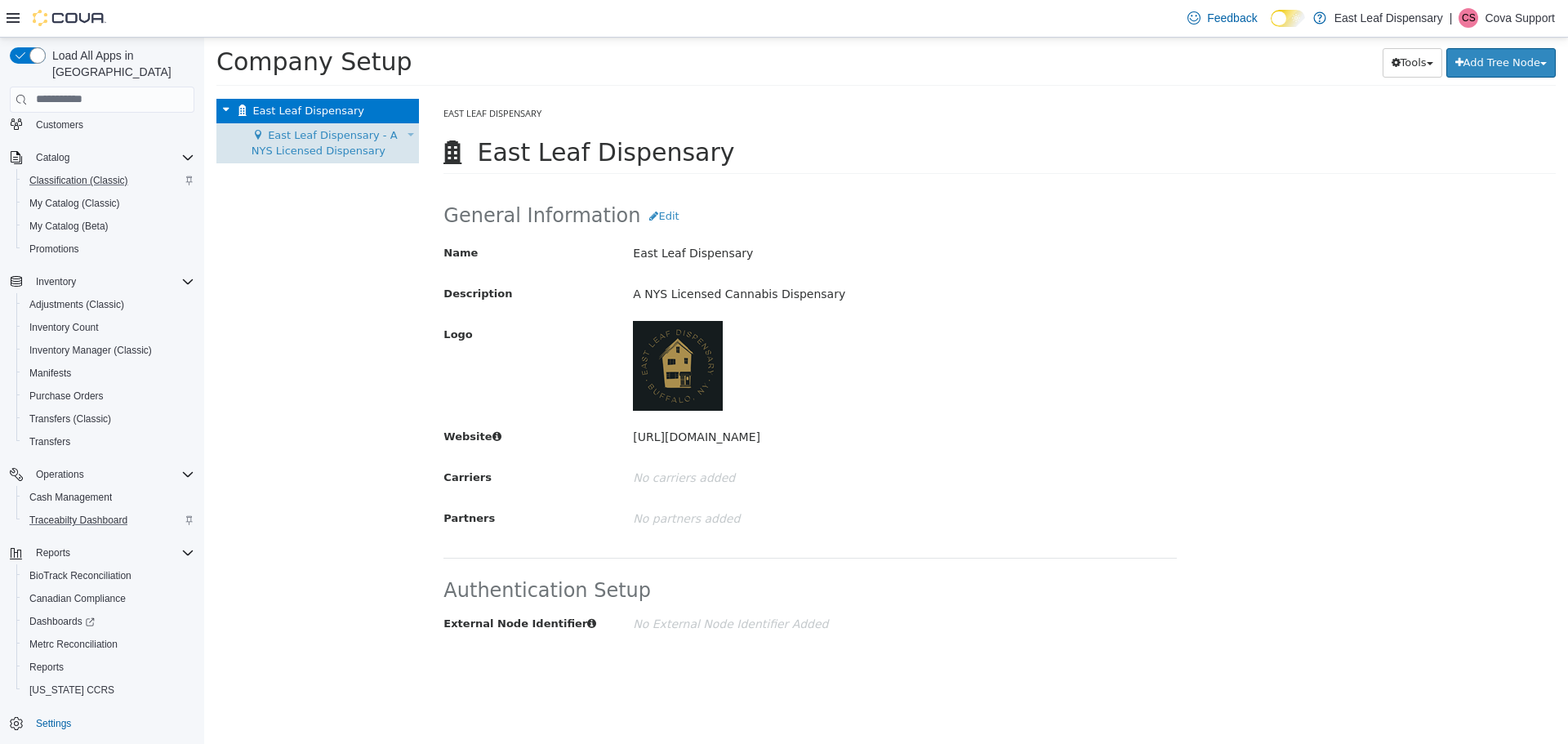
click at [328, 135] on span "East Leaf Dispensary - A NYS Licensed Dispensary" at bounding box center [325, 143] width 146 height 29
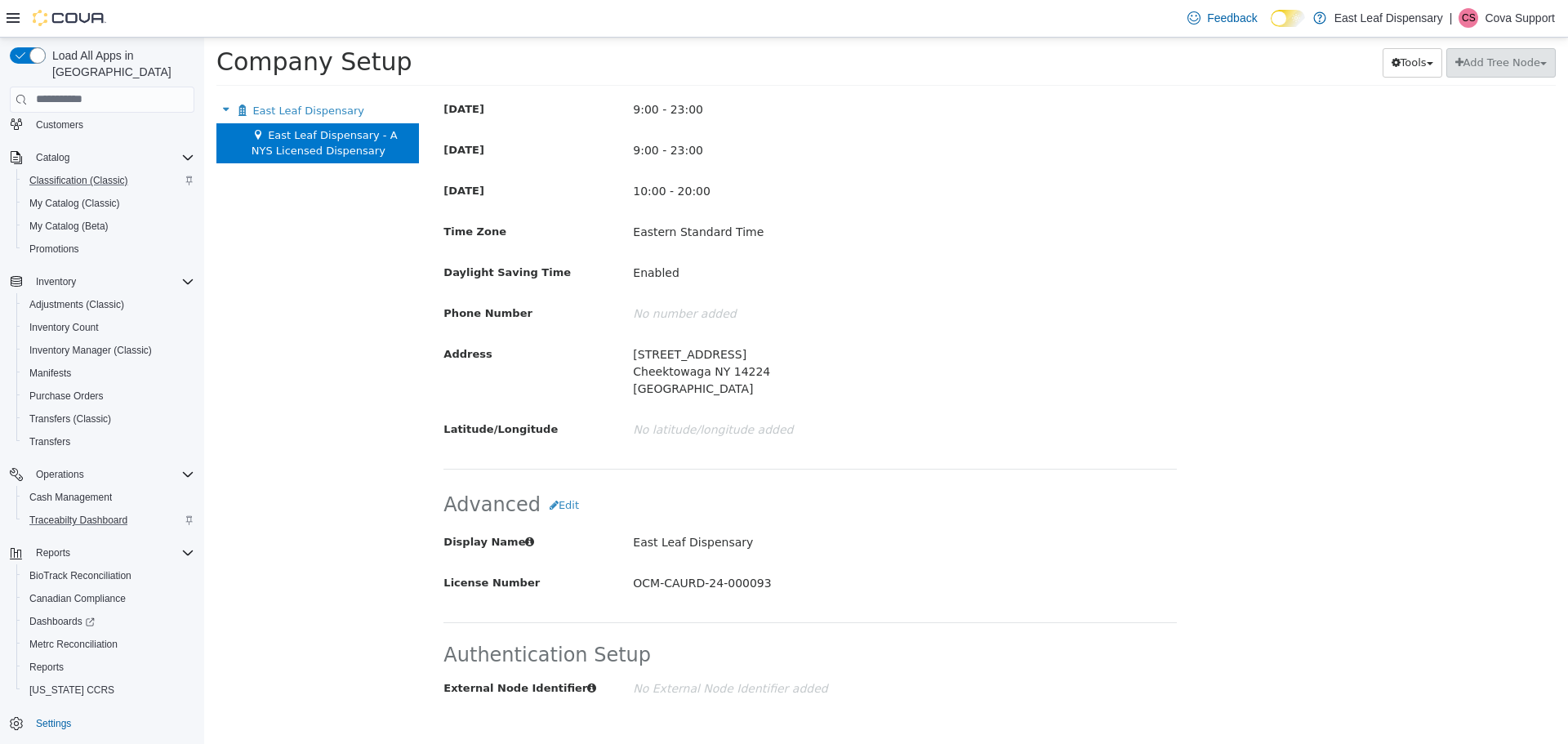
scroll to position [661, 0]
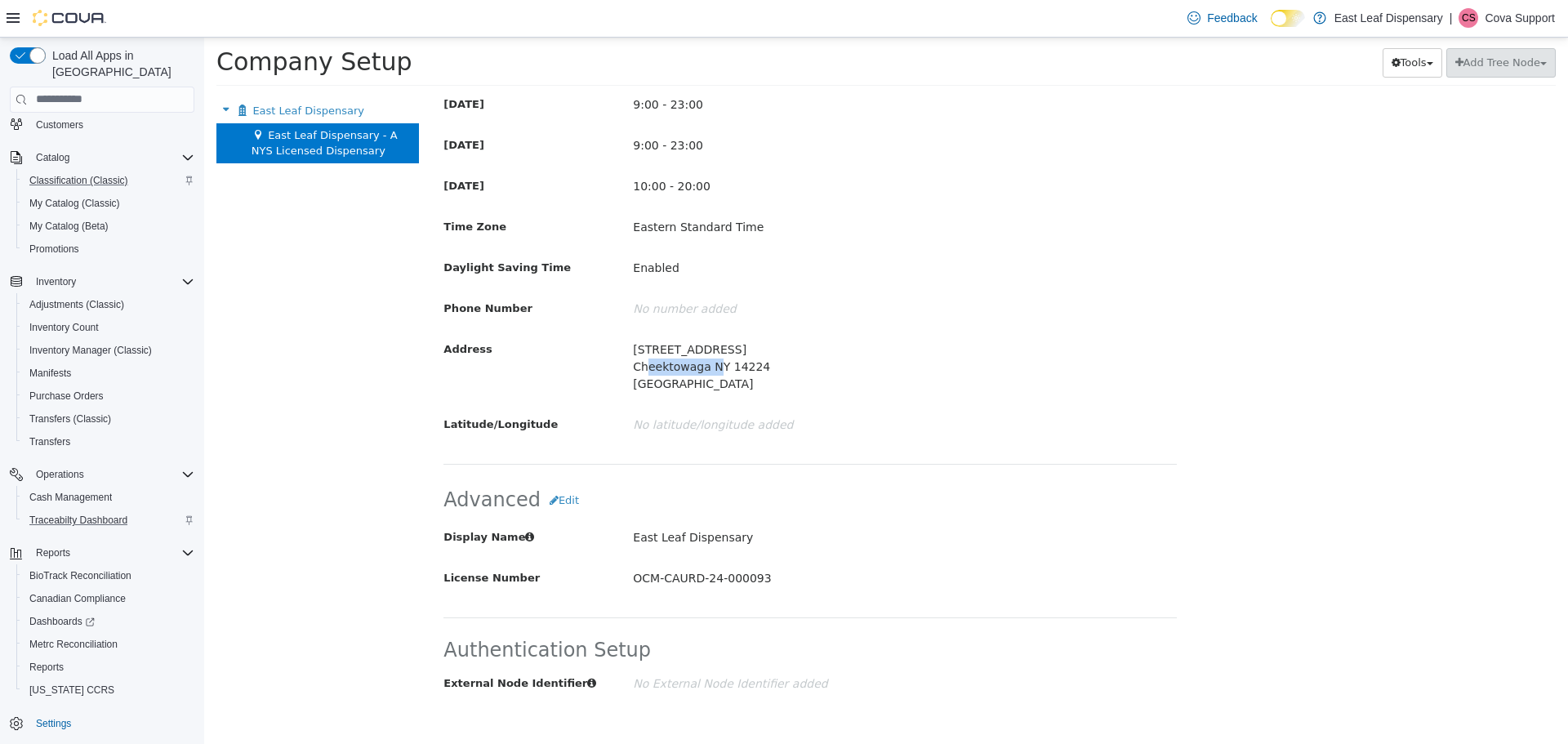
drag, startPoint x: 630, startPoint y: 365, endPoint x: 697, endPoint y: 367, distance: 67.0
click at [697, 367] on p "2442 Clinton St Cheektowaga NY 14224 United States" at bounding box center [873, 366] width 481 height 63
click at [722, 369] on p "2442 Clinton St Cheektowaga NY 14224 United States" at bounding box center [873, 366] width 481 height 63
drag, startPoint x: 700, startPoint y: 366, endPoint x: 635, endPoint y: 374, distance: 65.5
click at [635, 374] on p "2442 Clinton St Cheektowaga NY 14224 United States" at bounding box center [873, 366] width 481 height 63
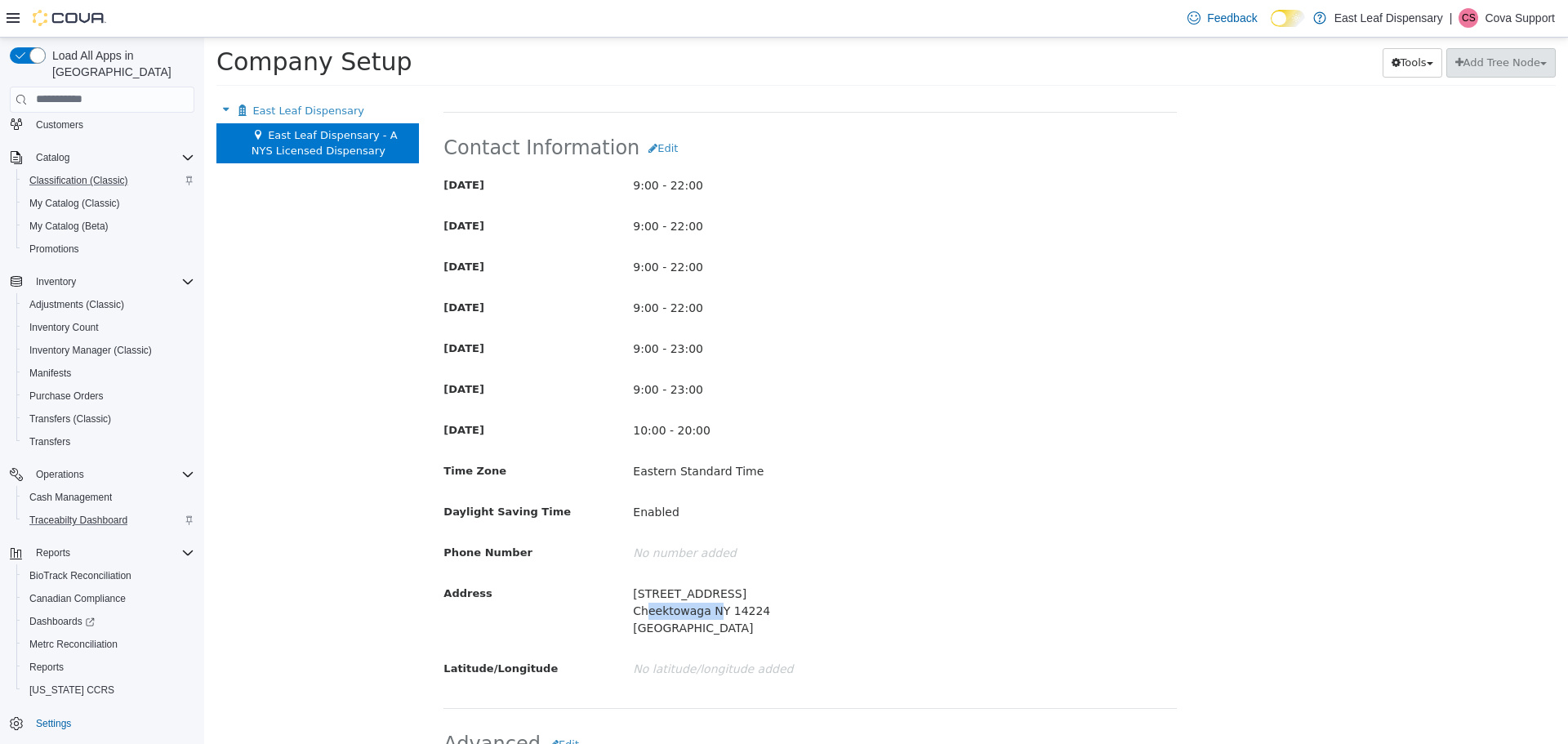
scroll to position [334, 0]
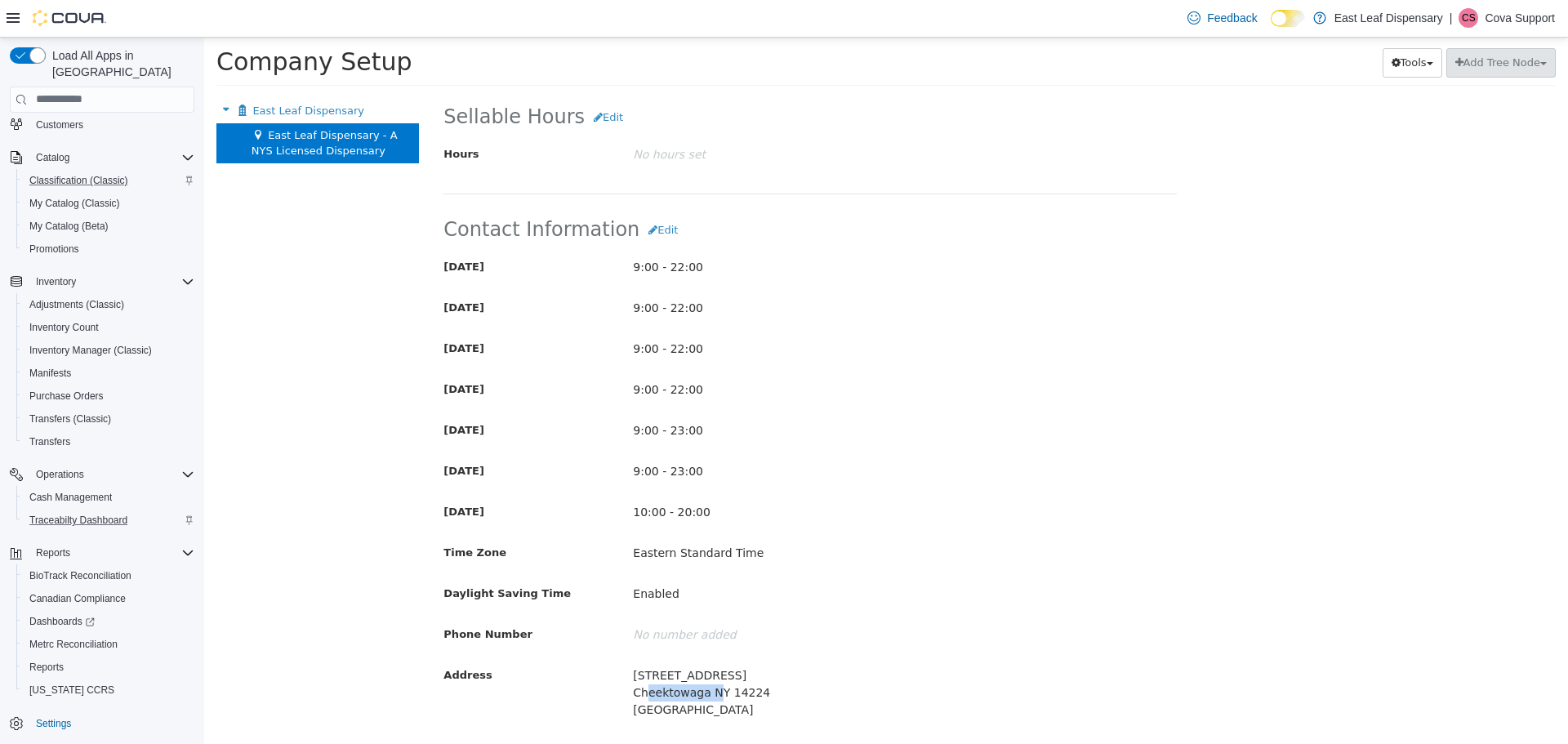
copy p "Cheektowaga"
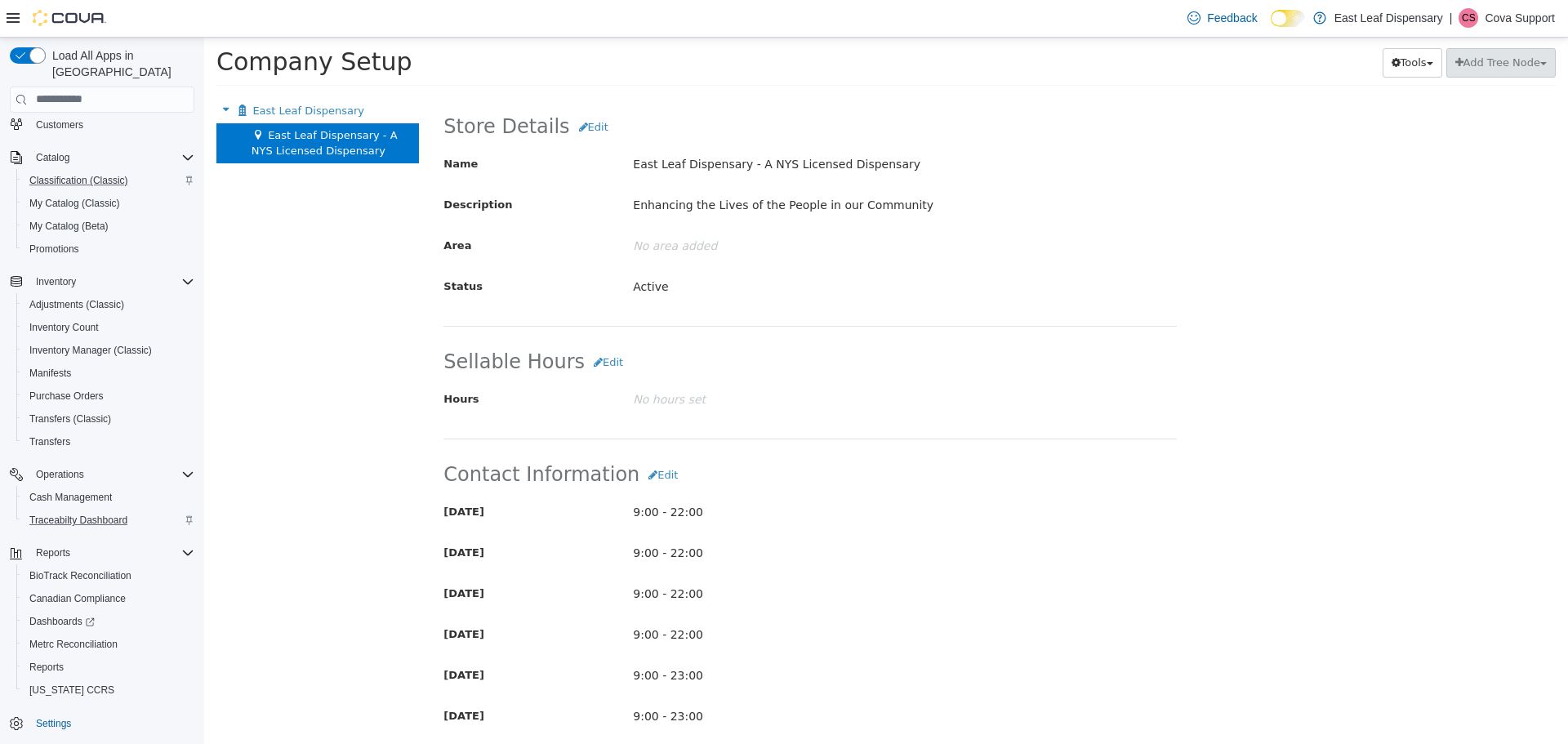
scroll to position [0, 0]
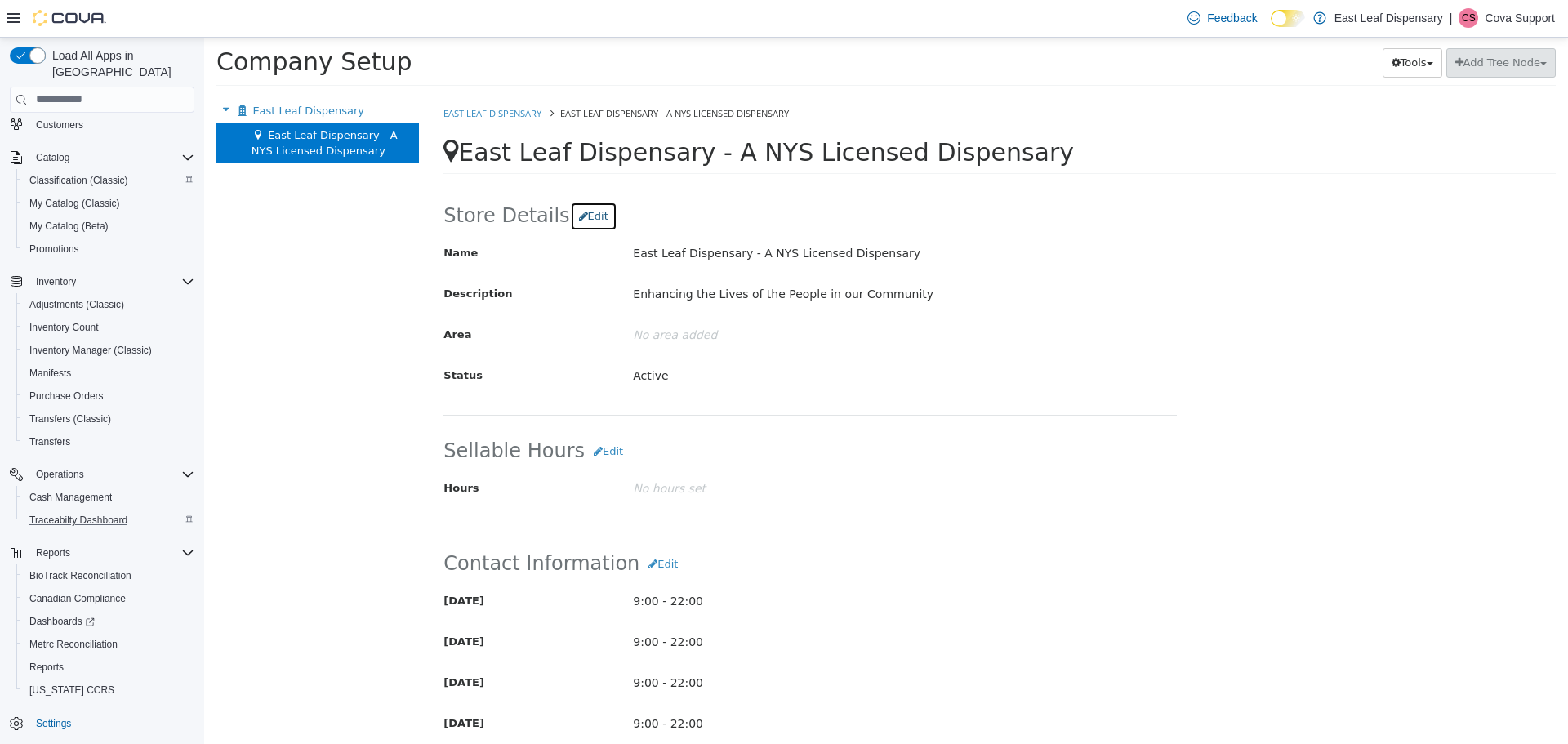
click at [587, 216] on button "Edit" at bounding box center [593, 215] width 47 height 29
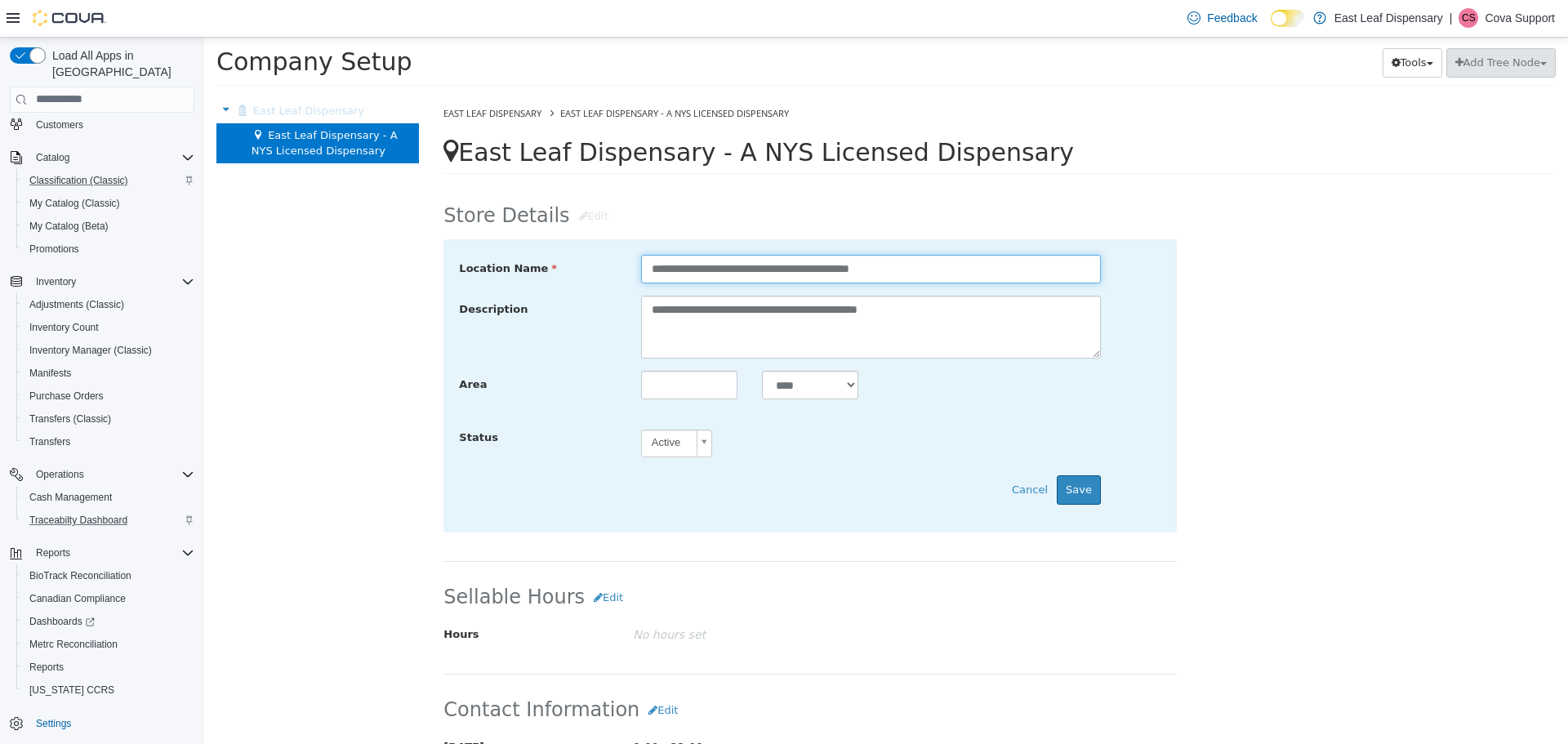
drag, startPoint x: 765, startPoint y: 272, endPoint x: 1255, endPoint y: 296, distance: 490.6
paste input "text"
type input "**********"
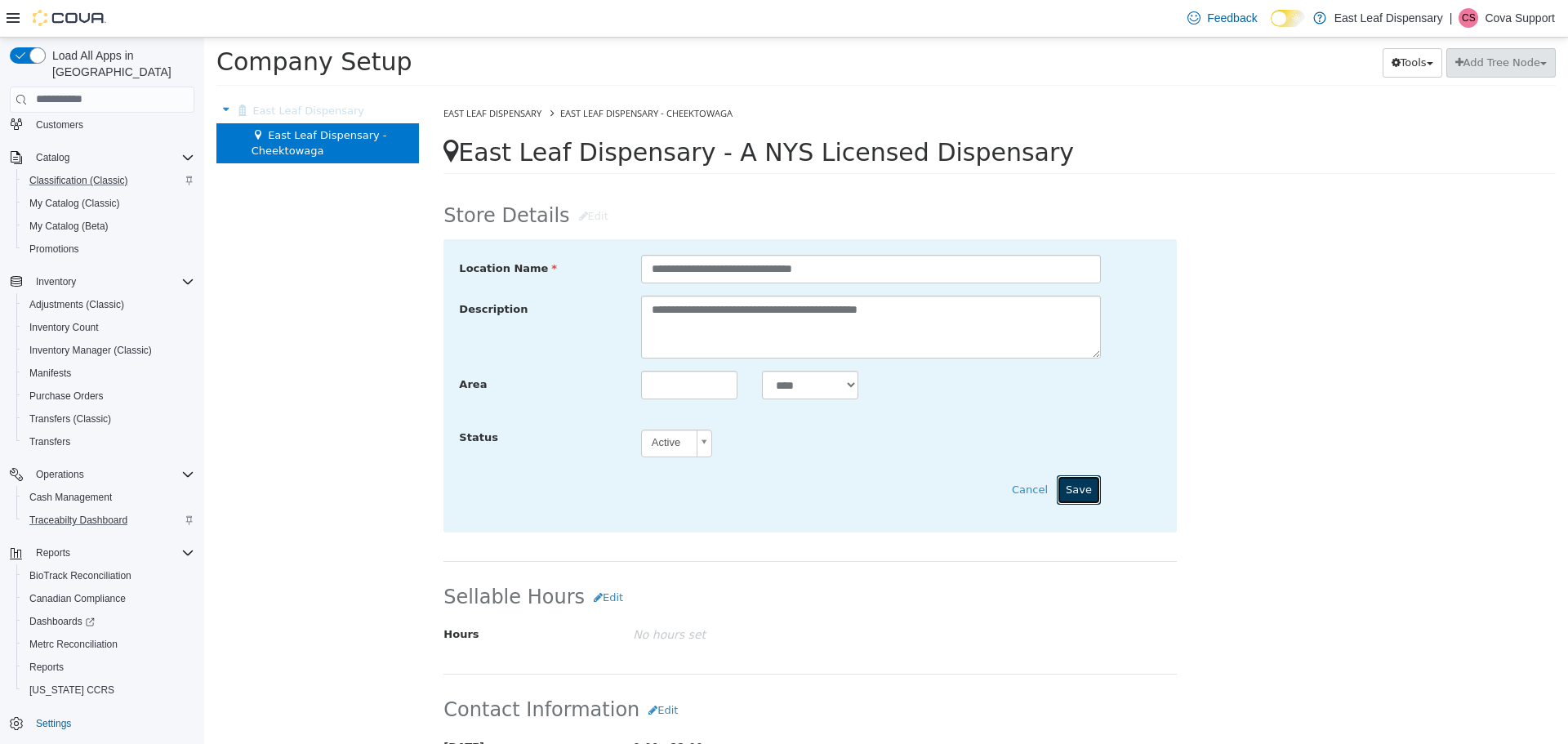
click at [1072, 491] on button "Save" at bounding box center [1079, 489] width 44 height 29
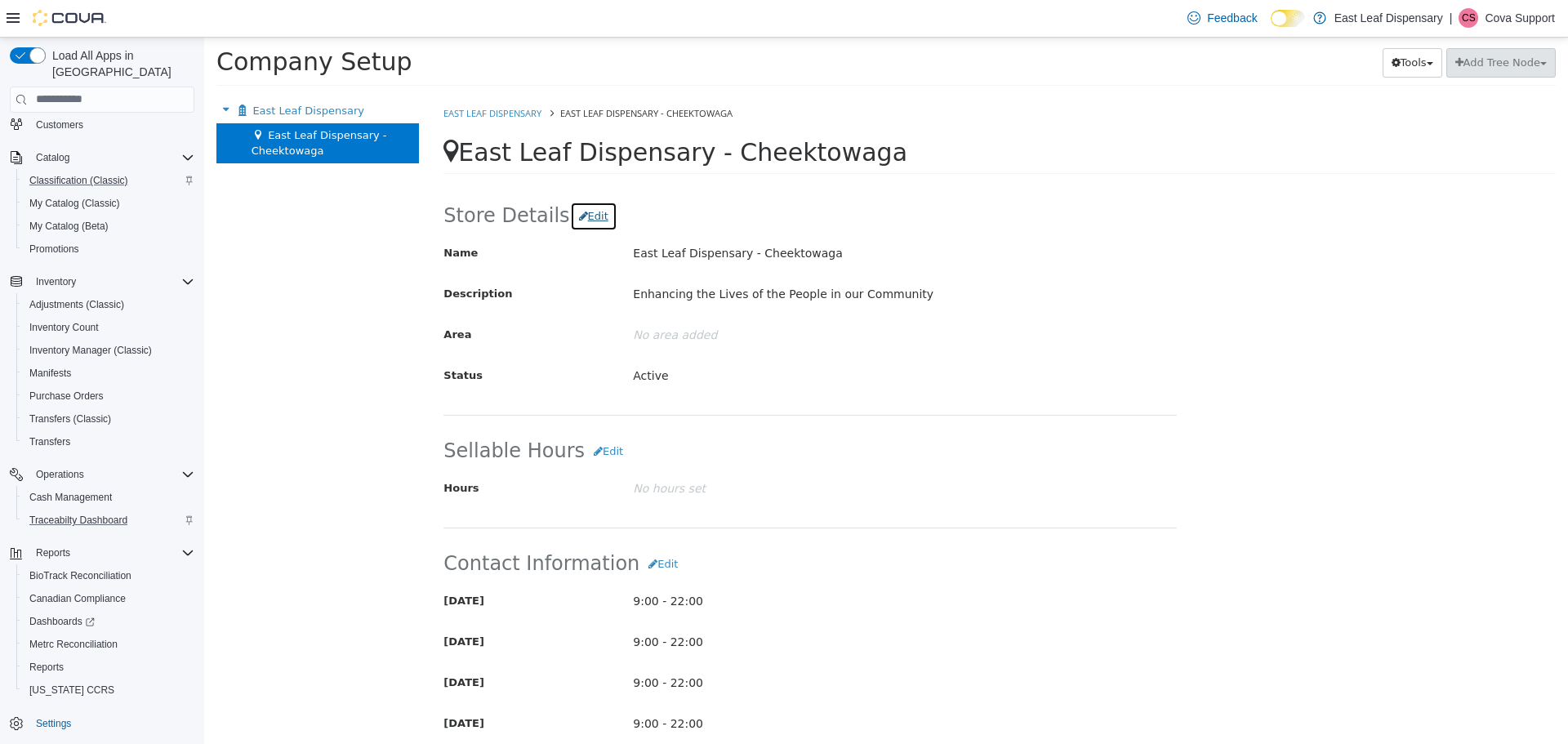
click at [577, 213] on button "Edit" at bounding box center [593, 215] width 47 height 29
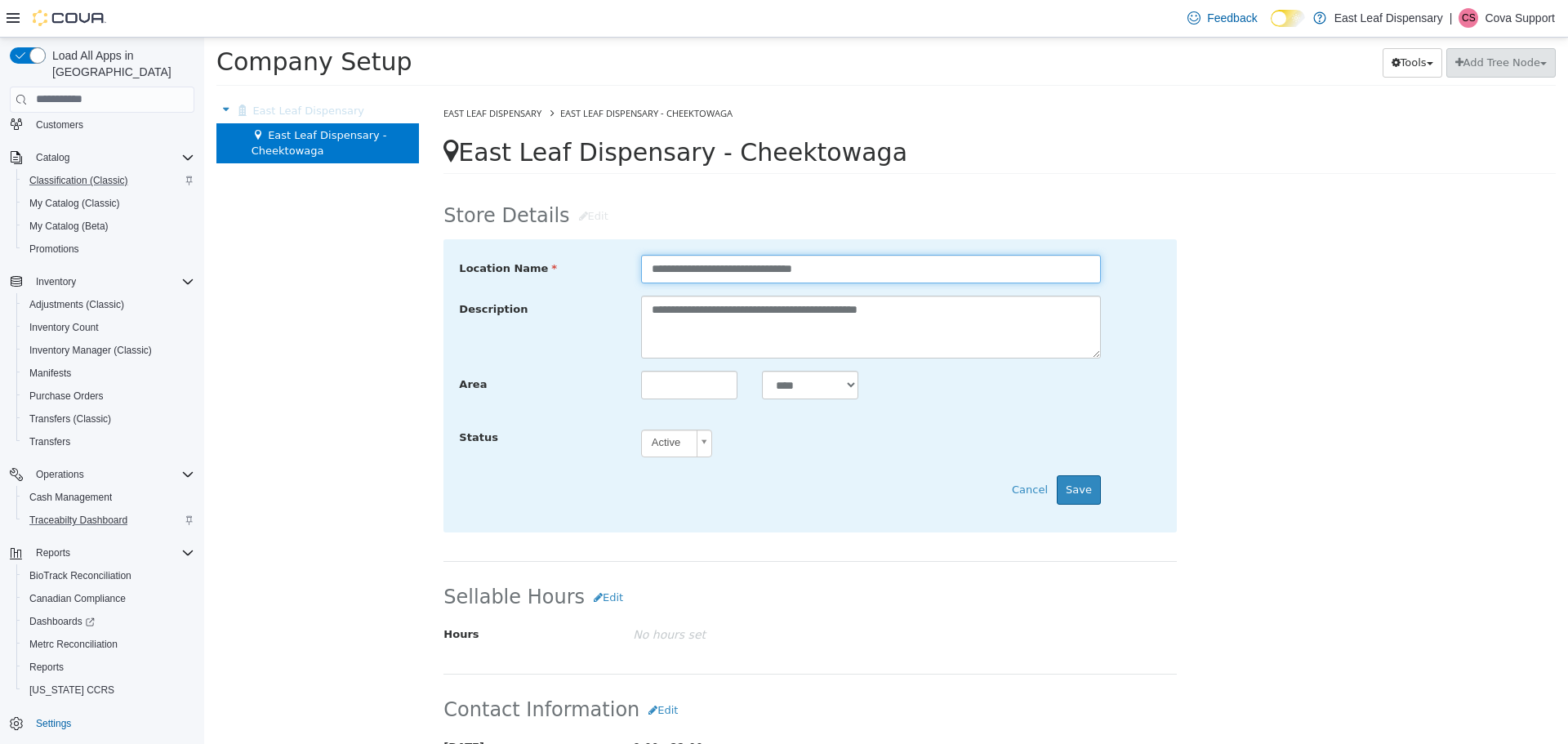
drag, startPoint x: 752, startPoint y: 269, endPoint x: 708, endPoint y: 267, distance: 44.0
click at [704, 268] on input "**********" at bounding box center [871, 269] width 460 height 29
click at [691, 269] on input "**********" at bounding box center [871, 269] width 460 height 29
drag, startPoint x: 750, startPoint y: 269, endPoint x: 619, endPoint y: 275, distance: 131.1
click at [612, 281] on div "**********" at bounding box center [810, 269] width 727 height 29
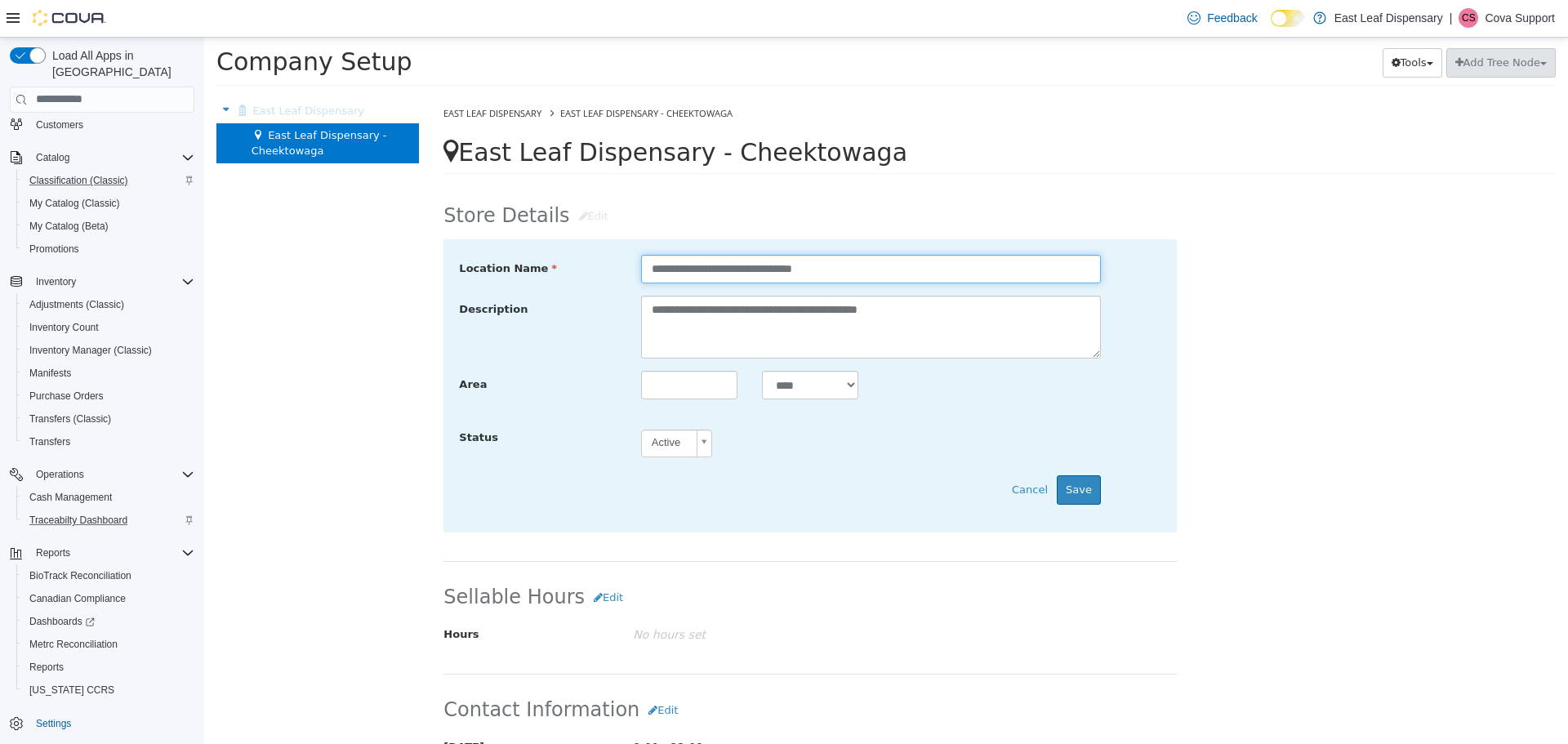
click at [677, 275] on input "**********" at bounding box center [871, 269] width 460 height 29
drag, startPoint x: 695, startPoint y: 266, endPoint x: 515, endPoint y: 270, distance: 180.0
click at [515, 270] on div "**********" at bounding box center [810, 269] width 727 height 29
paste input "**********"
type input "**********"
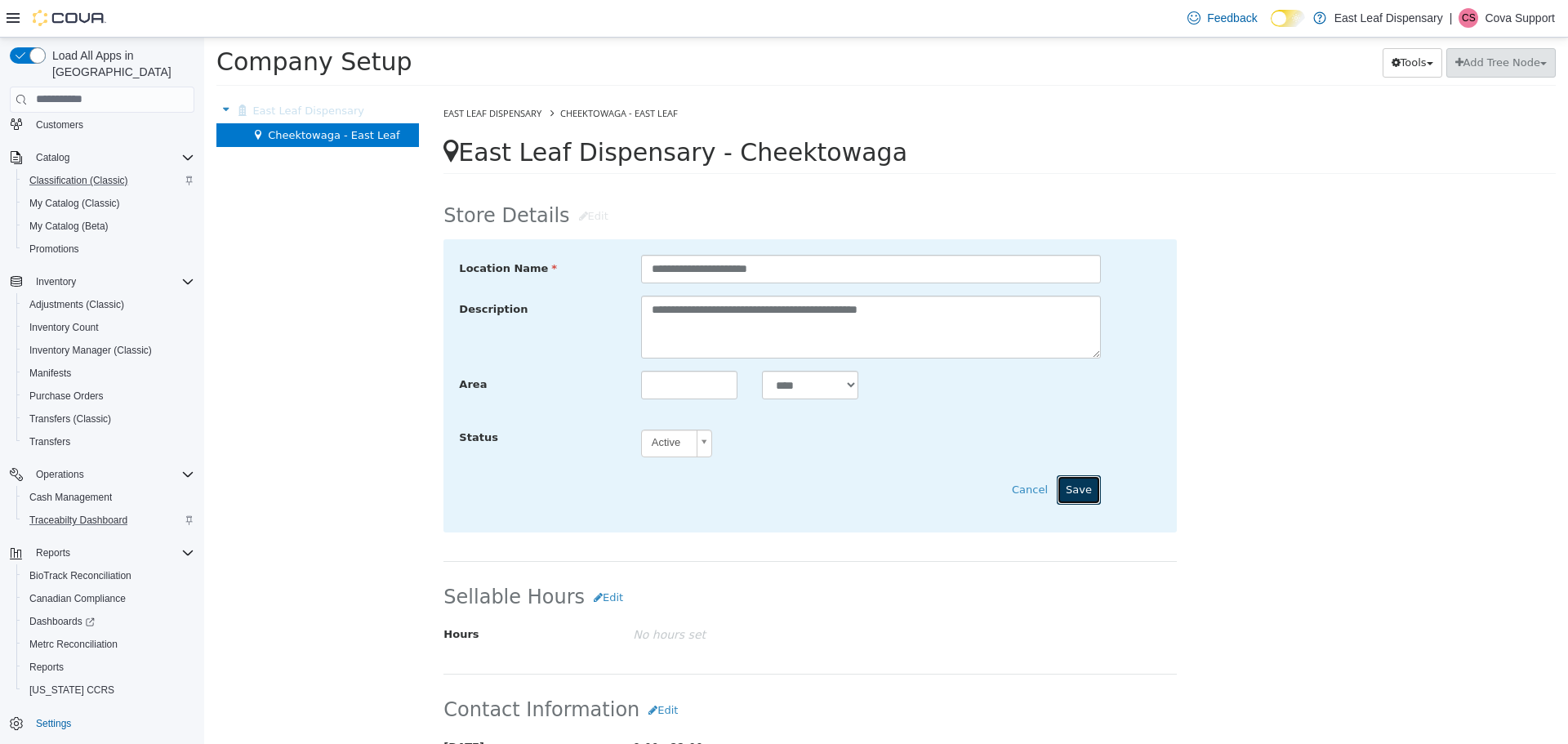
click at [1069, 500] on button "Save" at bounding box center [1079, 489] width 44 height 29
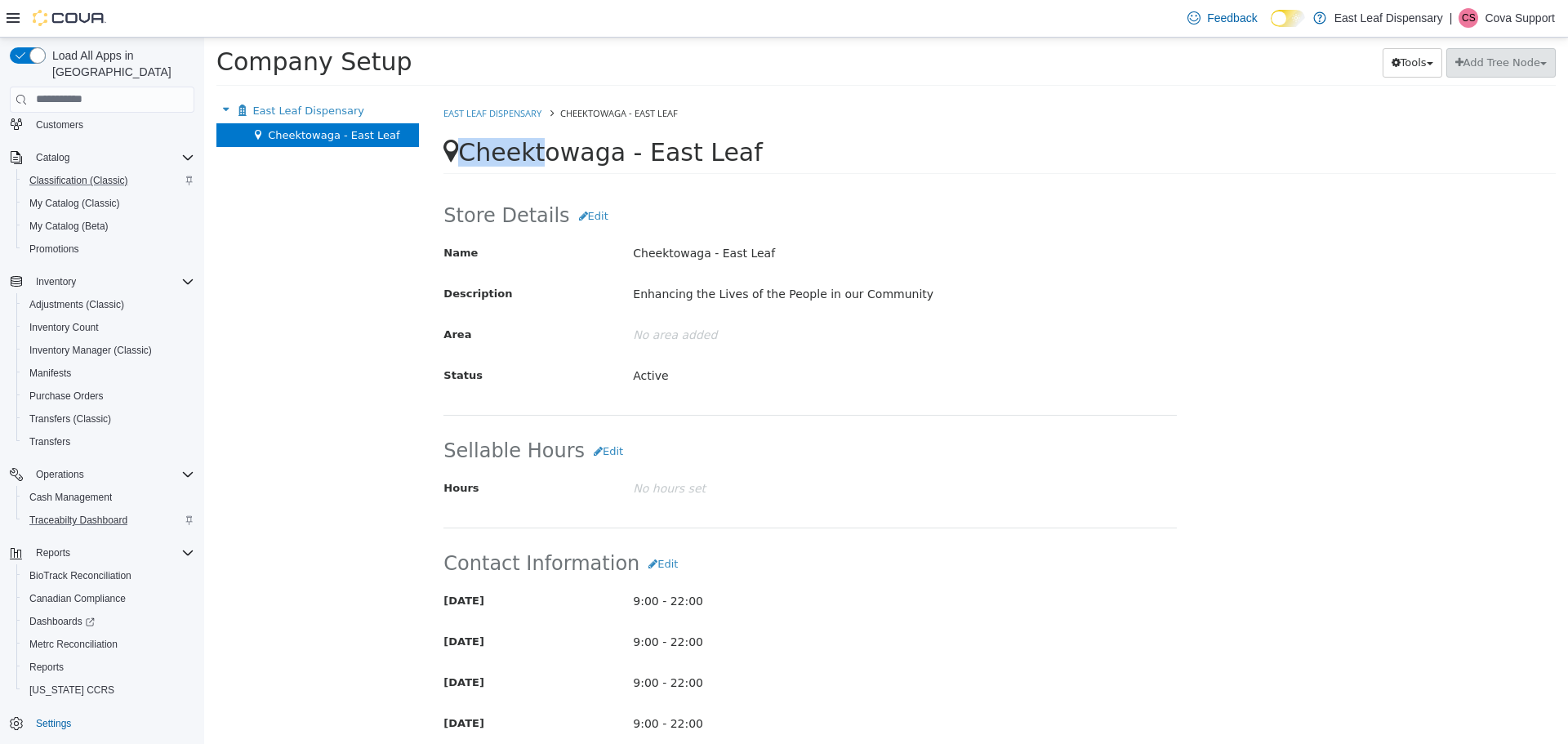
drag, startPoint x: 731, startPoint y: 149, endPoint x: 546, endPoint y: 161, distance: 185.4
click at [530, 157] on div "Cheektowaga - East Leaf Delete" at bounding box center [999, 155] width 1112 height 36
click at [653, 155] on span "Cheektowaga - East Leaf" at bounding box center [610, 151] width 304 height 29
click at [725, 144] on span "Cheektowaga - East Leaf" at bounding box center [610, 151] width 304 height 29
drag, startPoint x: 735, startPoint y: 147, endPoint x: 492, endPoint y: 153, distance: 243.1
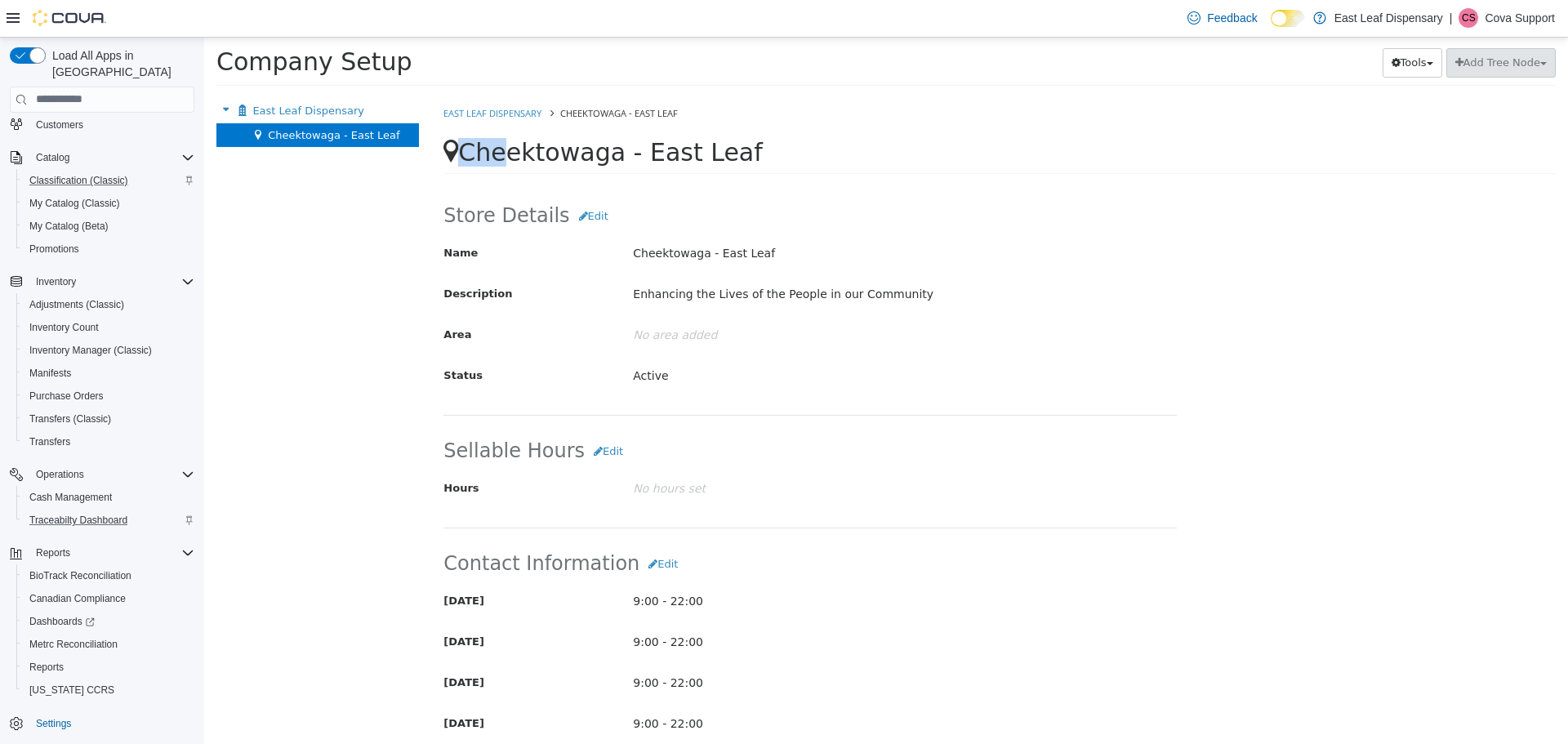
click at [492, 153] on div "Cheektowaga - East Leaf Delete" at bounding box center [999, 155] width 1112 height 36
click at [520, 158] on span "Cheektowaga - East Leaf" at bounding box center [610, 151] width 304 height 29
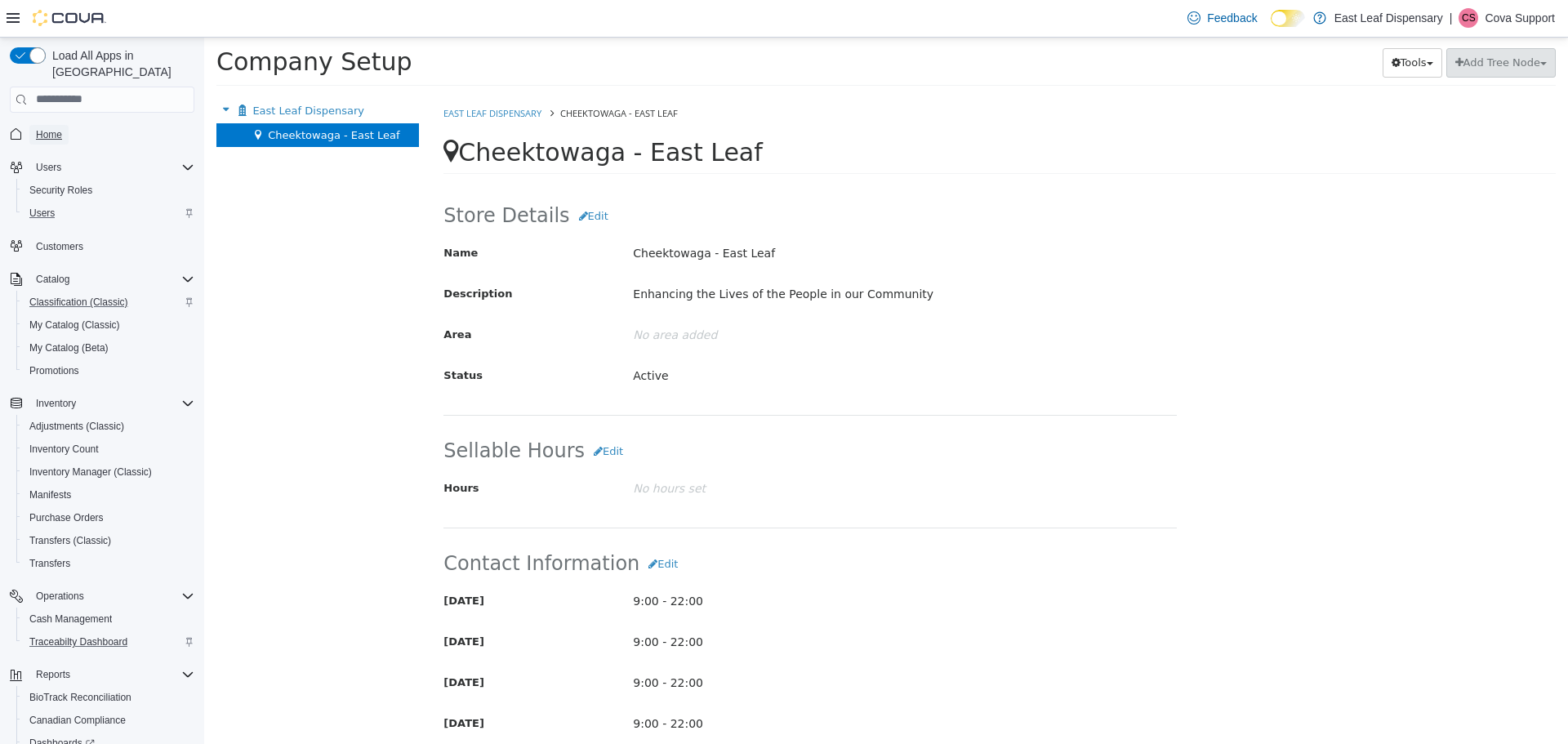
click at [44, 128] on span "Home" at bounding box center [49, 135] width 26 height 13
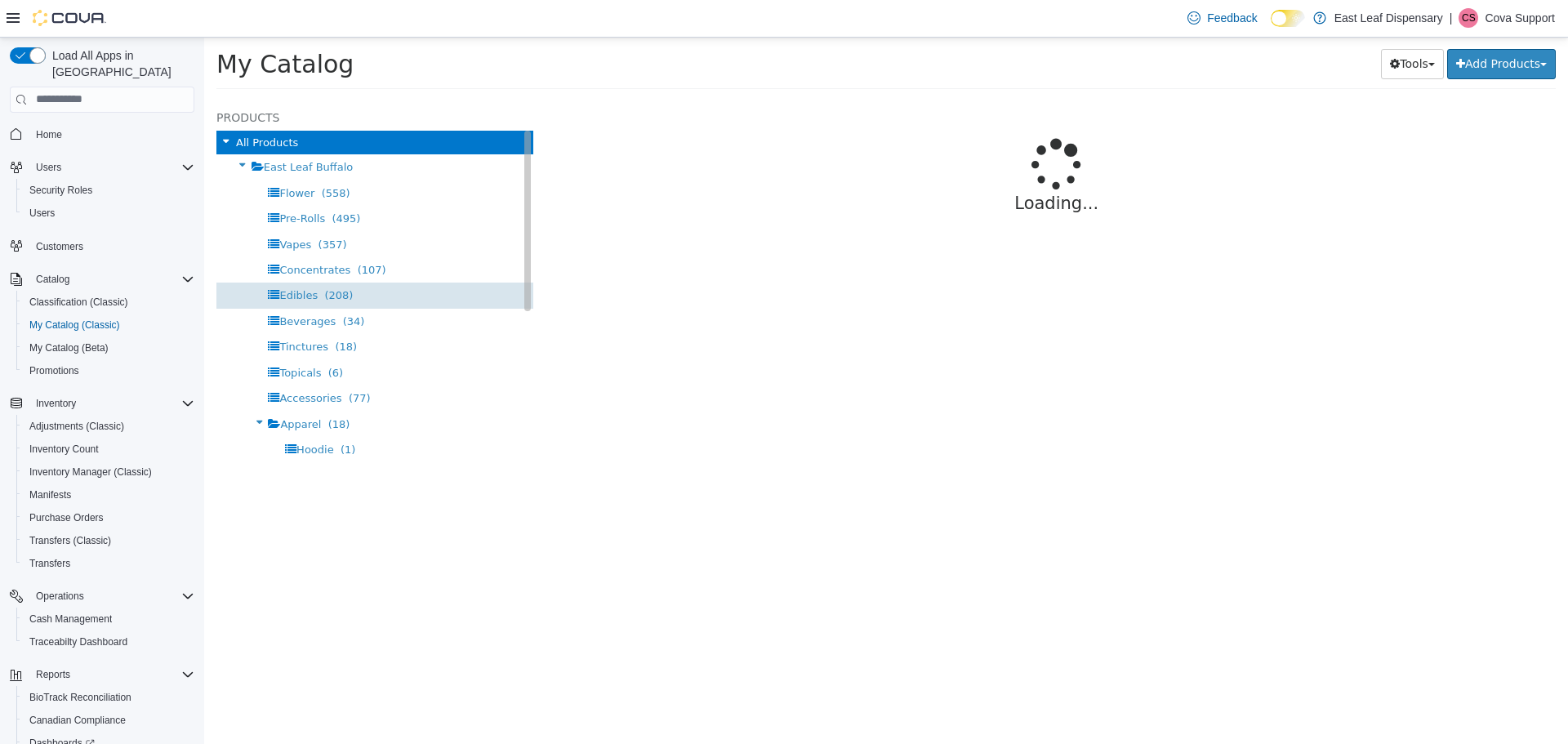
click at [291, 296] on span "Edibles" at bounding box center [299, 294] width 39 height 13
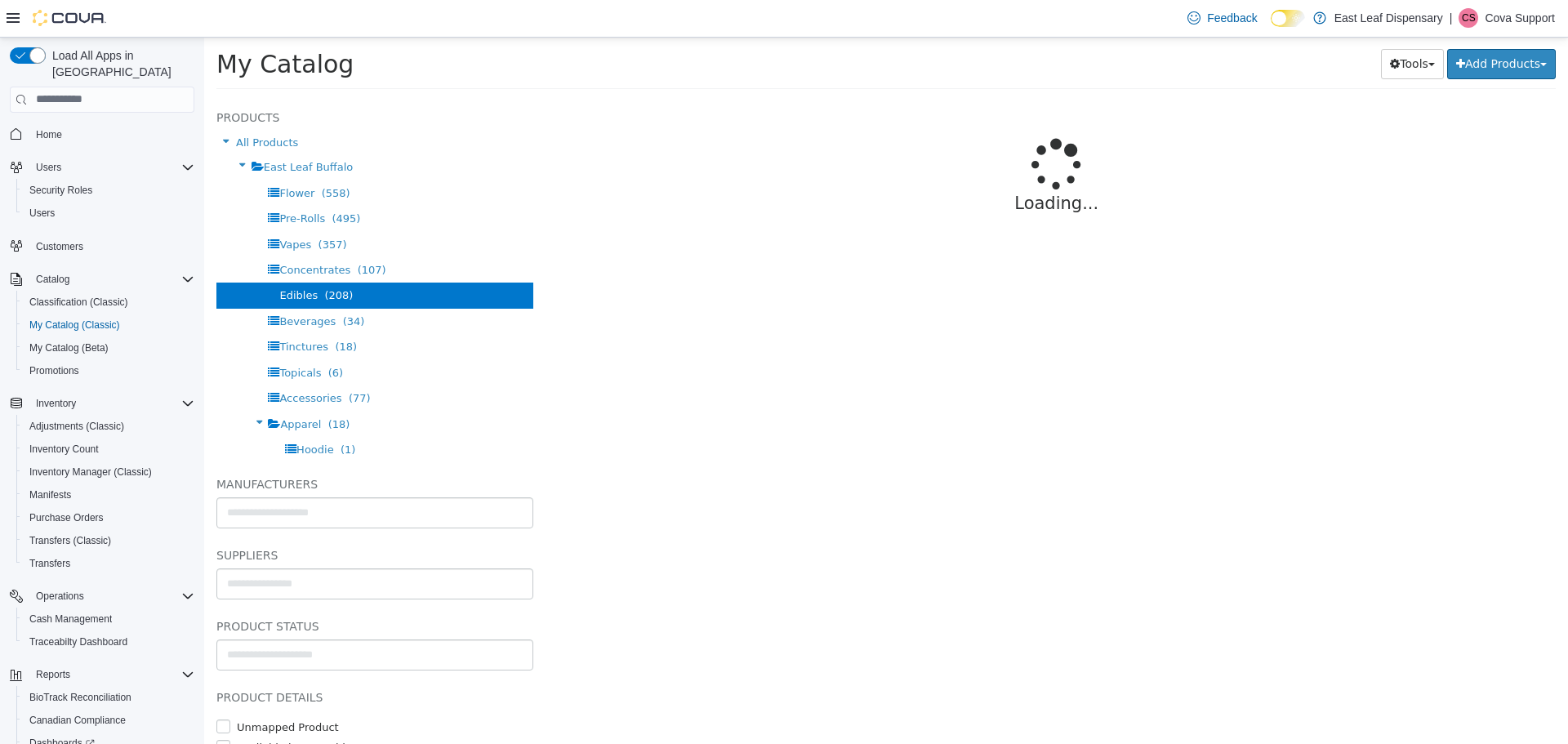
select select "**********"
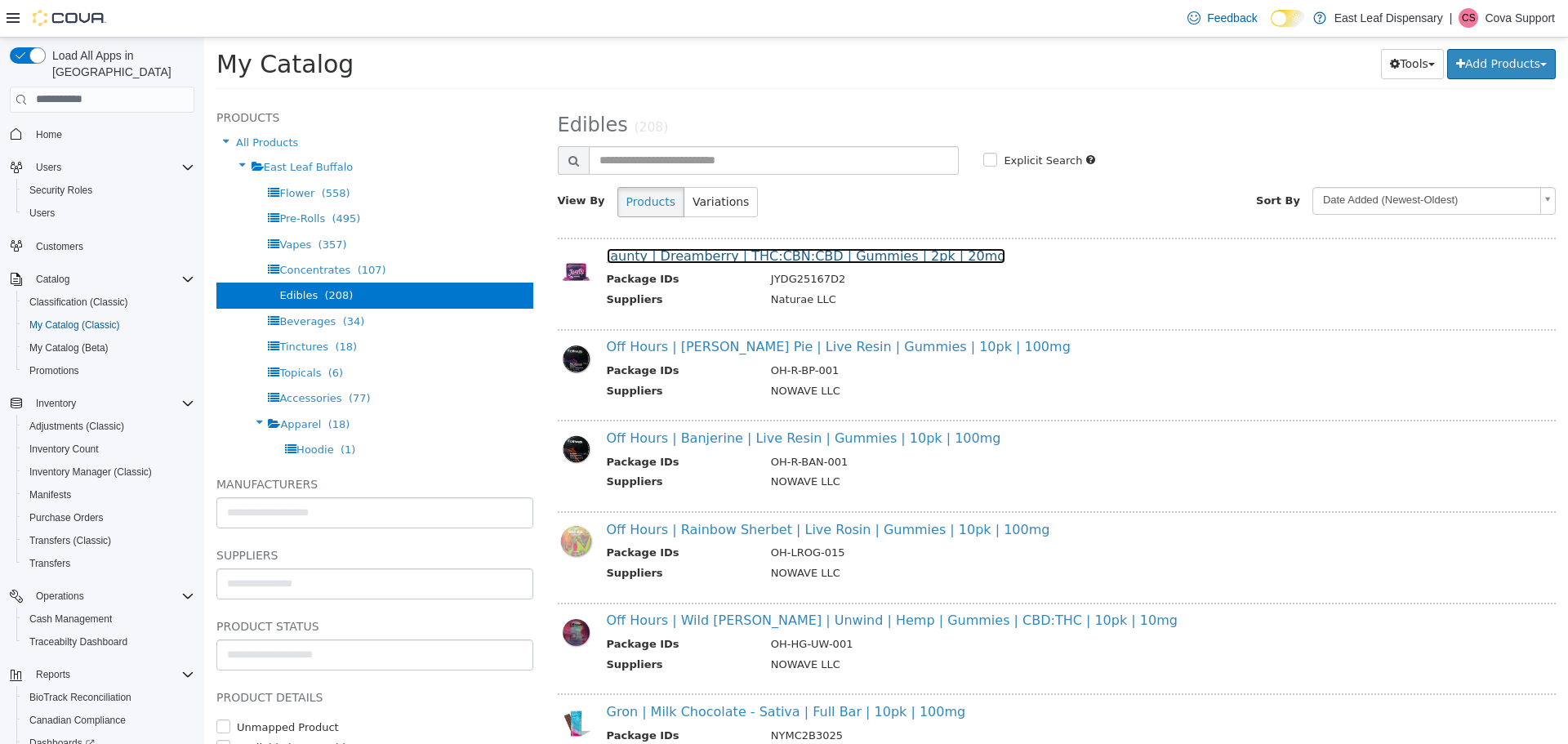
click at [678, 252] on link "Jaunty | Dreamberry | THC:CBN:CBD | Gummies | 2pk | 20mg" at bounding box center [807, 255] width 400 height 15
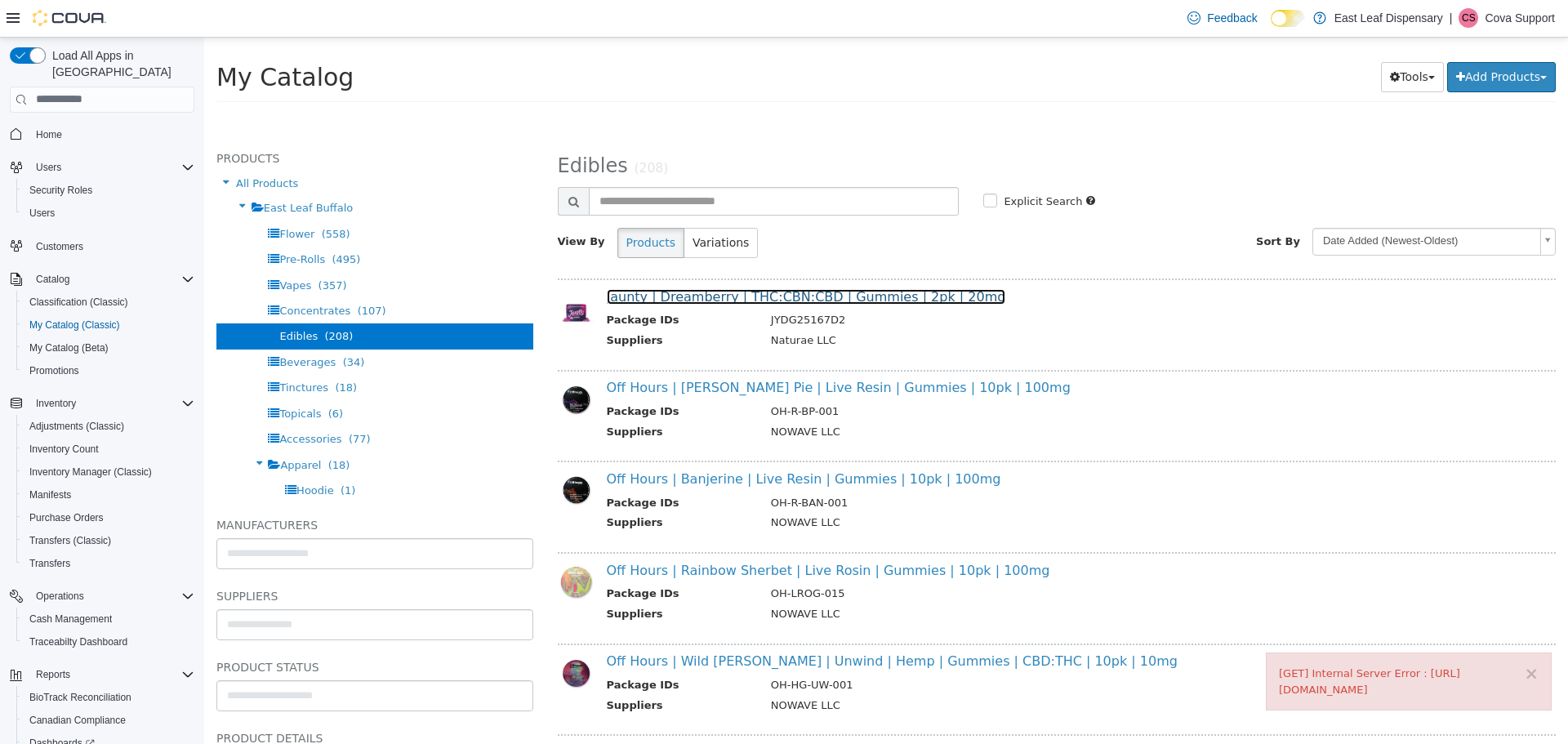
click at [711, 298] on link "Jaunty | Dreamberry | THC:CBN:CBD | Gummies | 2pk | 20mg" at bounding box center [807, 296] width 400 height 15
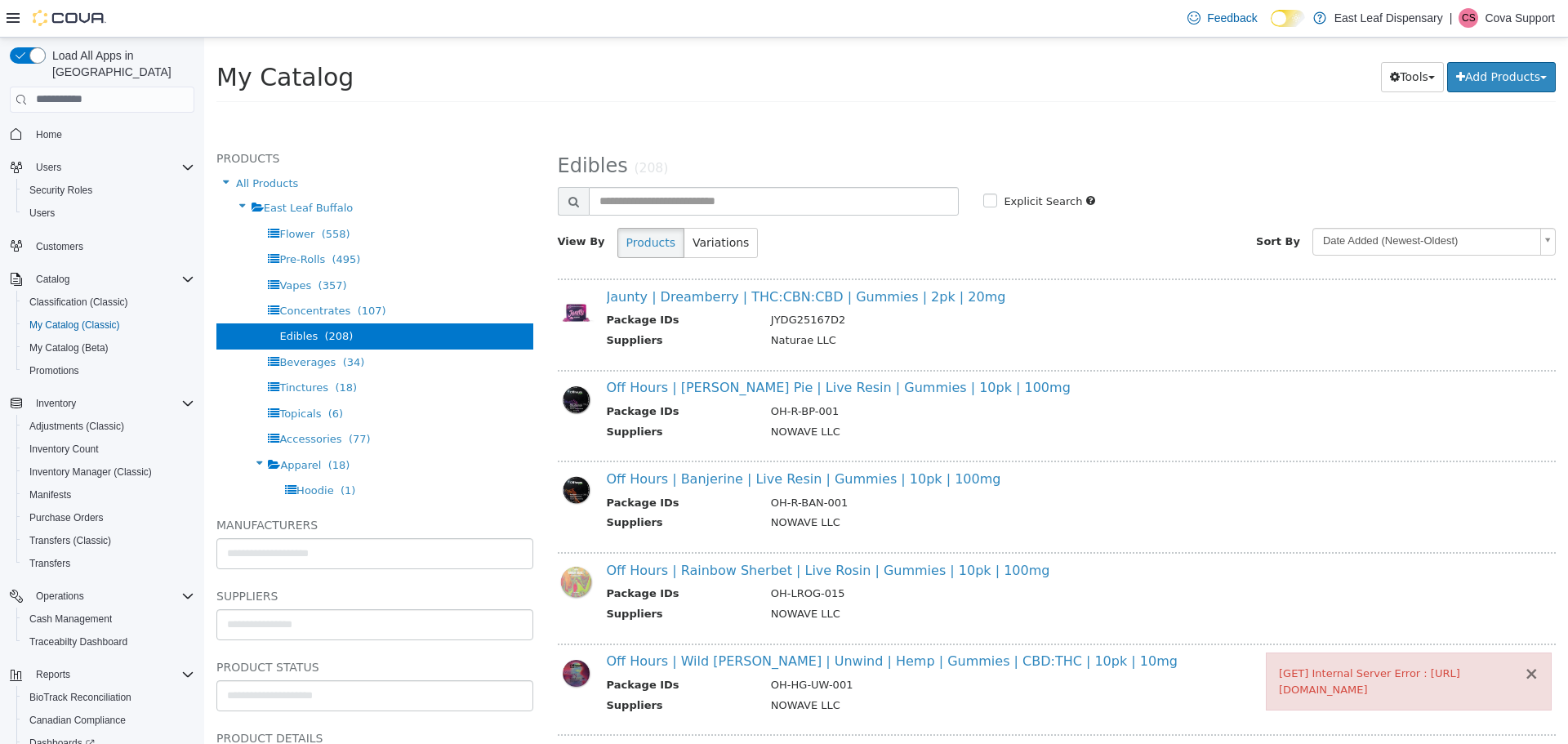
click at [1529, 665] on button "×" at bounding box center [1531, 673] width 15 height 17
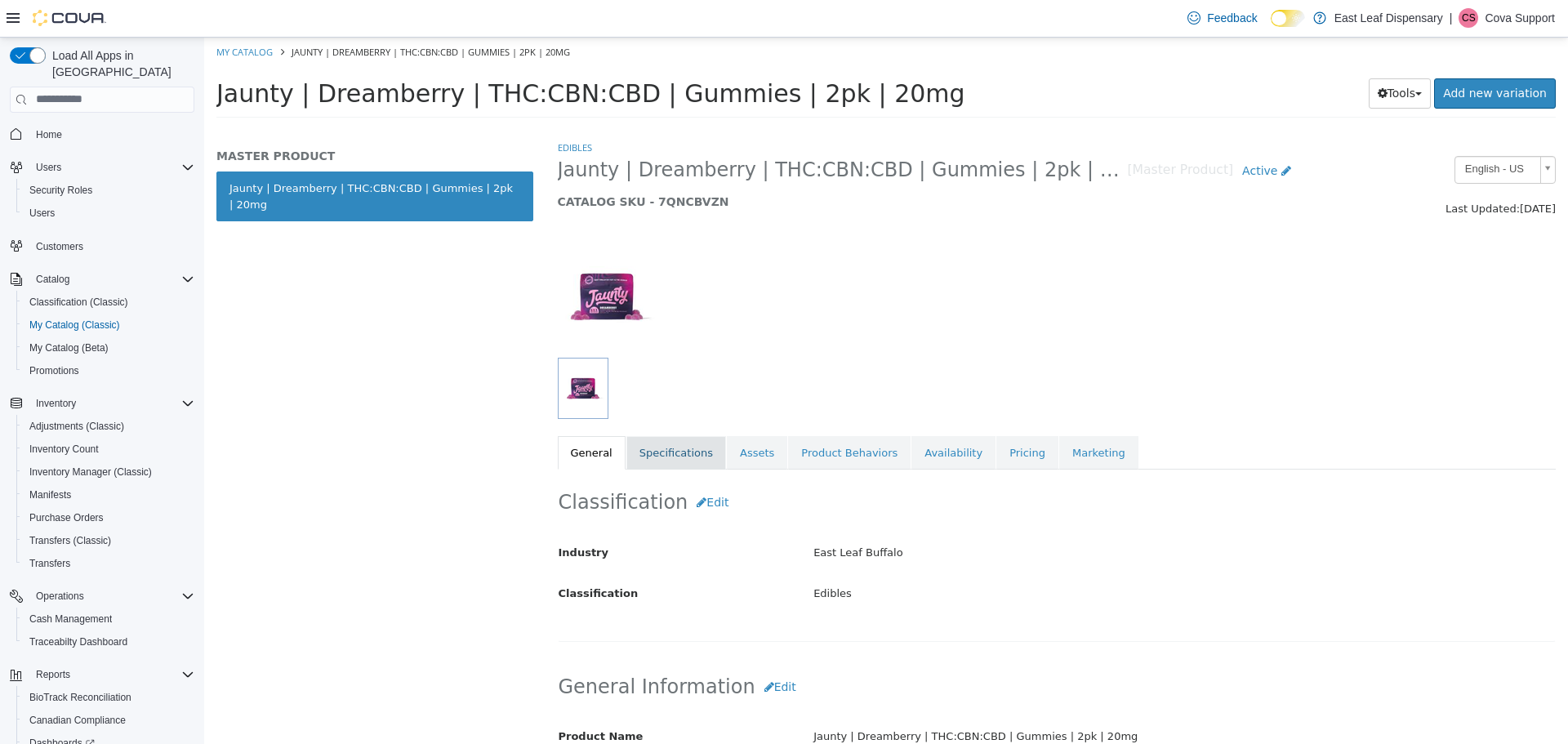
click at [663, 450] on link "Specifications" at bounding box center [676, 453] width 100 height 34
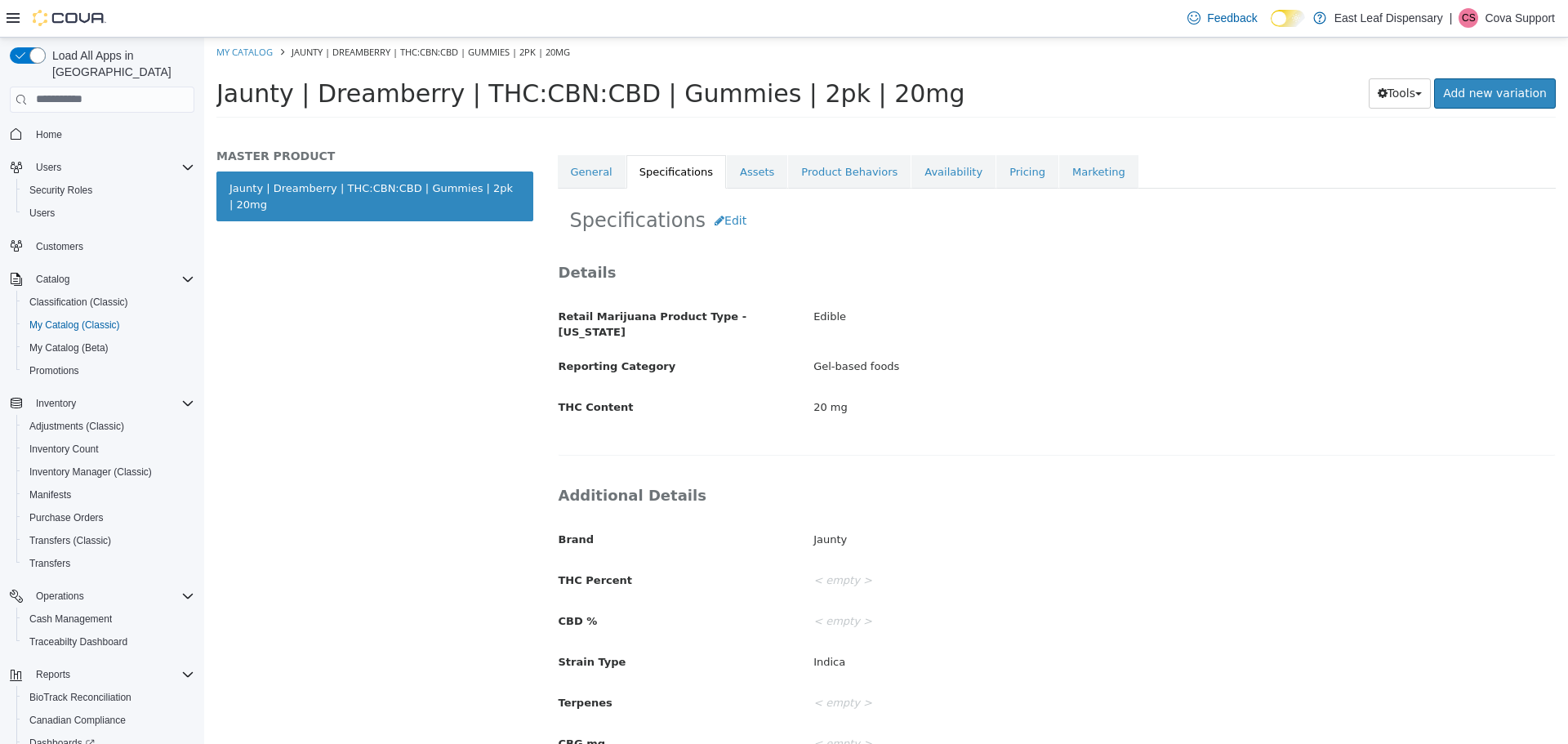
scroll to position [252, 0]
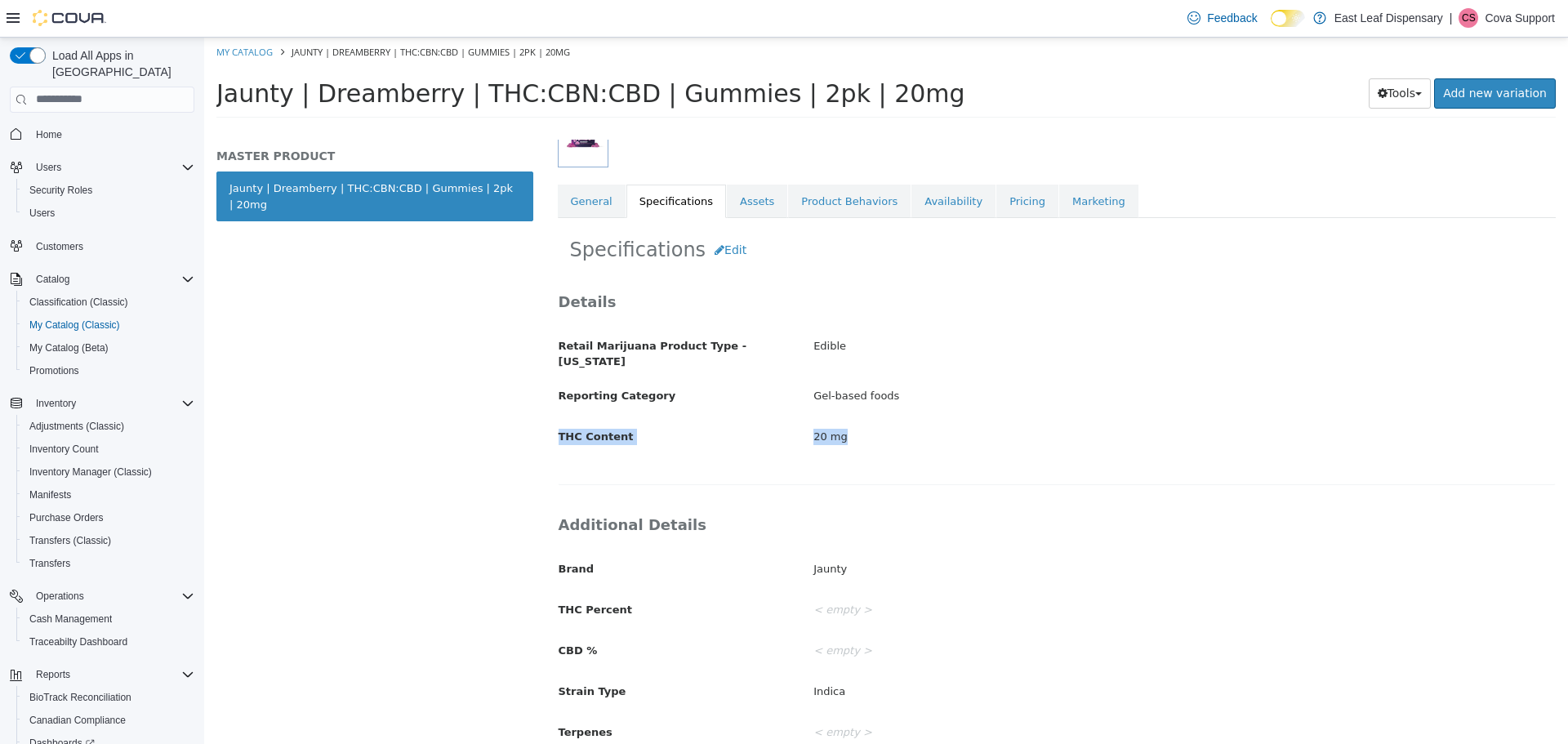
drag, startPoint x: 557, startPoint y: 426, endPoint x: 855, endPoint y: 437, distance: 298.2
click at [855, 437] on div "THC Content 20 mg" at bounding box center [1057, 437] width 1022 height 29
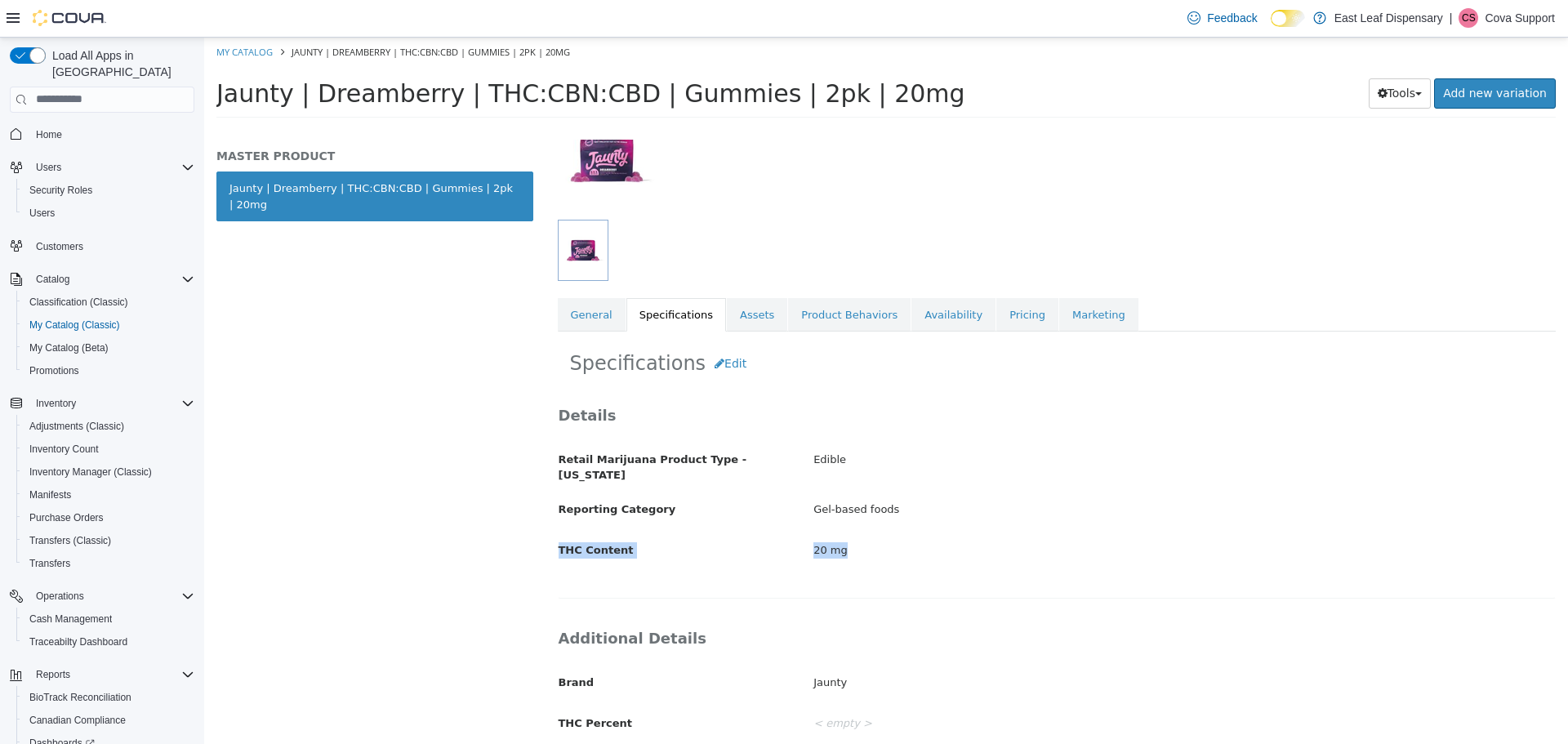
scroll to position [333, 0]
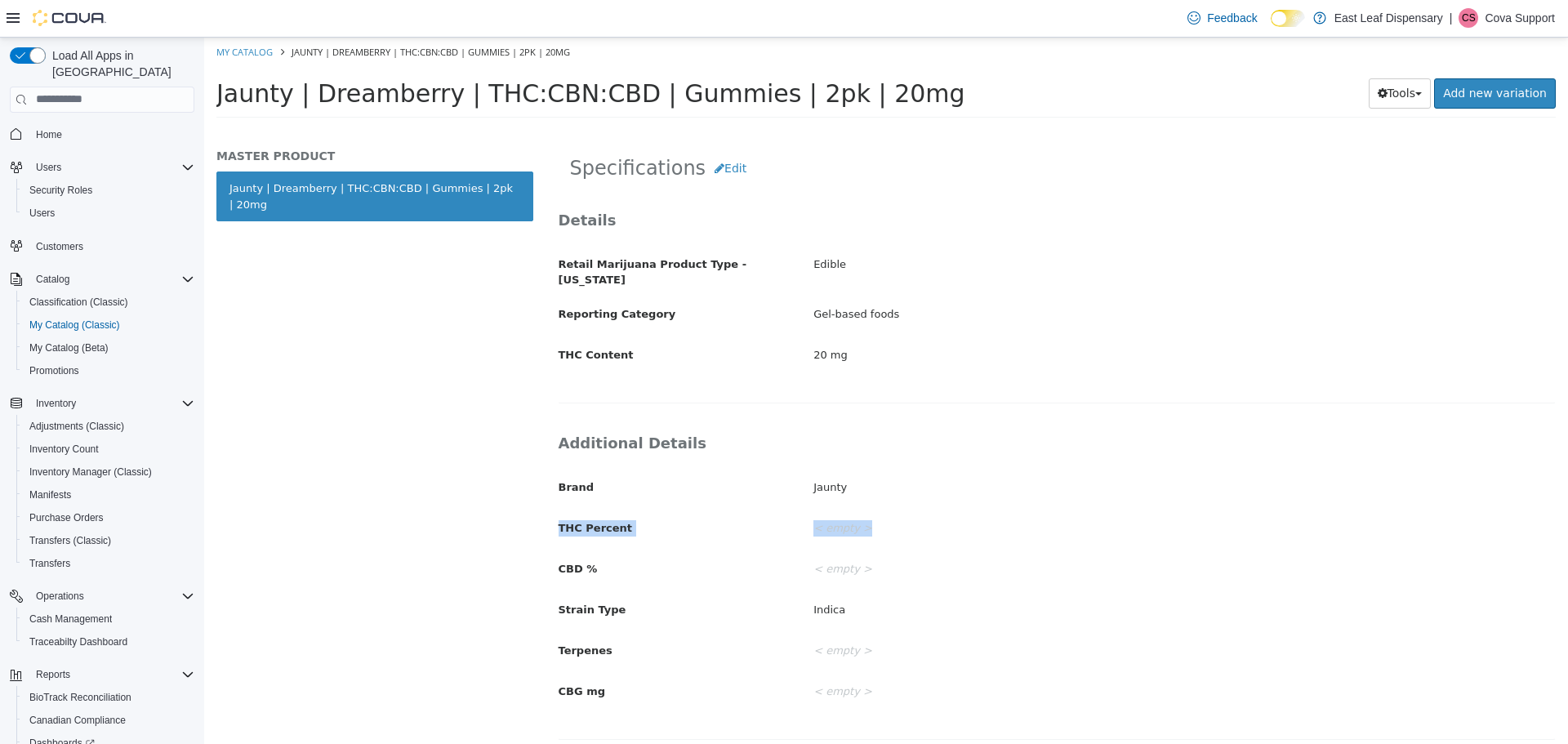
drag, startPoint x: 600, startPoint y: 517, endPoint x: 880, endPoint y: 518, distance: 280.0
click at [880, 518] on div "THC Percent < empty >" at bounding box center [1057, 528] width 1022 height 29
click at [855, 345] on div "20 mg" at bounding box center [1184, 355] width 766 height 29
drag, startPoint x: 840, startPoint y: 348, endPoint x: 556, endPoint y: 352, distance: 284.0
click at [556, 352] on div "THC Content 20 mg" at bounding box center [1057, 355] width 1022 height 29
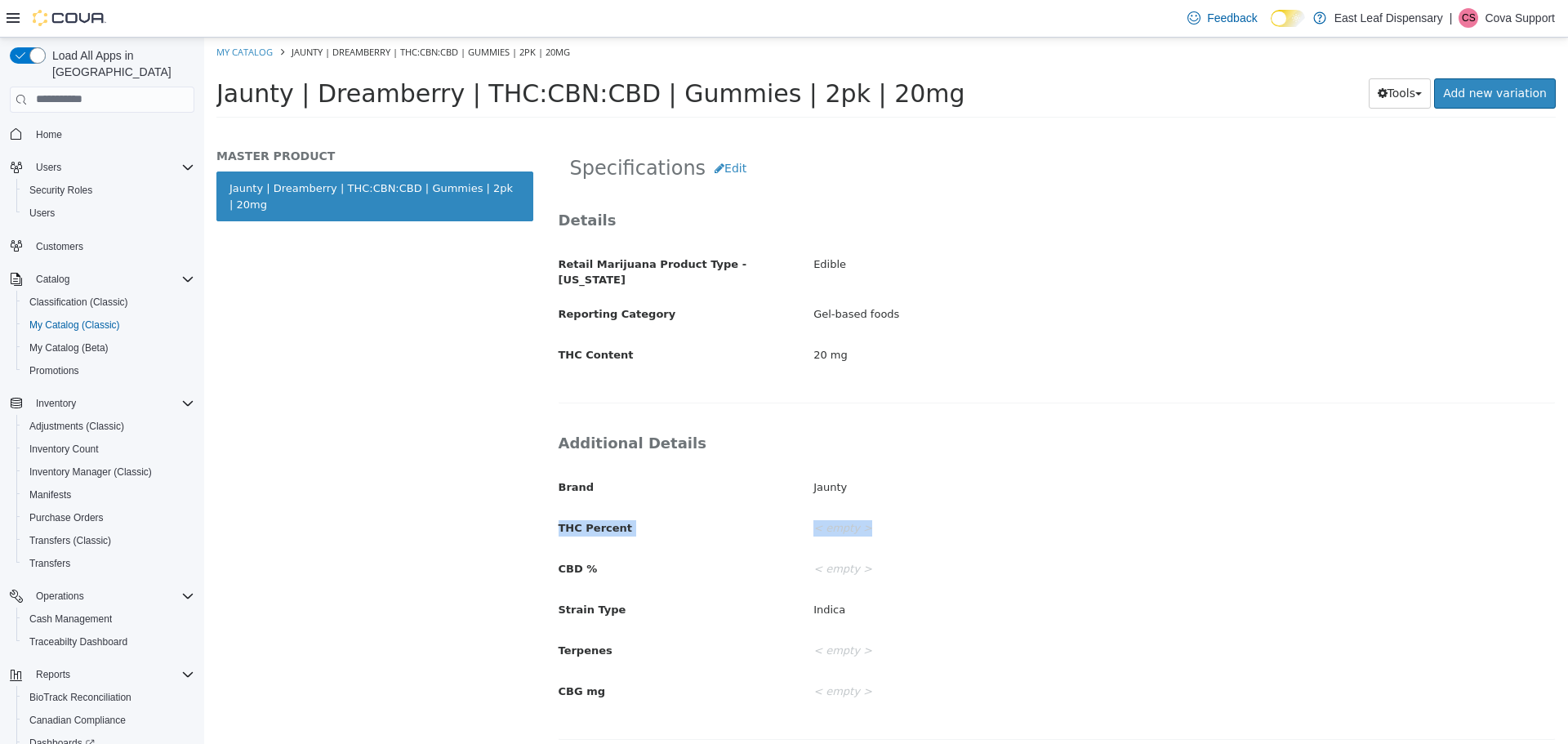
drag, startPoint x: 557, startPoint y: 513, endPoint x: 870, endPoint y: 517, distance: 313.0
click at [870, 517] on div "THC Percent < empty >" at bounding box center [1057, 528] width 1022 height 29
click at [981, 532] on div "< empty >" at bounding box center [1184, 528] width 766 height 29
drag, startPoint x: 558, startPoint y: 516, endPoint x: 876, endPoint y: 518, distance: 318.0
click at [876, 518] on div "THC Percent < empty >" at bounding box center [1057, 528] width 1022 height 29
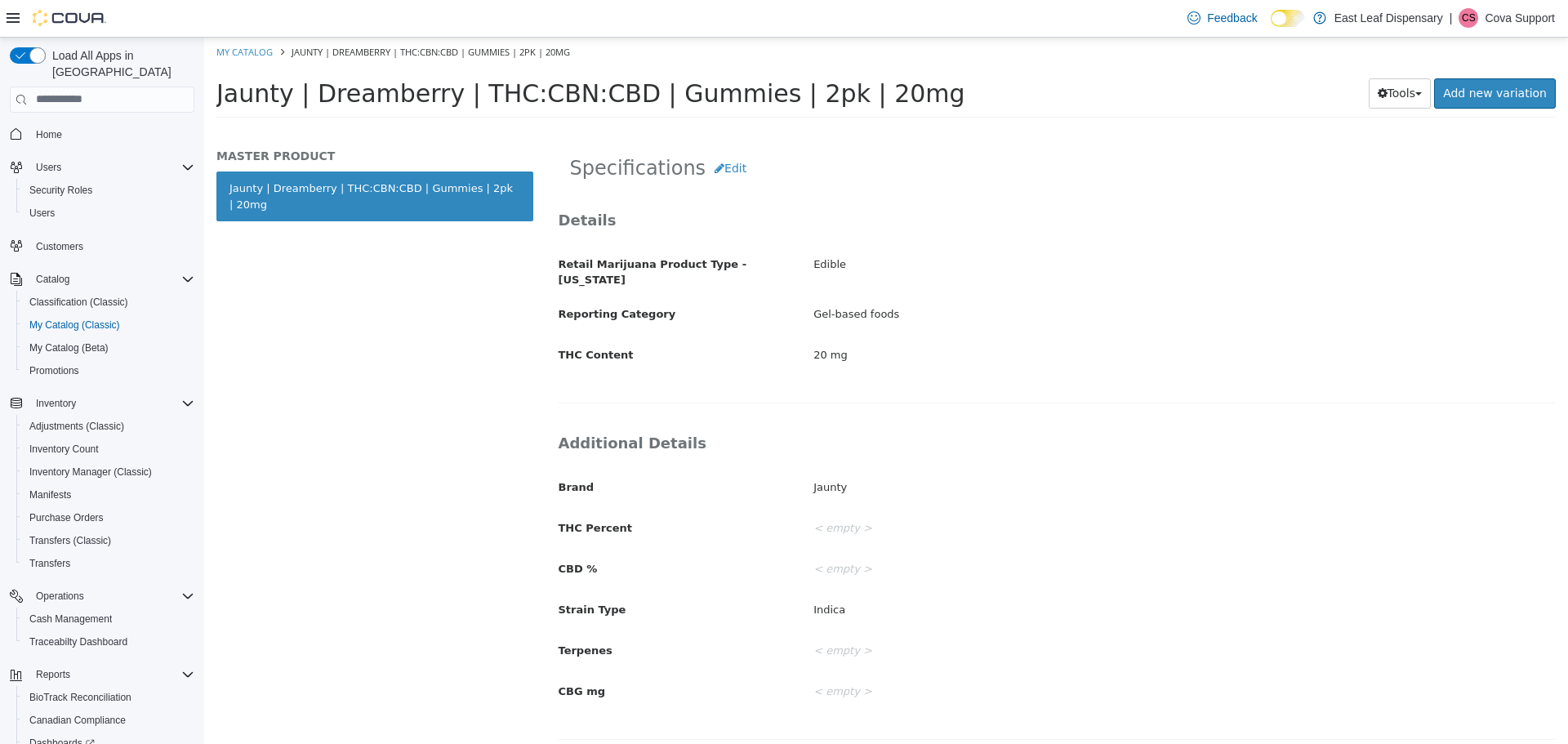
click at [869, 544] on div "Brand Jaunty THC Percent < empty > CBD % < empty > Strain Type Indica Terpenes …" at bounding box center [1057, 589] width 997 height 233
drag, startPoint x: 856, startPoint y: 522, endPoint x: 552, endPoint y: 521, distance: 304.0
click at [552, 521] on div "THC Percent < empty >" at bounding box center [1057, 528] width 1022 height 29
click at [451, 548] on div "MASTER PRODUCT Jaunty | Dreamberry | THC:CBN:CBD | Gummies | 2pk | 20mg" at bounding box center [374, 441] width 342 height 605
drag, startPoint x: 560, startPoint y: 517, endPoint x: 867, endPoint y: 525, distance: 307.1
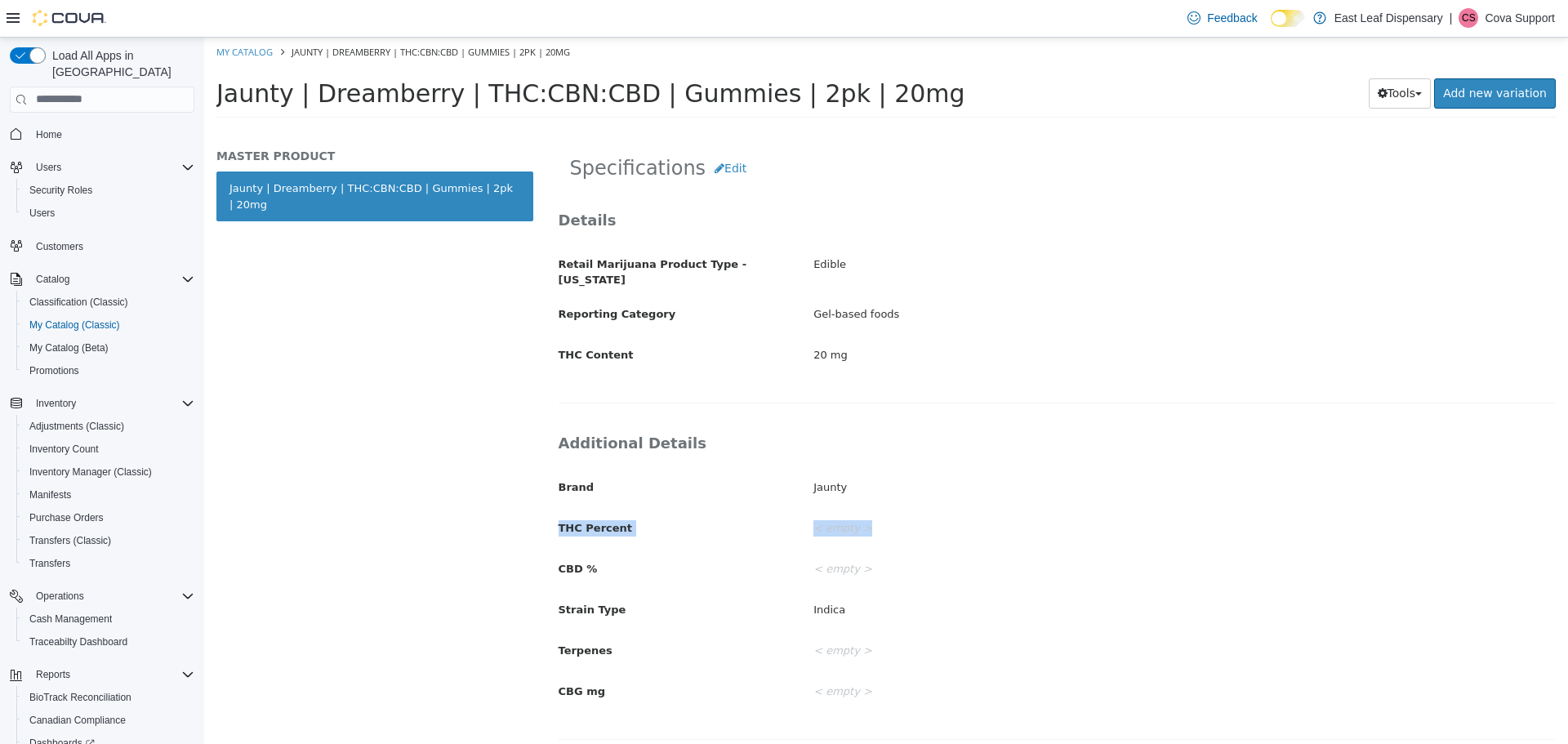
click at [867, 525] on div "THC Percent < empty >" at bounding box center [1057, 528] width 1022 height 29
click at [605, 367] on div "Details Retail Marijuana Product Type - [US_STATE] Edible Reporting Category Ge…" at bounding box center [1057, 297] width 999 height 211
drag, startPoint x: 557, startPoint y: 343, endPoint x: 839, endPoint y: 346, distance: 282.0
click at [839, 346] on div "THC Content 20 mg" at bounding box center [1057, 355] width 1022 height 29
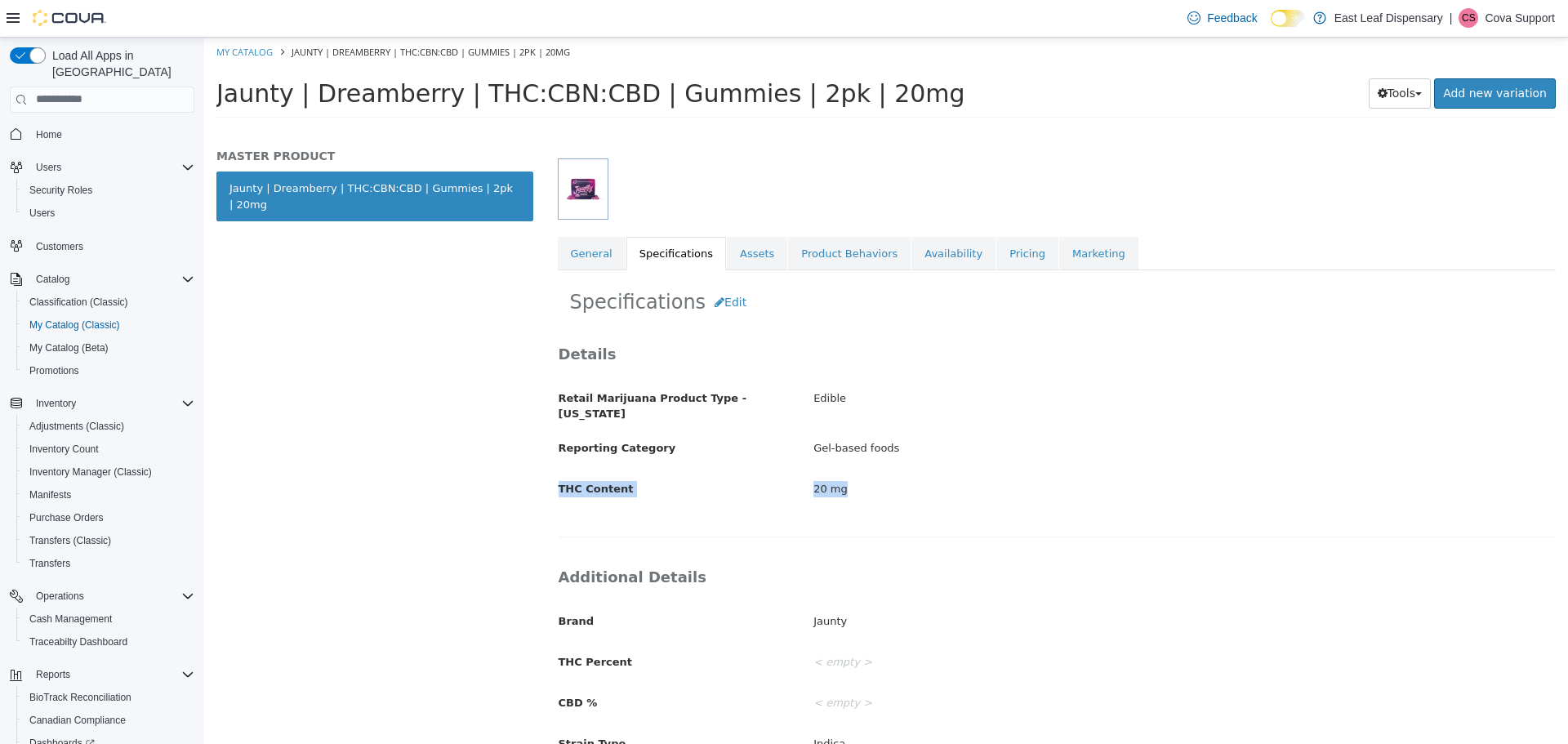
scroll to position [170, 0]
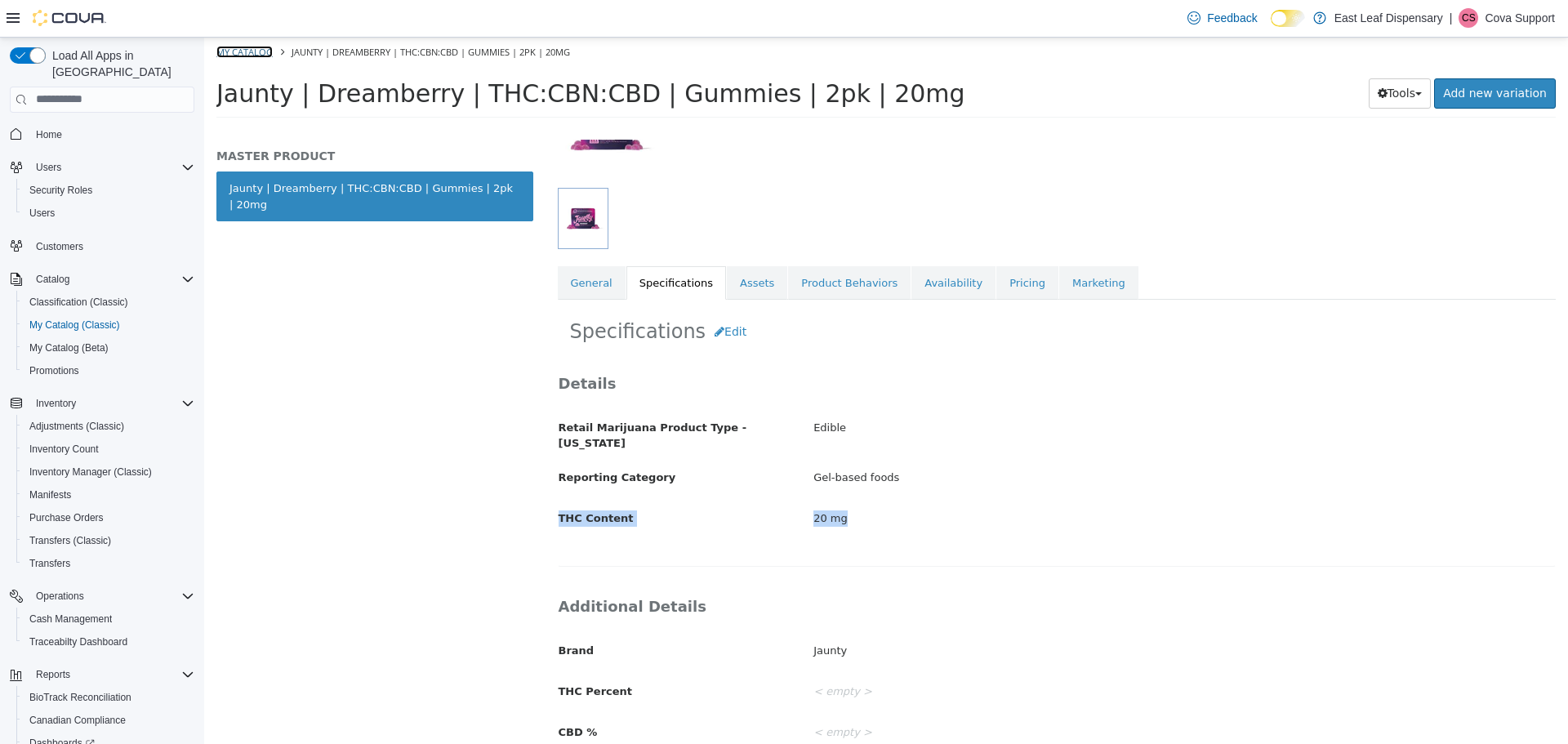
click at [238, 53] on link "My Catalog" at bounding box center [244, 51] width 56 height 13
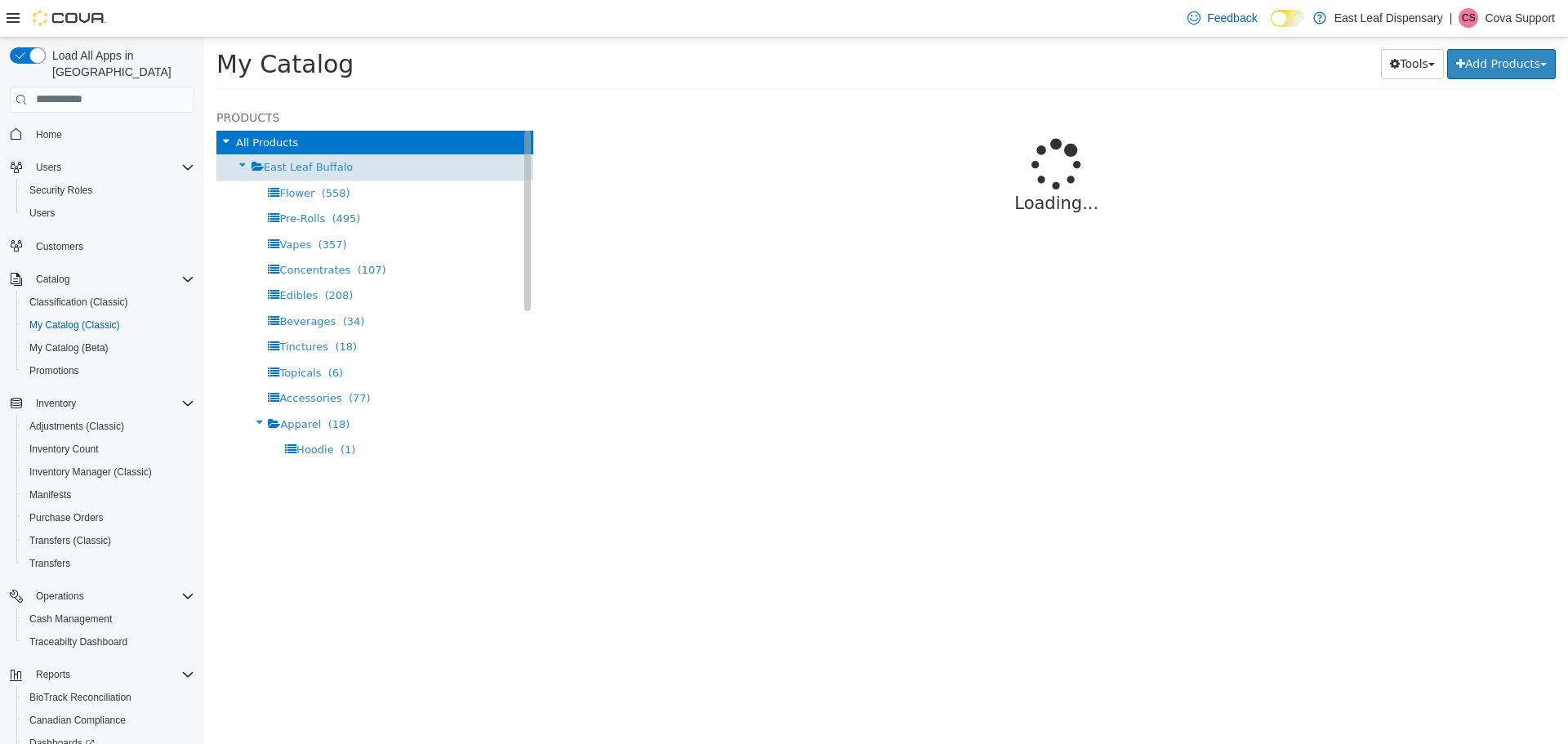
select select "**********"
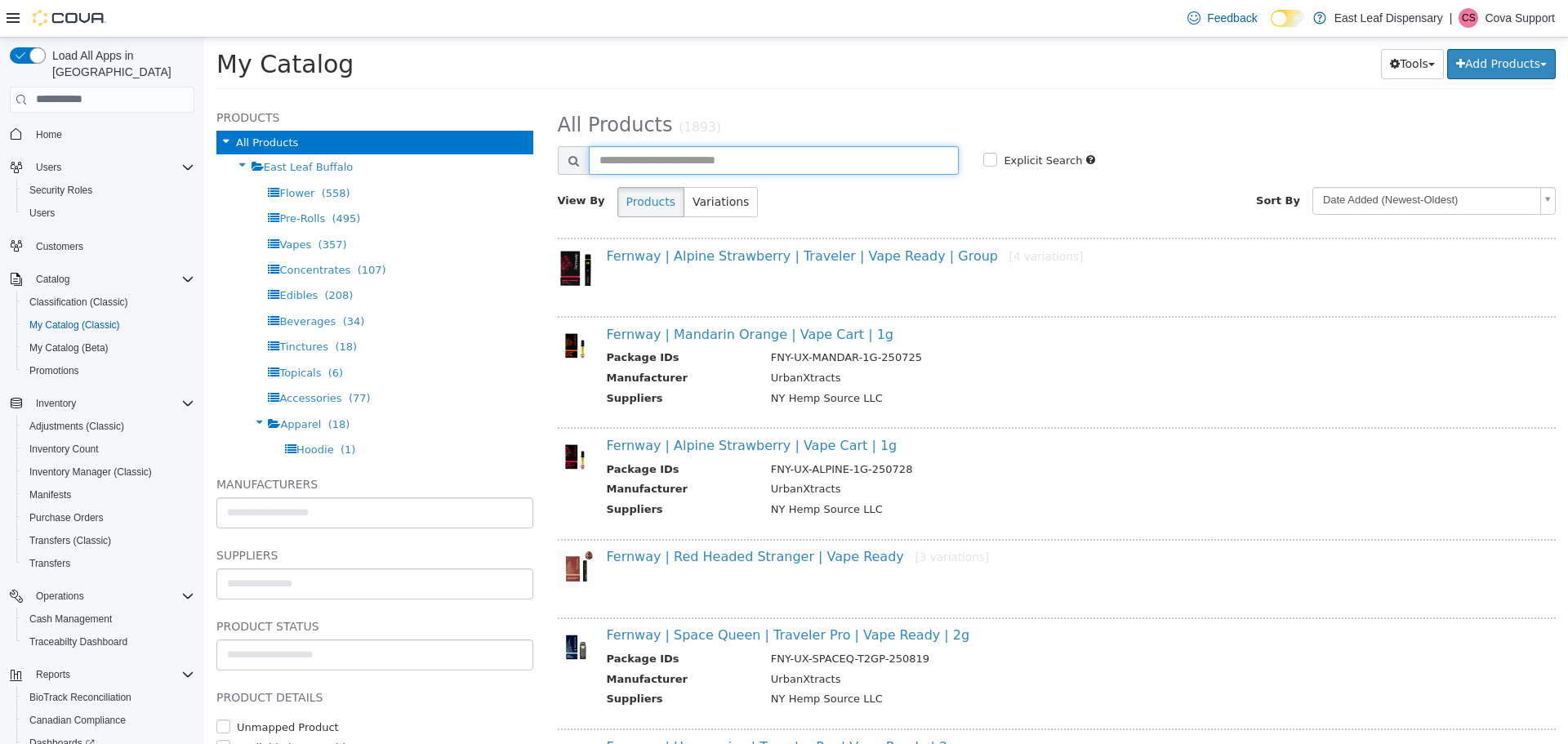
click at [647, 160] on input "text" at bounding box center [774, 160] width 371 height 29
paste input "**********"
type input "**********"
select select "**********"
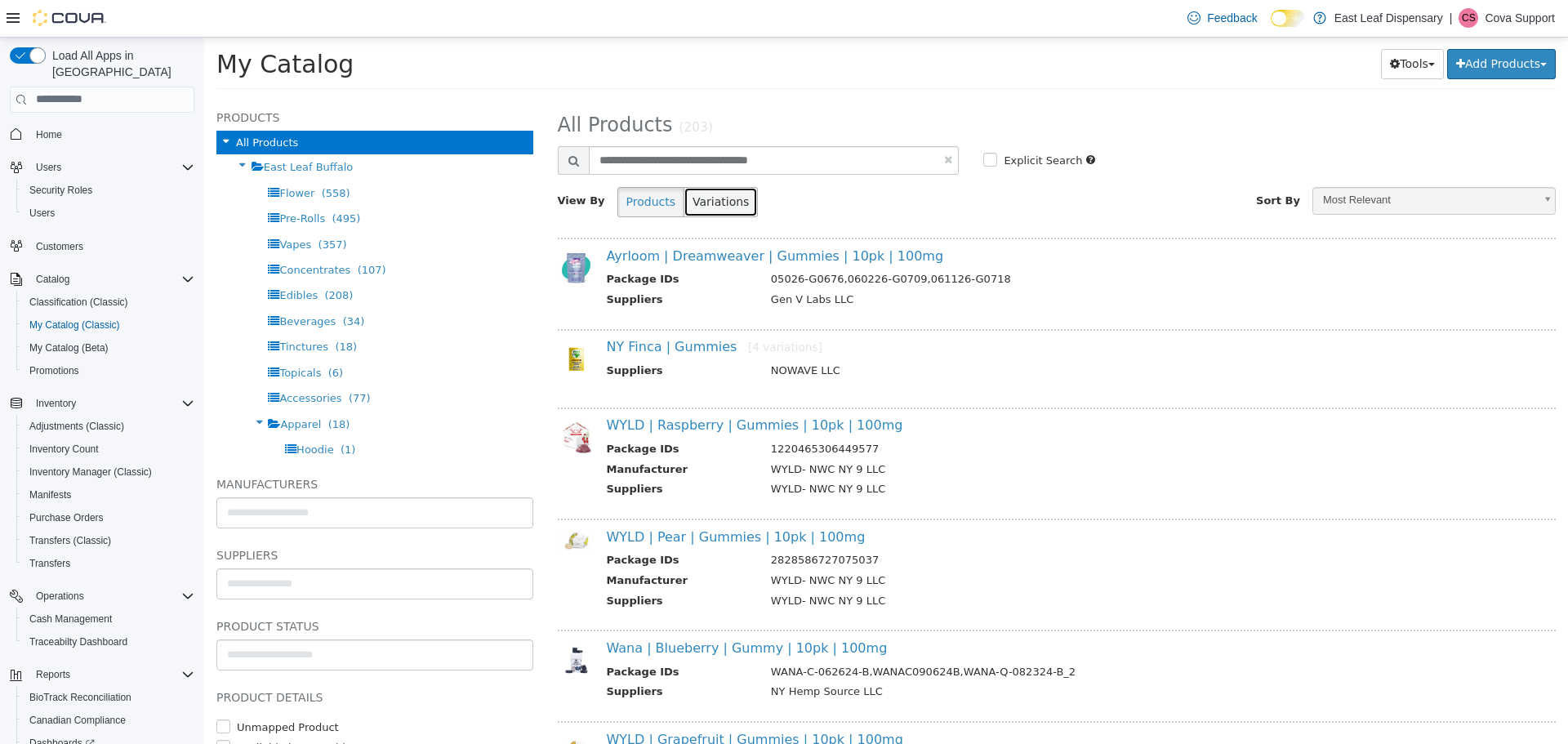
click at [703, 213] on button "Variations" at bounding box center [720, 202] width 75 height 30
select select "**********"
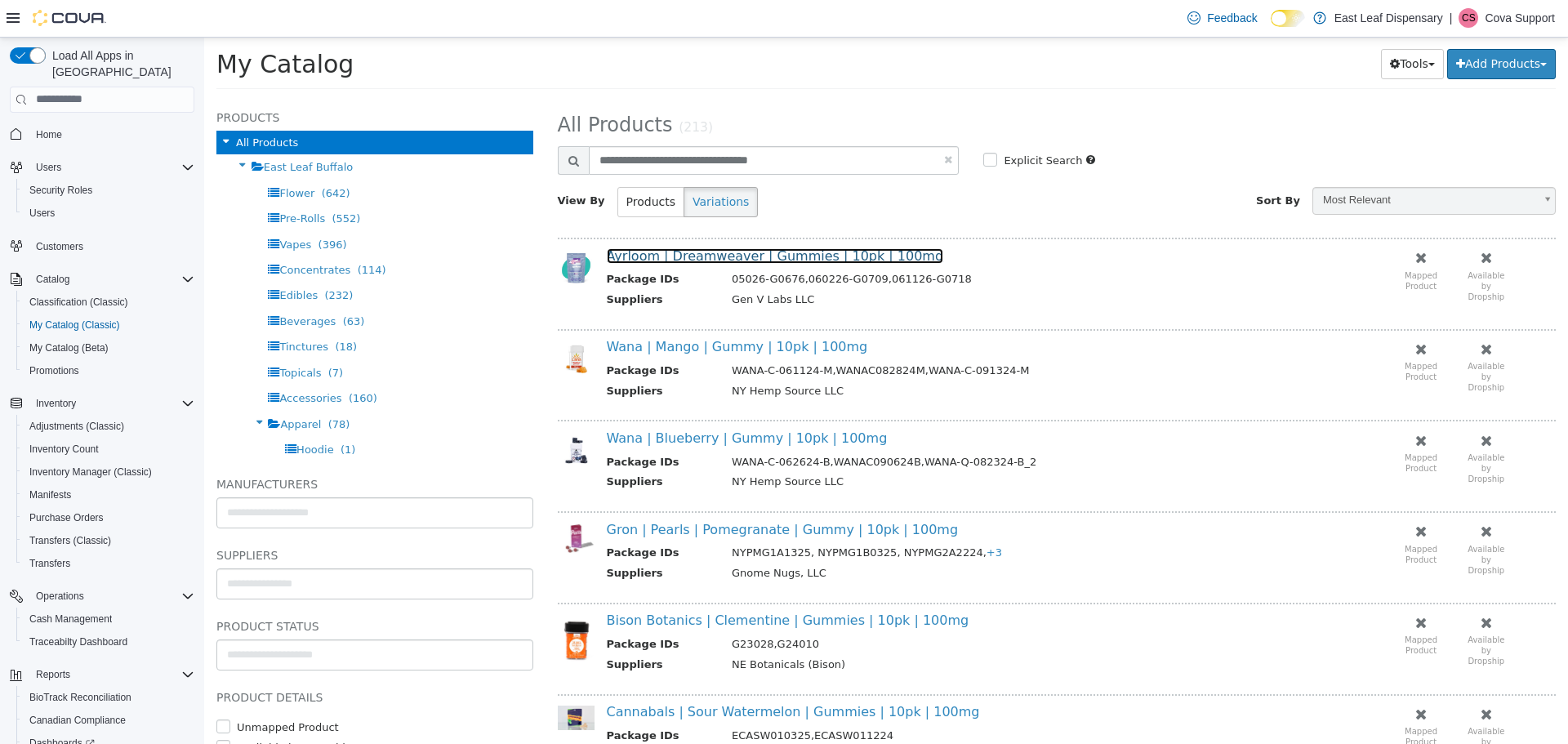
click at [768, 254] on link "Ayrloom | Dreamweaver | Gummies | 10pk | 100mg" at bounding box center [776, 255] width 337 height 15
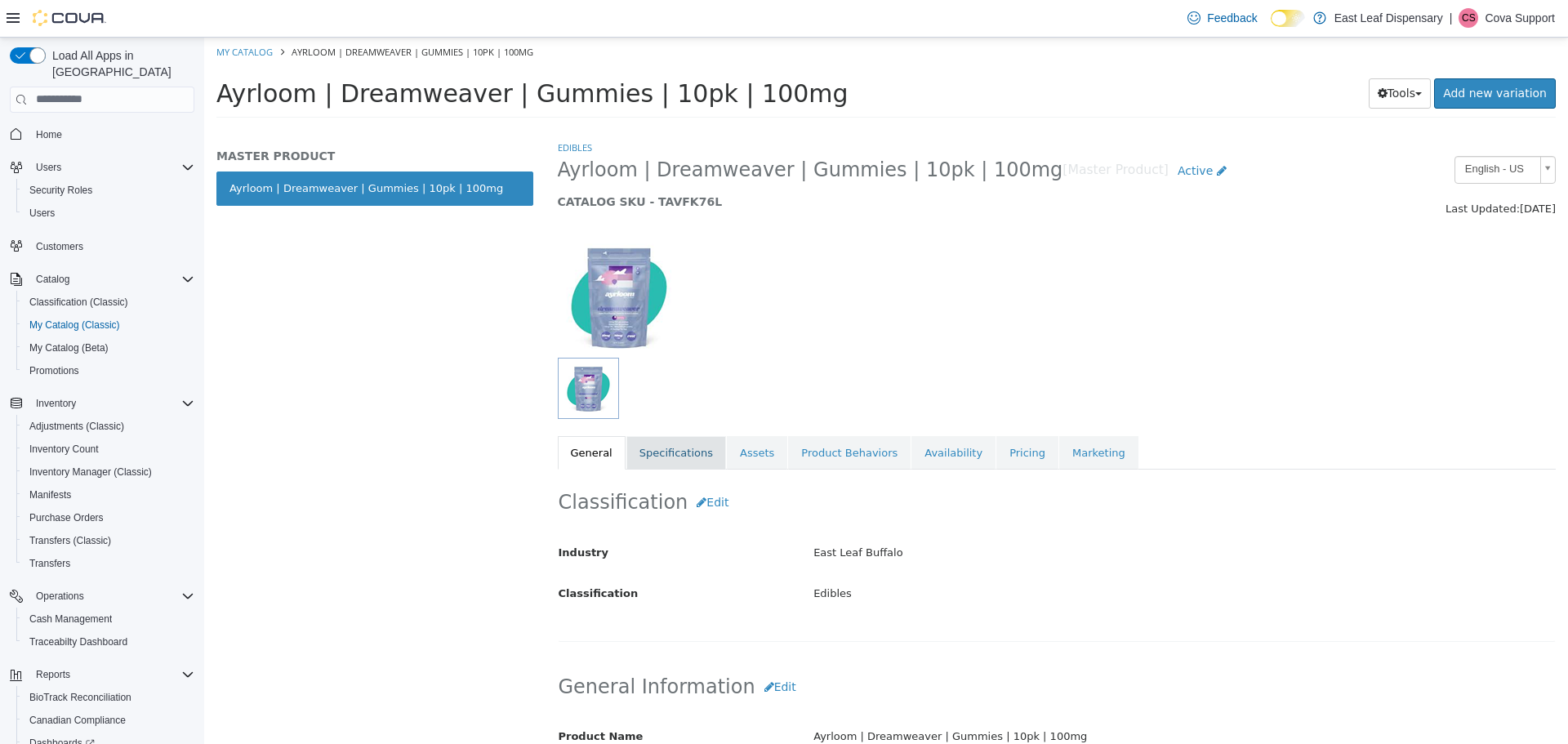
click at [651, 458] on link "Specifications" at bounding box center [676, 453] width 100 height 34
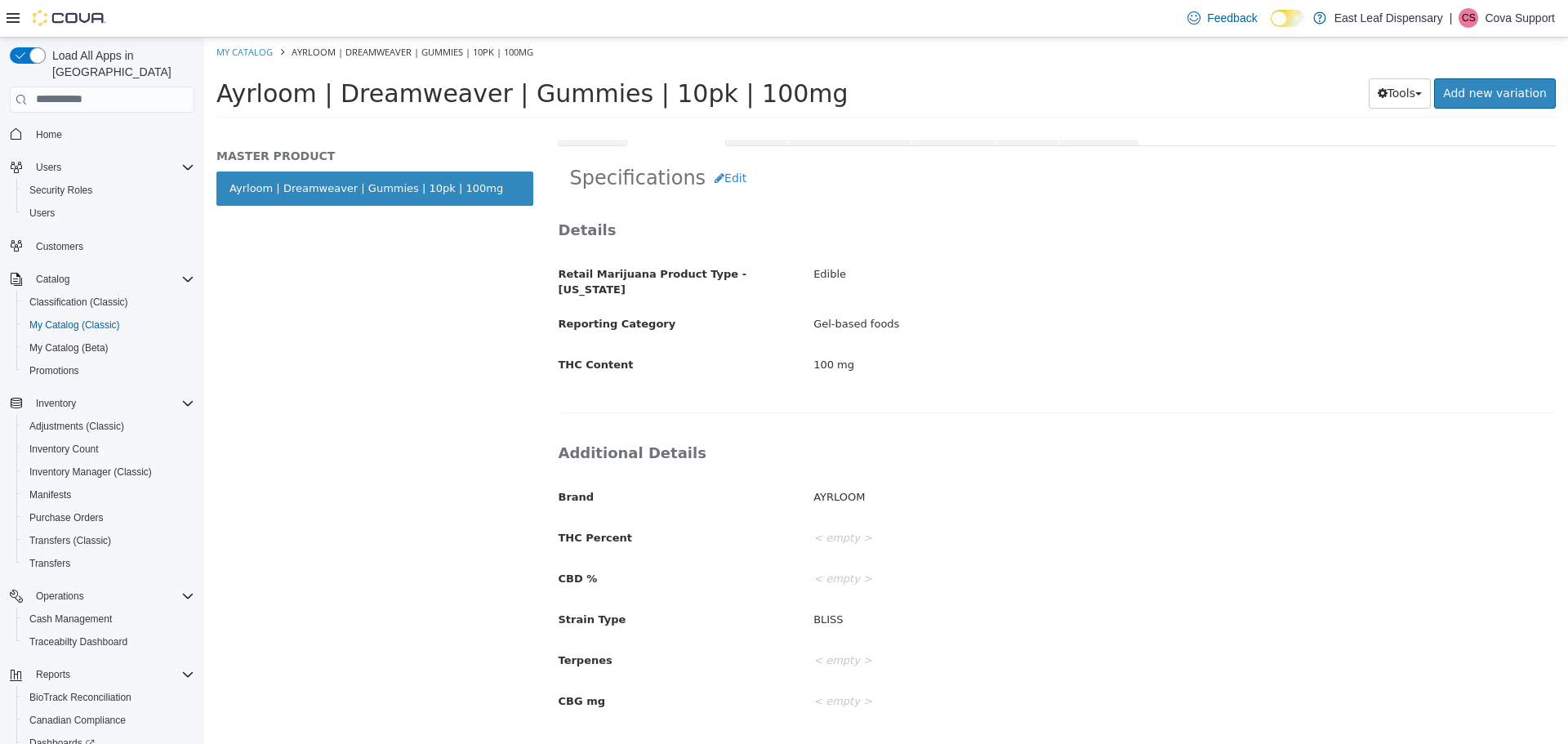
scroll to position [333, 0]
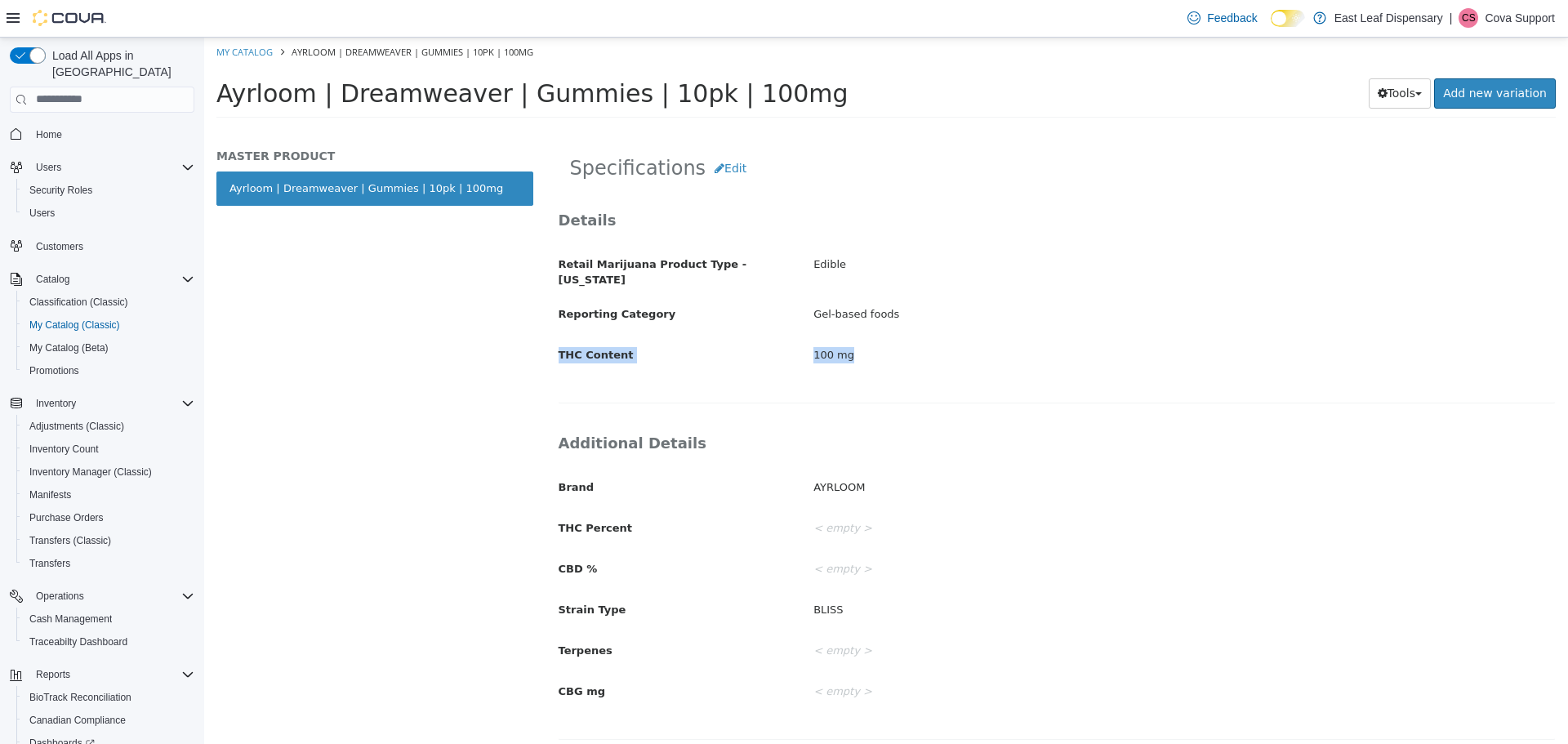
drag, startPoint x: 844, startPoint y: 352, endPoint x: 554, endPoint y: 336, distance: 290.4
click at [554, 341] on div "THC Content 100 mg" at bounding box center [1057, 355] width 1022 height 29
drag, startPoint x: 558, startPoint y: 519, endPoint x: 860, endPoint y: 517, distance: 302.0
click at [860, 517] on div "THC Percent < empty >" at bounding box center [1057, 528] width 1022 height 29
